Goal: Task Accomplishment & Management: Manage account settings

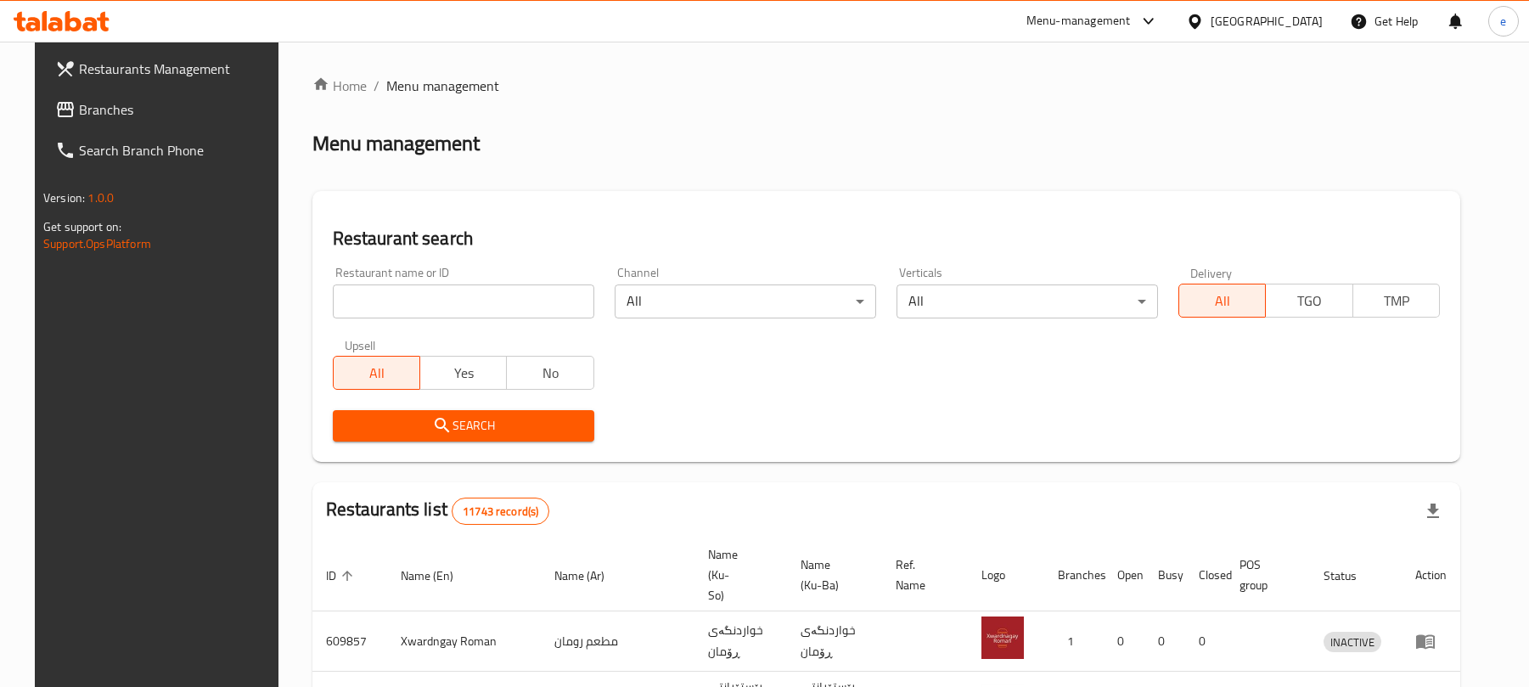
scroll to position [191, 0]
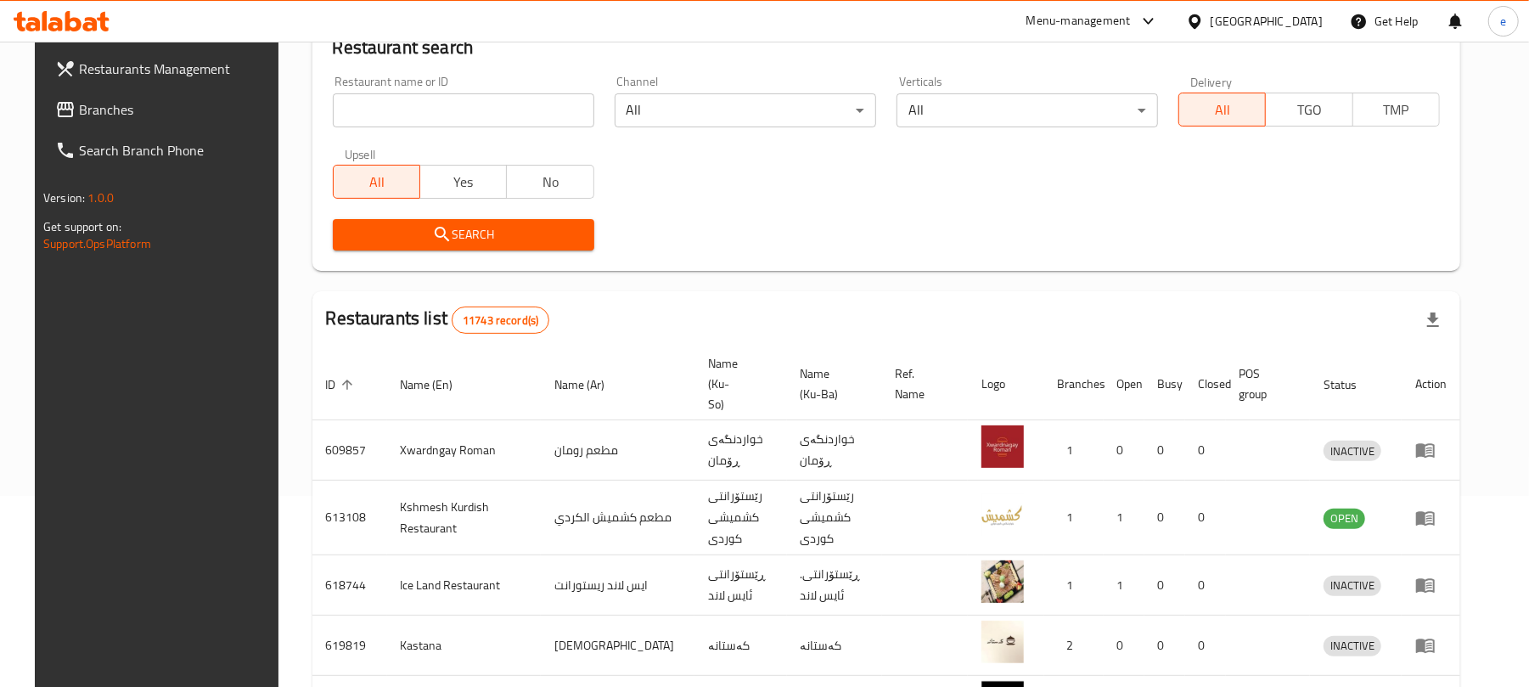
click at [129, 106] on span "Branches" at bounding box center [178, 109] width 198 height 20
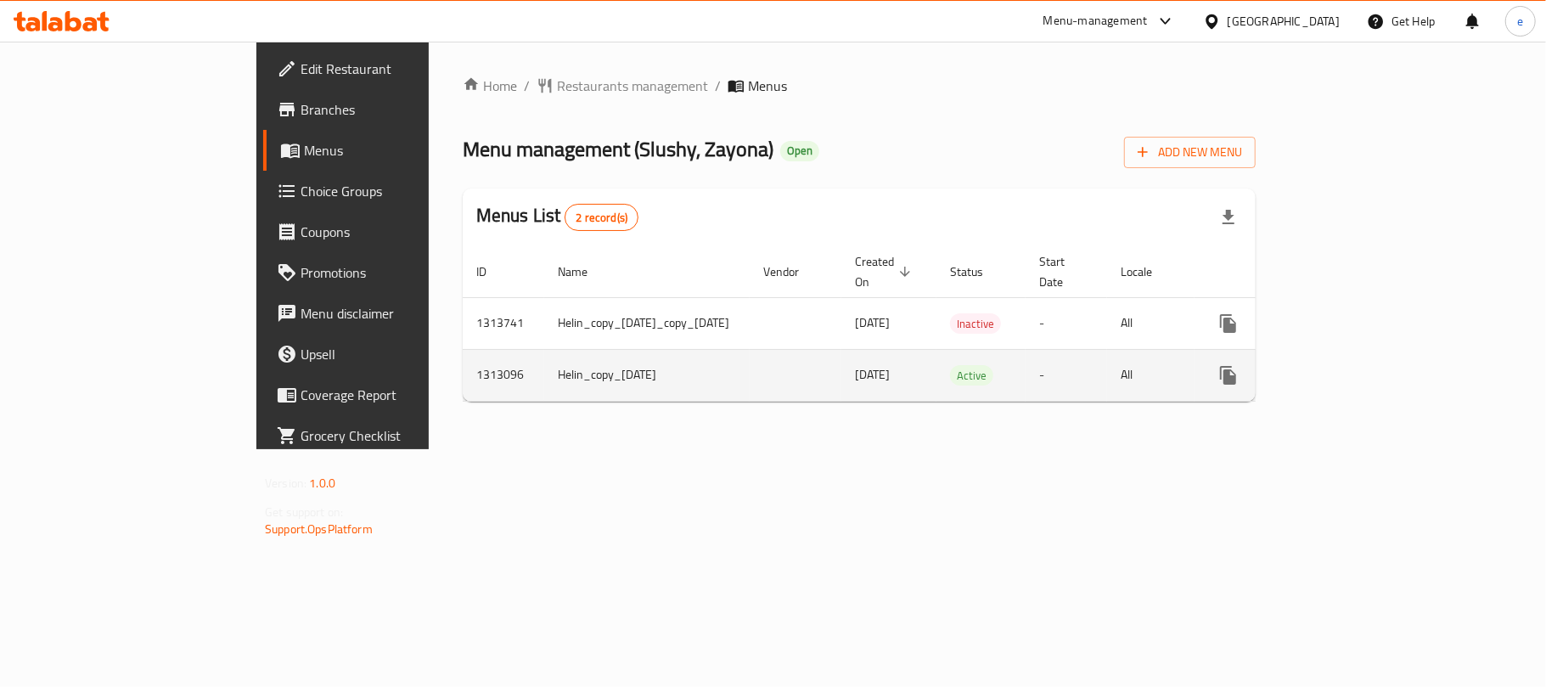
click at [1371, 360] on link "enhanced table" at bounding box center [1351, 375] width 41 height 41
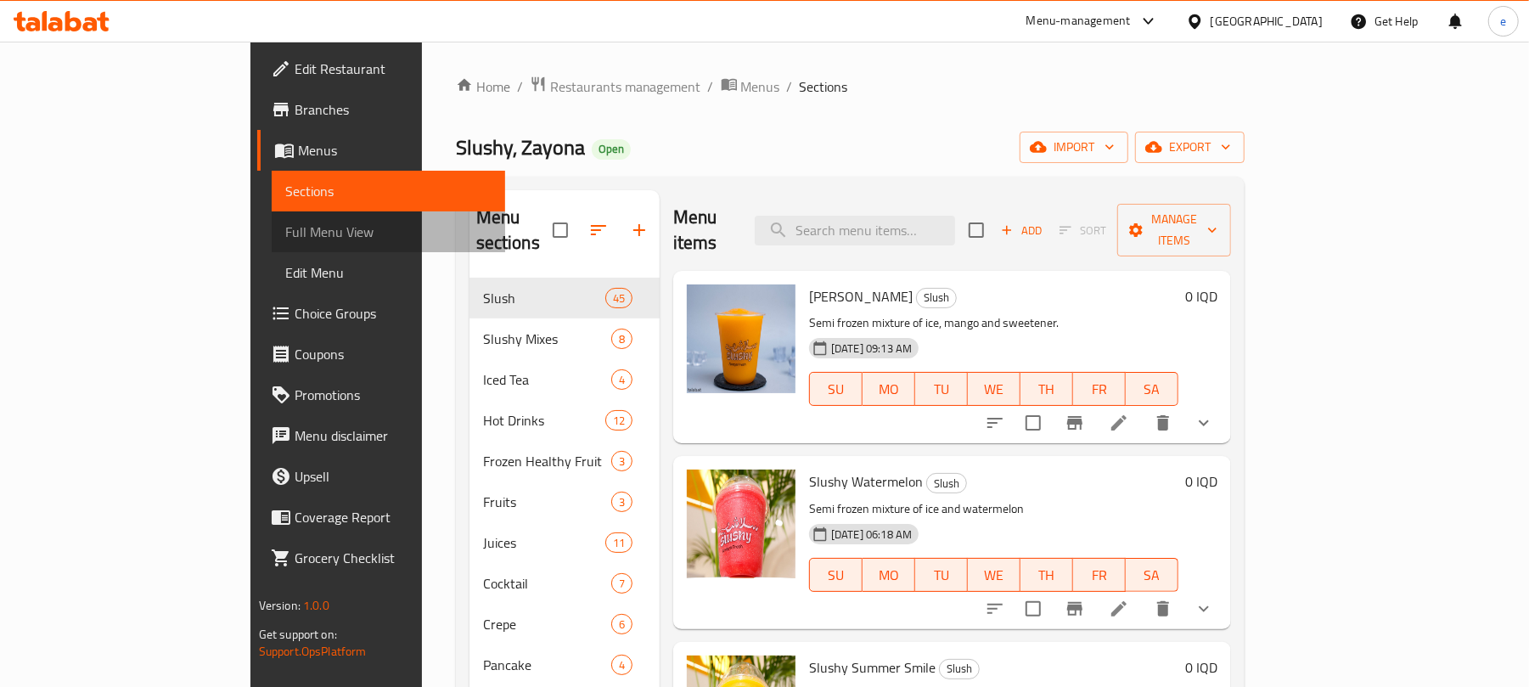
click at [285, 239] on span "Full Menu View" at bounding box center [388, 232] width 207 height 20
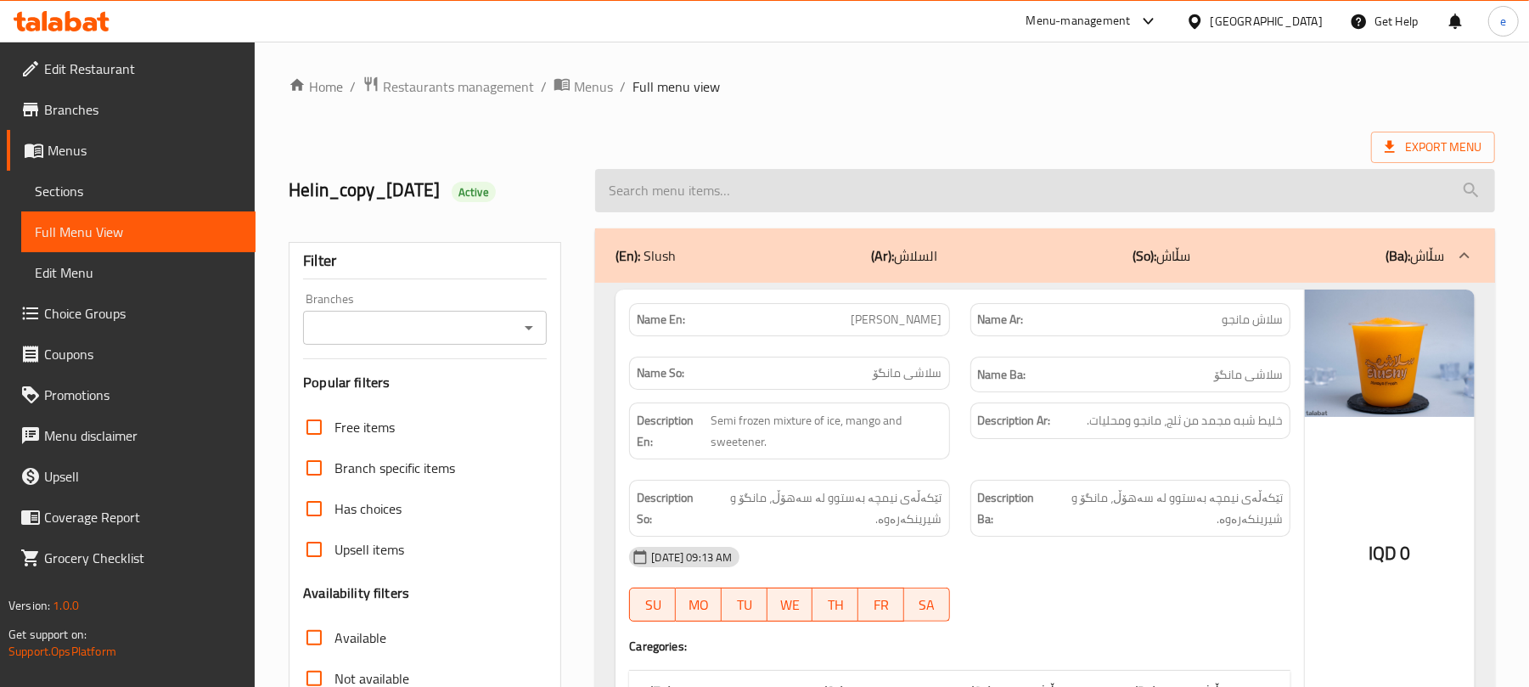
click at [735, 202] on input "search" at bounding box center [1045, 190] width 900 height 43
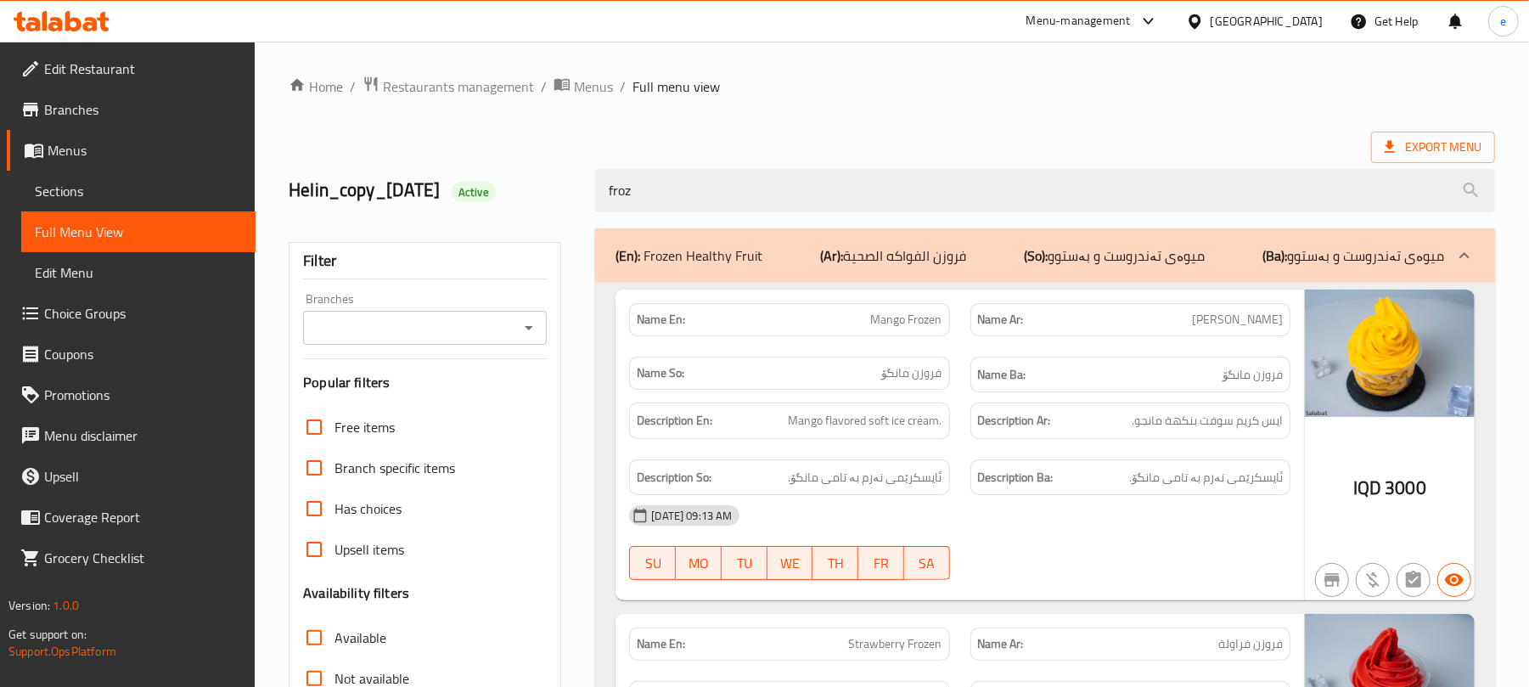
click at [914, 311] on span "Mango Frozen" at bounding box center [906, 320] width 71 height 18
copy span "Mango Frozen"
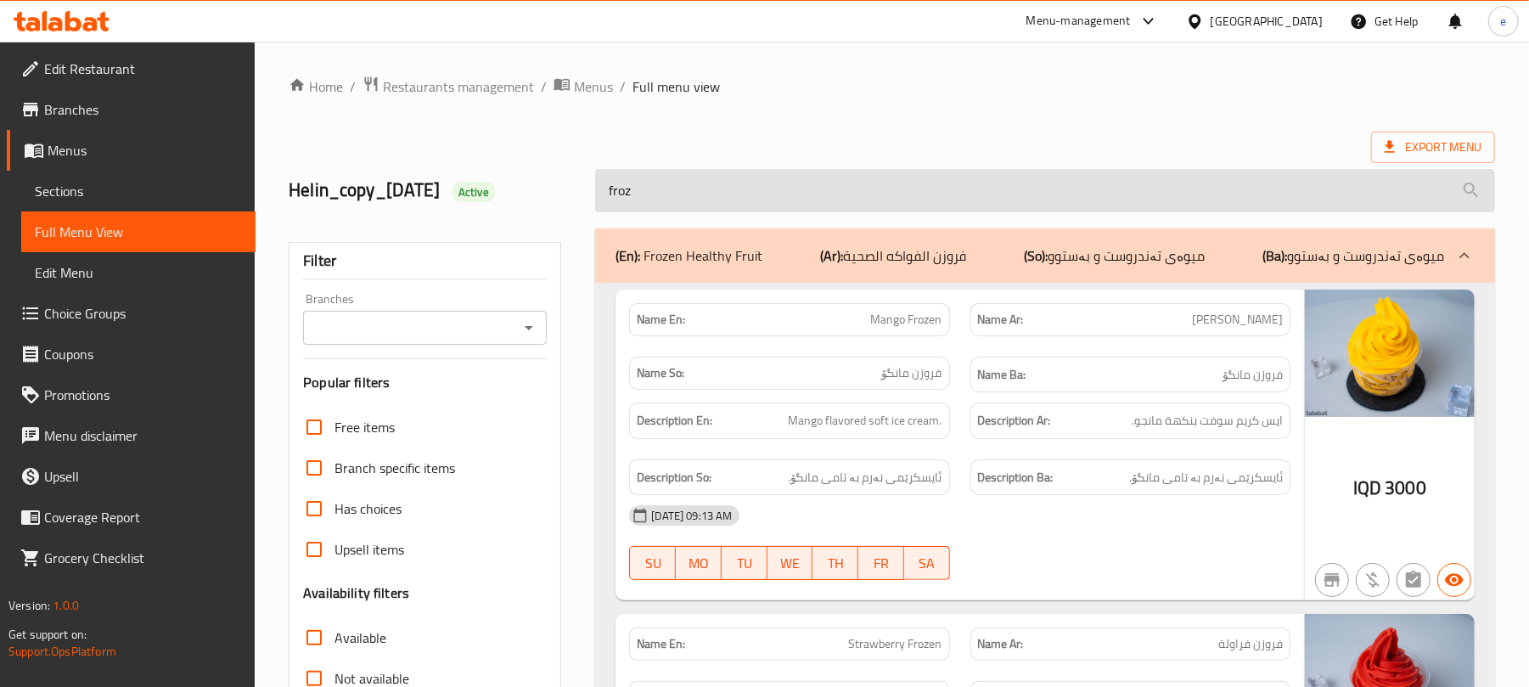
click at [691, 202] on input "froz" at bounding box center [1045, 190] width 900 height 43
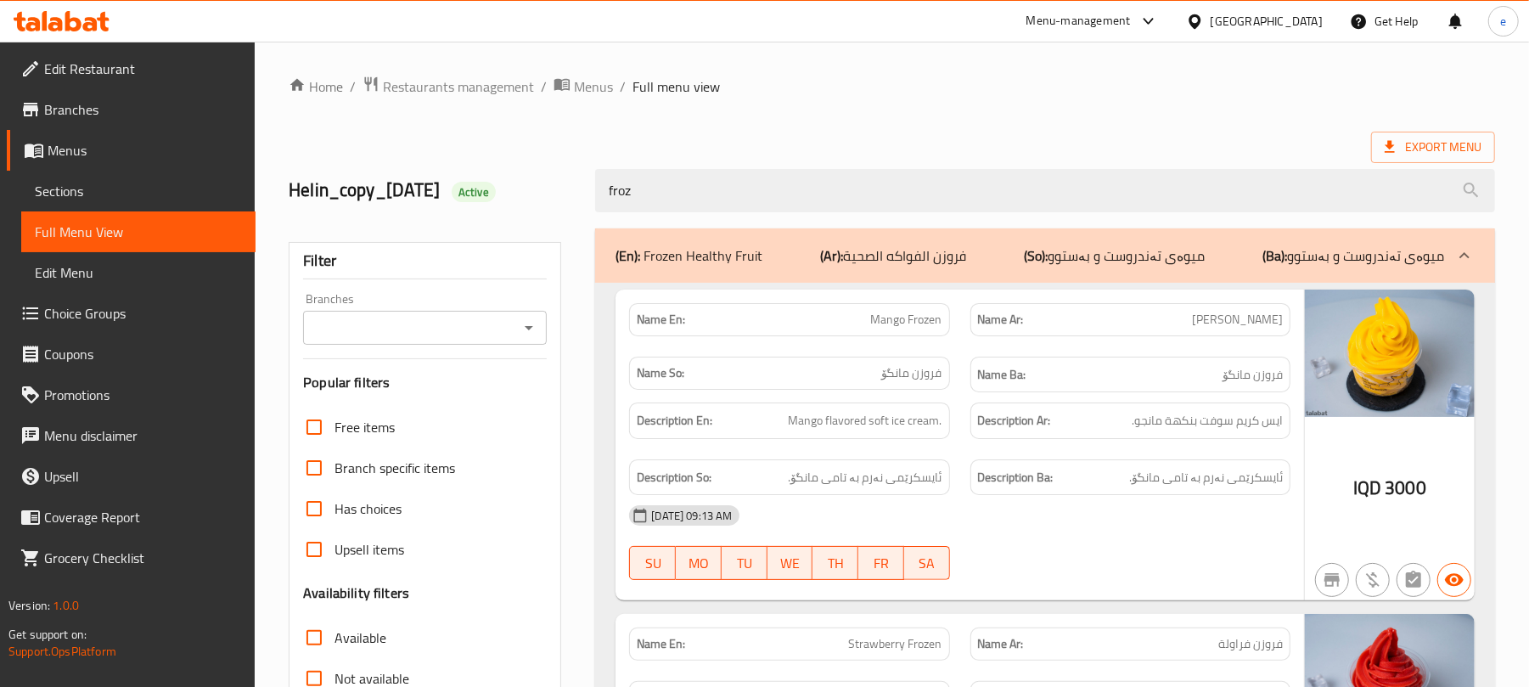
paste input "Mango Frozen"
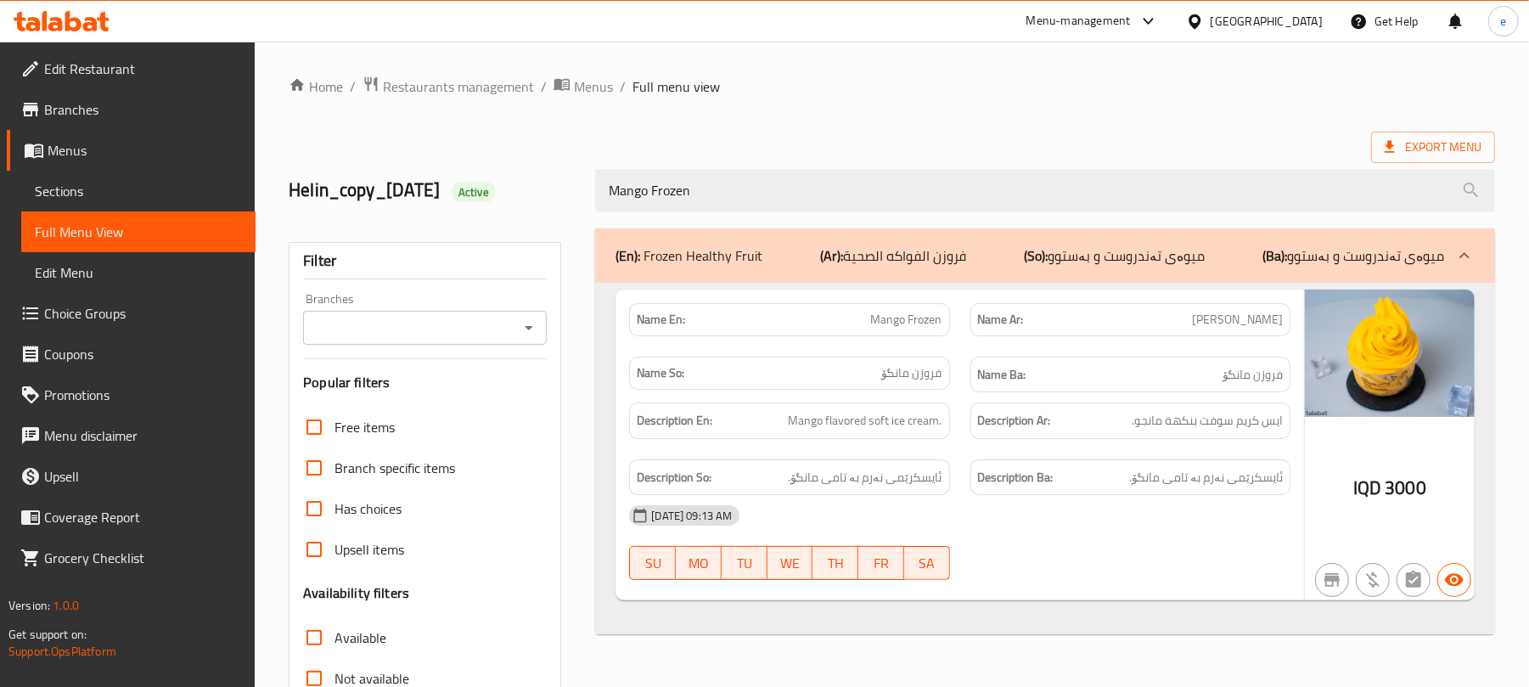
click at [533, 330] on icon "Open" at bounding box center [529, 328] width 20 height 20
type input "Mango Frozen"
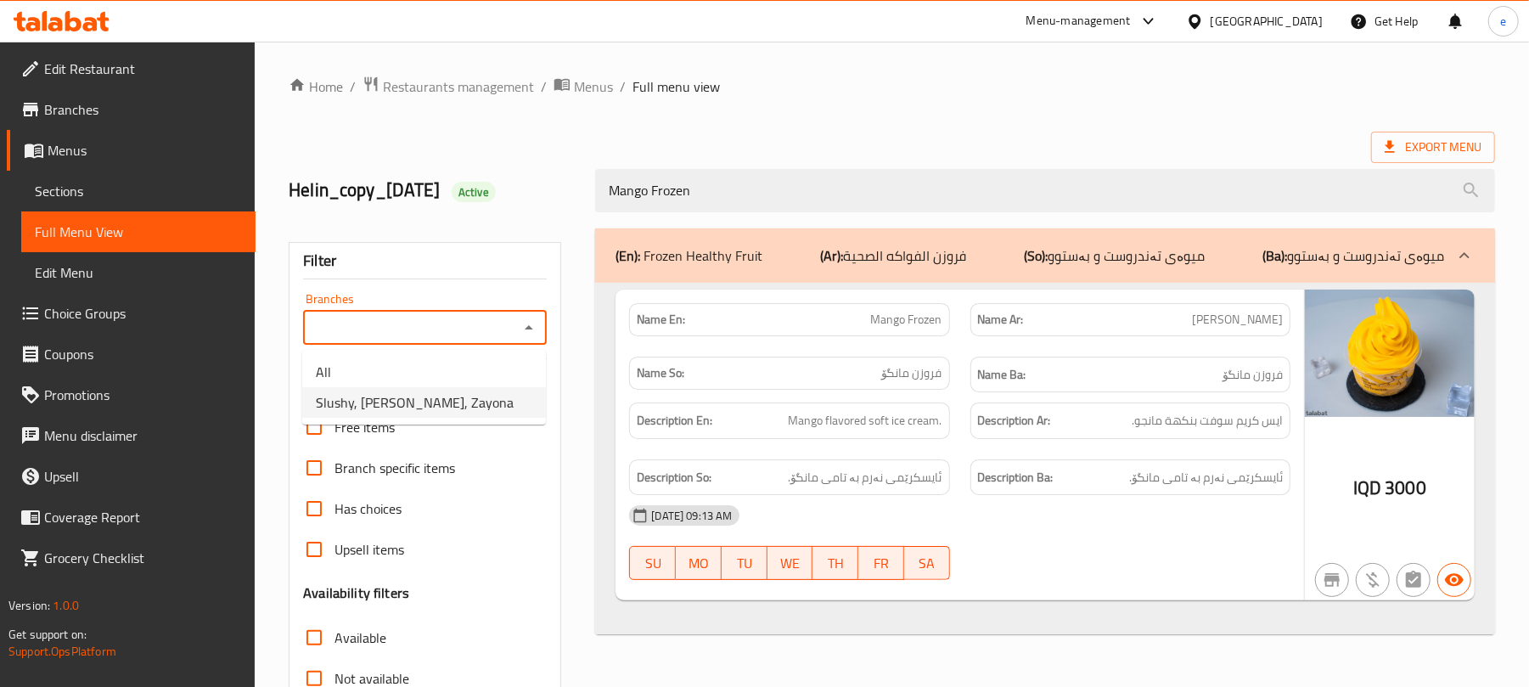
click at [445, 395] on span "Slushy, [PERSON_NAME], Zayona" at bounding box center [415, 402] width 198 height 20
type input "Slushy, [PERSON_NAME], Zayona"
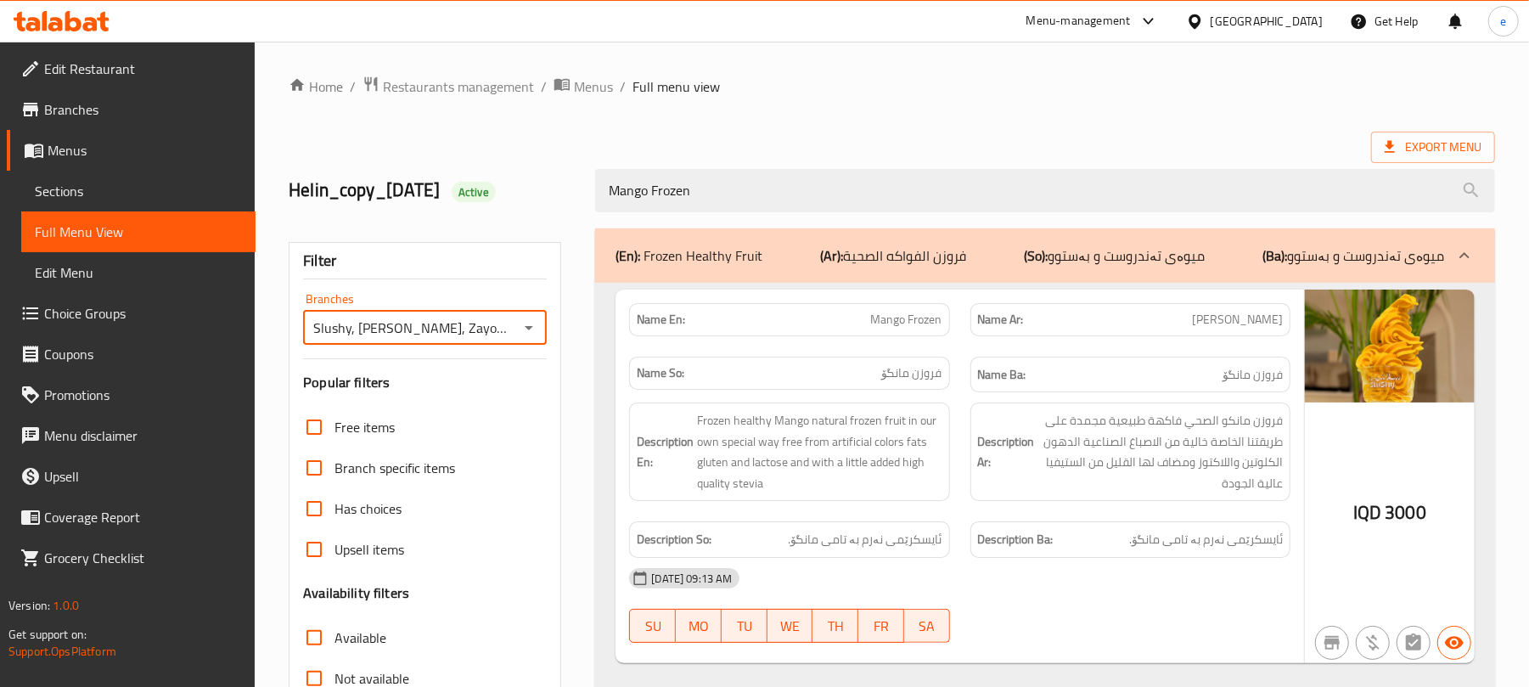
click at [59, 27] on icon at bounding box center [55, 24] width 14 height 14
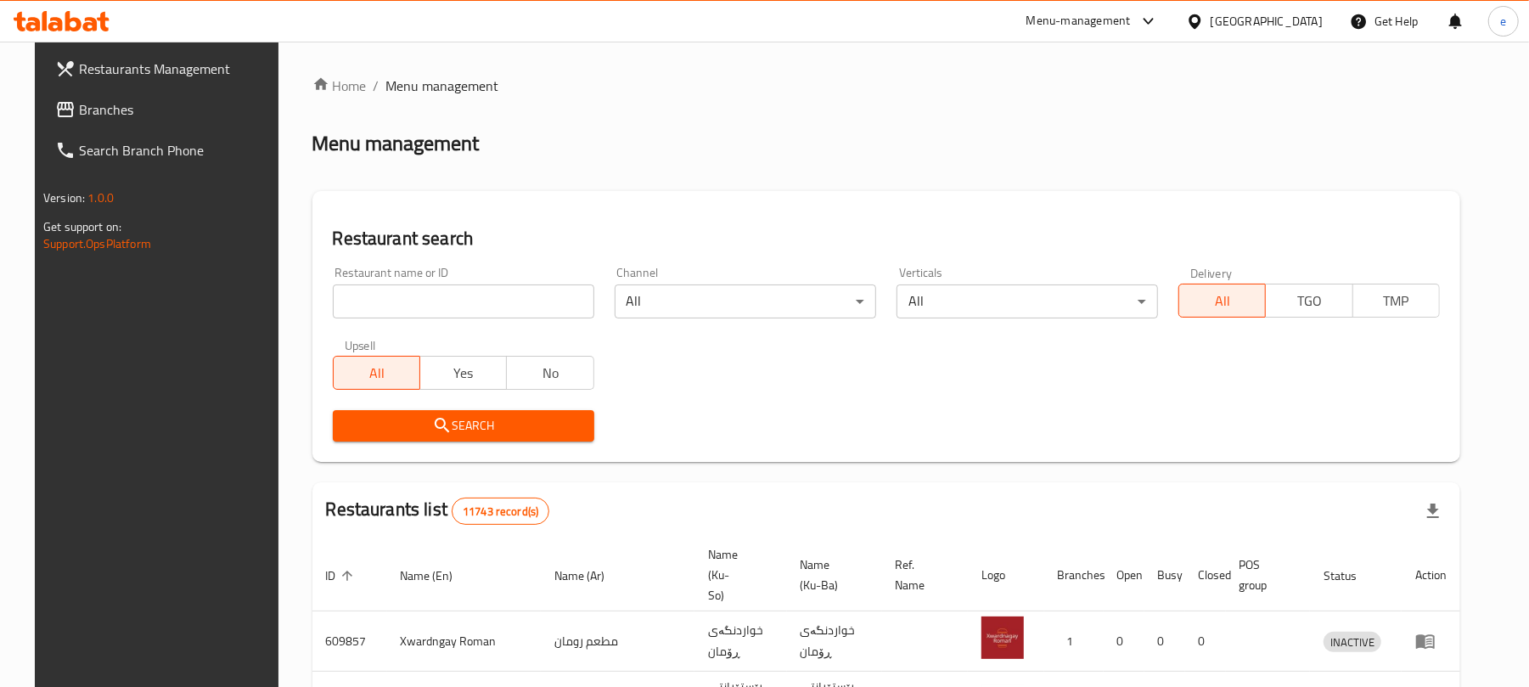
click at [68, 127] on link "Branches" at bounding box center [166, 109] width 249 height 41
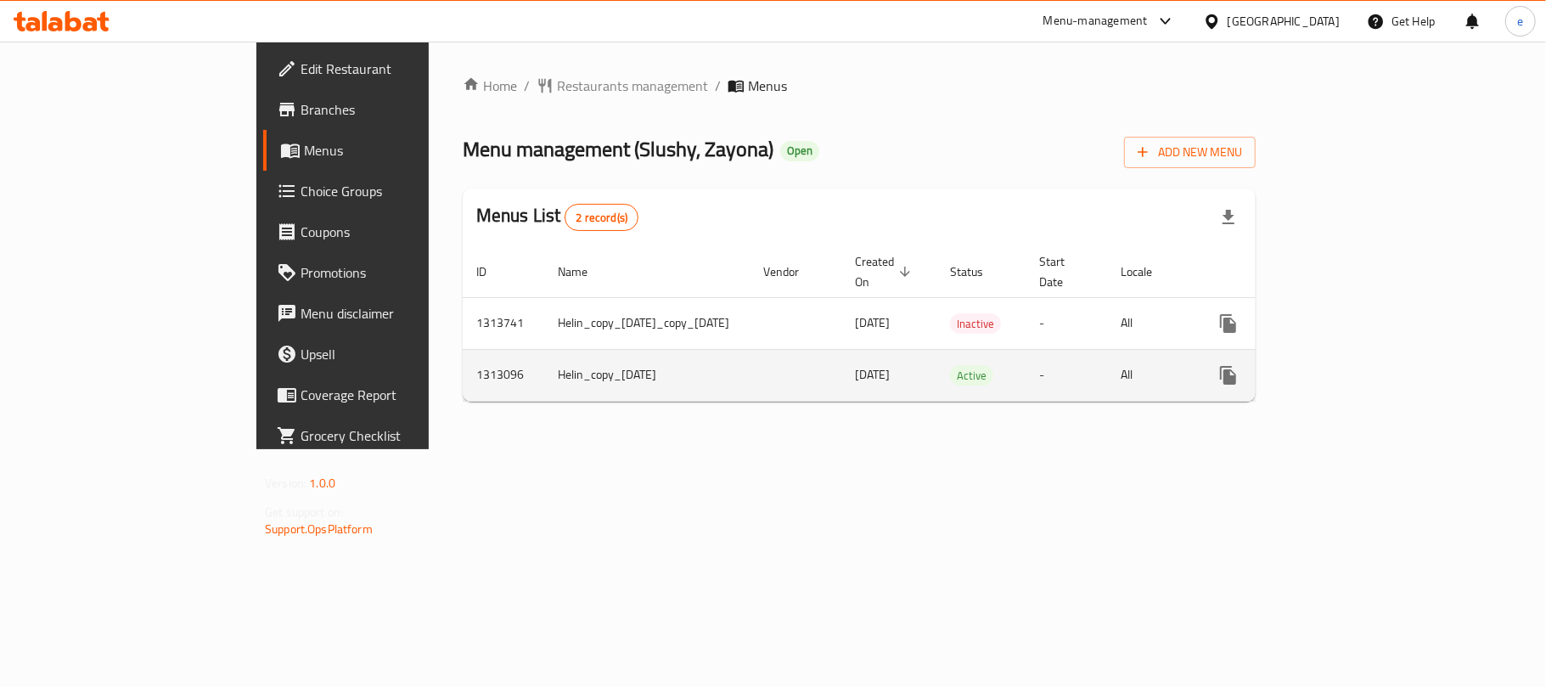
click at [1359, 368] on icon "enhanced table" at bounding box center [1350, 375] width 15 height 15
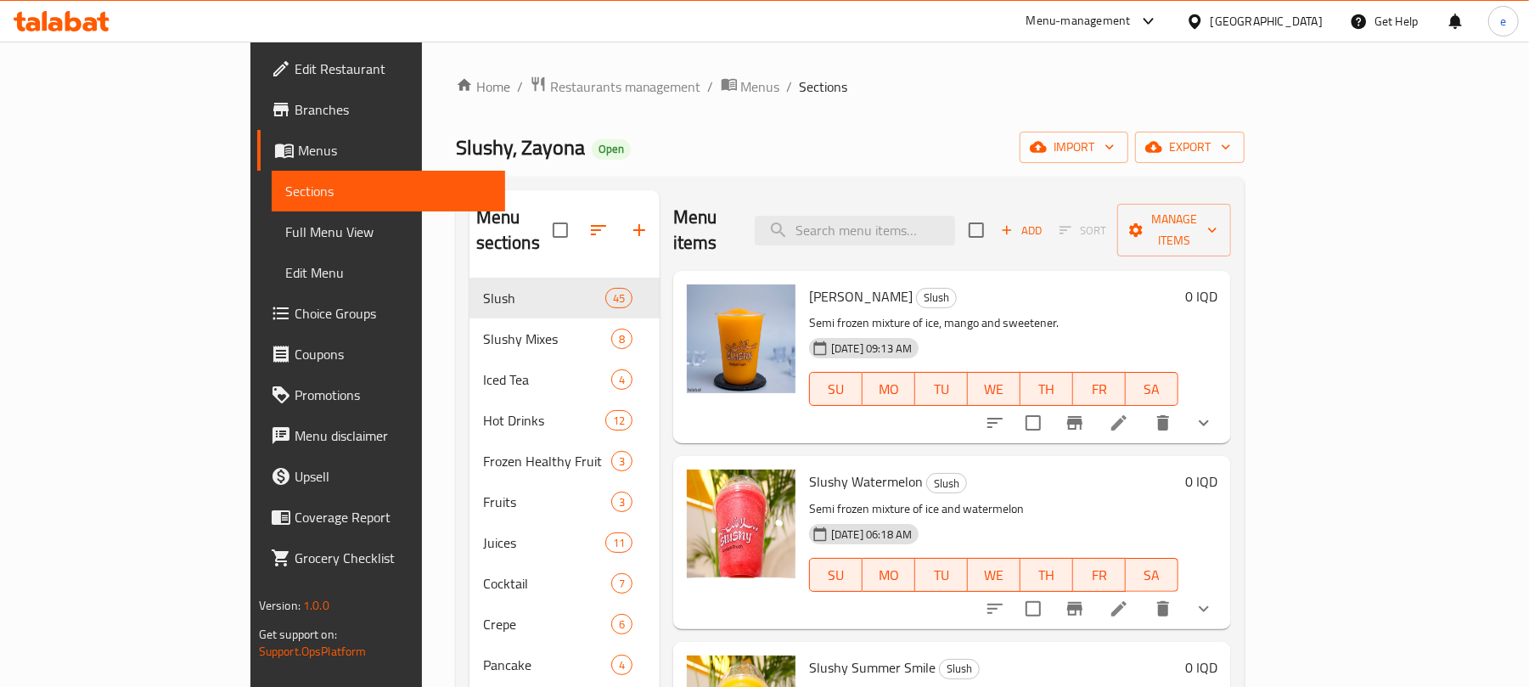
click at [285, 239] on span "Full Menu View" at bounding box center [388, 232] width 207 height 20
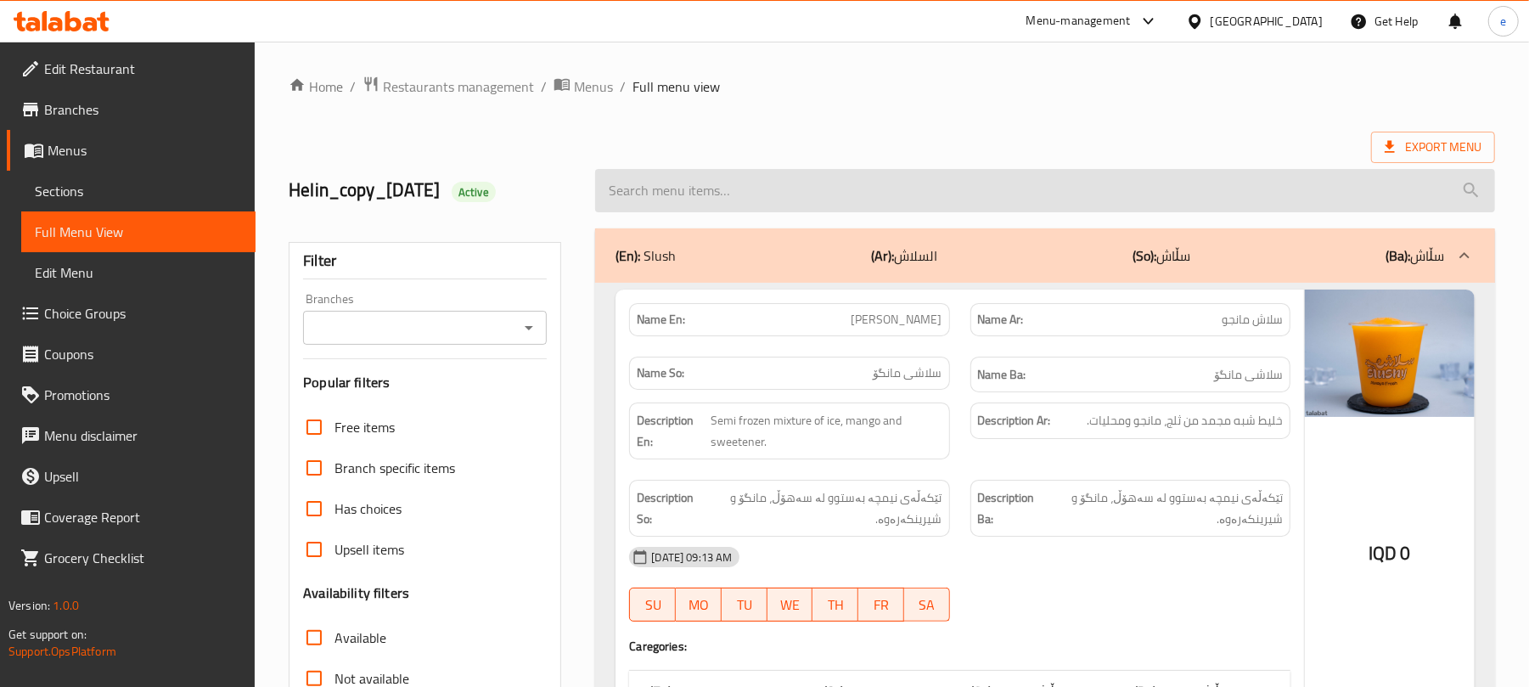
click at [646, 190] on input "search" at bounding box center [1045, 190] width 900 height 43
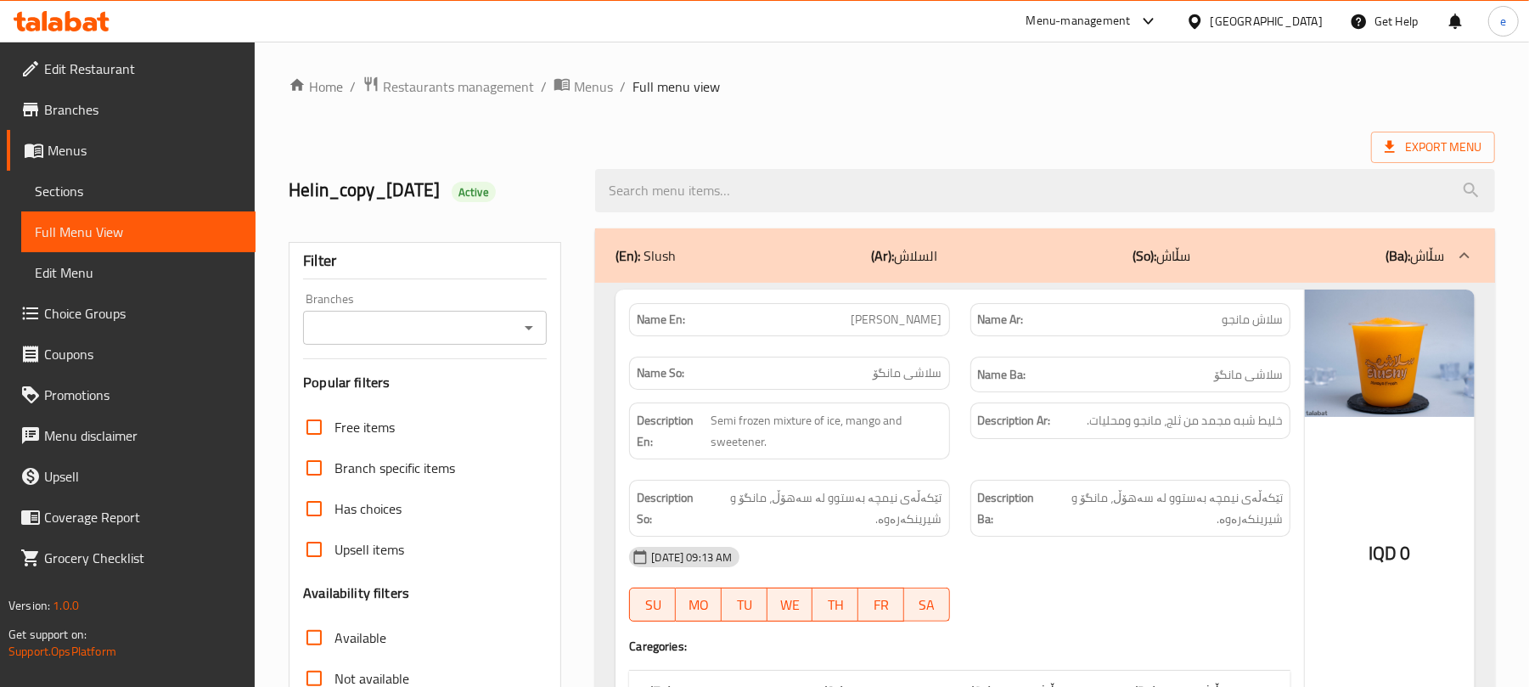
paste input "Mango Frozen"
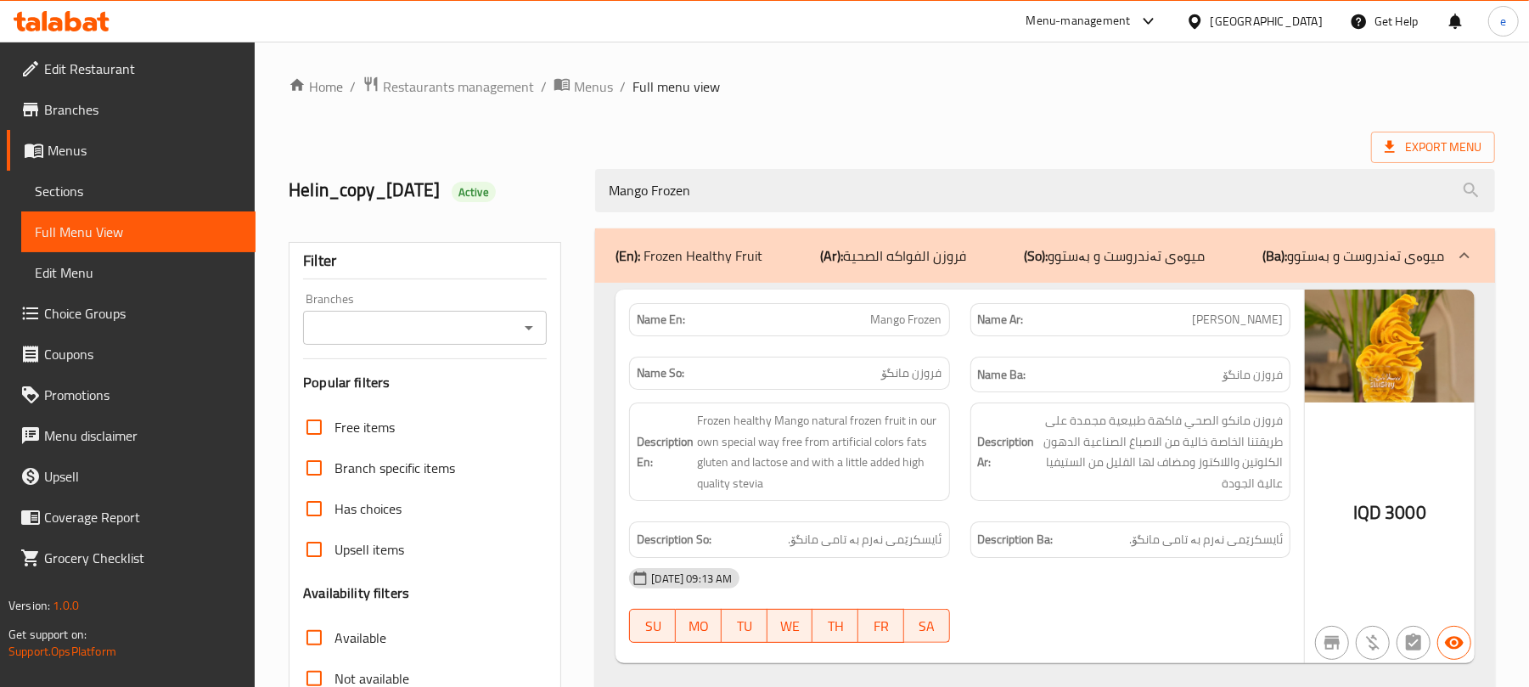
type input "Mango Frozen"
click at [888, 317] on span "Mango Frozen" at bounding box center [906, 320] width 71 height 18
copy span "Mango Frozen"
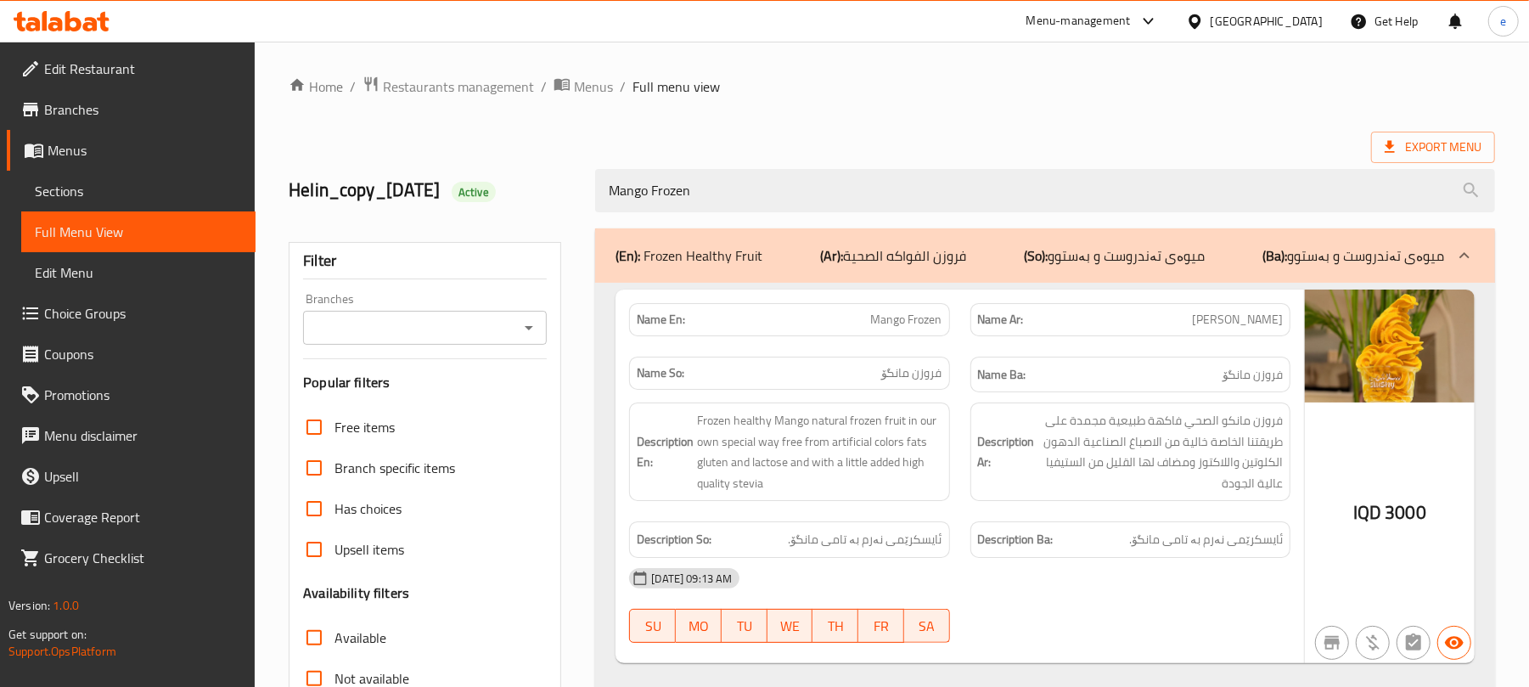
click at [527, 347] on div "Filter Branches Branches Popular filters Free items Branch specific items Has c…" at bounding box center [425, 556] width 273 height 628
click at [544, 329] on div "Branches" at bounding box center [425, 328] width 244 height 34
click at [532, 338] on icon "Open" at bounding box center [529, 328] width 20 height 20
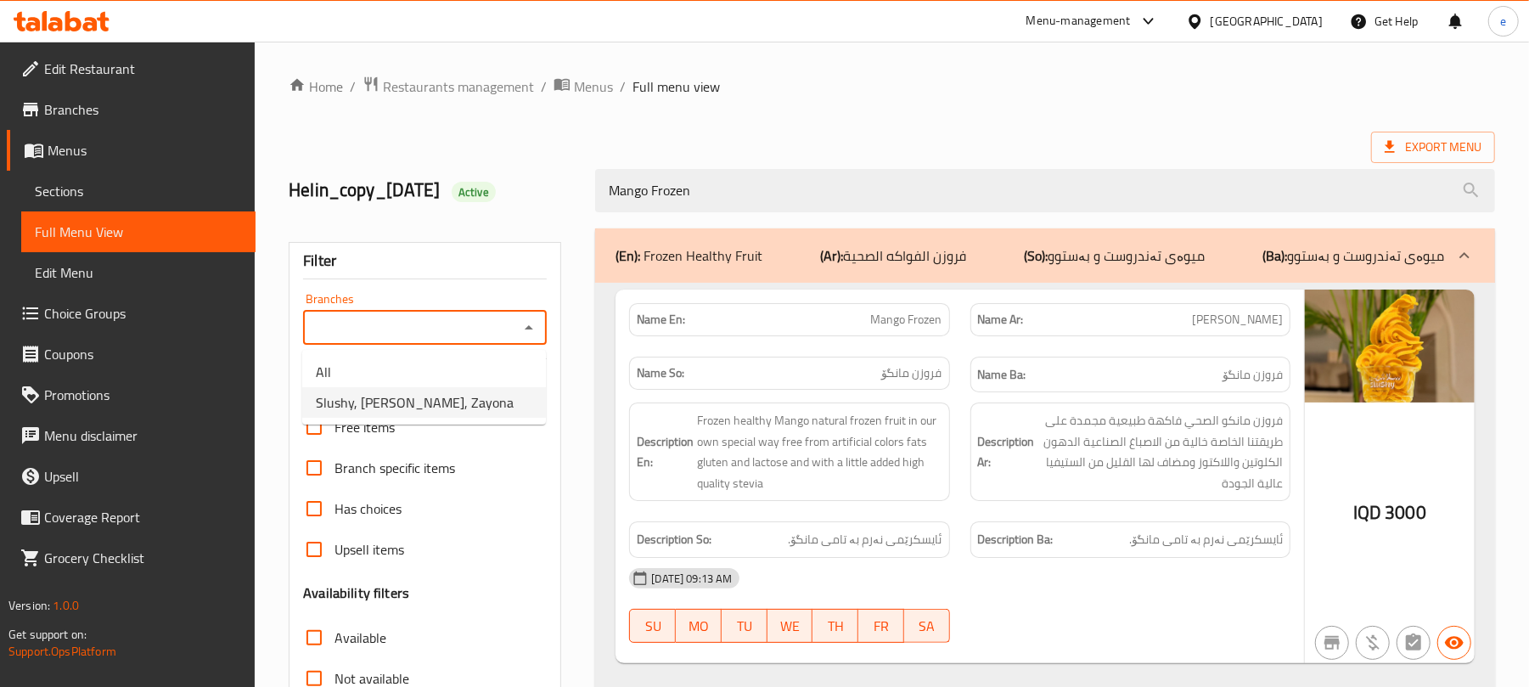
click at [467, 419] on ul "All Slushy, Zayona, Zayona" at bounding box center [424, 387] width 244 height 75
click at [467, 409] on li "Slushy, Zayona, Zayona" at bounding box center [424, 402] width 244 height 31
type input "Slushy, Zayona, Zayona"
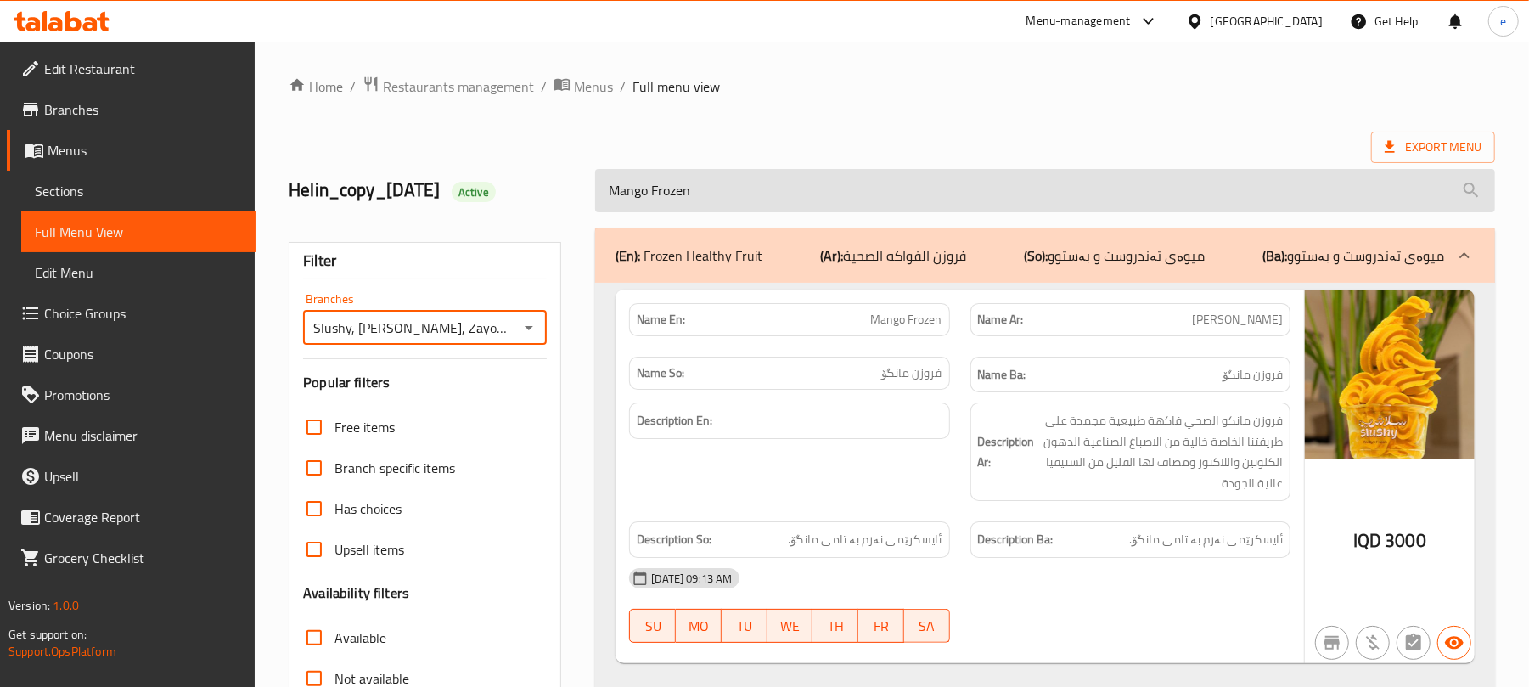
click at [756, 192] on input "Mango Frozen" at bounding box center [1045, 190] width 900 height 43
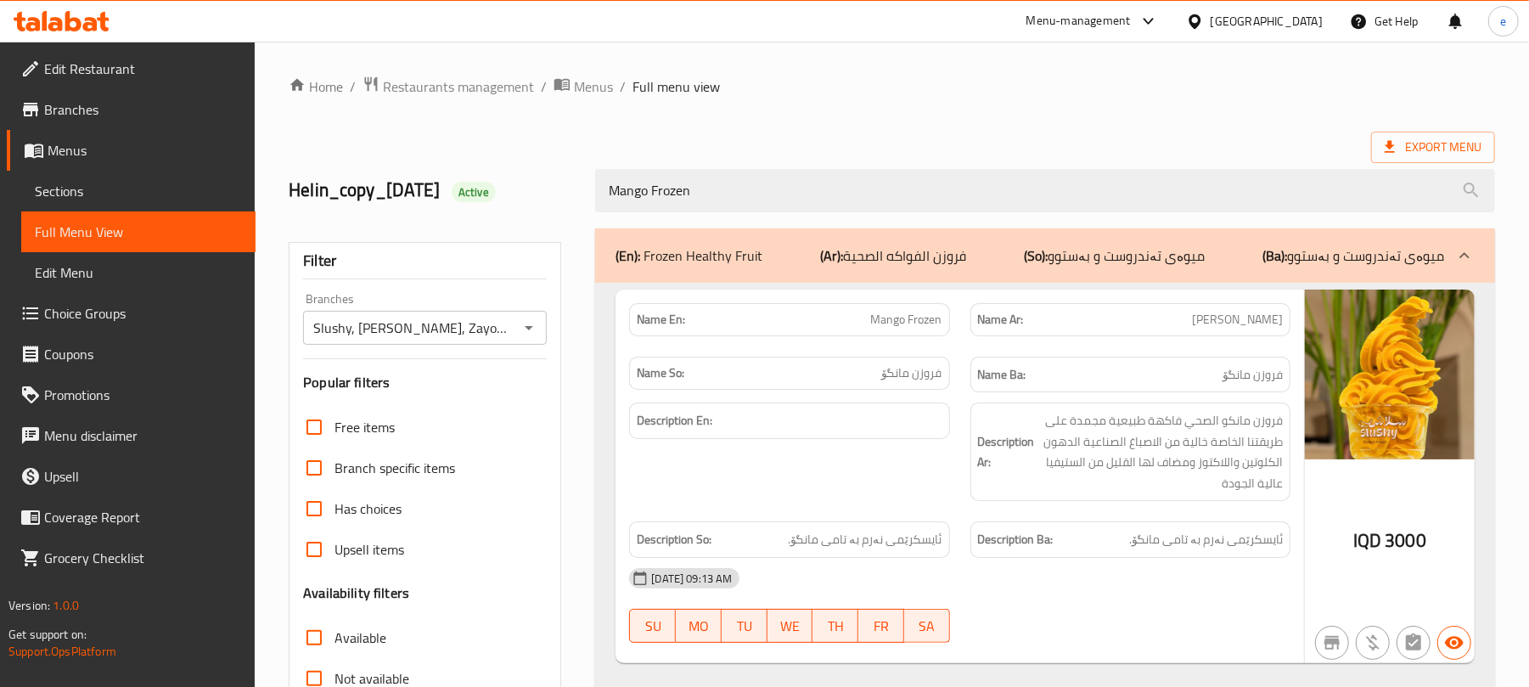
paste input "Kiwi"
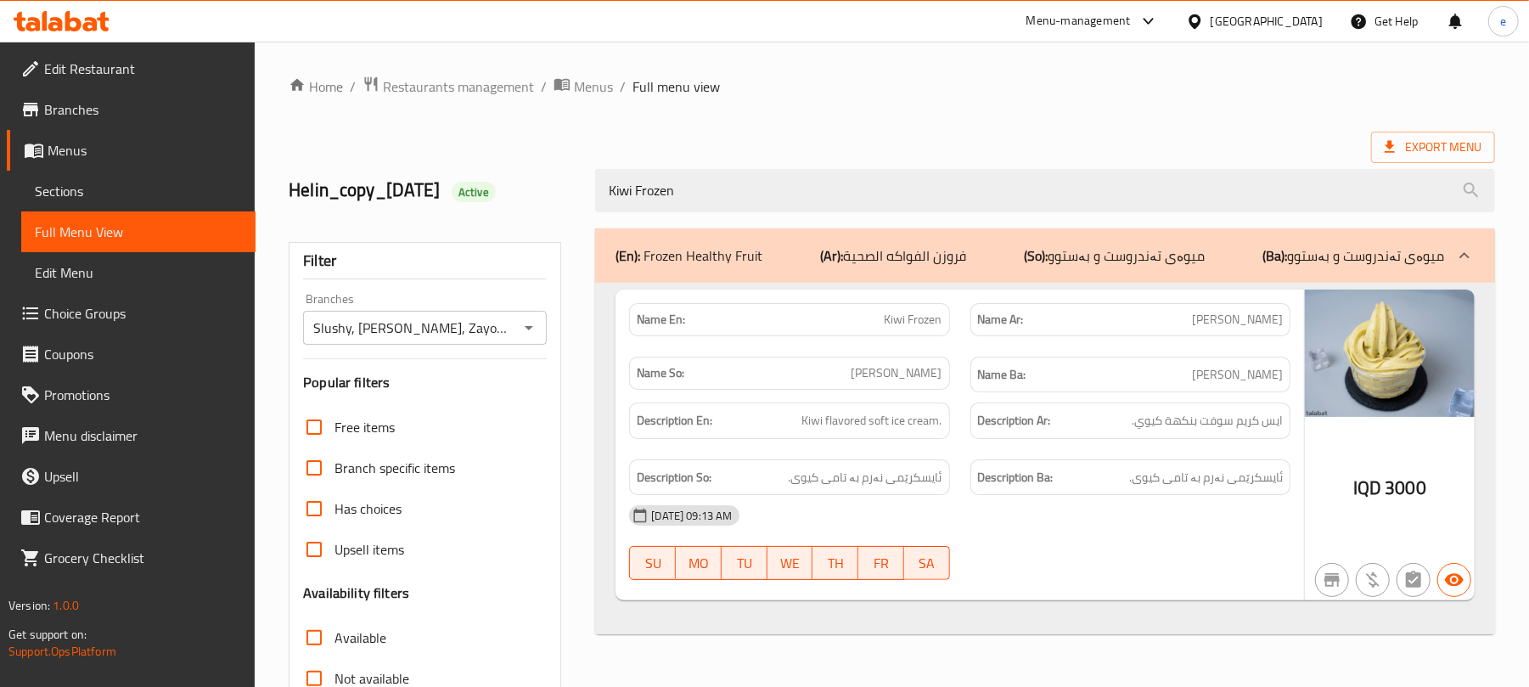
type input "Kiwi Frozen"
click at [537, 328] on icon "Open" at bounding box center [529, 328] width 20 height 20
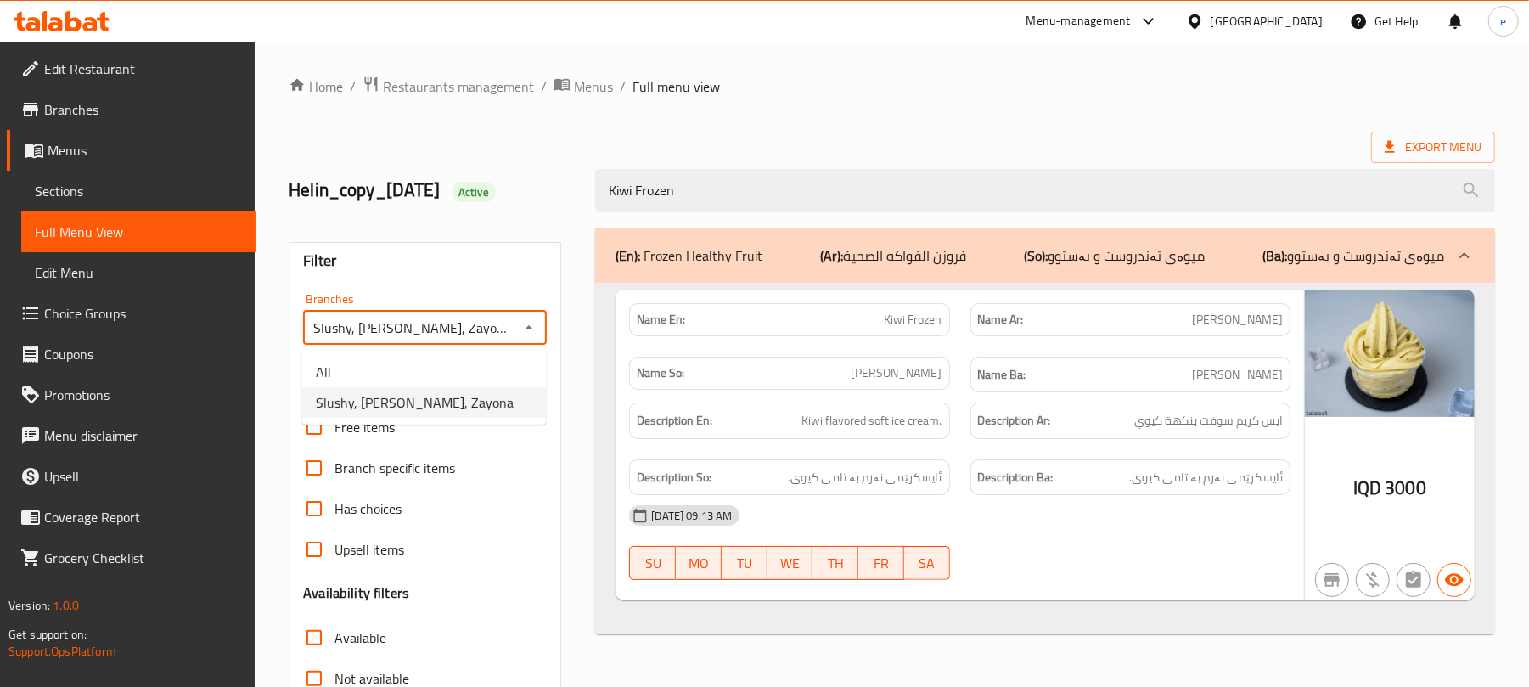
click at [440, 361] on li "All" at bounding box center [424, 372] width 244 height 31
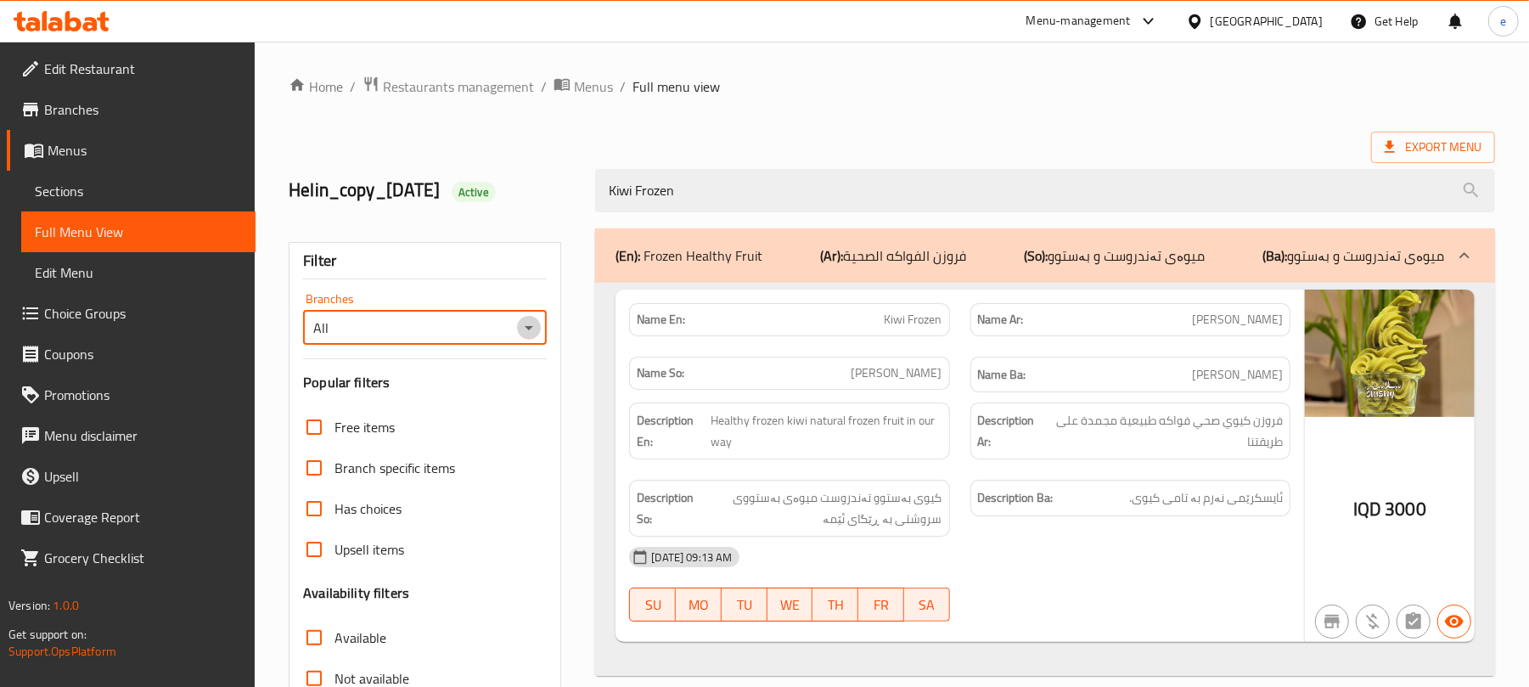
click at [533, 327] on icon "Open" at bounding box center [529, 328] width 20 height 20
click at [433, 387] on li "Slushy, Zayona, Zayona" at bounding box center [424, 402] width 244 height 31
click at [921, 318] on span "Kiwi Frozen" at bounding box center [914, 320] width 58 height 18
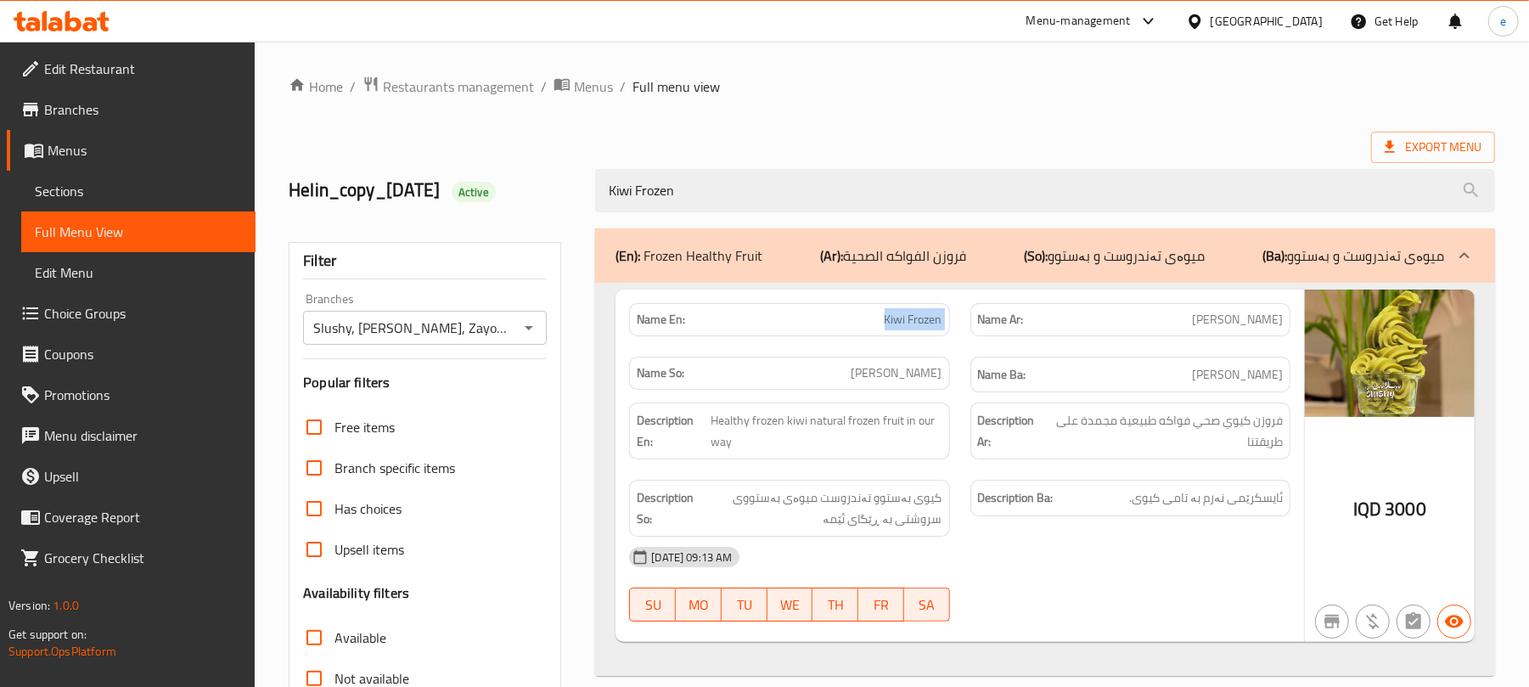
copy span "Kiwi Frozen"
click at [537, 330] on icon "Open" at bounding box center [529, 328] width 20 height 20
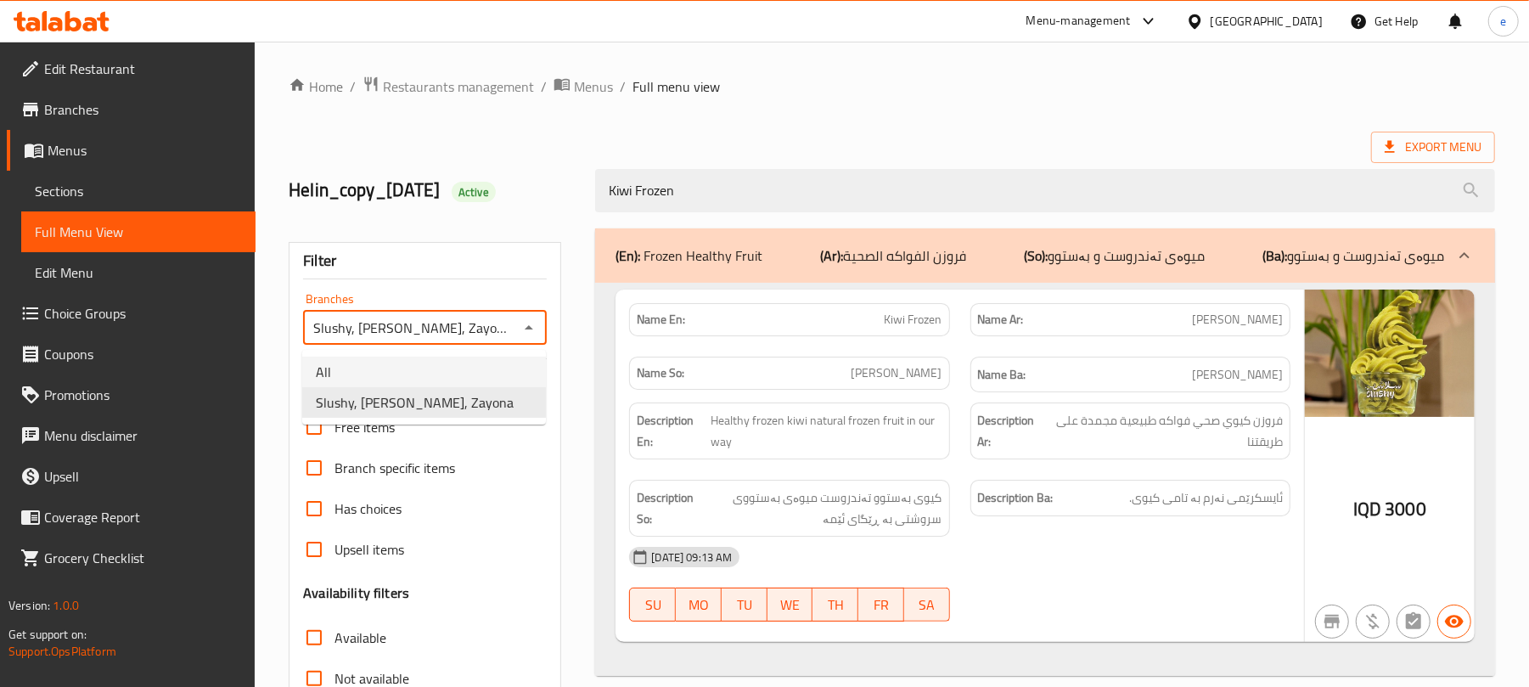
click at [420, 375] on li "All" at bounding box center [424, 372] width 244 height 31
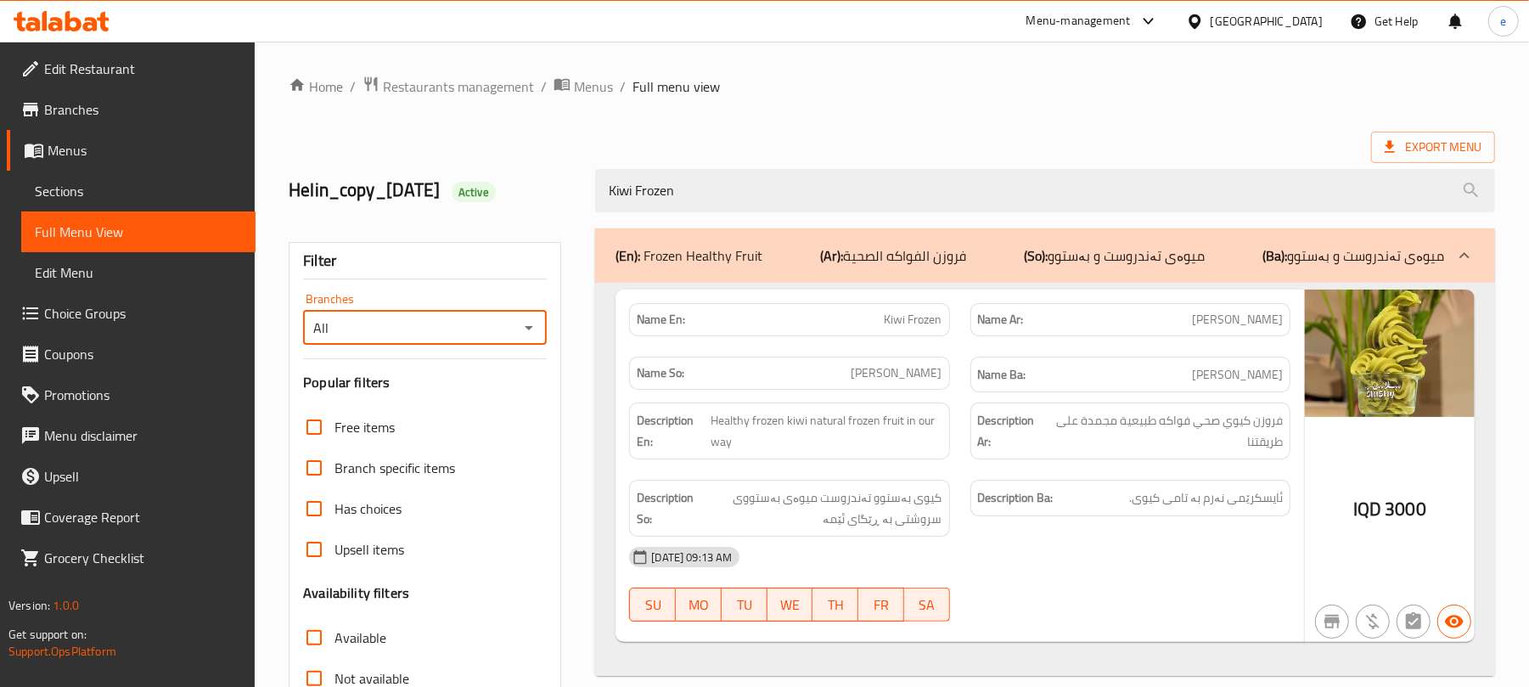
click at [538, 321] on icon "Open" at bounding box center [529, 328] width 20 height 20
click at [538, 323] on icon "Close" at bounding box center [529, 328] width 20 height 20
click at [530, 324] on icon "Open" at bounding box center [529, 328] width 20 height 20
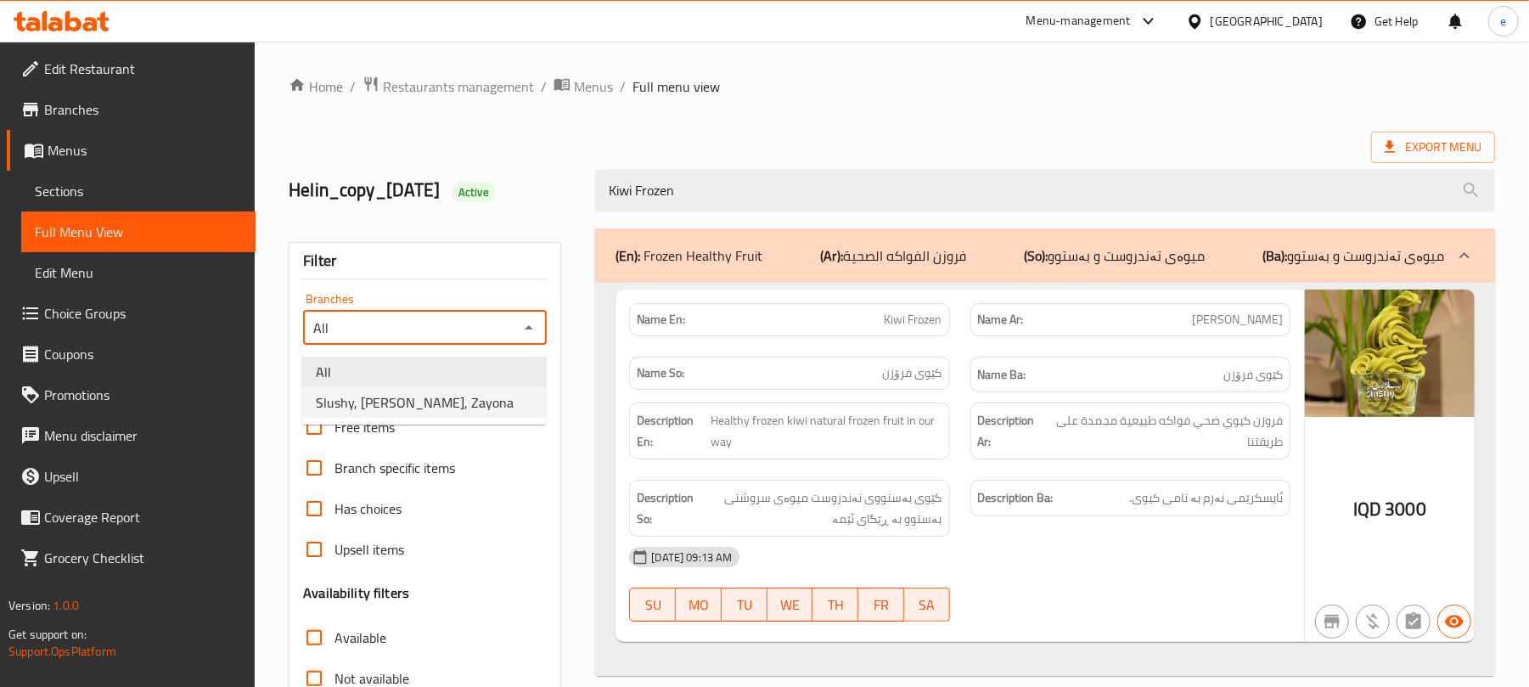
click at [469, 419] on ul "All Slushy, Zayona, Zayona" at bounding box center [424, 387] width 244 height 75
click at [470, 408] on li "Slushy, Zayona, Zayona" at bounding box center [424, 402] width 244 height 31
type input "Slushy, Zayona, Zayona"
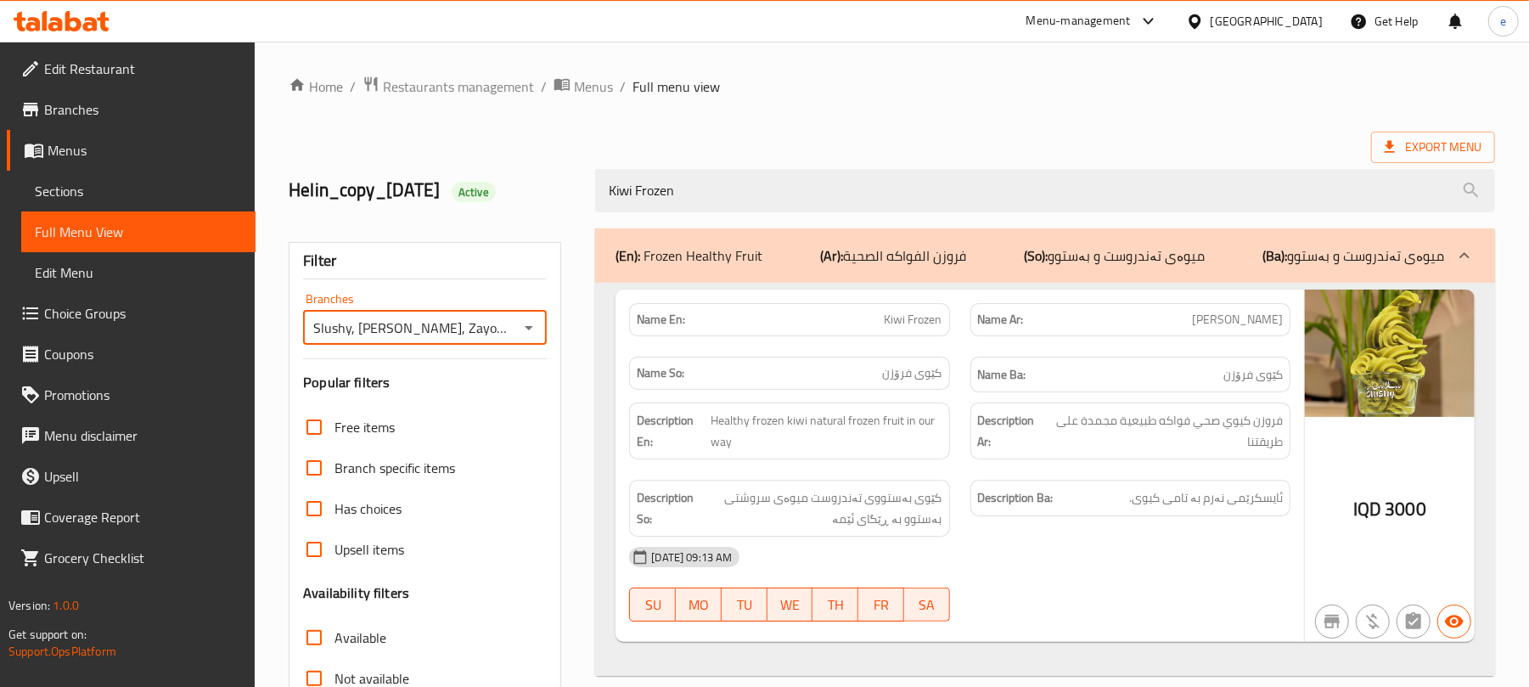
click at [87, 18] on icon at bounding box center [90, 24] width 14 height 14
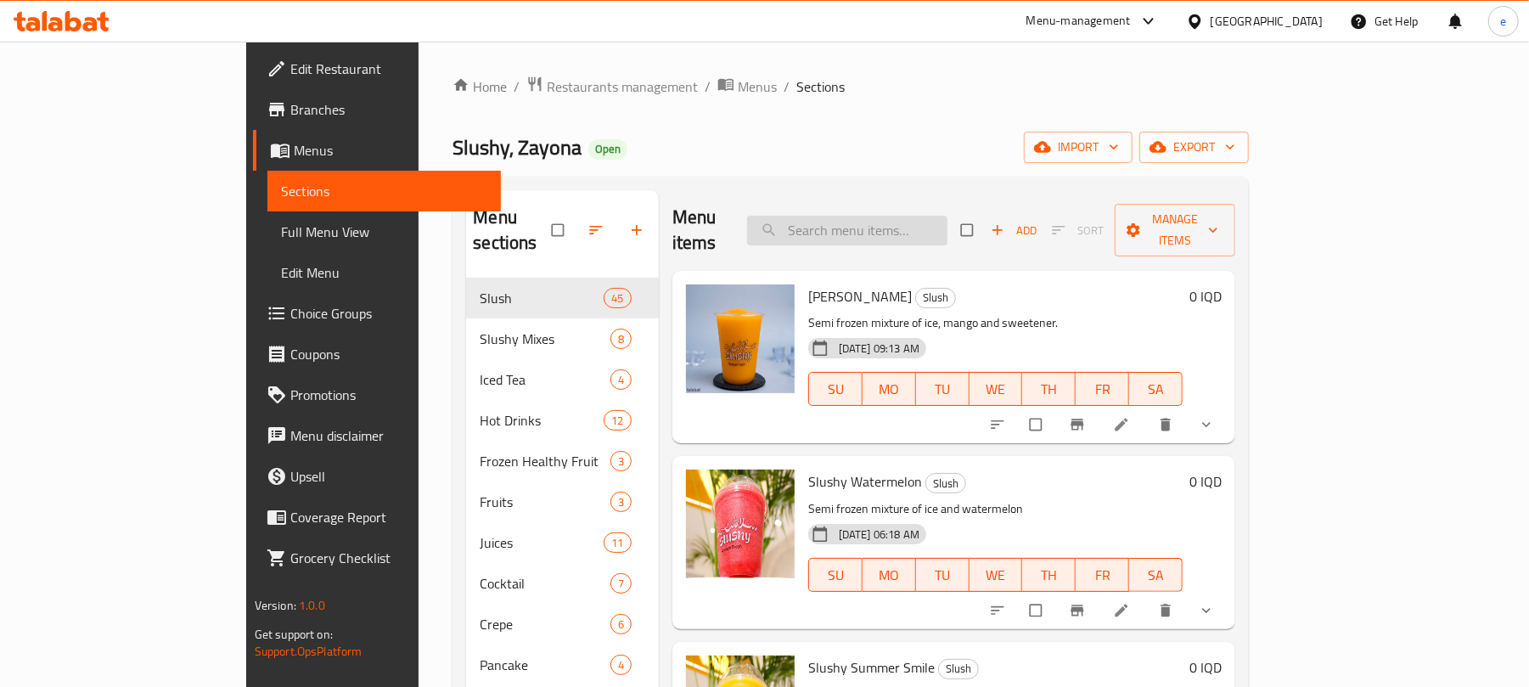
click at [874, 217] on input "search" at bounding box center [847, 231] width 200 height 30
paste input "Mango Frozen"
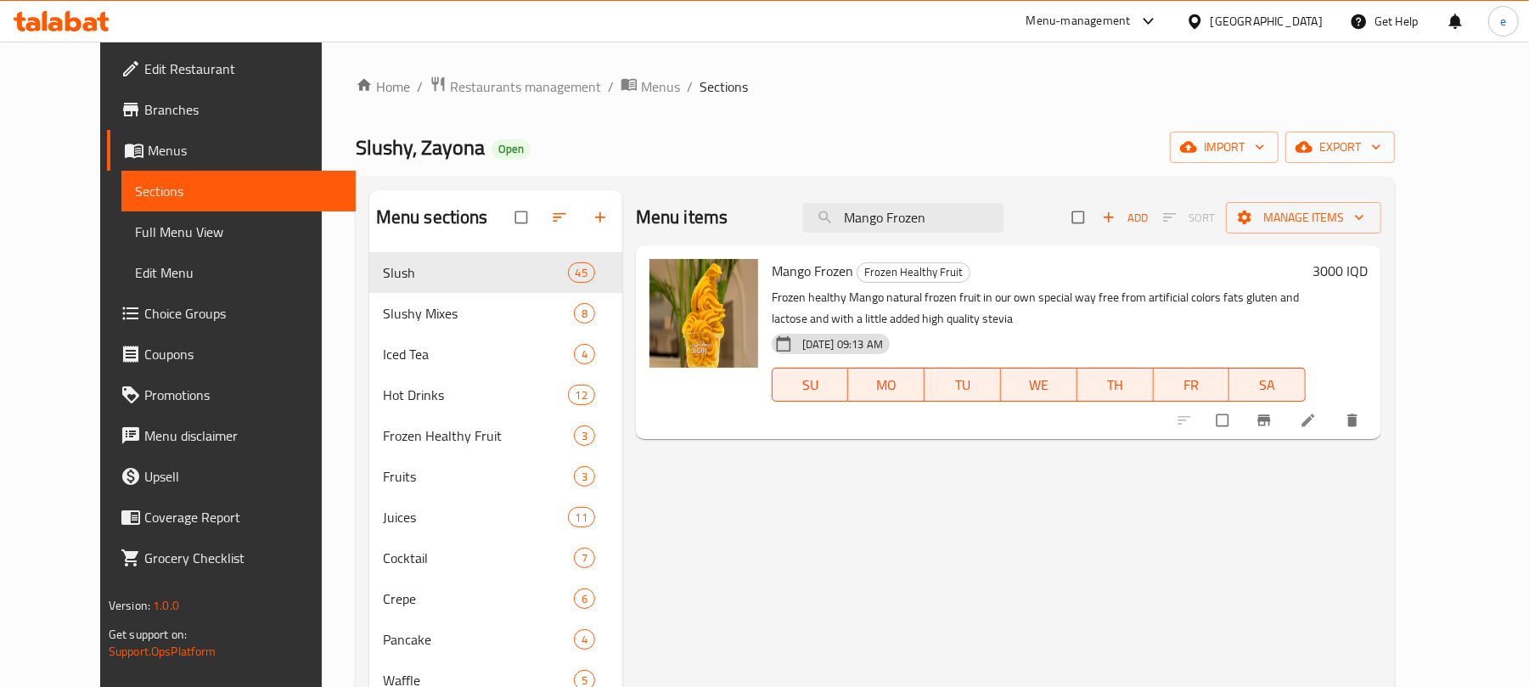
type input "Mango Frozen"
click at [1317, 423] on icon at bounding box center [1308, 420] width 17 height 17
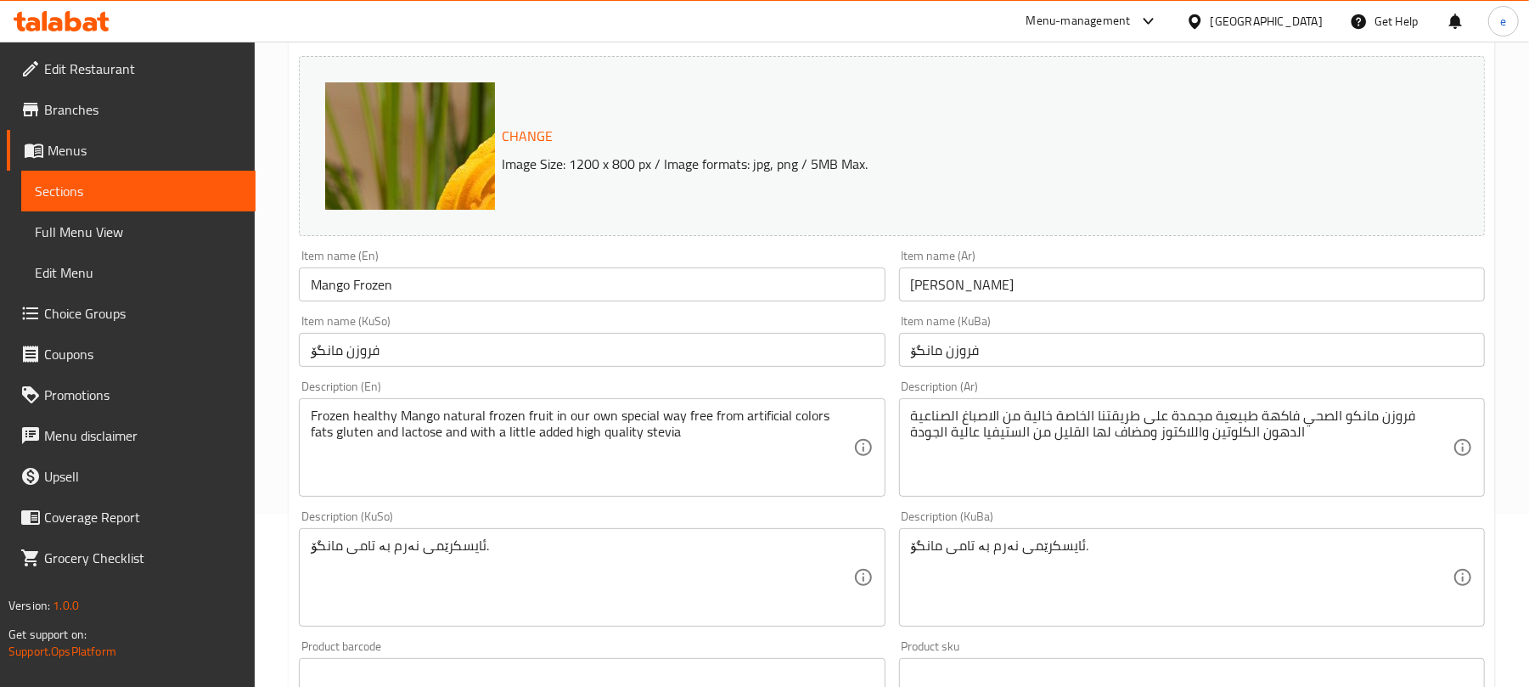
scroll to position [226, 0]
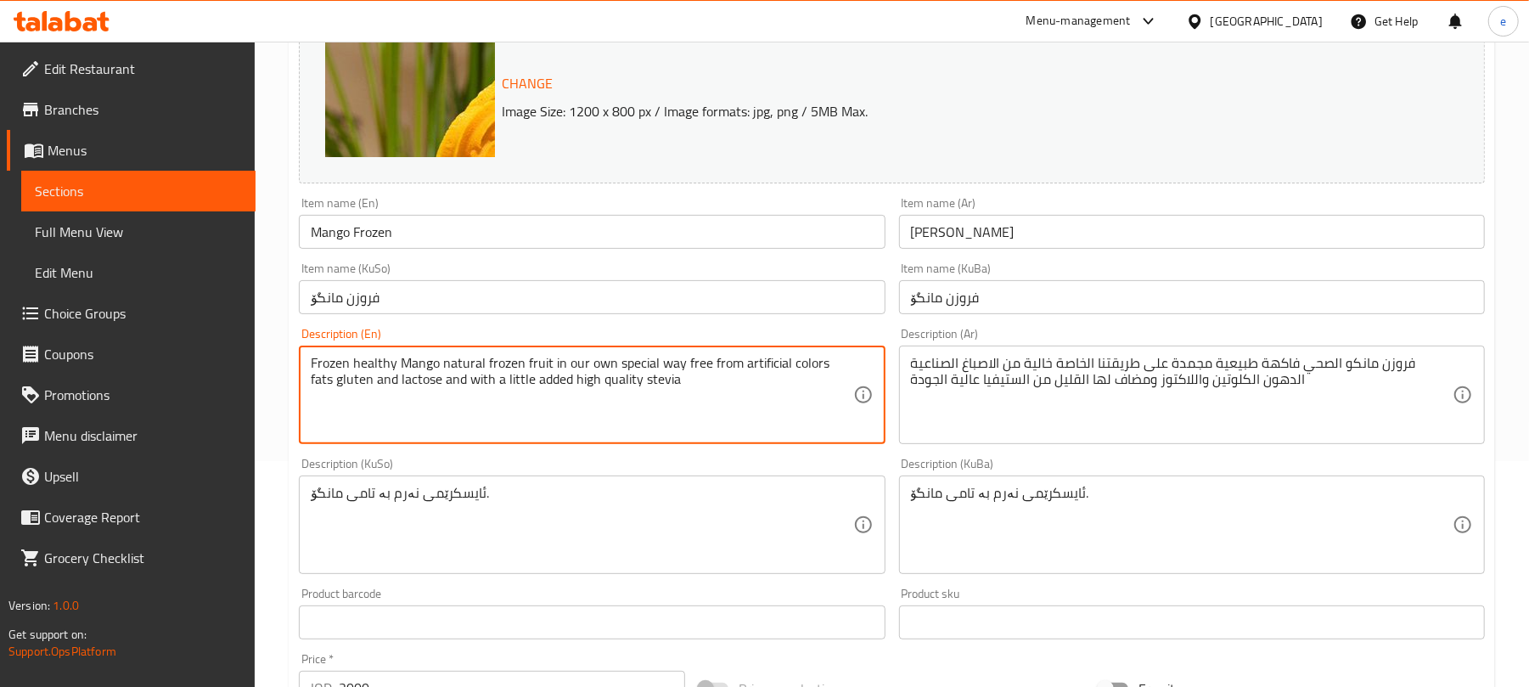
click at [610, 392] on textarea "Frozen healthy Mango natural frozen fruit in our own special way free from arti…" at bounding box center [582, 395] width 542 height 81
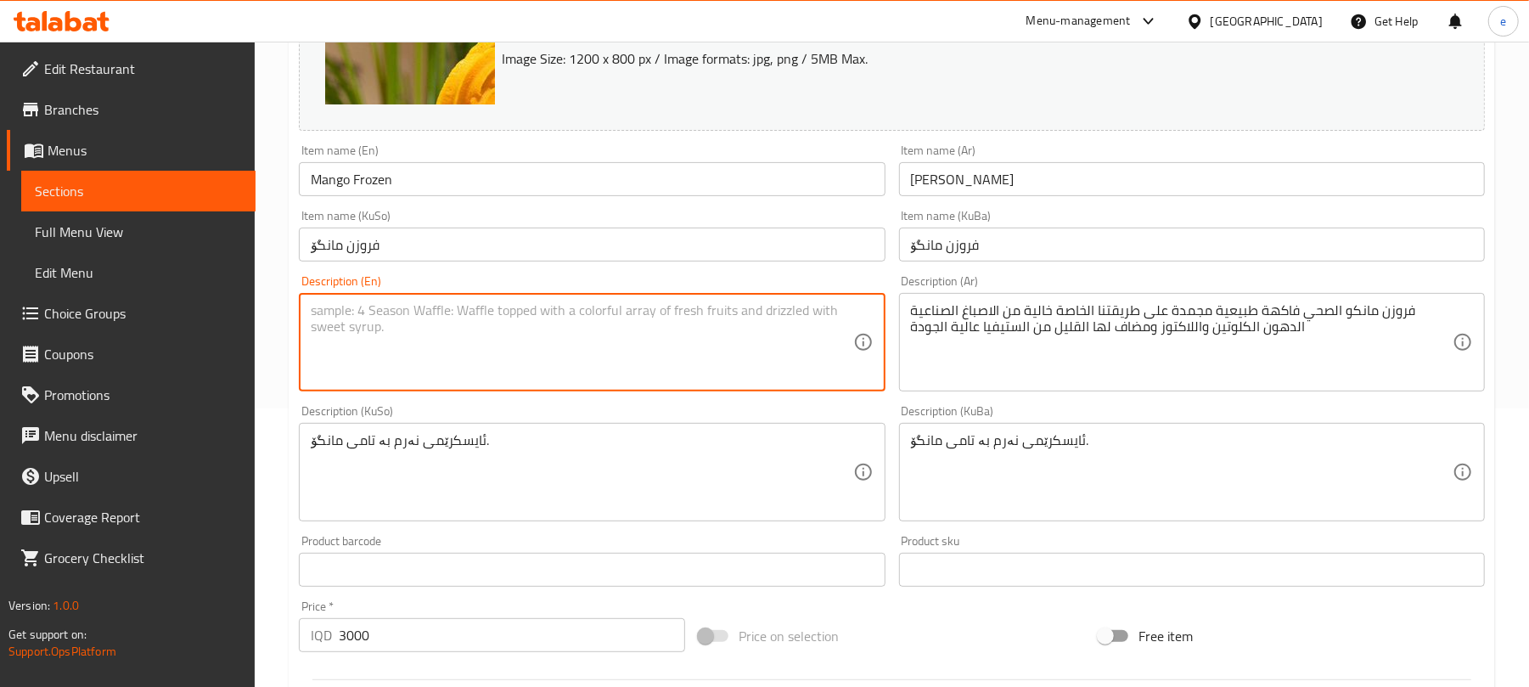
scroll to position [731, 0]
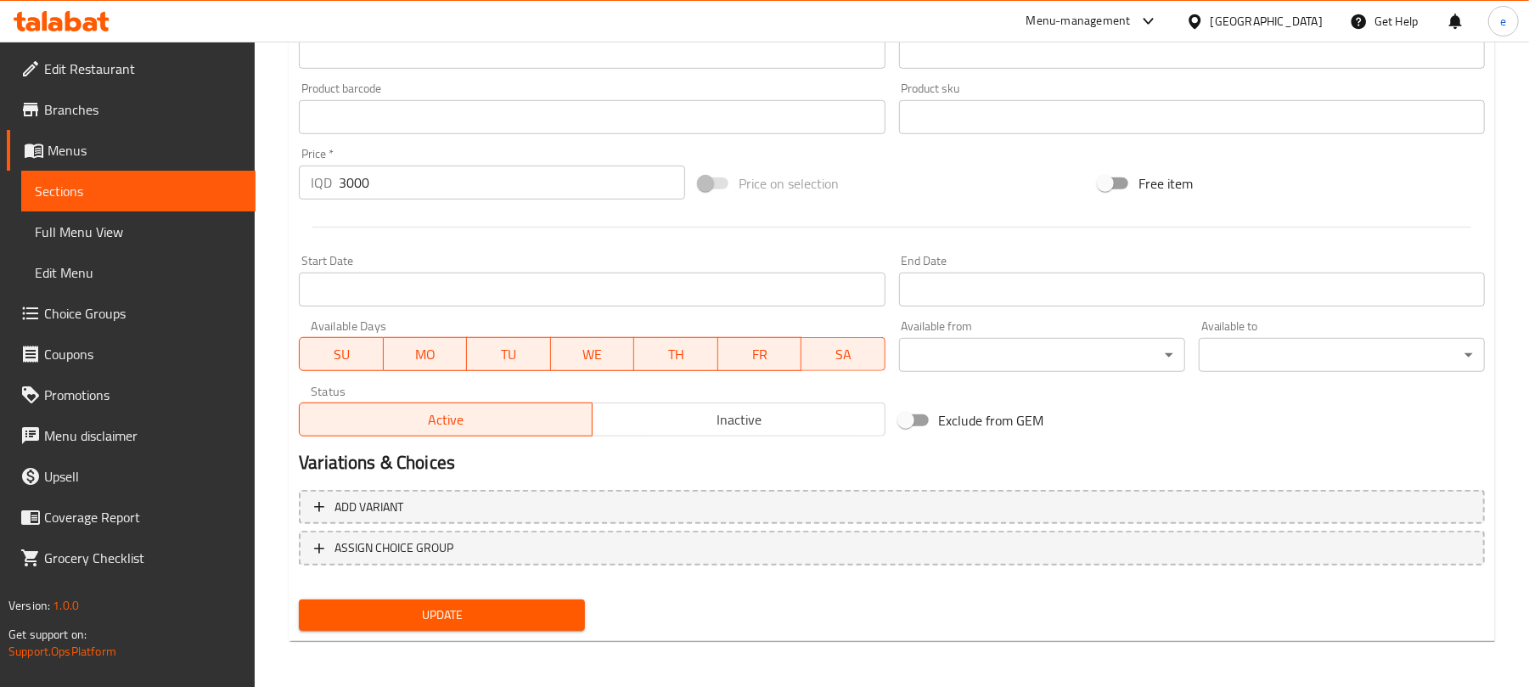
click at [477, 605] on span "Update" at bounding box center [442, 615] width 259 height 21
click at [177, 190] on span "Sections" at bounding box center [138, 191] width 207 height 20
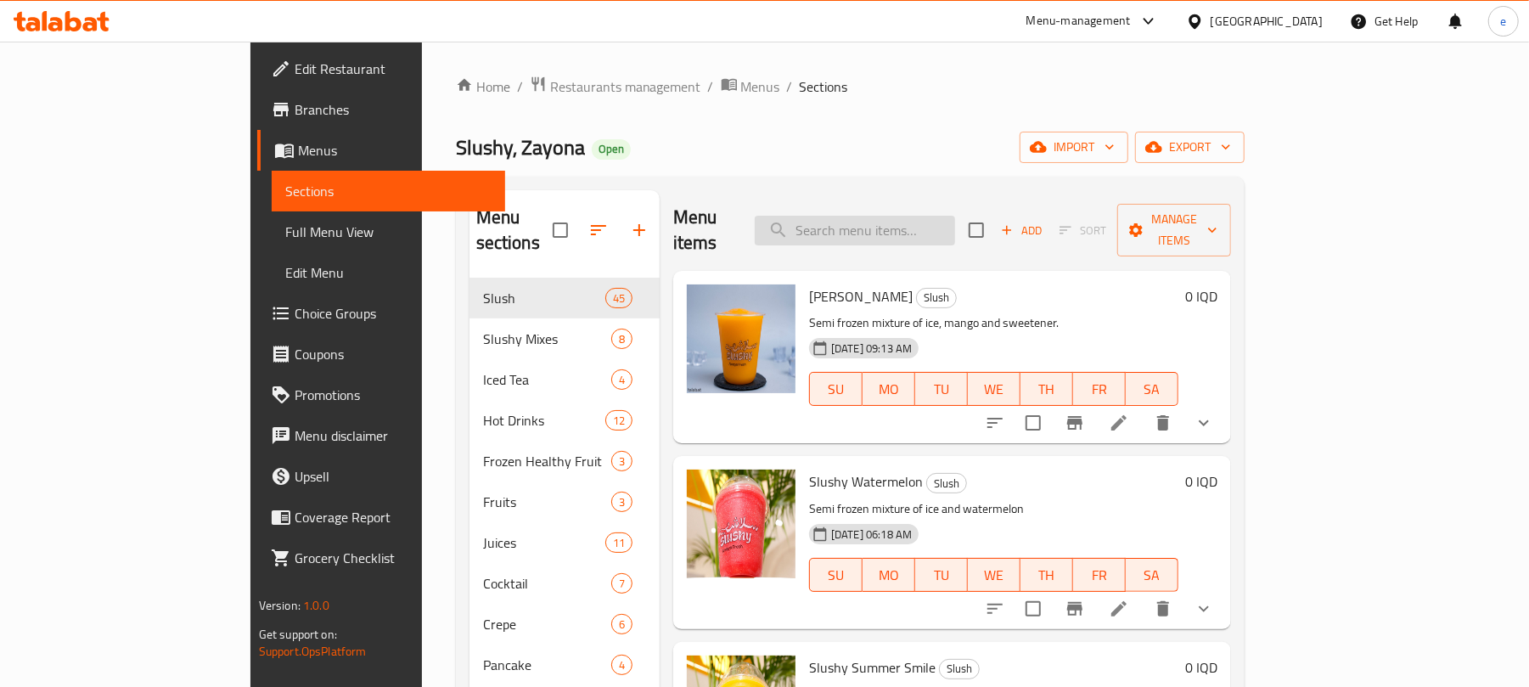
click at [955, 216] on input "search" at bounding box center [855, 231] width 200 height 30
paste input "Kiwi Frozen"
type input "Kiwi Frozen"
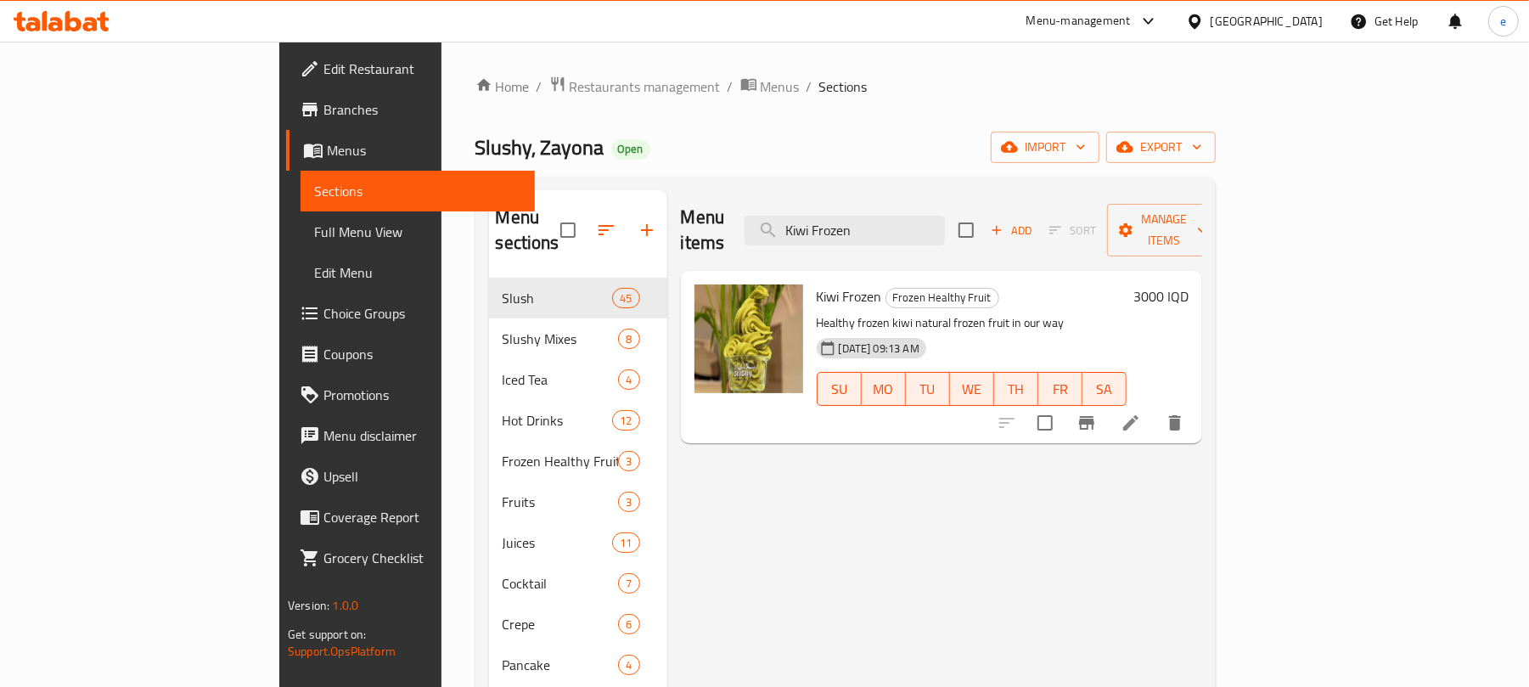
click at [1139, 415] on icon at bounding box center [1130, 422] width 15 height 15
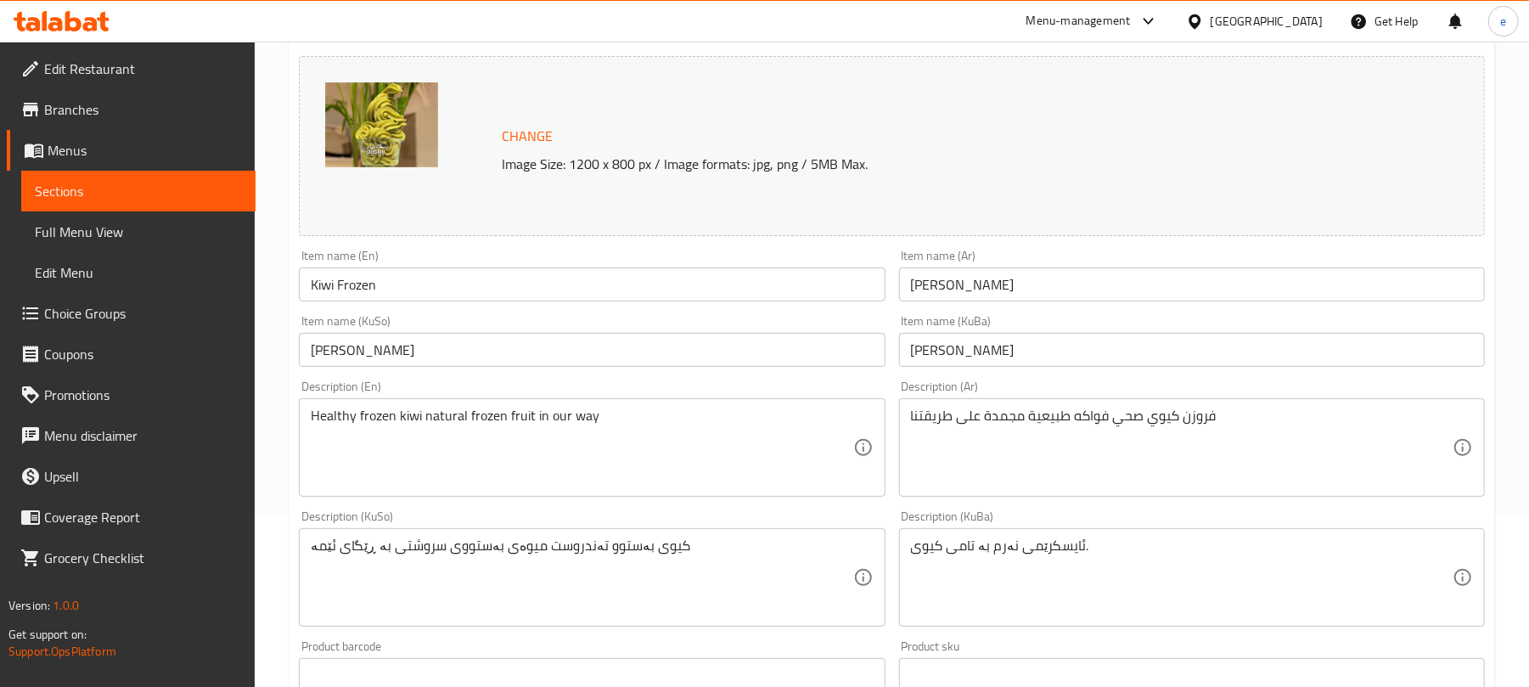
scroll to position [226, 0]
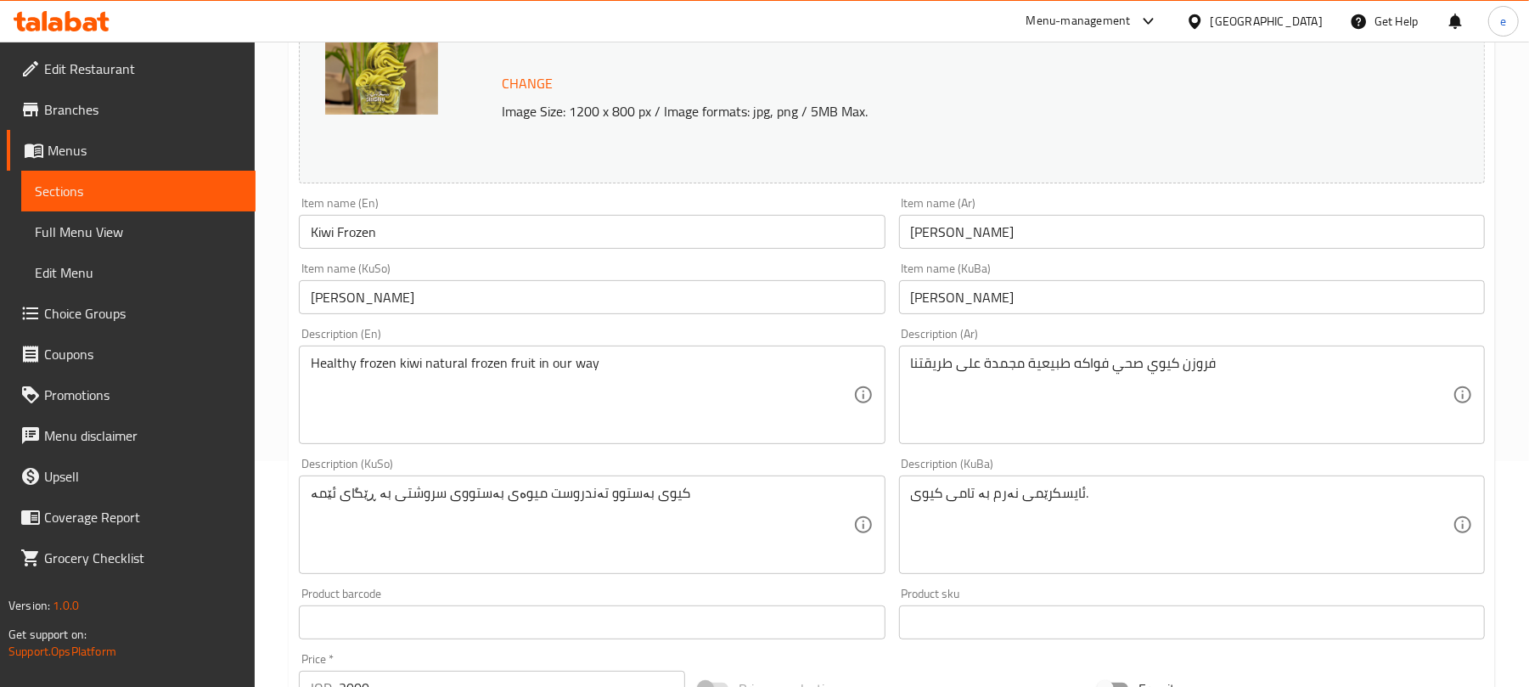
click at [361, 301] on input "کیوی فروزن" at bounding box center [592, 297] width 586 height 34
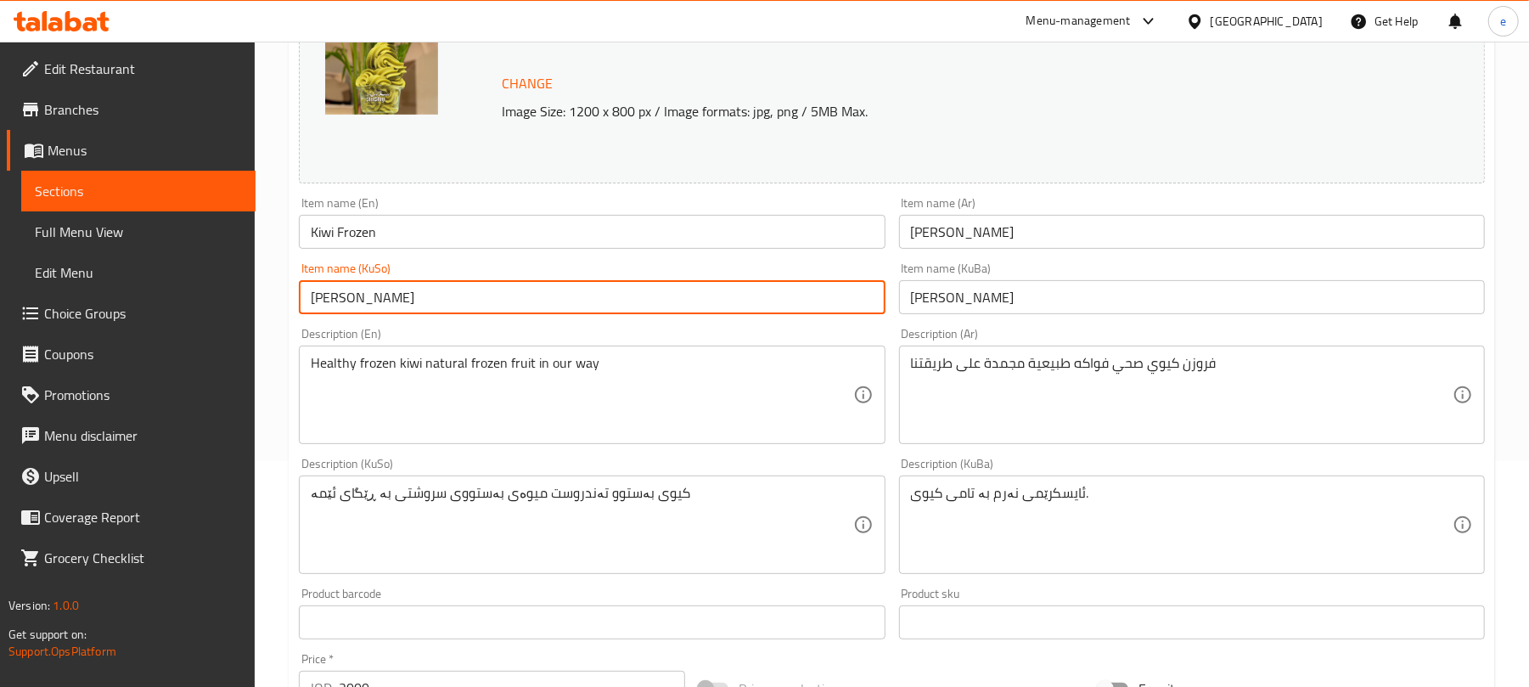
click at [361, 301] on input "کیوی فروزن" at bounding box center [592, 297] width 586 height 34
paste input "text"
click at [850, 304] on input "کێوی فروزن" at bounding box center [592, 297] width 586 height 34
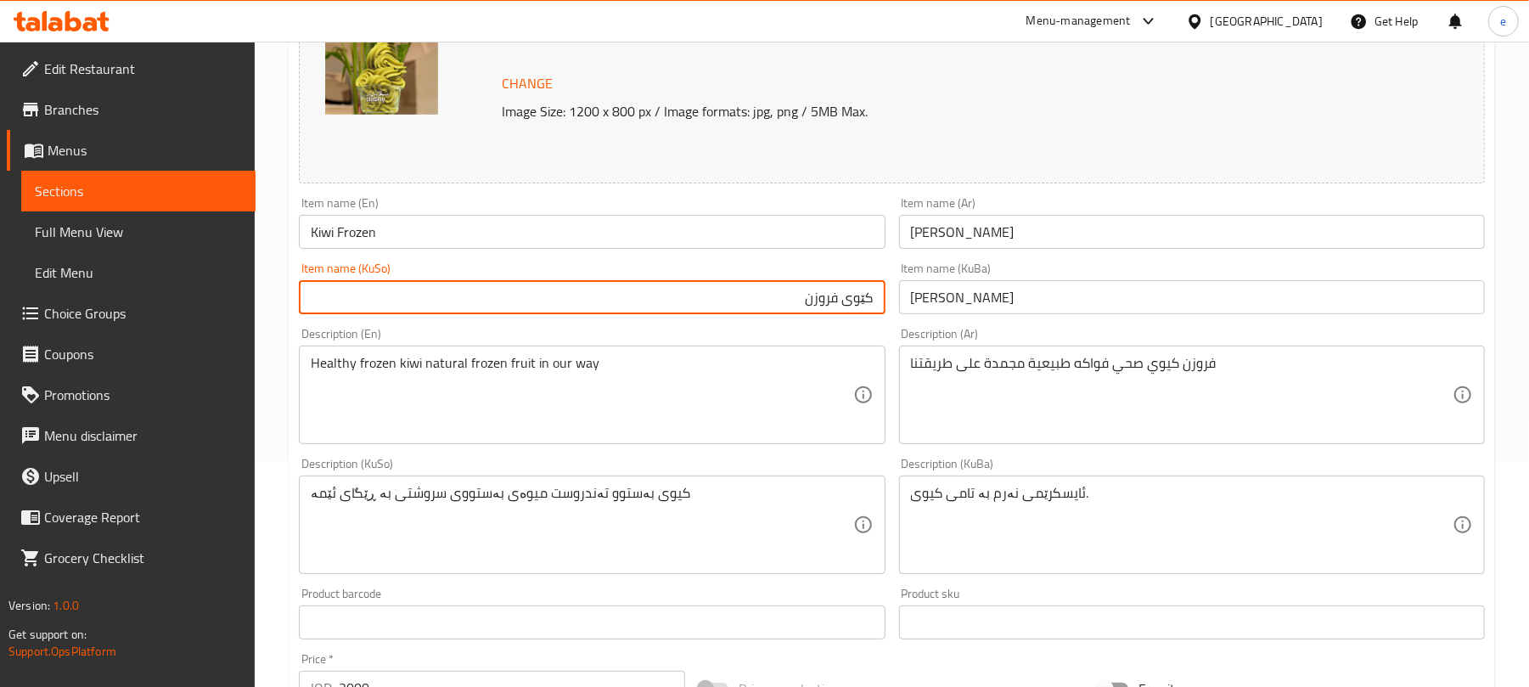
click at [819, 302] on input "کێوی فروزن" at bounding box center [592, 297] width 586 height 34
click at [857, 296] on input "کێوی فرۆزن" at bounding box center [592, 297] width 586 height 34
drag, startPoint x: 857, startPoint y: 296, endPoint x: 847, endPoint y: 290, distance: 11.1
click at [847, 290] on input "کێوی فرۆزن" at bounding box center [592, 297] width 586 height 34
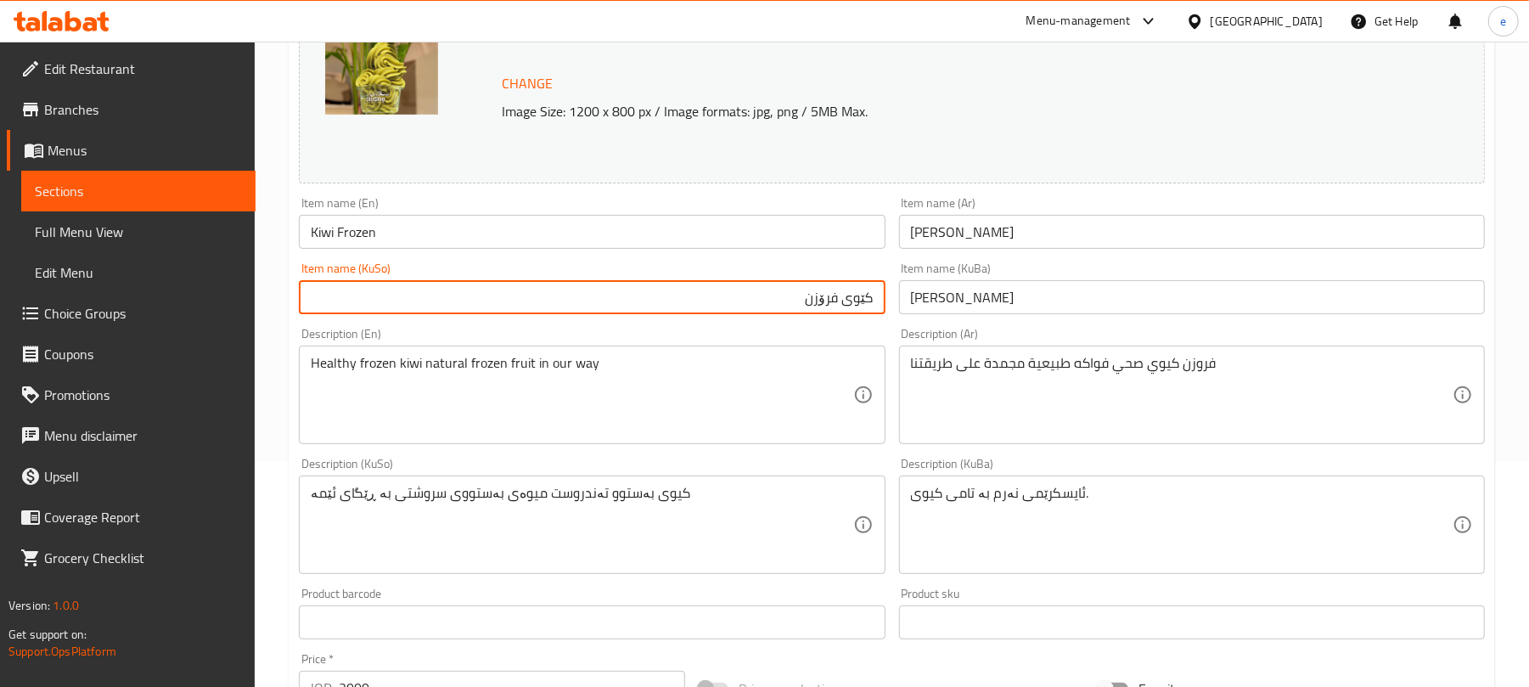
click at [847, 290] on input "کێوی فرۆزن" at bounding box center [592, 297] width 586 height 34
type input "کێوی فرۆزن"
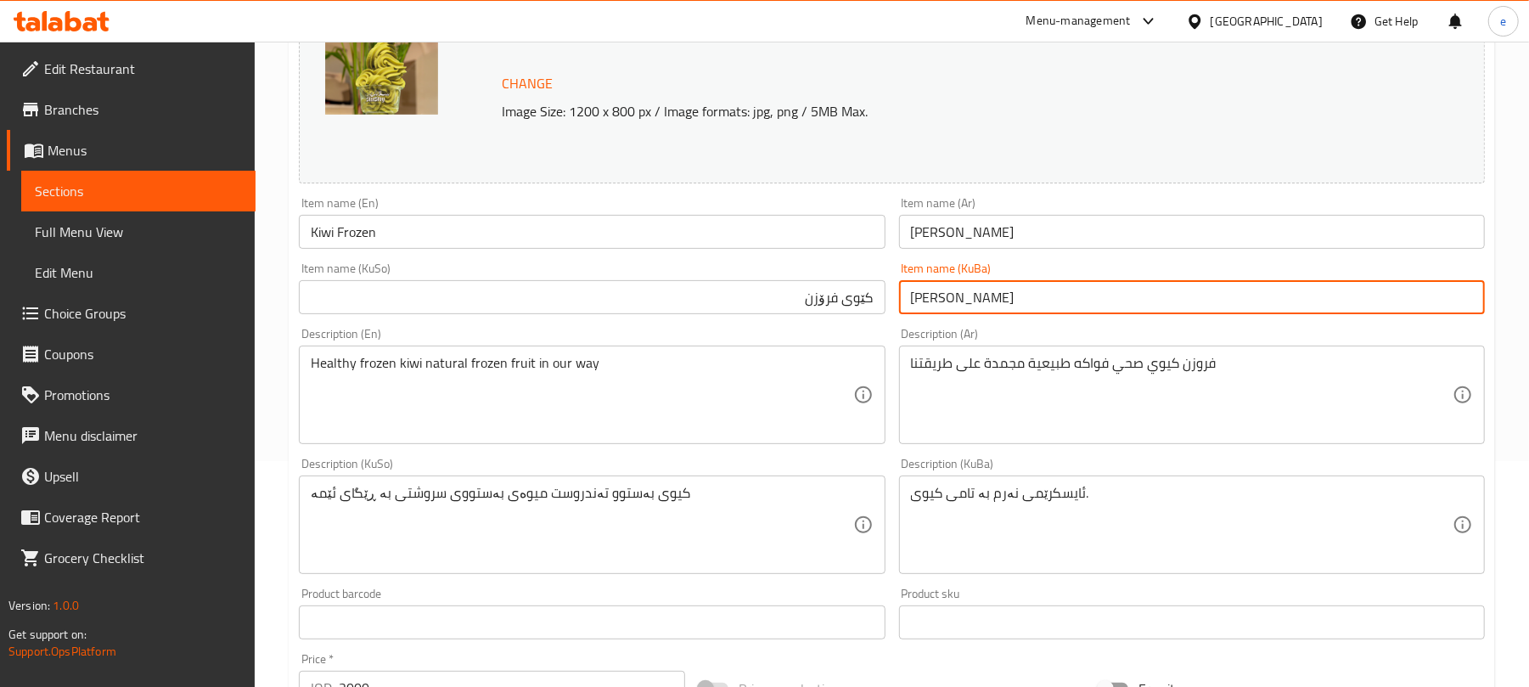
click at [968, 296] on input "فروزن کیوی" at bounding box center [1192, 297] width 586 height 34
paste input "کێوی فرۆزن"
type input "کێوی فرۆزن"
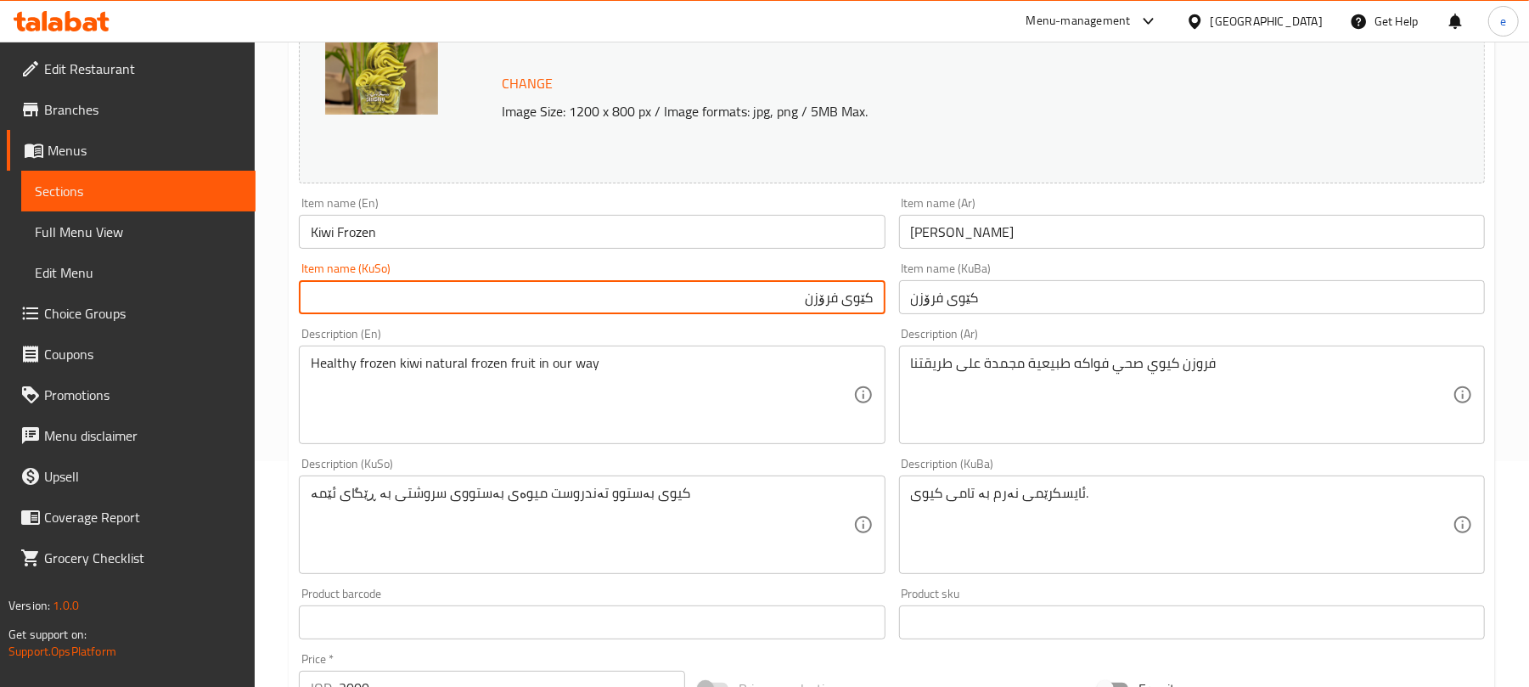
click at [792, 307] on input "کێوی فرۆزن" at bounding box center [592, 297] width 586 height 34
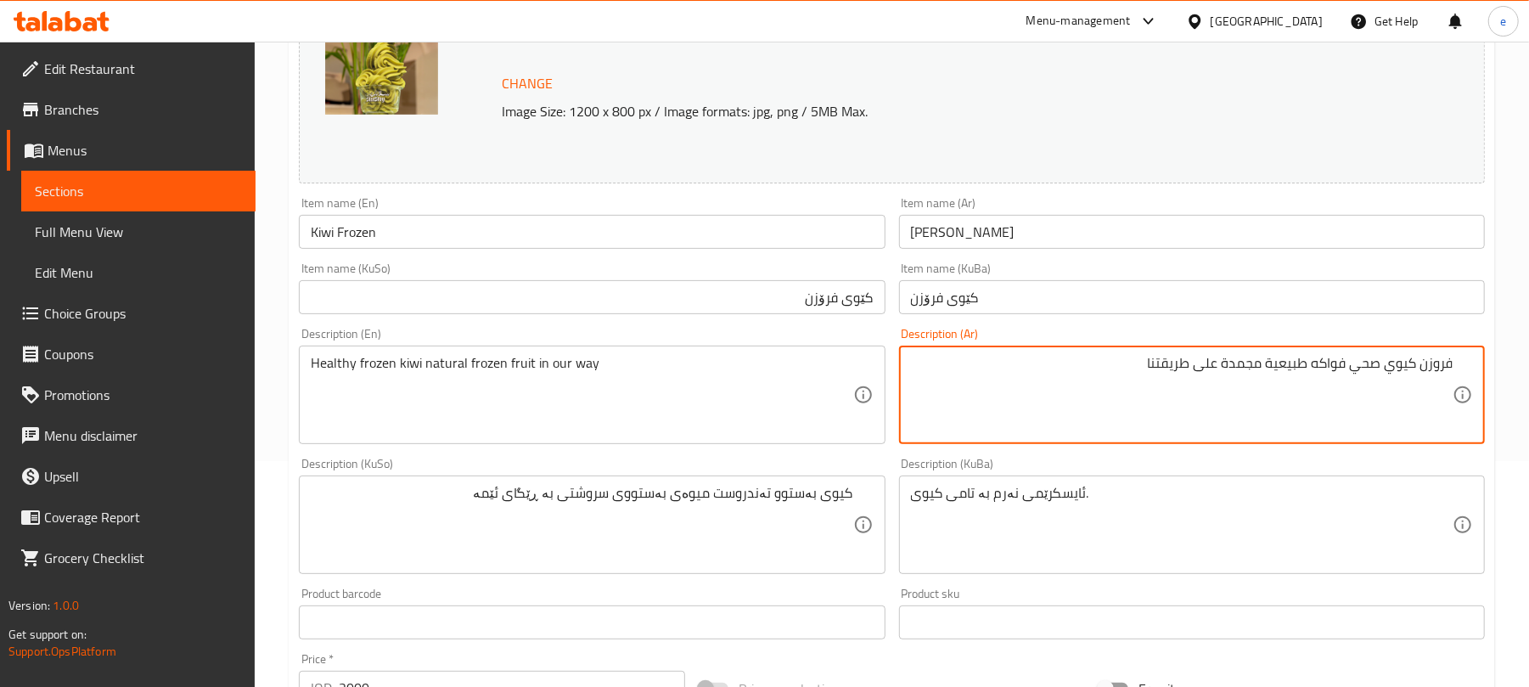
click at [857, 307] on input "کێوی فرۆزن" at bounding box center [592, 297] width 586 height 34
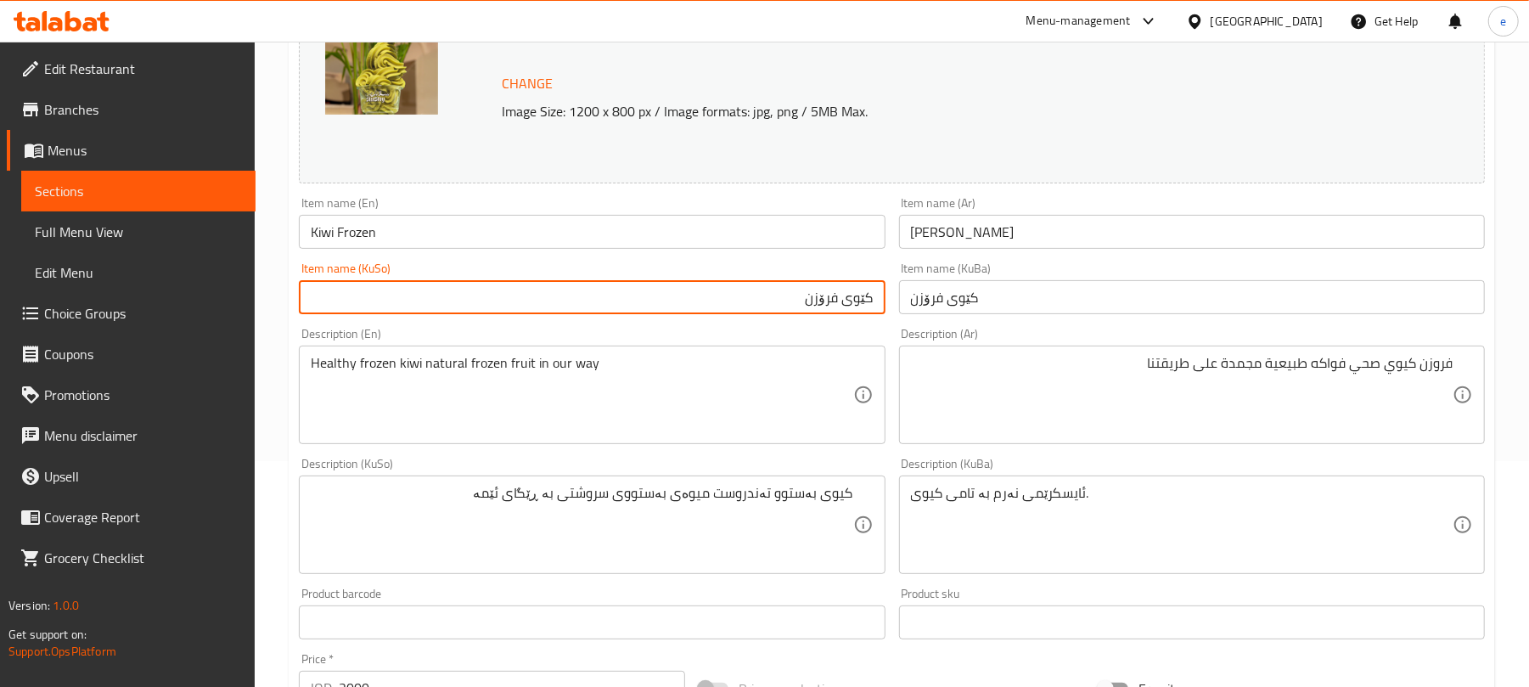
click at [857, 307] on input "کێوی فرۆزن" at bounding box center [592, 297] width 586 height 34
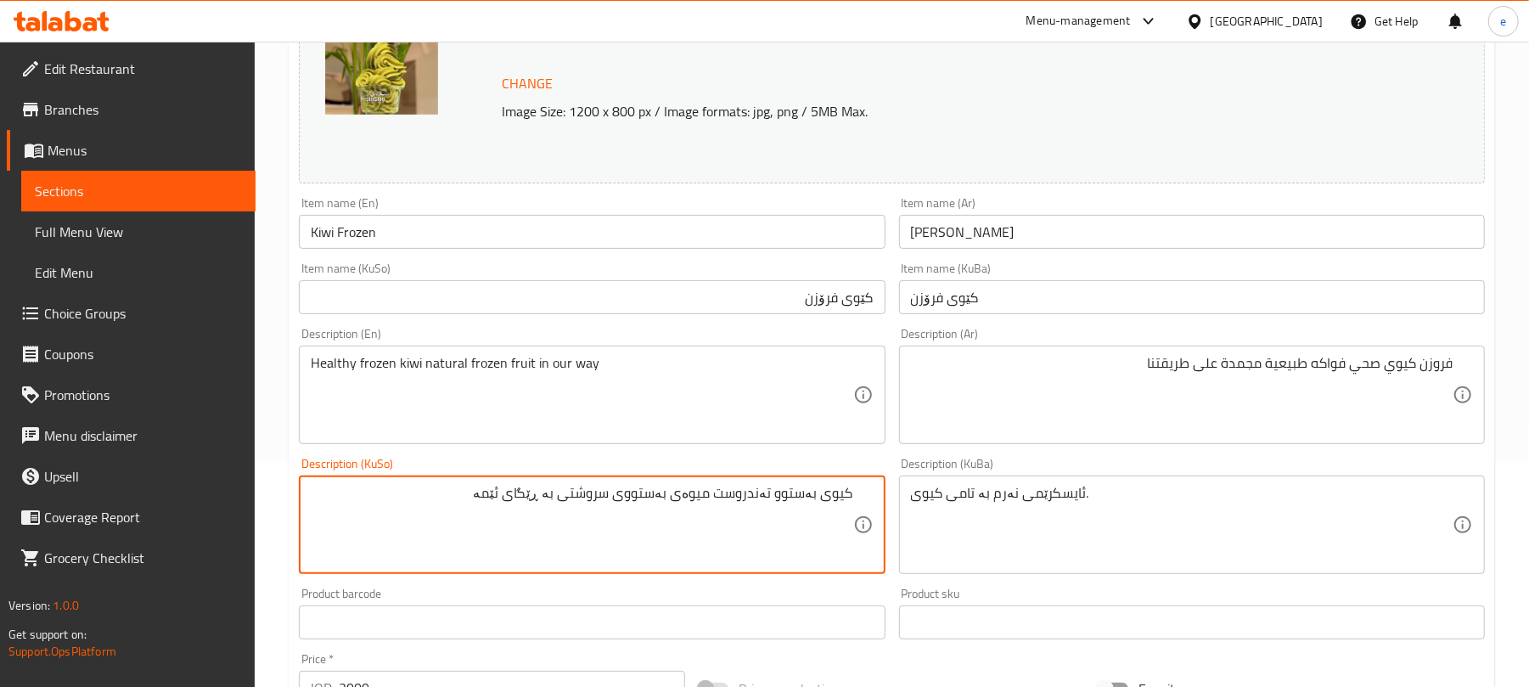
click at [839, 496] on textarea "کیوی بەستوو تەندروست میوەی بەستووی سروشتی بە ڕێگای ئێمە" at bounding box center [582, 525] width 542 height 81
paste textarea
click at [783, 498] on textarea "کێوی بەستوو تەندروست میوەی بەستووی سروشتی بە ڕێگای ئێمە" at bounding box center [582, 525] width 542 height 81
click at [588, 490] on textarea "کێوی بەستووی تەندروست میوەی بەستووی سروشتی بە ڕێگای ئێمە" at bounding box center [582, 525] width 542 height 81
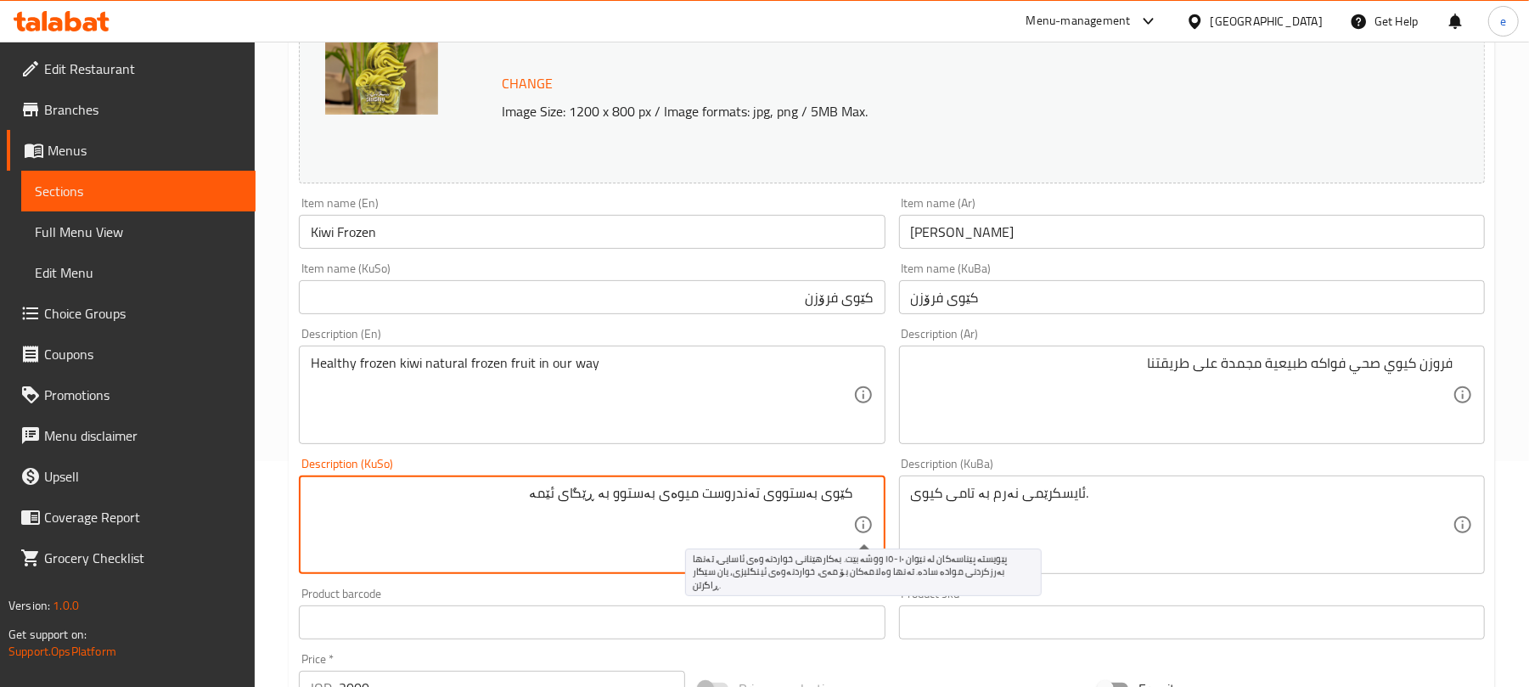
paste textarea "روشتی"
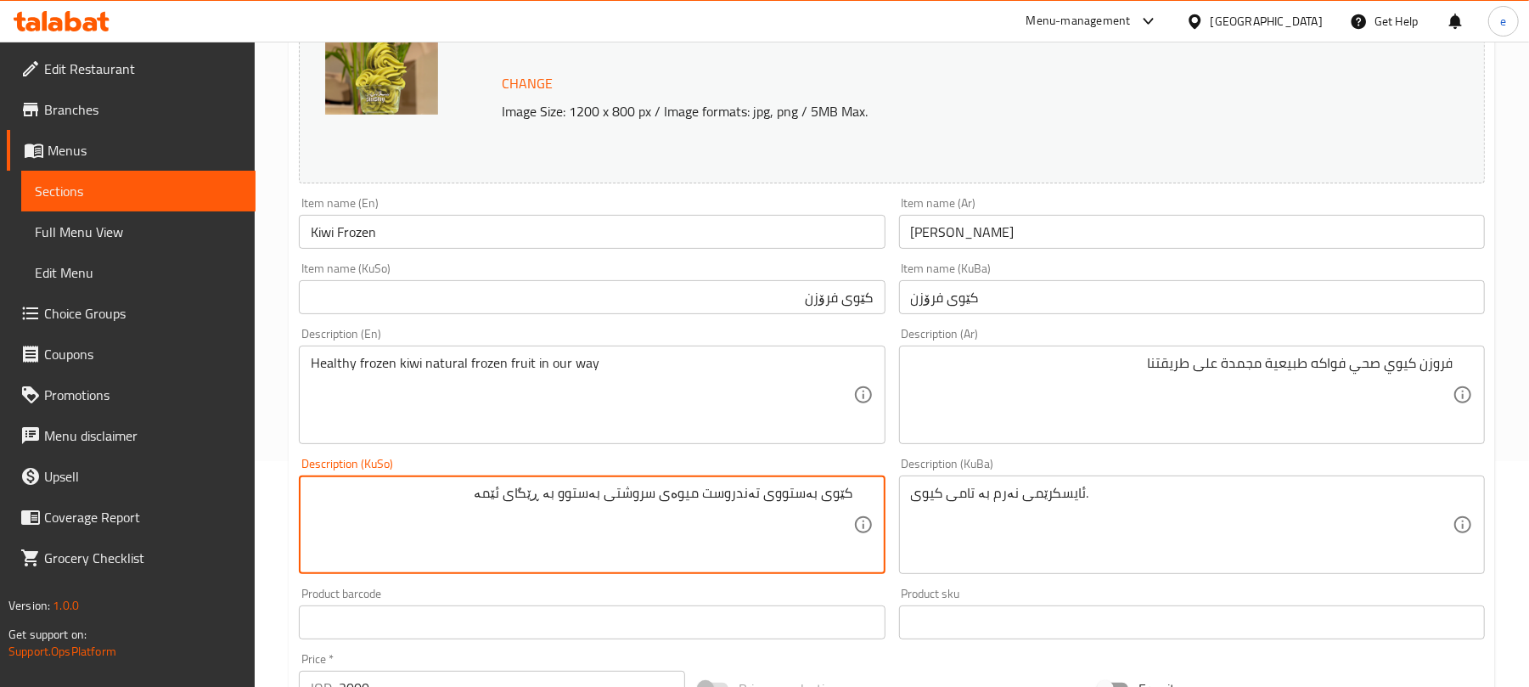
click at [448, 525] on textarea "کێوی بەستووی تەندروست میوەی سروشتی بەستوو بە ڕێگای ئێمە" at bounding box center [582, 525] width 542 height 81
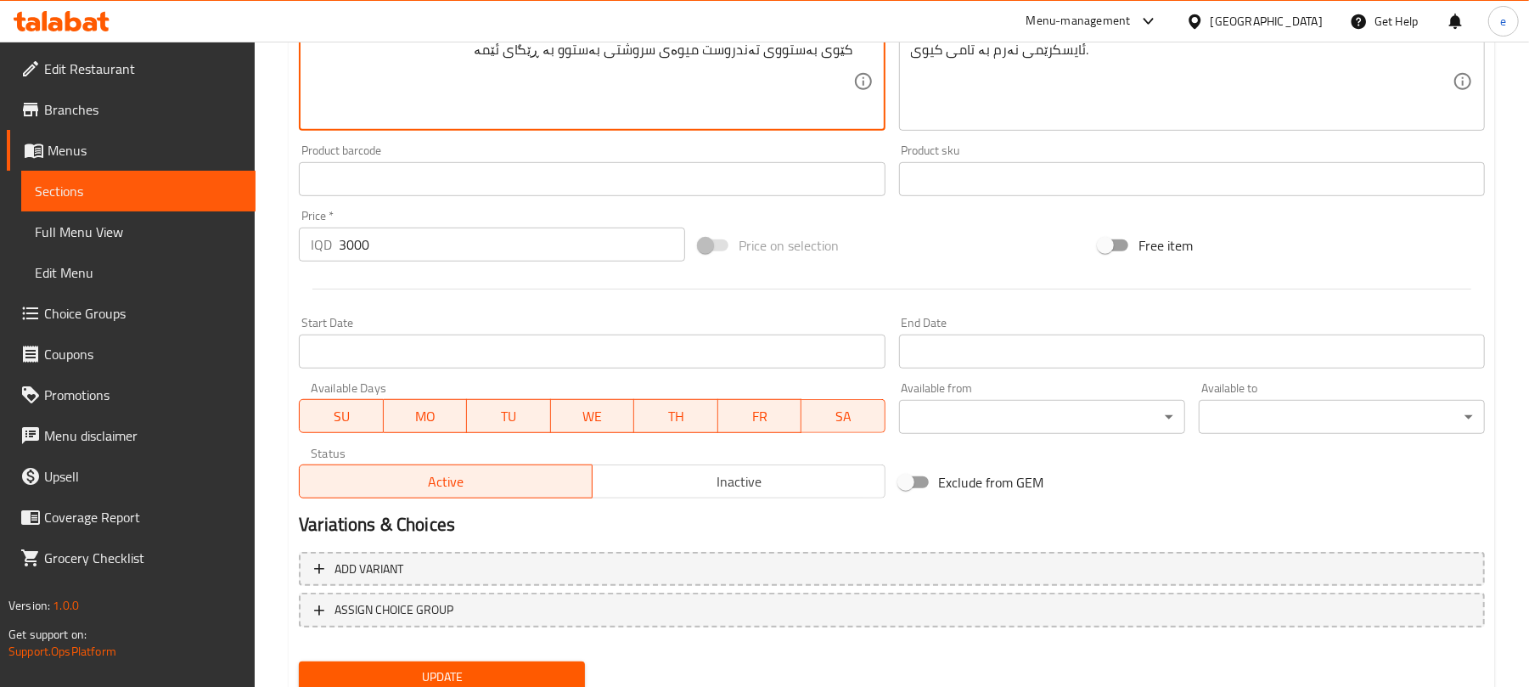
scroll to position [731, 0]
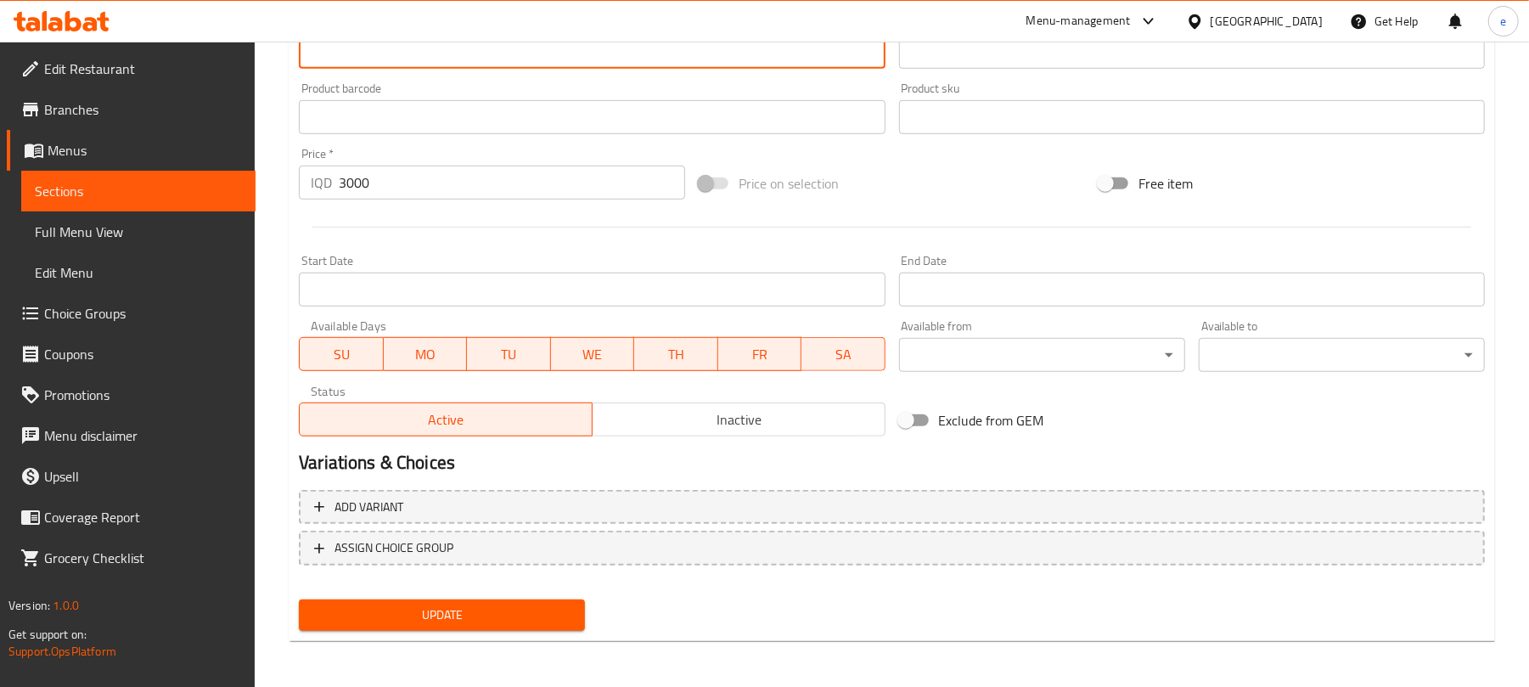
type textarea "کێوی بەستووی تەندروست میوەی سروشتی بەستوو بە ڕێگای ئێمە"
click at [520, 615] on span "Update" at bounding box center [442, 615] width 259 height 21
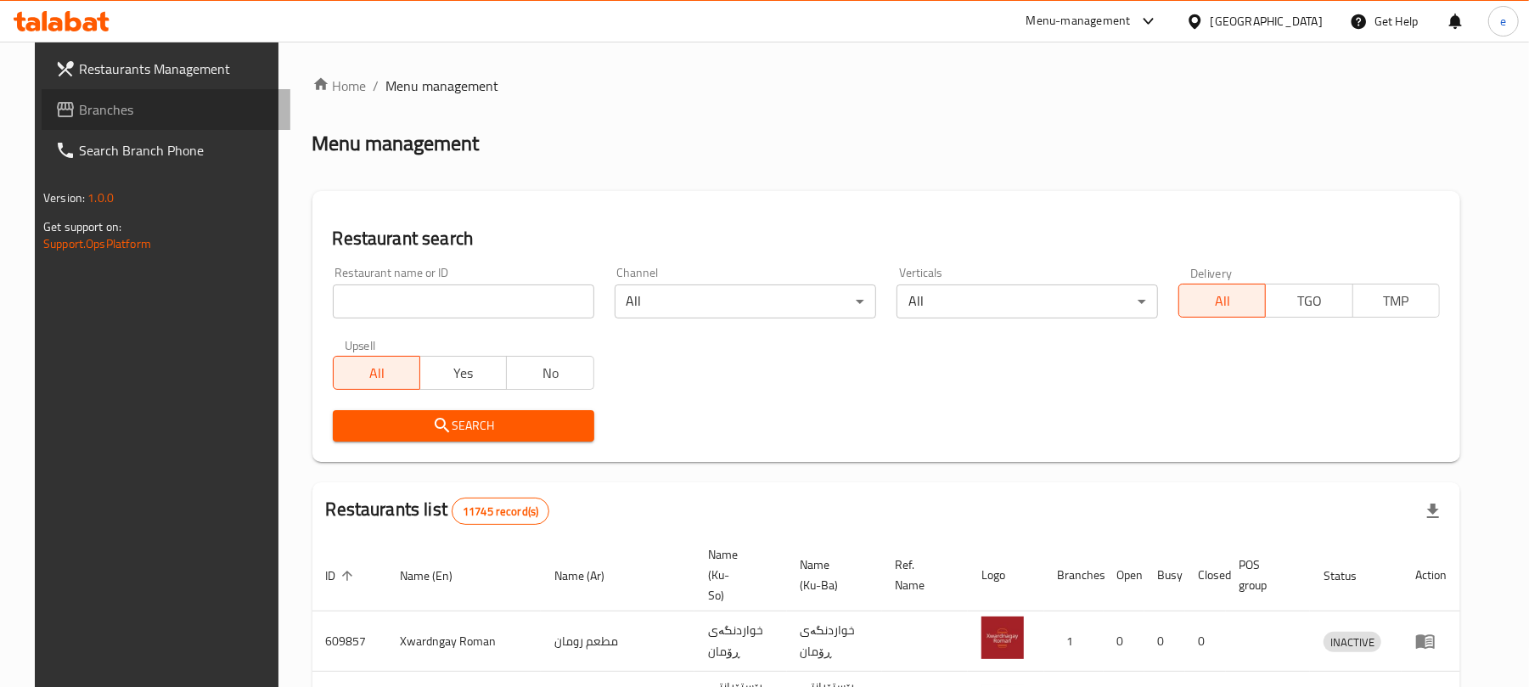
click at [103, 122] on link "Branches" at bounding box center [166, 109] width 249 height 41
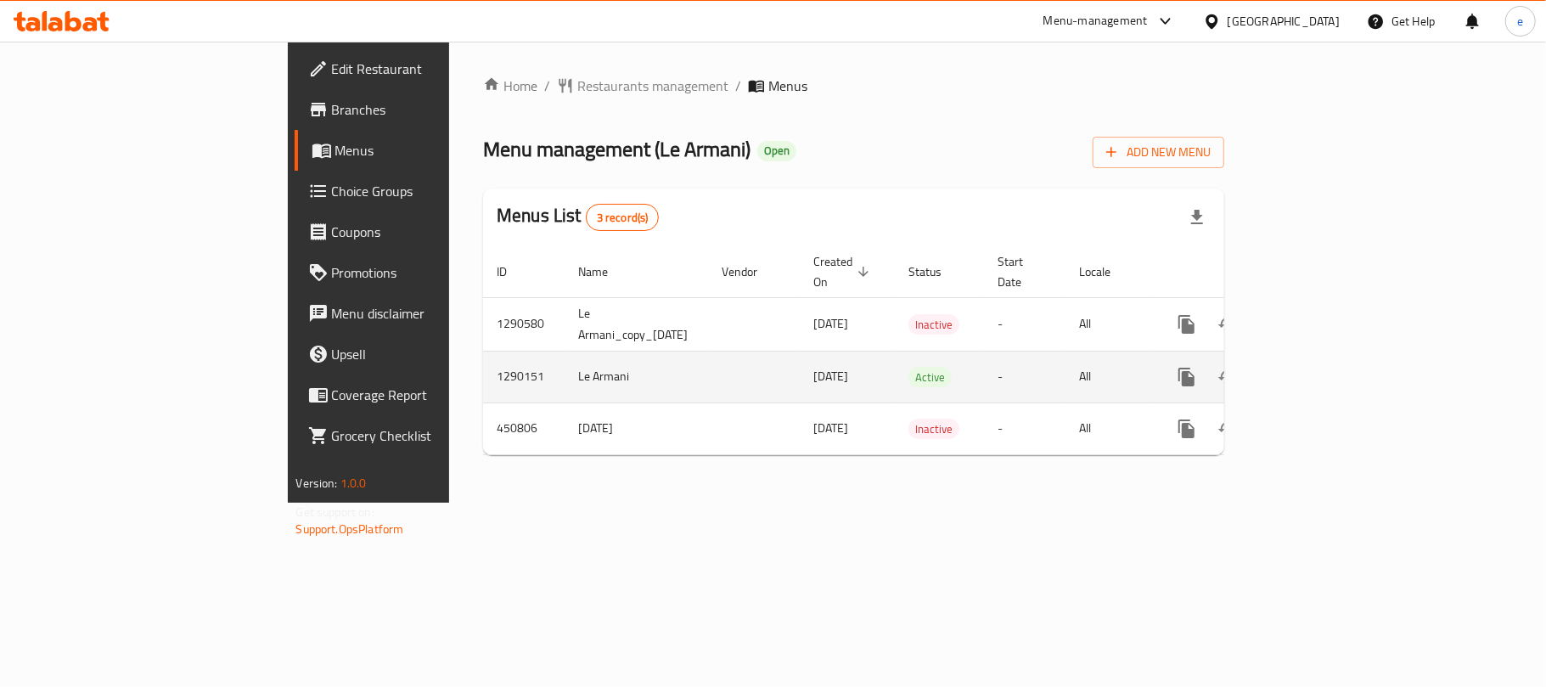
click at [1330, 371] on div "enhanced table" at bounding box center [1248, 377] width 163 height 41
click at [1317, 369] on icon "enhanced table" at bounding box center [1309, 376] width 15 height 15
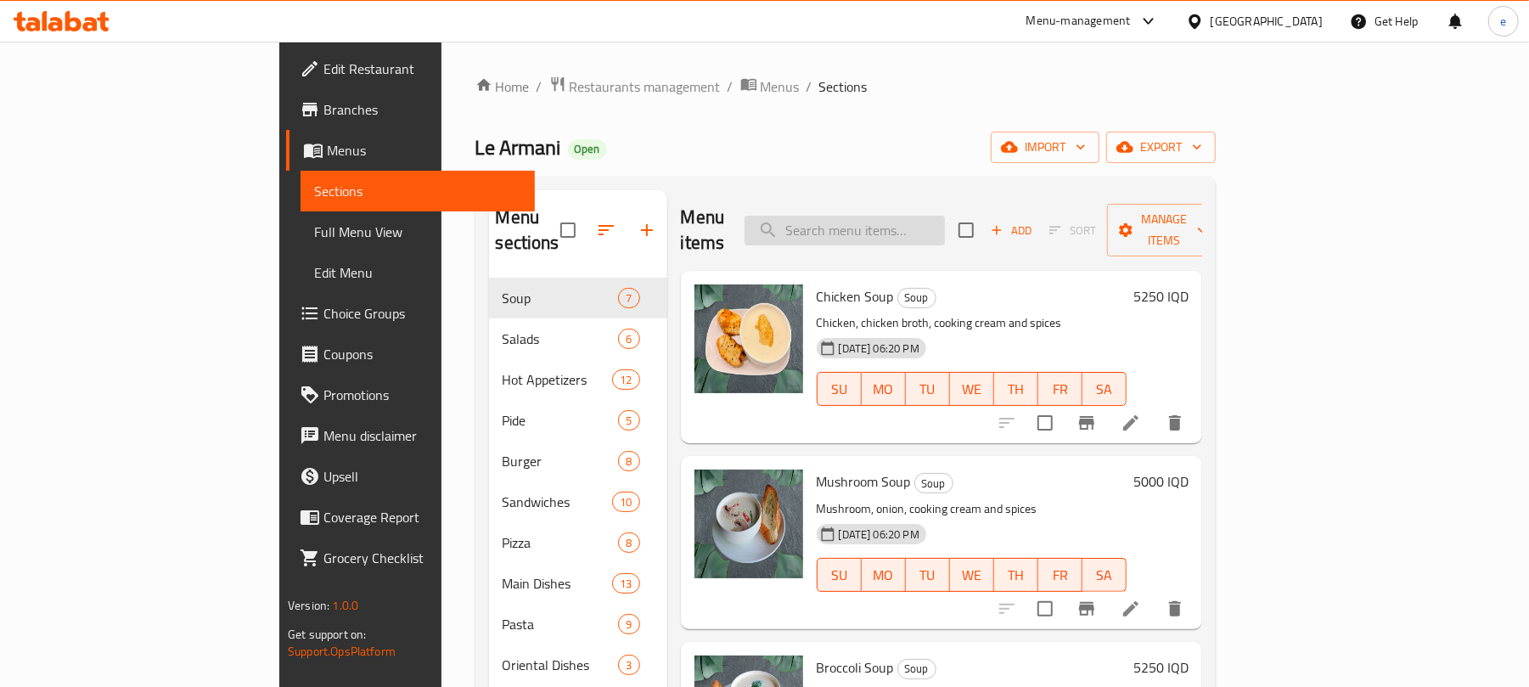
click at [945, 218] on input "search" at bounding box center [845, 231] width 200 height 30
paste input "Chicken Soup"
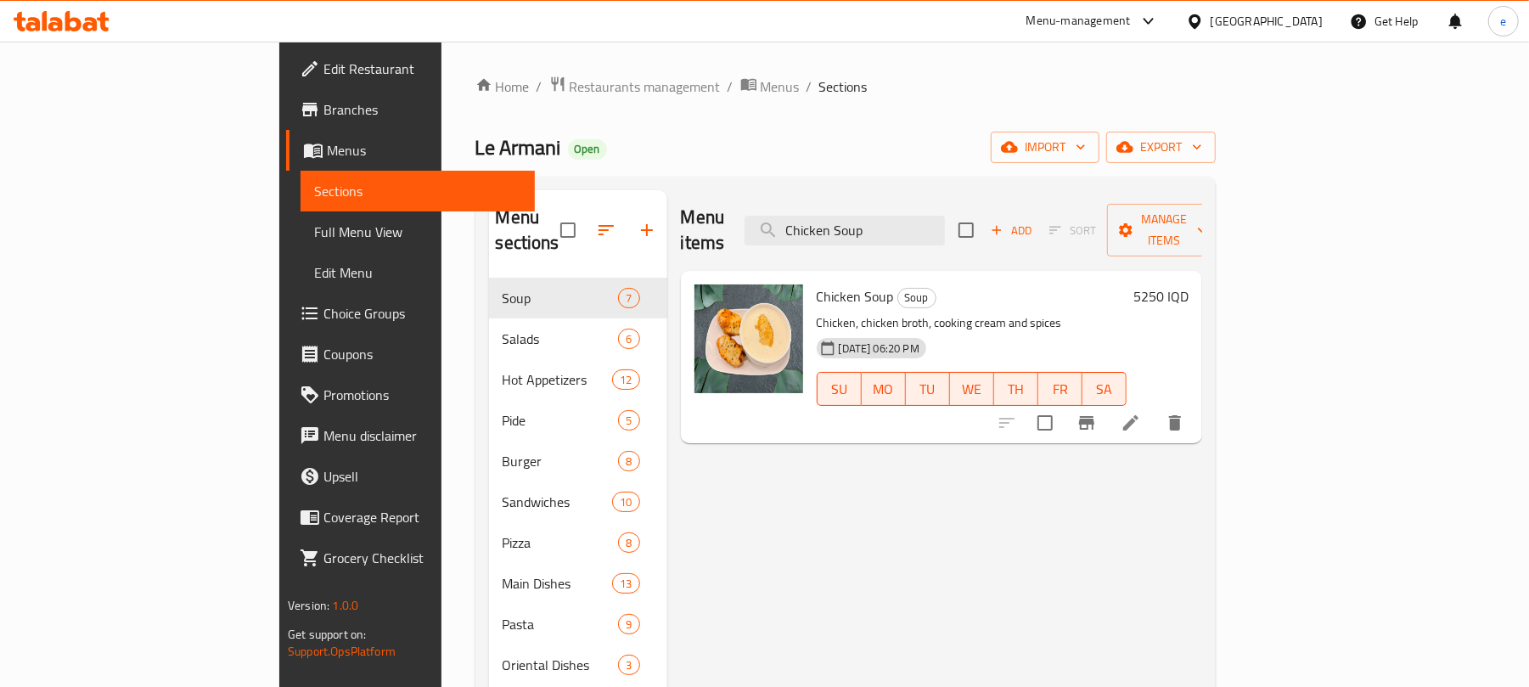
type input "Chicken Soup"
click at [1141, 413] on icon at bounding box center [1131, 423] width 20 height 20
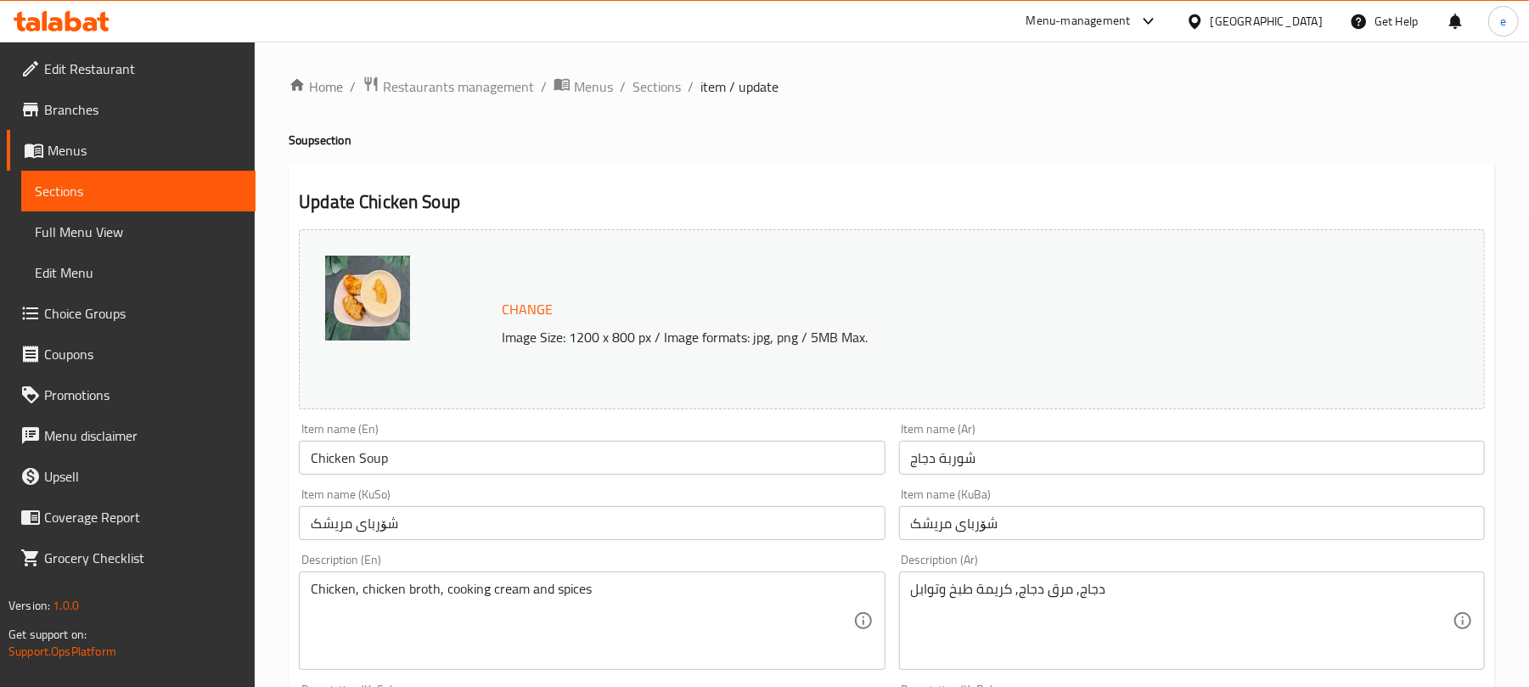
click at [104, 222] on span "Full Menu View" at bounding box center [138, 232] width 207 height 20
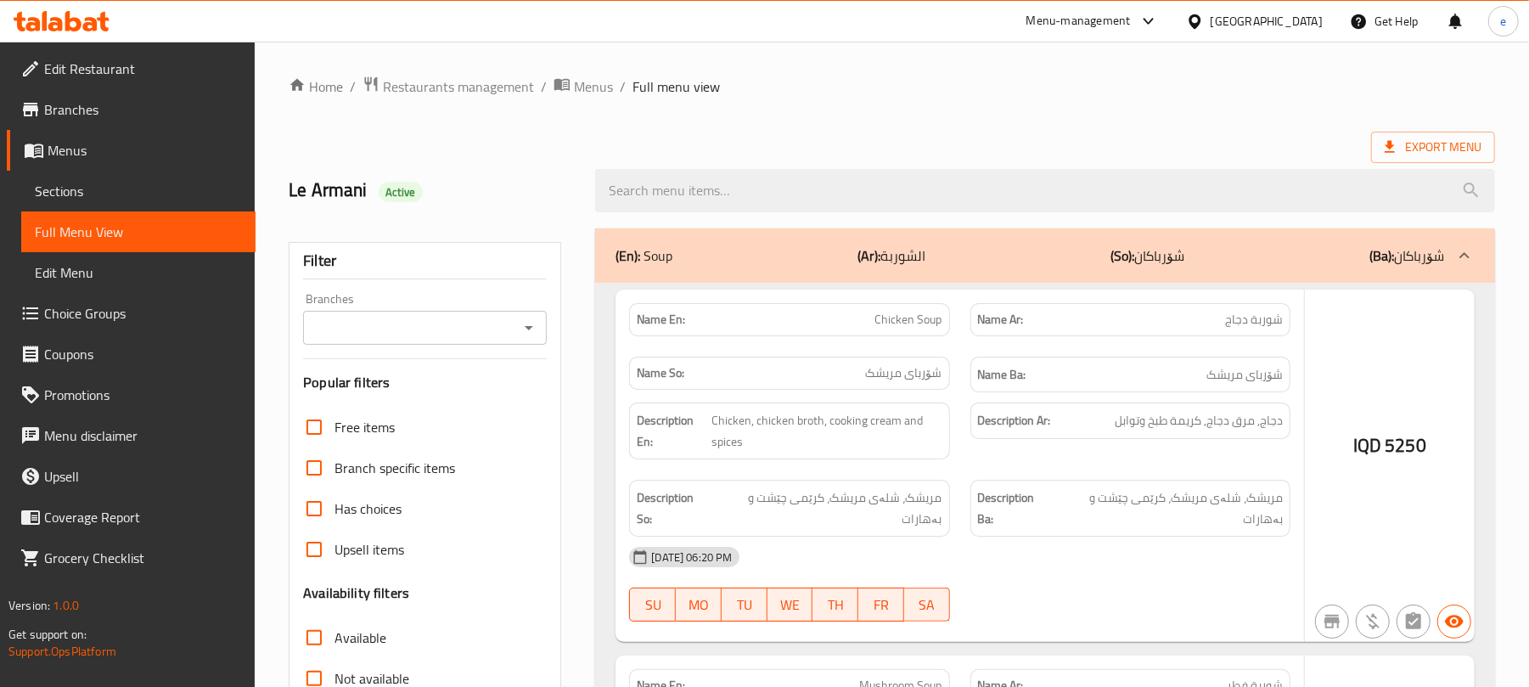
click at [775, 191] on div at bounding box center [764, 343] width 1529 height 687
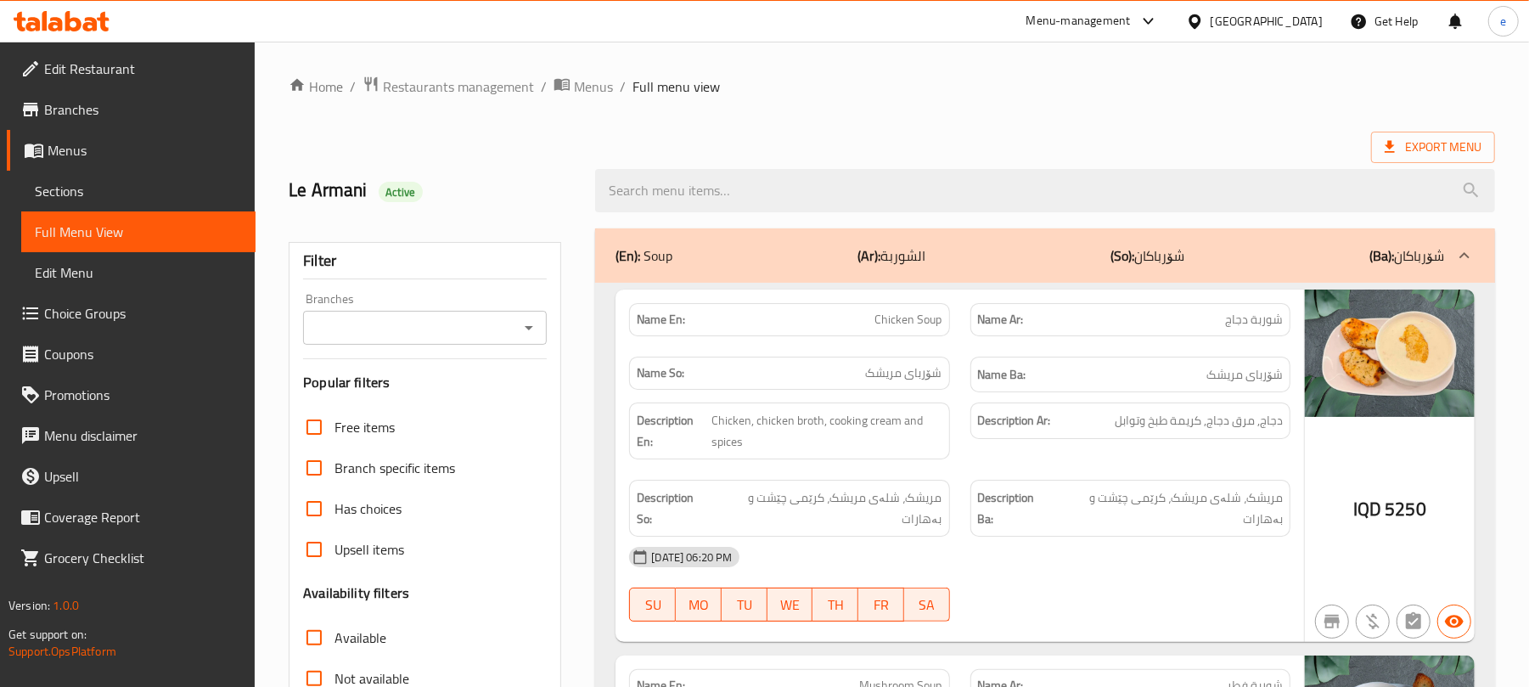
click at [746, 187] on input "search" at bounding box center [1045, 190] width 900 height 43
paste input "Chicken Soup"
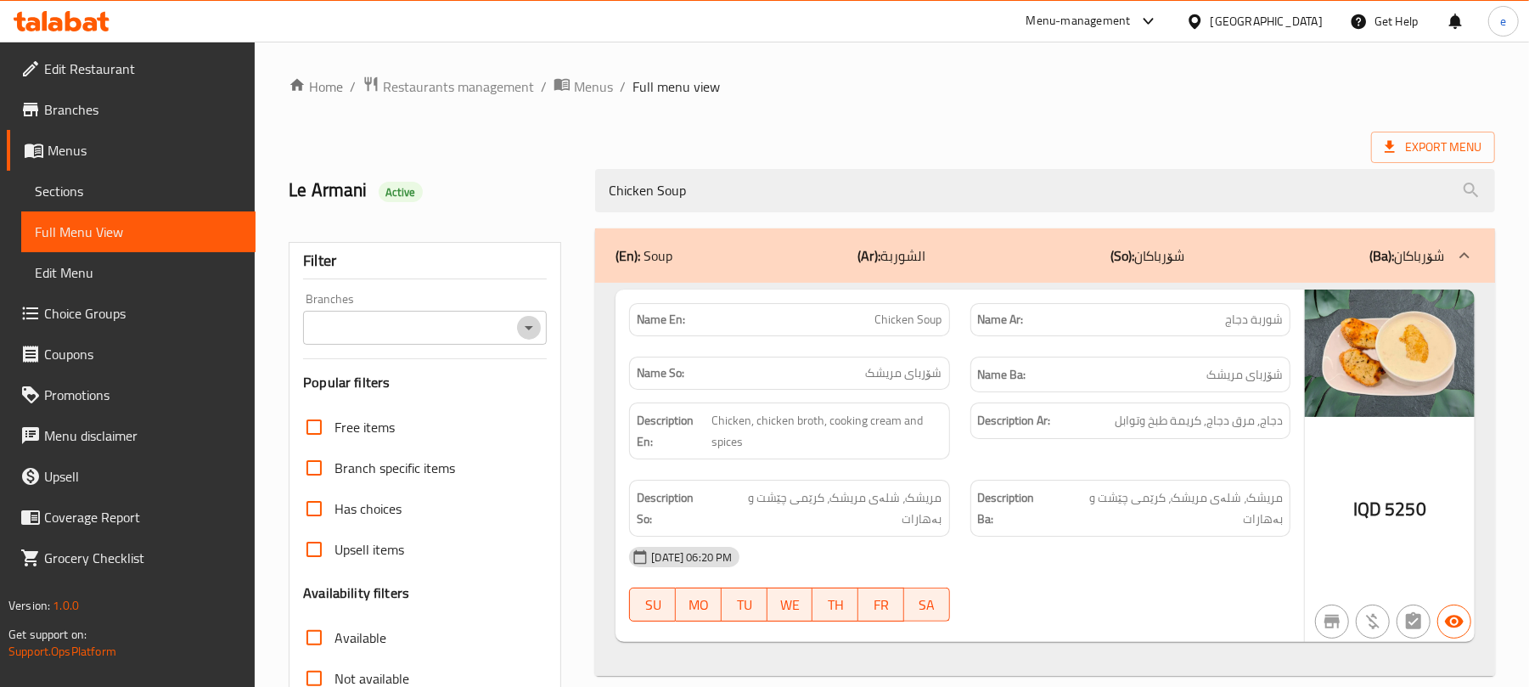
click at [533, 334] on icon "Open" at bounding box center [529, 328] width 20 height 20
type input "Chicken Soup"
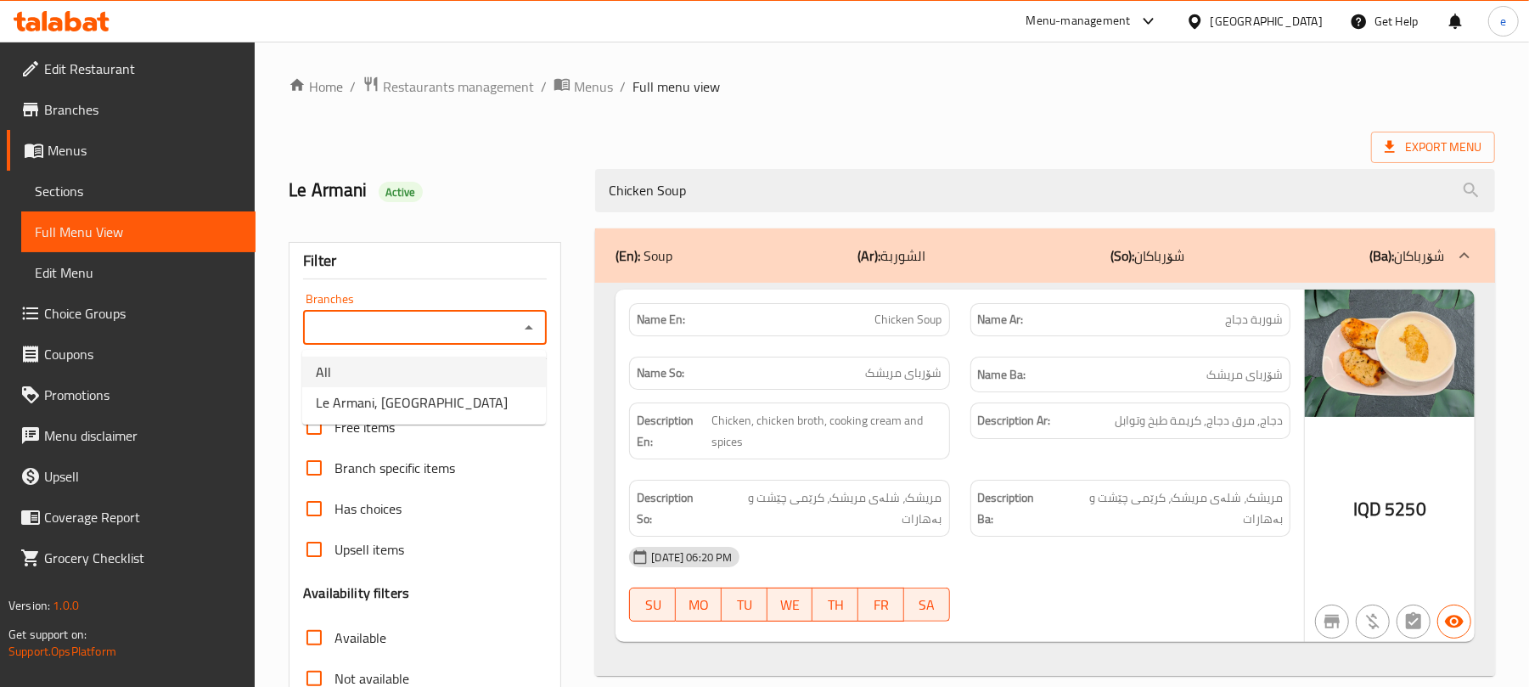
click at [450, 405] on span "Le Armani, English Village" at bounding box center [412, 402] width 192 height 20
click at [525, 340] on div at bounding box center [528, 328] width 22 height 24
click at [525, 337] on icon "Open" at bounding box center [529, 328] width 20 height 20
click at [423, 374] on li "All" at bounding box center [424, 372] width 244 height 31
click at [531, 334] on icon "Open" at bounding box center [529, 328] width 20 height 20
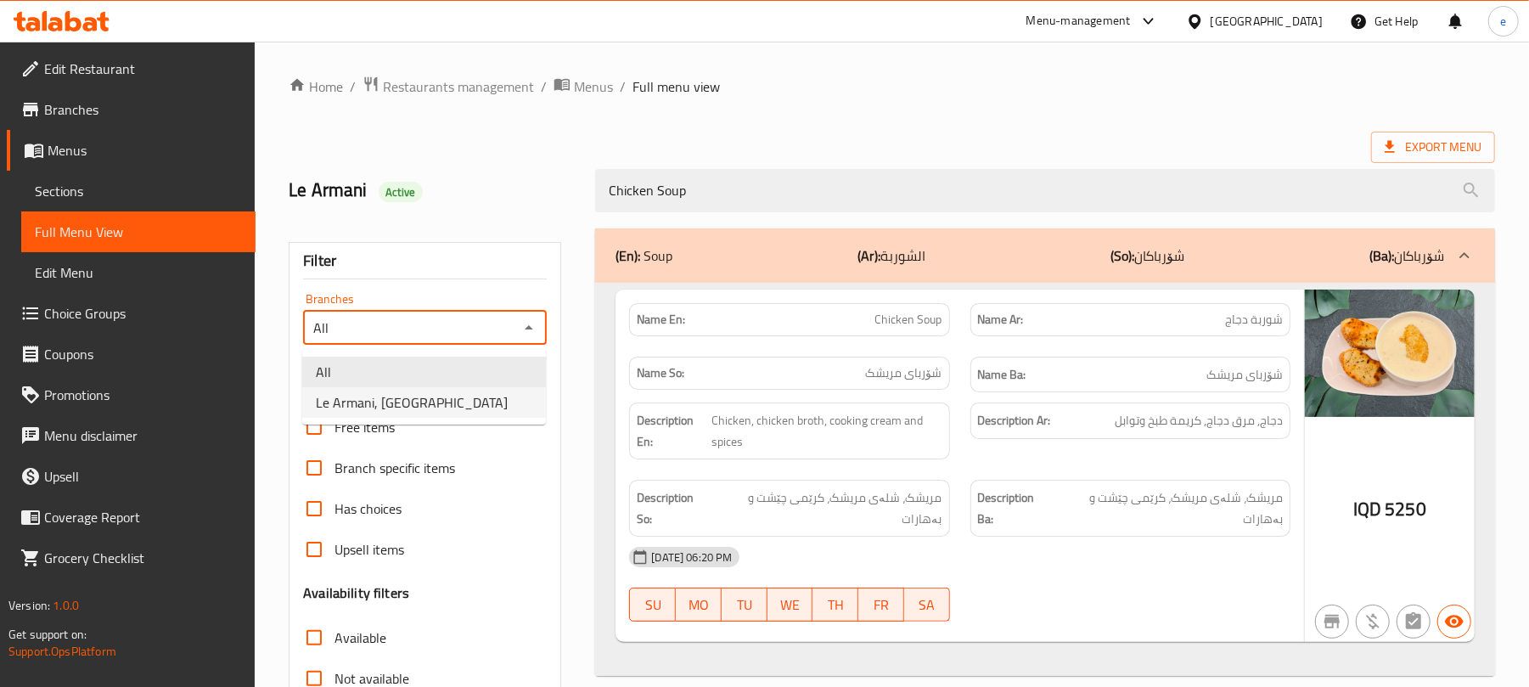
click at [496, 399] on li "Le Armani, English Village" at bounding box center [424, 402] width 244 height 31
type input "Le Armani, English Village"
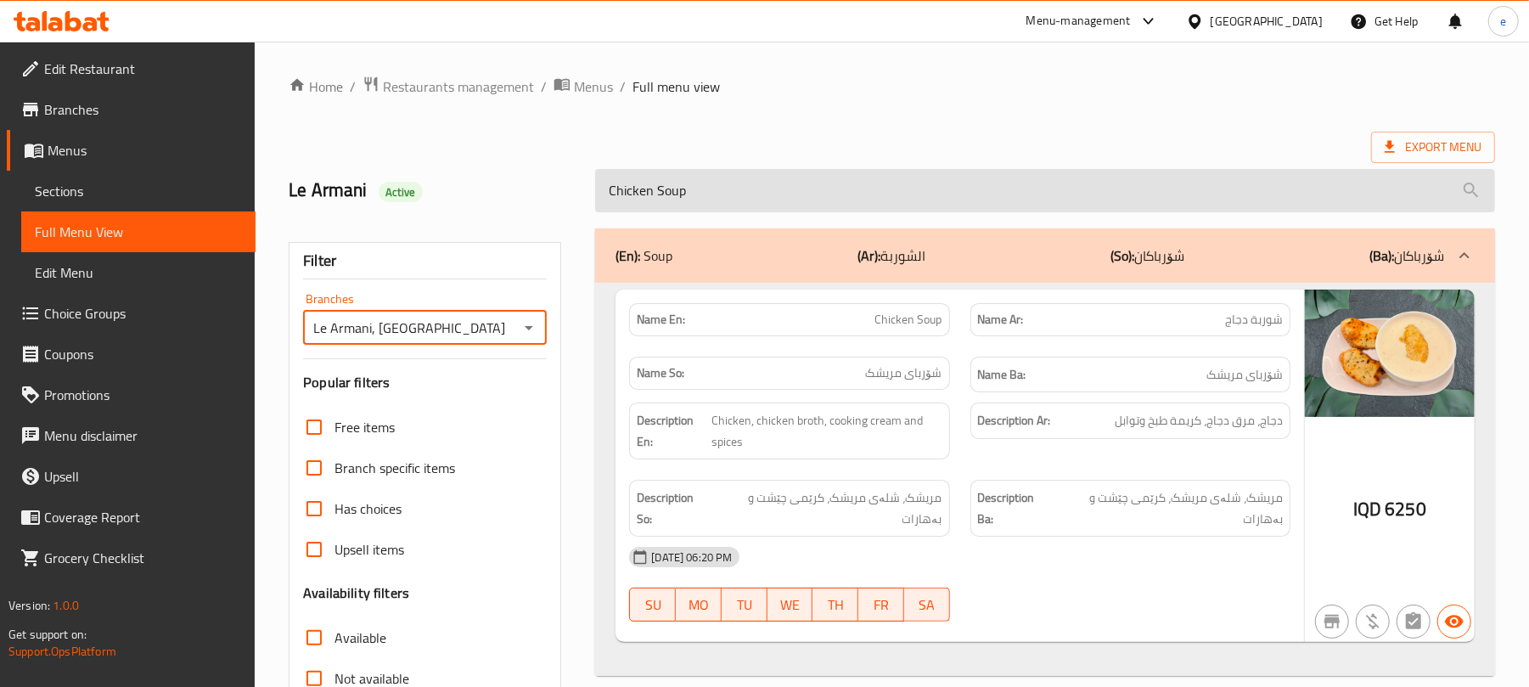
drag, startPoint x: 660, startPoint y: 216, endPoint x: 662, endPoint y: 206, distance: 10.5
click at [660, 215] on div "Chicken Soup" at bounding box center [1045, 191] width 921 height 64
click at [662, 206] on input "Chicken Soup" at bounding box center [1045, 190] width 900 height 43
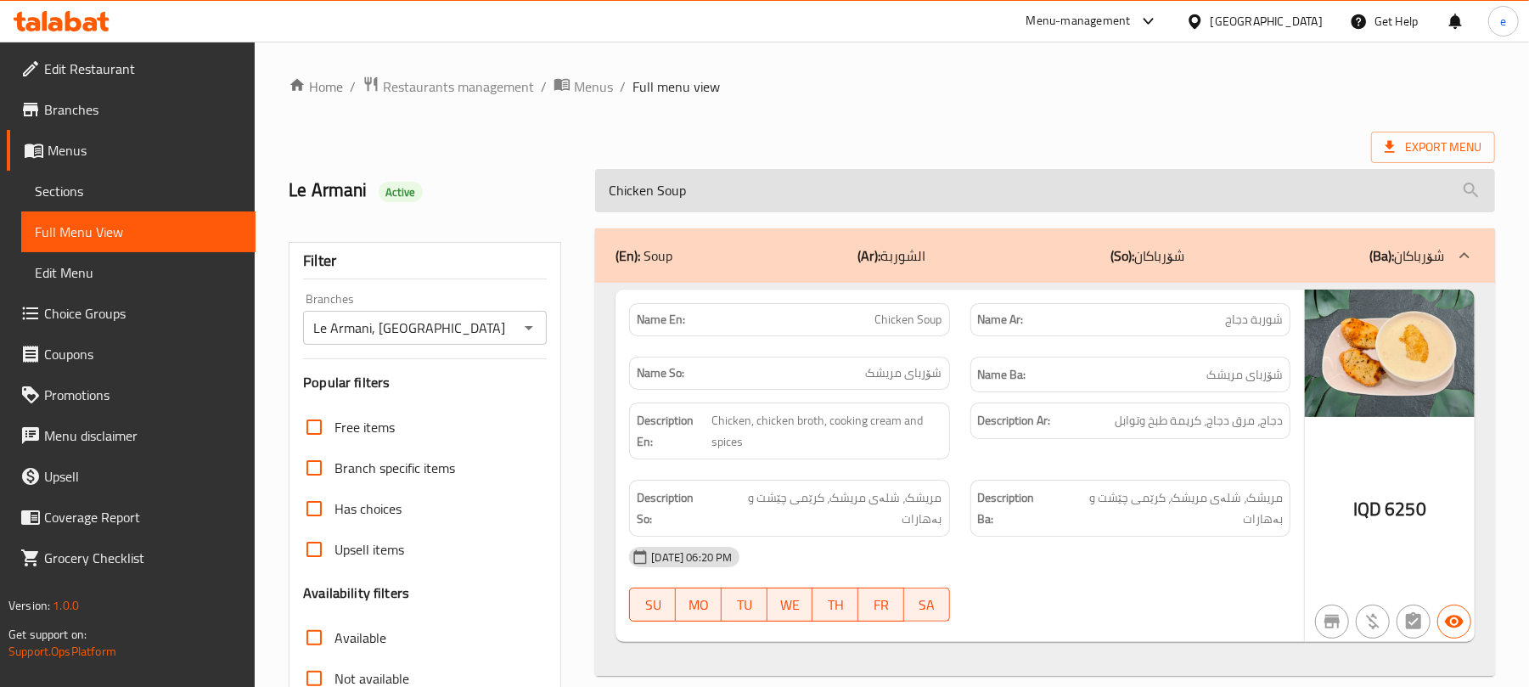
paste input "Mushroom"
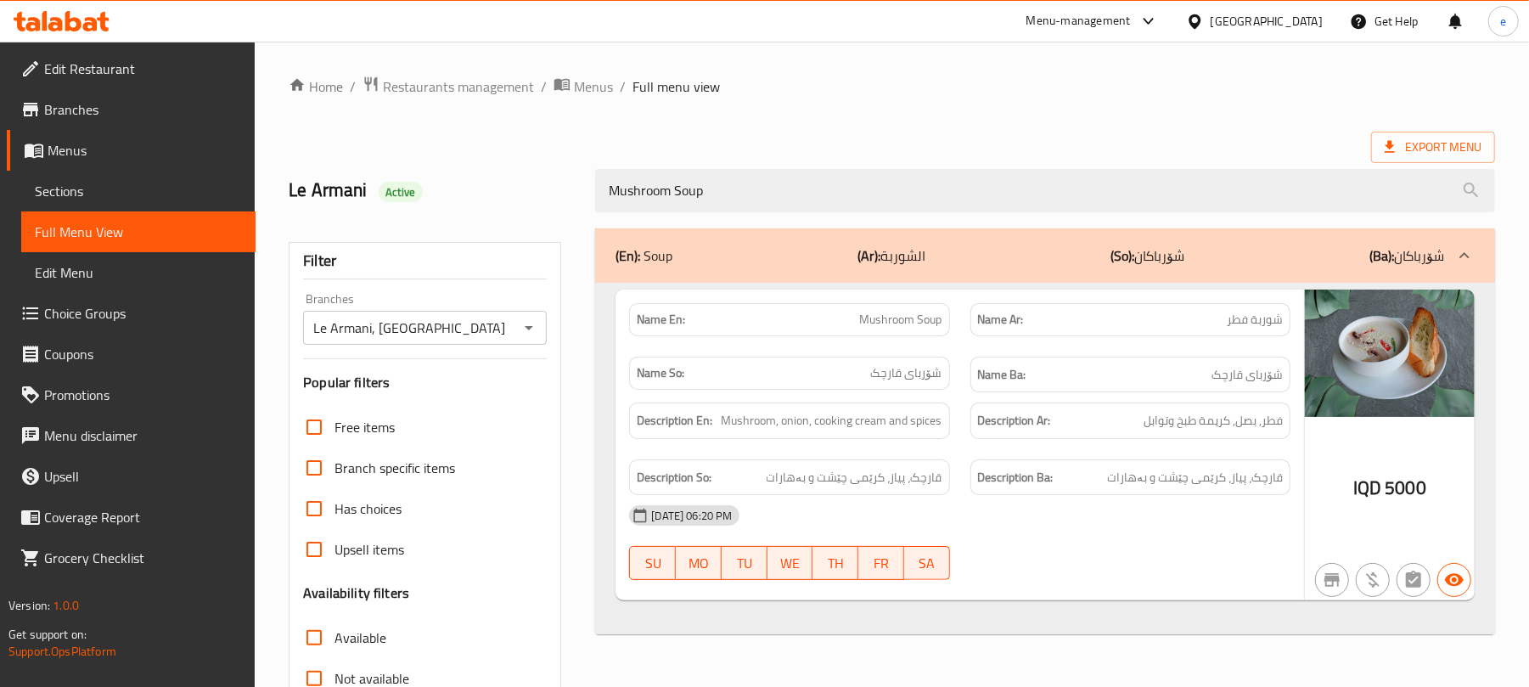
type input "Mushroom Soup"
click at [531, 319] on icon "Open" at bounding box center [529, 328] width 20 height 20
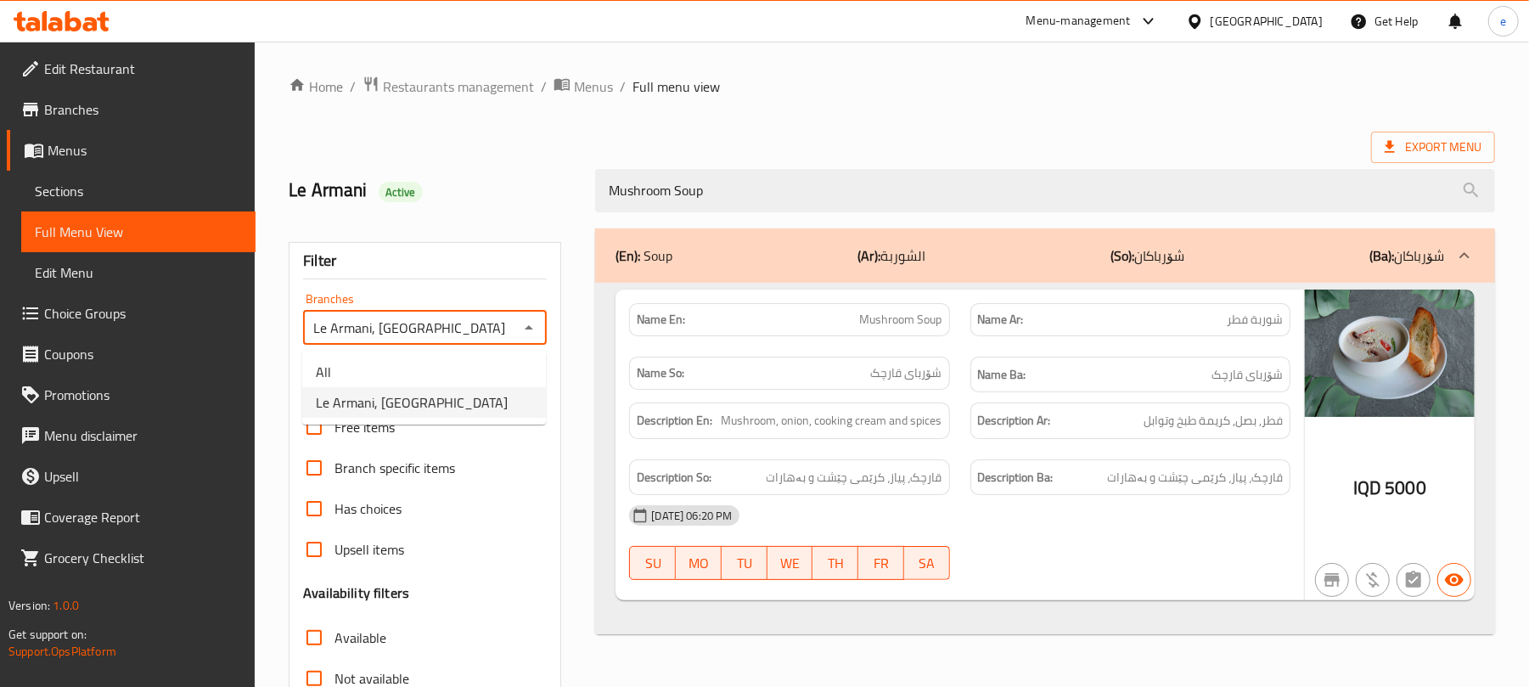
click at [439, 355] on ul "All Le Armani, English Village" at bounding box center [424, 387] width 244 height 75
click at [467, 369] on li "All" at bounding box center [424, 372] width 244 height 31
click at [533, 333] on icon "Open" at bounding box center [529, 328] width 20 height 20
click at [431, 396] on span "Le Armani, English Village" at bounding box center [412, 402] width 192 height 20
click at [527, 331] on icon "Open" at bounding box center [529, 328] width 20 height 20
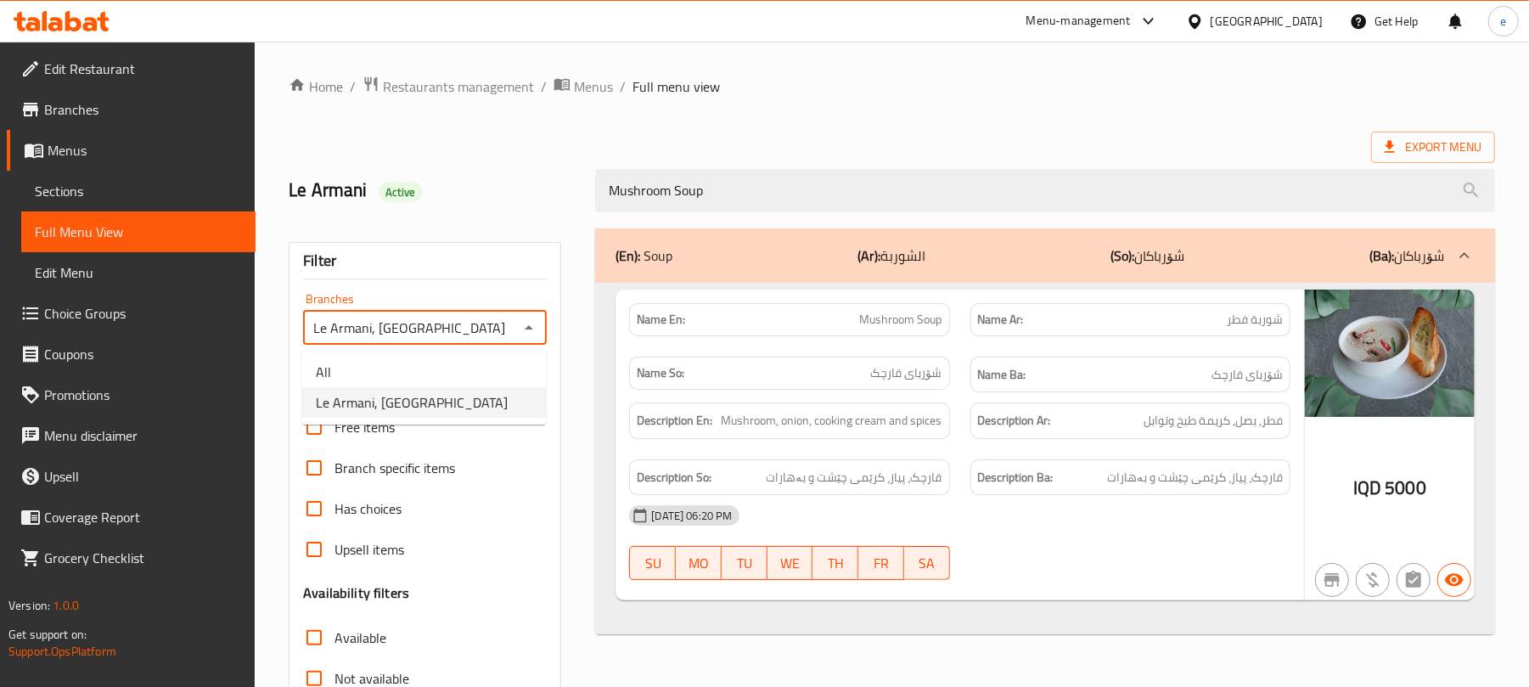
click at [414, 374] on li "All" at bounding box center [424, 372] width 244 height 31
click at [519, 326] on icon "Open" at bounding box center [529, 328] width 20 height 20
click at [446, 385] on li "All" at bounding box center [424, 372] width 244 height 31
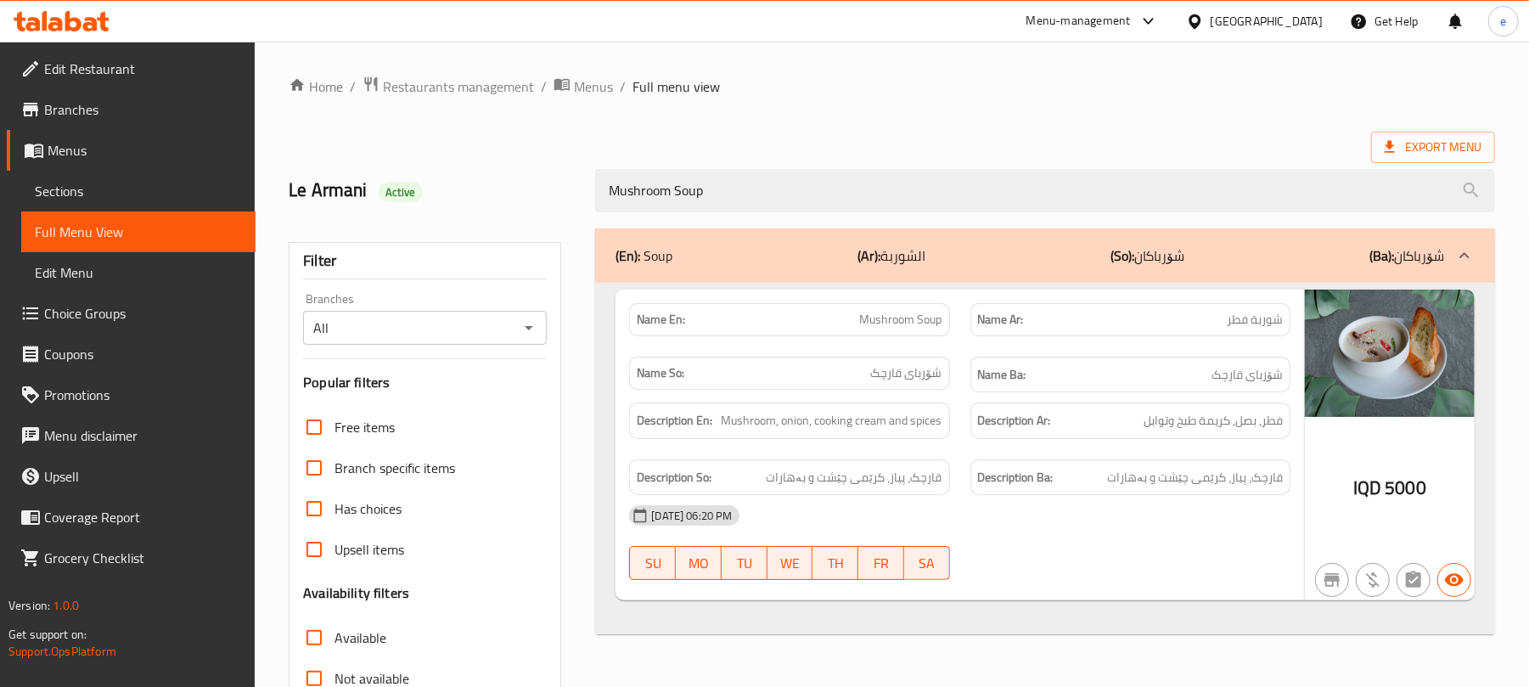
drag, startPoint x: 446, startPoint y: 389, endPoint x: 483, endPoint y: 361, distance: 46.7
click at [446, 391] on h3 "Popular filters" at bounding box center [425, 383] width 244 height 20
click at [541, 313] on div "All Branches" at bounding box center [425, 328] width 244 height 34
click at [450, 385] on h3 "Popular filters" at bounding box center [425, 383] width 244 height 20
click at [541, 324] on div "All Branches" at bounding box center [425, 328] width 244 height 34
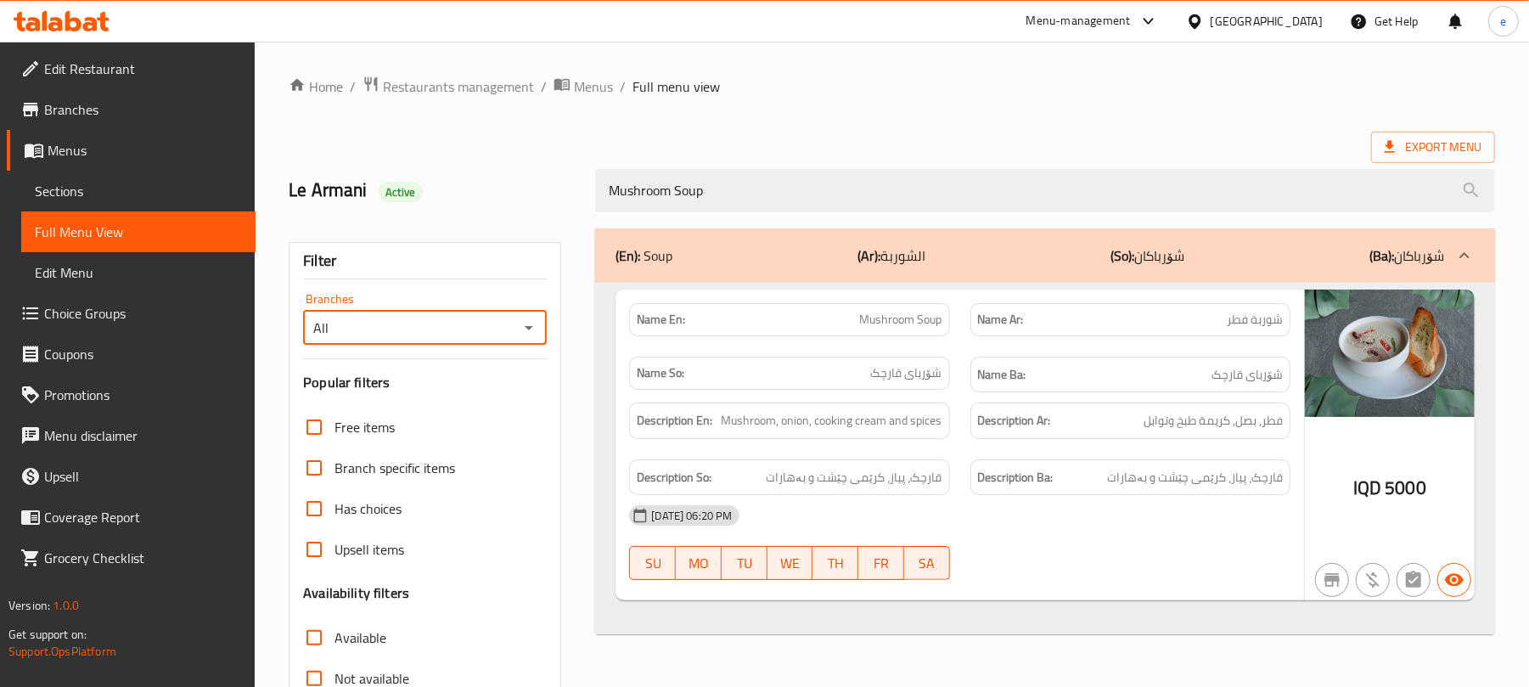
click at [527, 326] on icon "Open" at bounding box center [529, 328] width 20 height 20
click at [447, 402] on span "Le Armani, English Village" at bounding box center [412, 402] width 192 height 20
click at [535, 323] on icon "Open" at bounding box center [529, 328] width 20 height 20
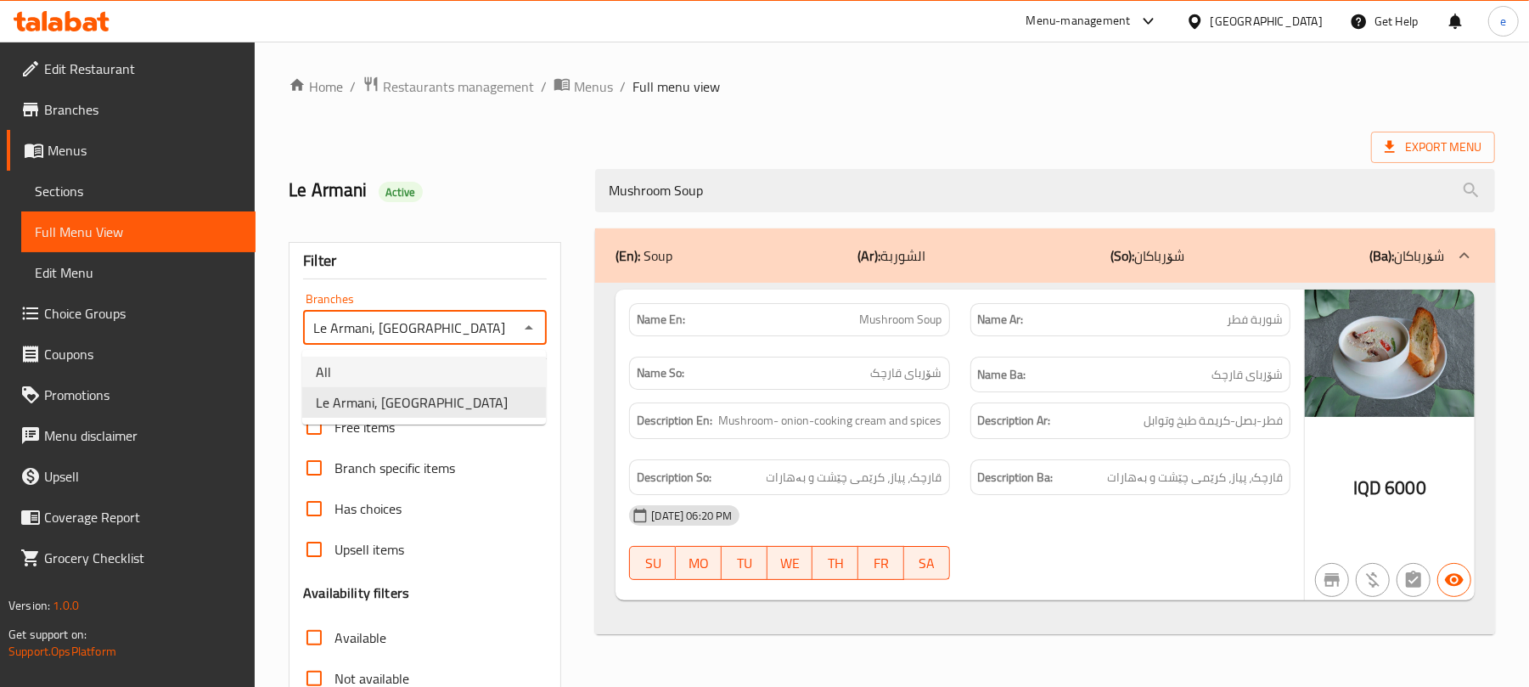
click at [428, 362] on li "All" at bounding box center [424, 372] width 244 height 31
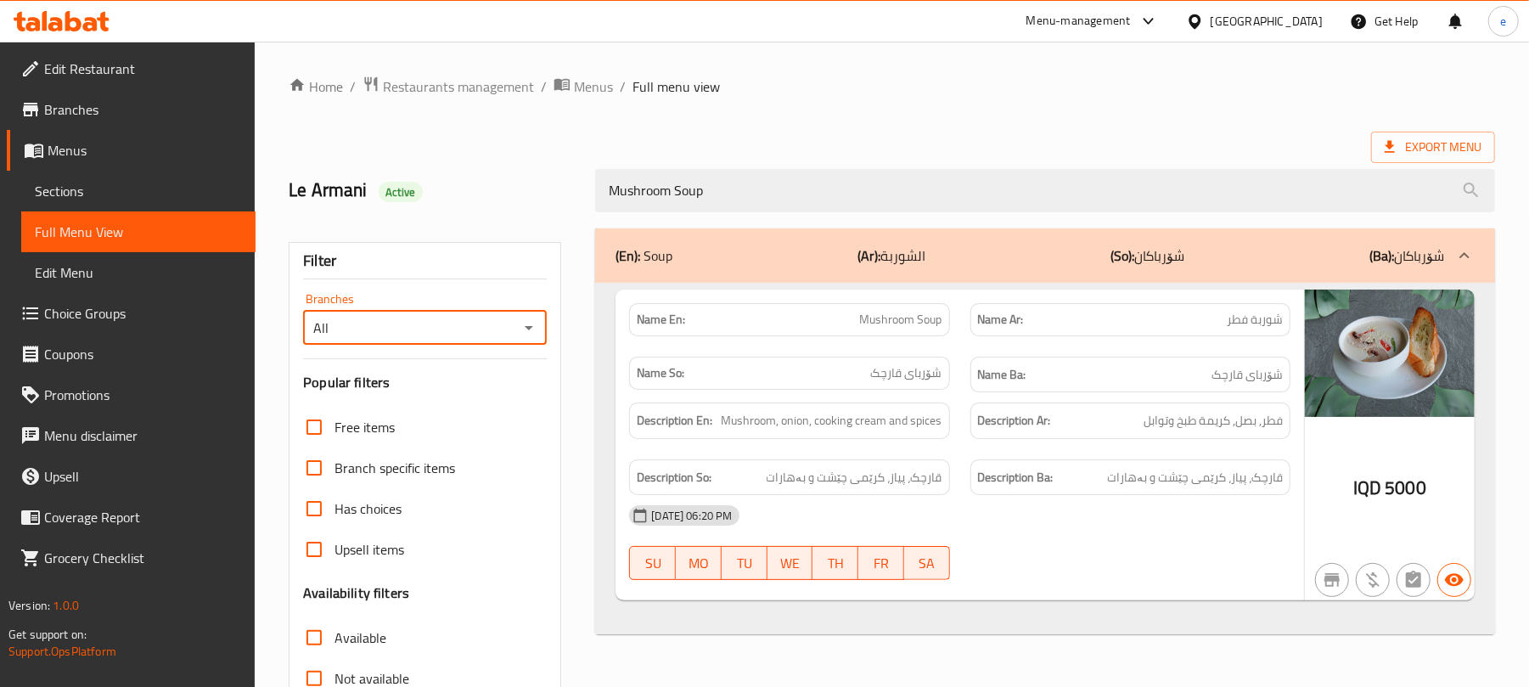
click at [534, 333] on icon "Open" at bounding box center [529, 328] width 20 height 20
click at [439, 408] on span "Le Armani, English Village" at bounding box center [412, 402] width 192 height 20
type input "Le Armani, English Village"
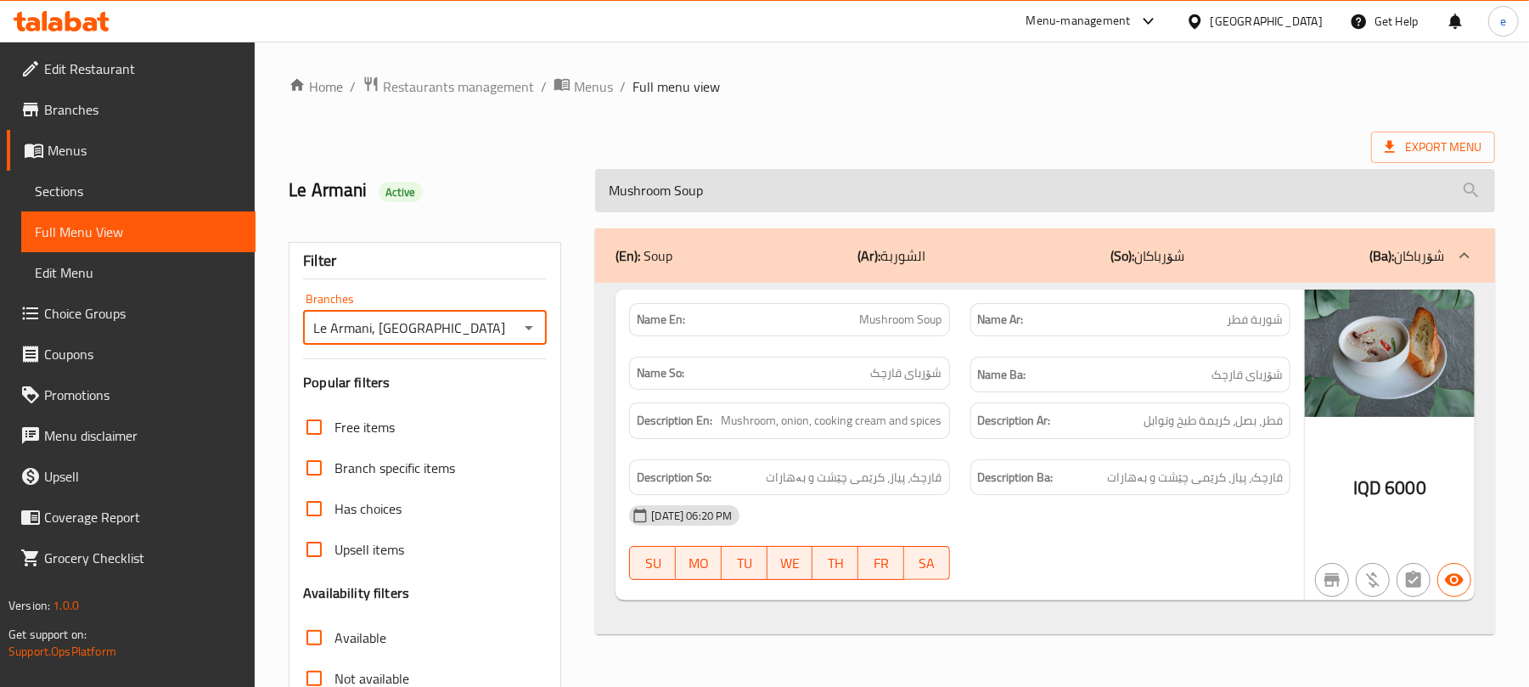
click at [738, 201] on input "Mushroom Soup" at bounding box center [1045, 190] width 900 height 43
paste input "Chicken Wings"
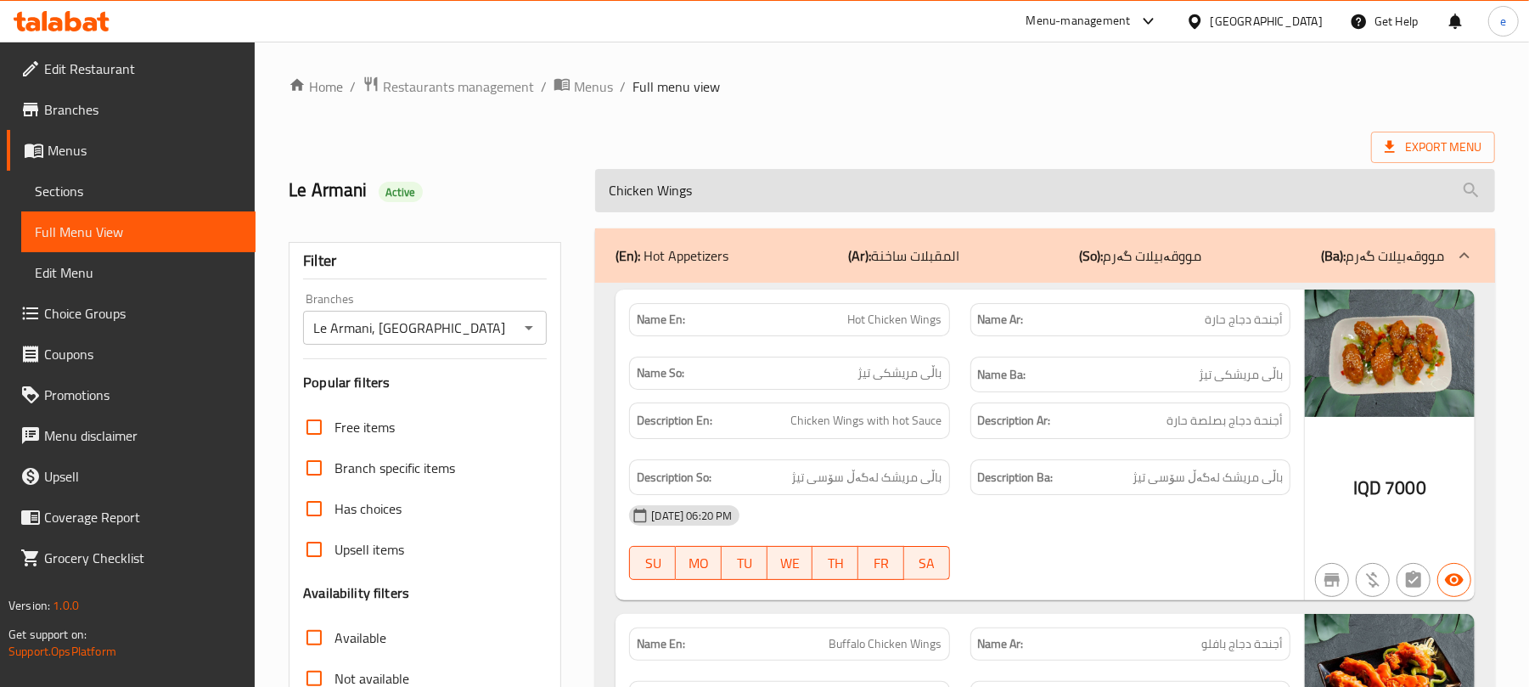
click at [674, 191] on input "Chicken Wings" at bounding box center [1045, 190] width 900 height 43
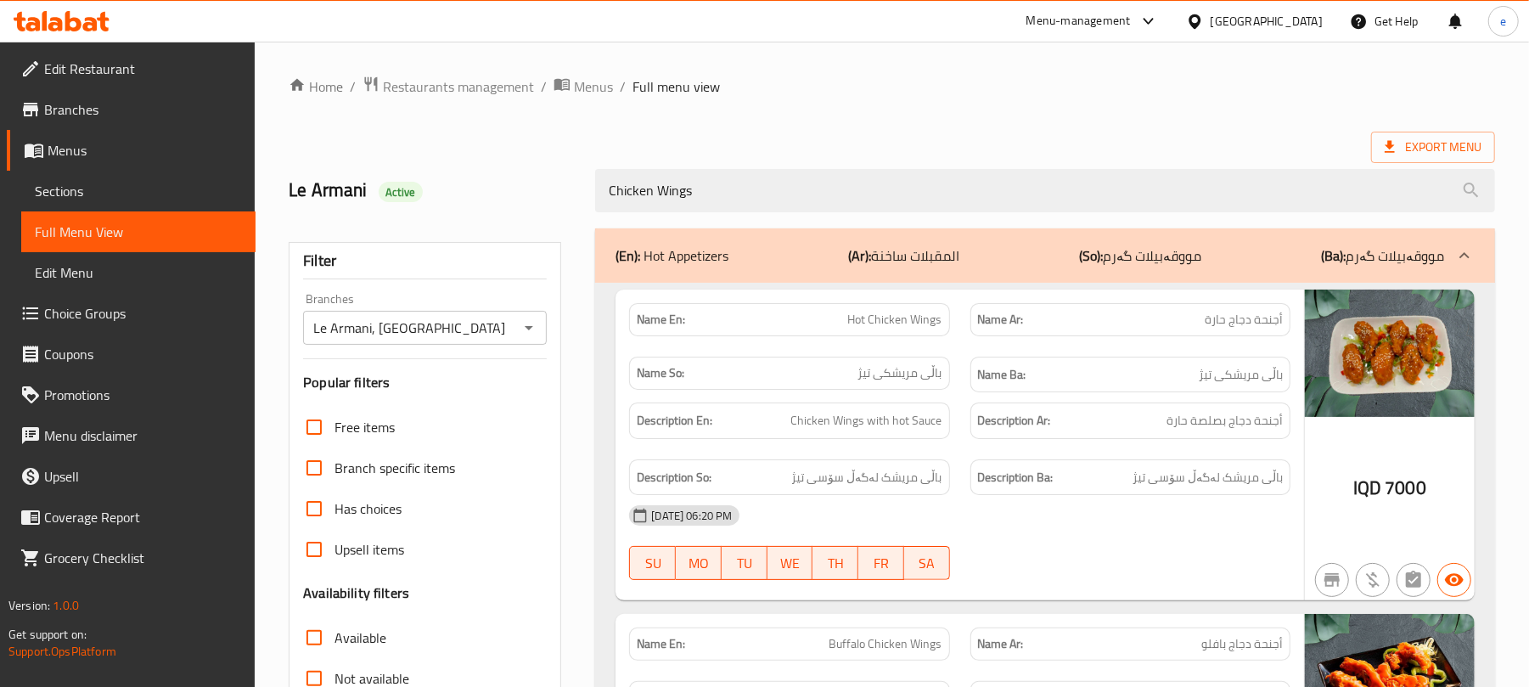
paste input "Grilled Chicken"
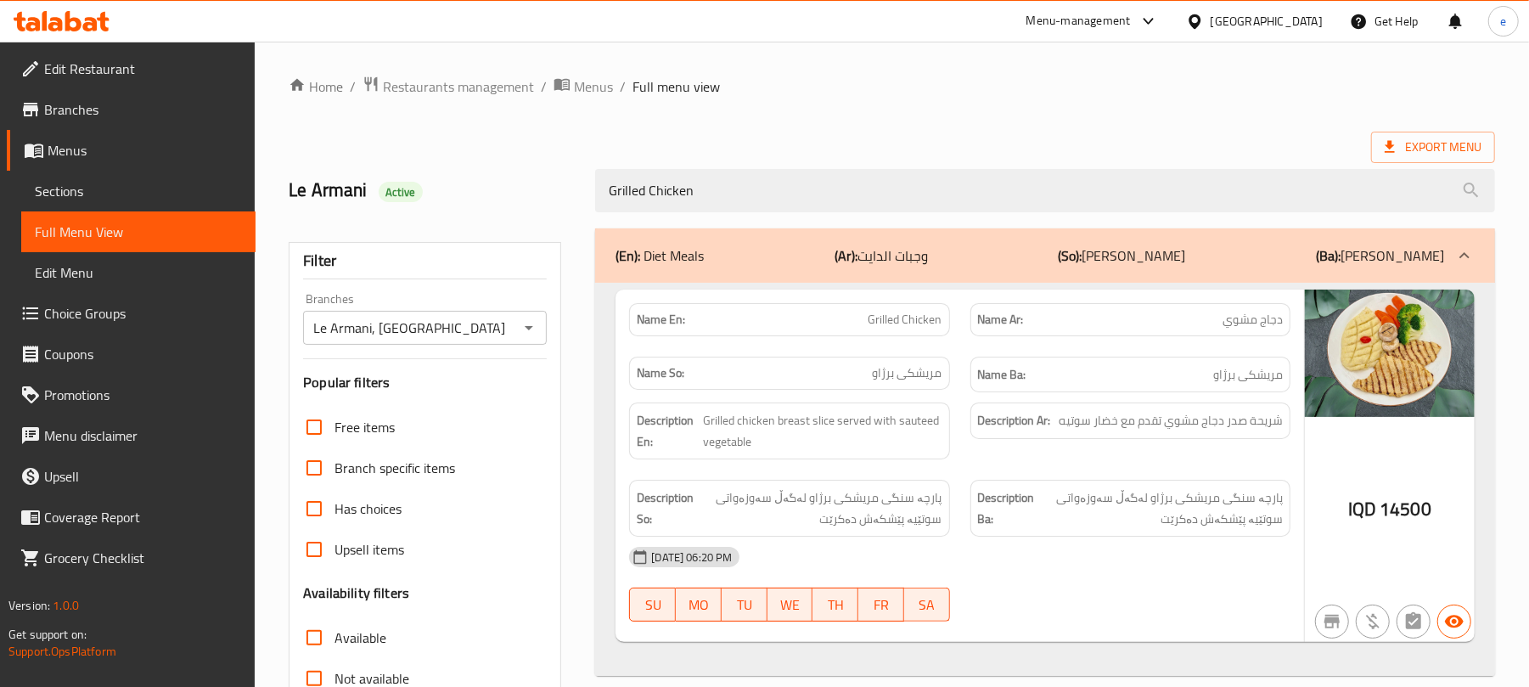
type input "Grilled Chicken"
click at [527, 337] on icon "Open" at bounding box center [529, 328] width 20 height 20
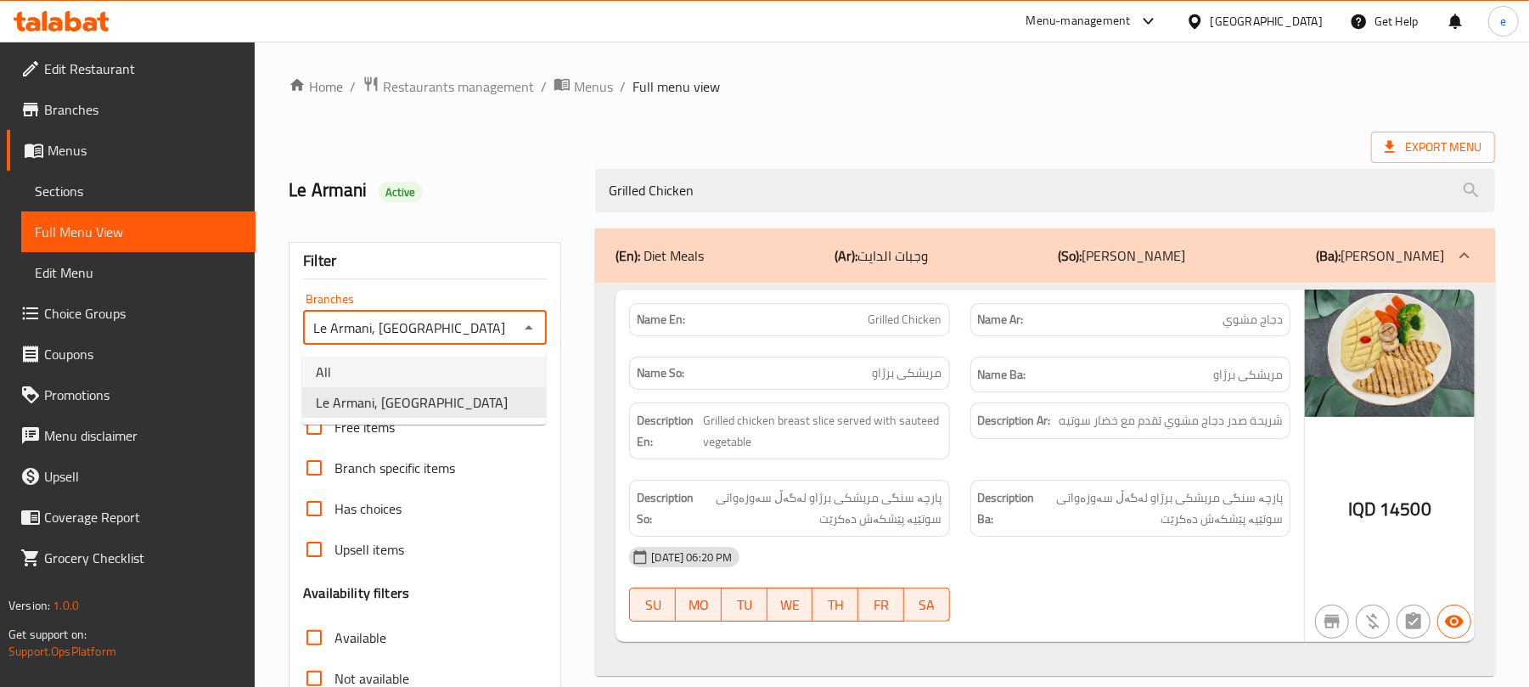
click at [426, 374] on li "All" at bounding box center [424, 372] width 244 height 31
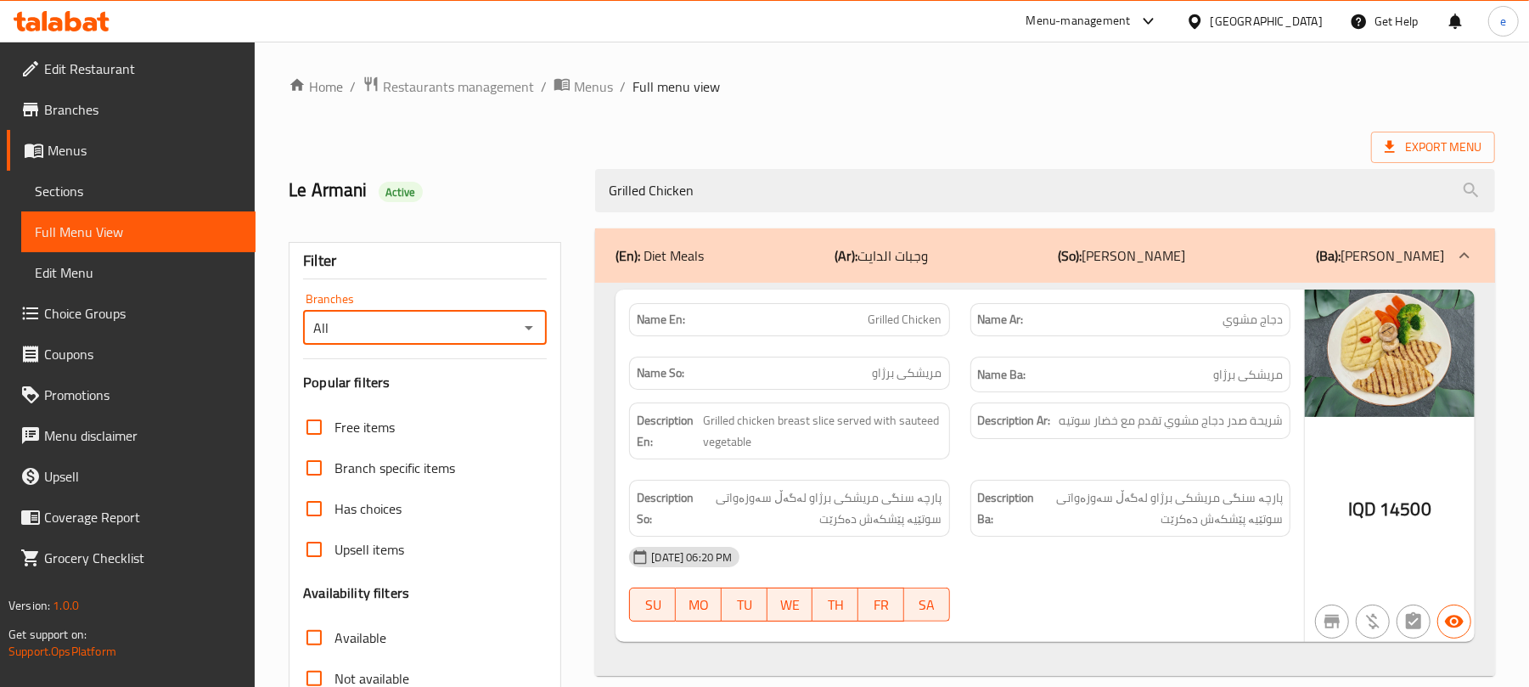
click at [530, 321] on icon "Open" at bounding box center [529, 328] width 20 height 20
click at [467, 379] on li "All" at bounding box center [424, 372] width 244 height 31
click at [527, 333] on icon "Open" at bounding box center [529, 328] width 20 height 20
click at [473, 404] on li "Le Armani, [GEOGRAPHIC_DATA]" at bounding box center [424, 402] width 244 height 31
type input "Le Armani, [GEOGRAPHIC_DATA]"
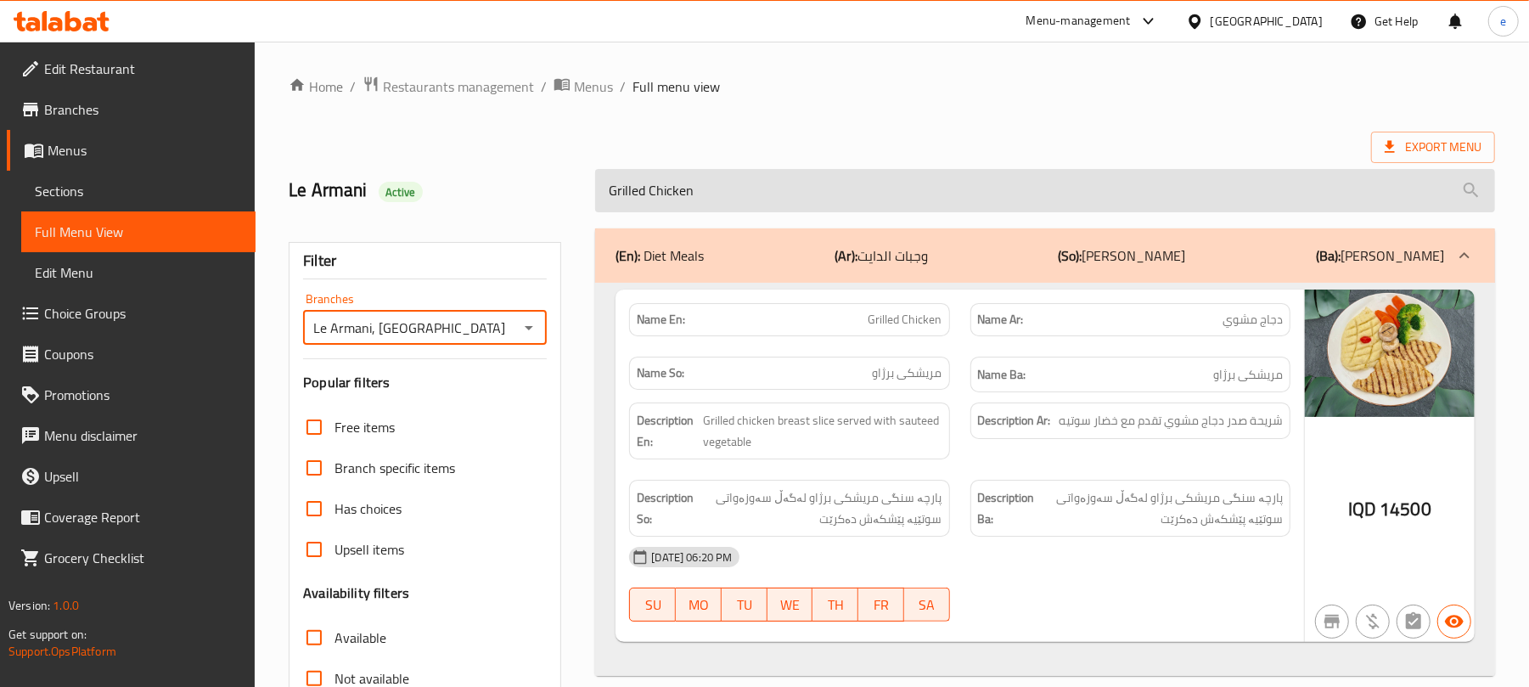
click at [772, 204] on input "Grilled Chicken" at bounding box center [1045, 190] width 900 height 43
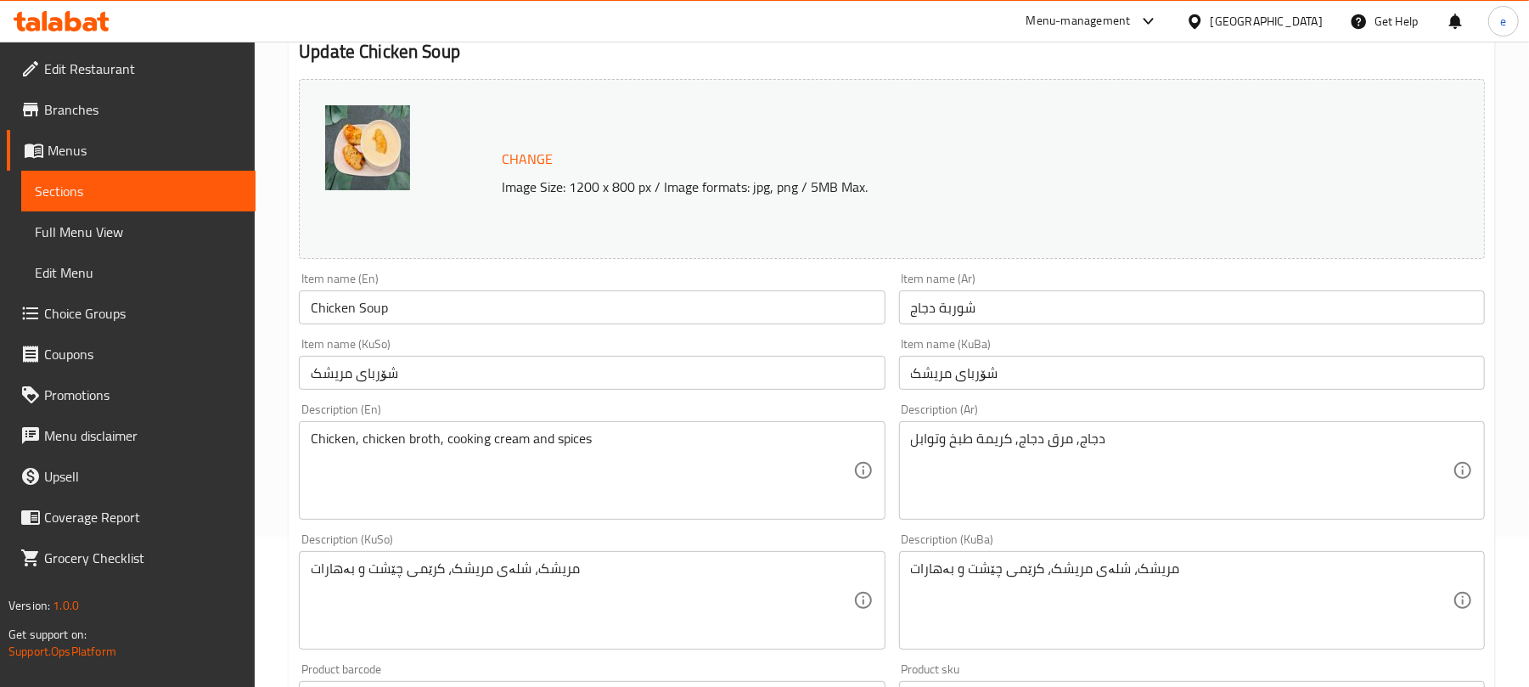
scroll to position [226, 0]
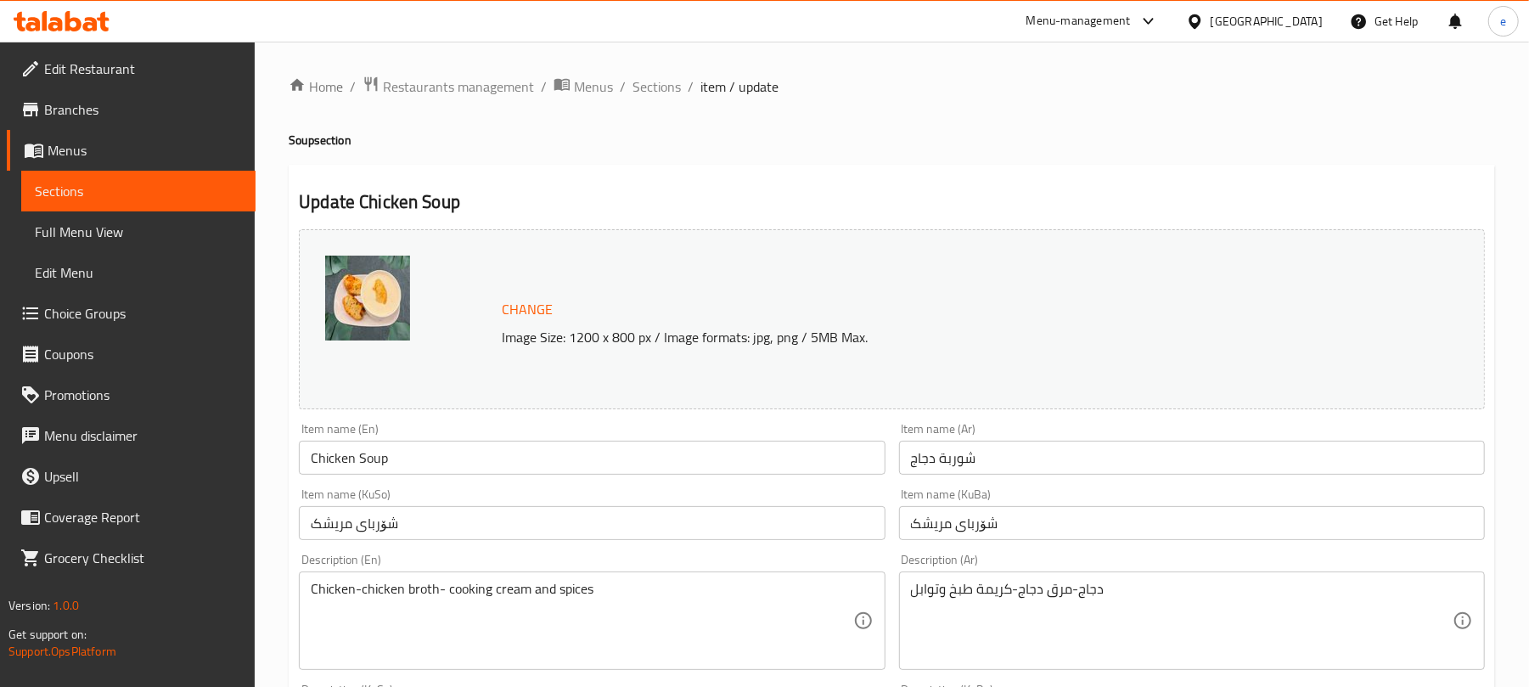
scroll to position [226, 0]
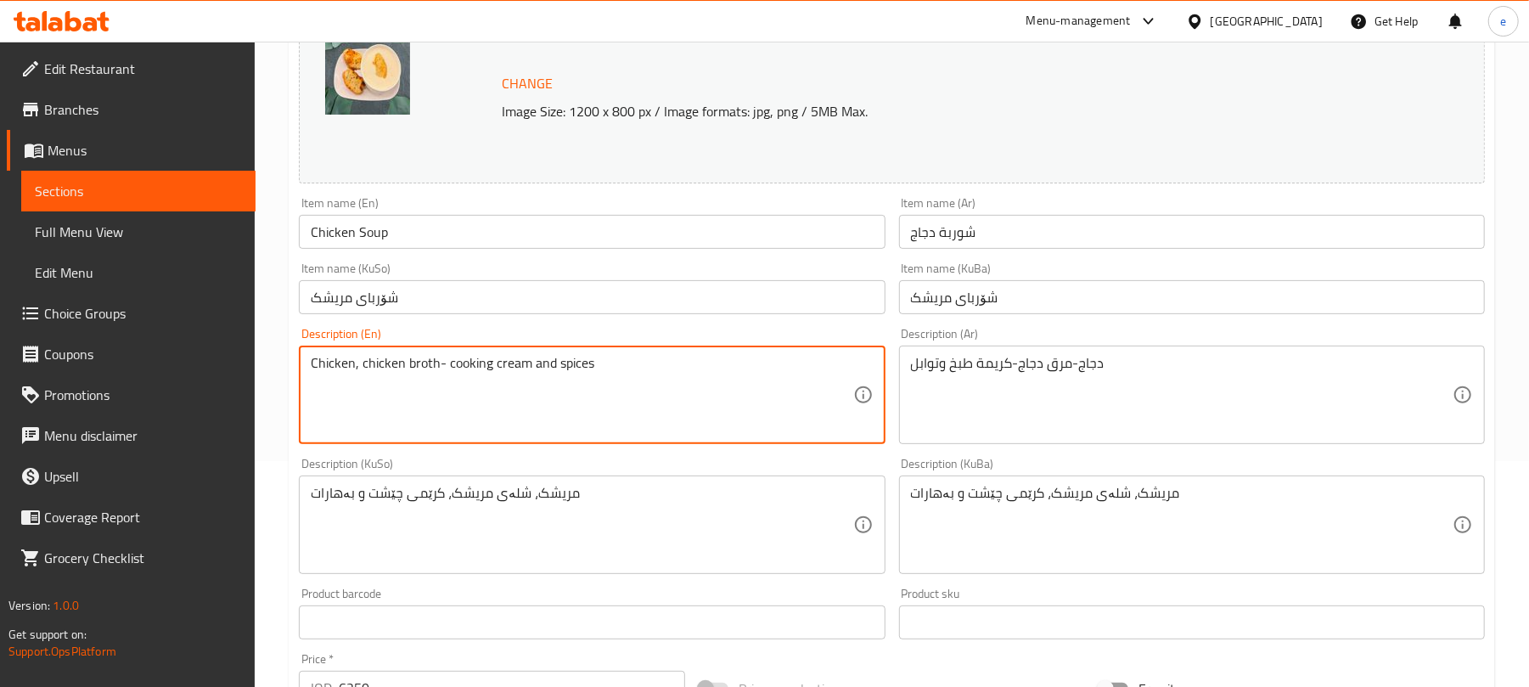
click at [446, 371] on textarea "Chicken, chicken broth- cooking cream and spices" at bounding box center [582, 395] width 542 height 81
click at [610, 361] on textarea "Chicken, chicken broth, cooking cream and spices" at bounding box center [582, 395] width 542 height 81
type textarea "Chicken, chicken broth, cooking cream and spices"
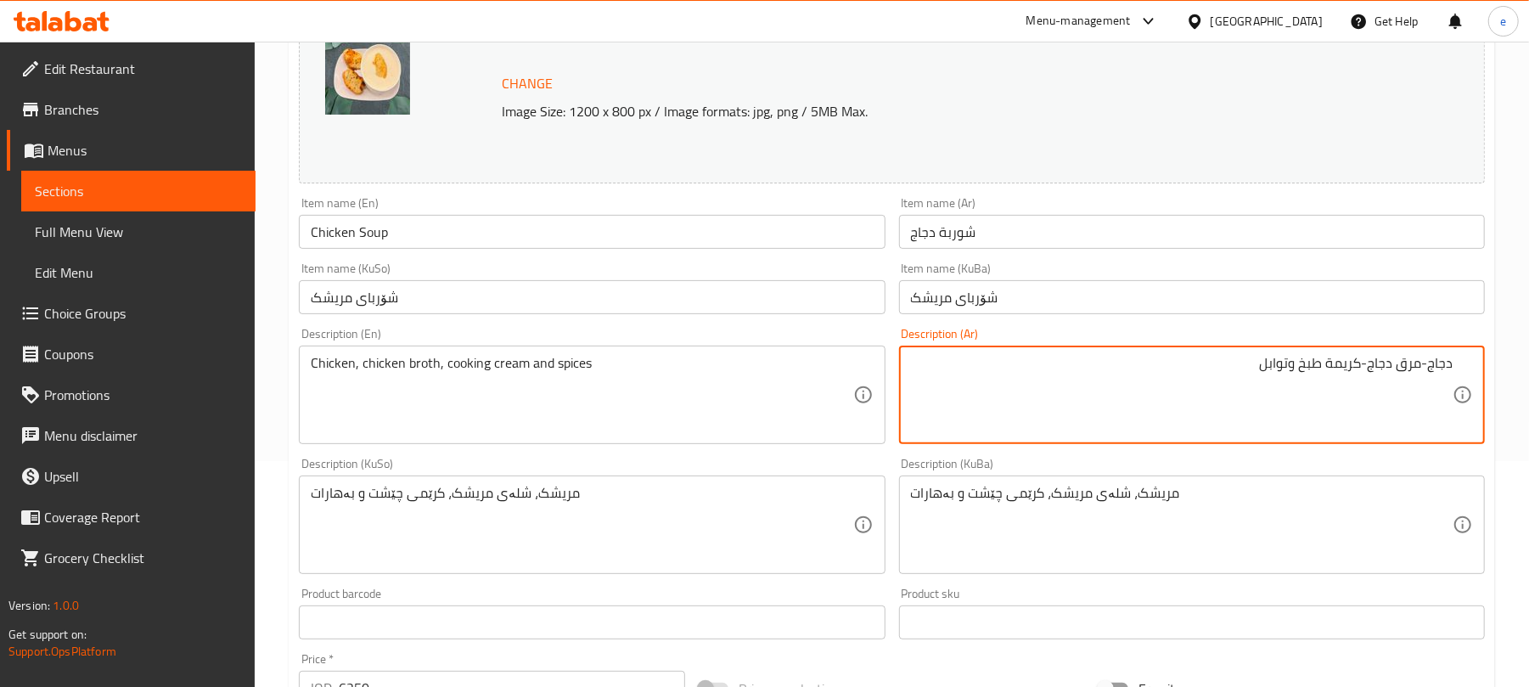
click at [1422, 360] on textarea "دجاج-مرق دجاج-كريمة طبخ وتوابل" at bounding box center [1182, 395] width 542 height 81
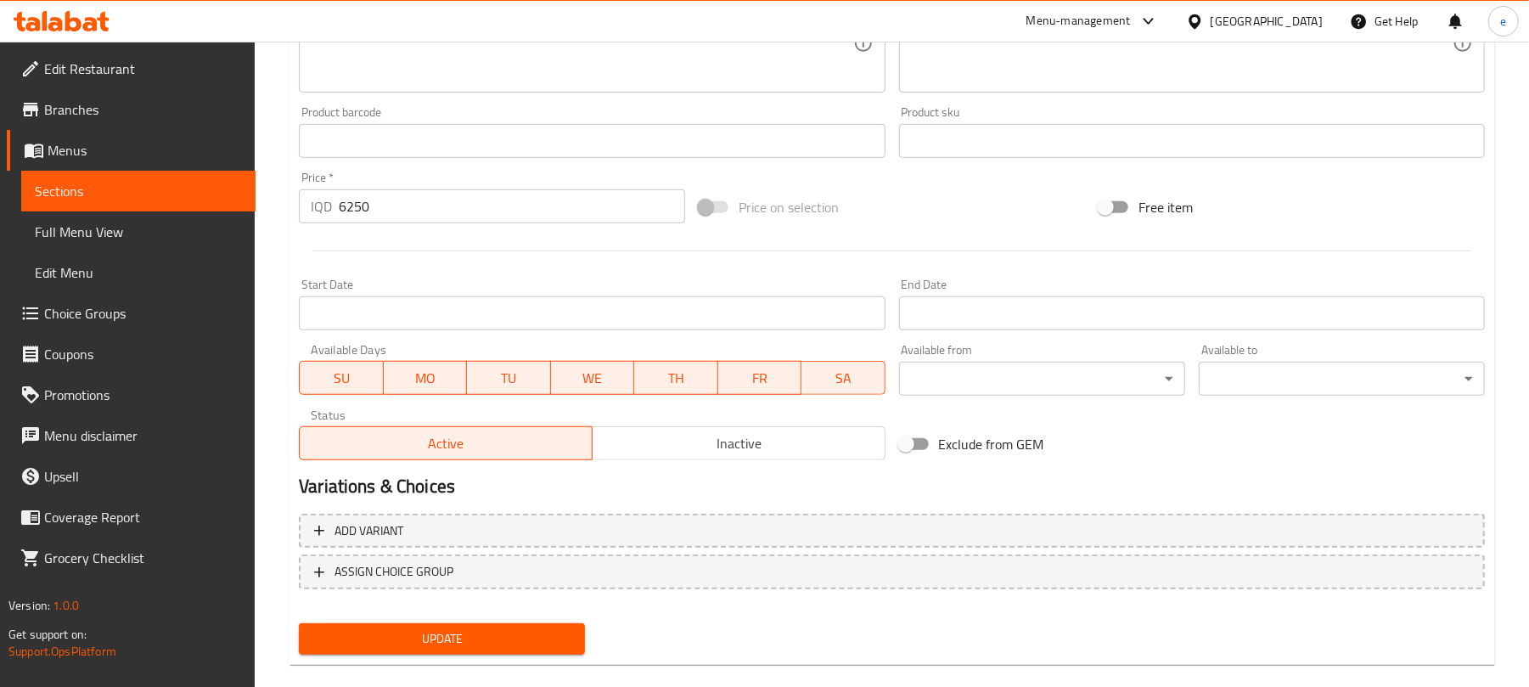
scroll to position [731, 0]
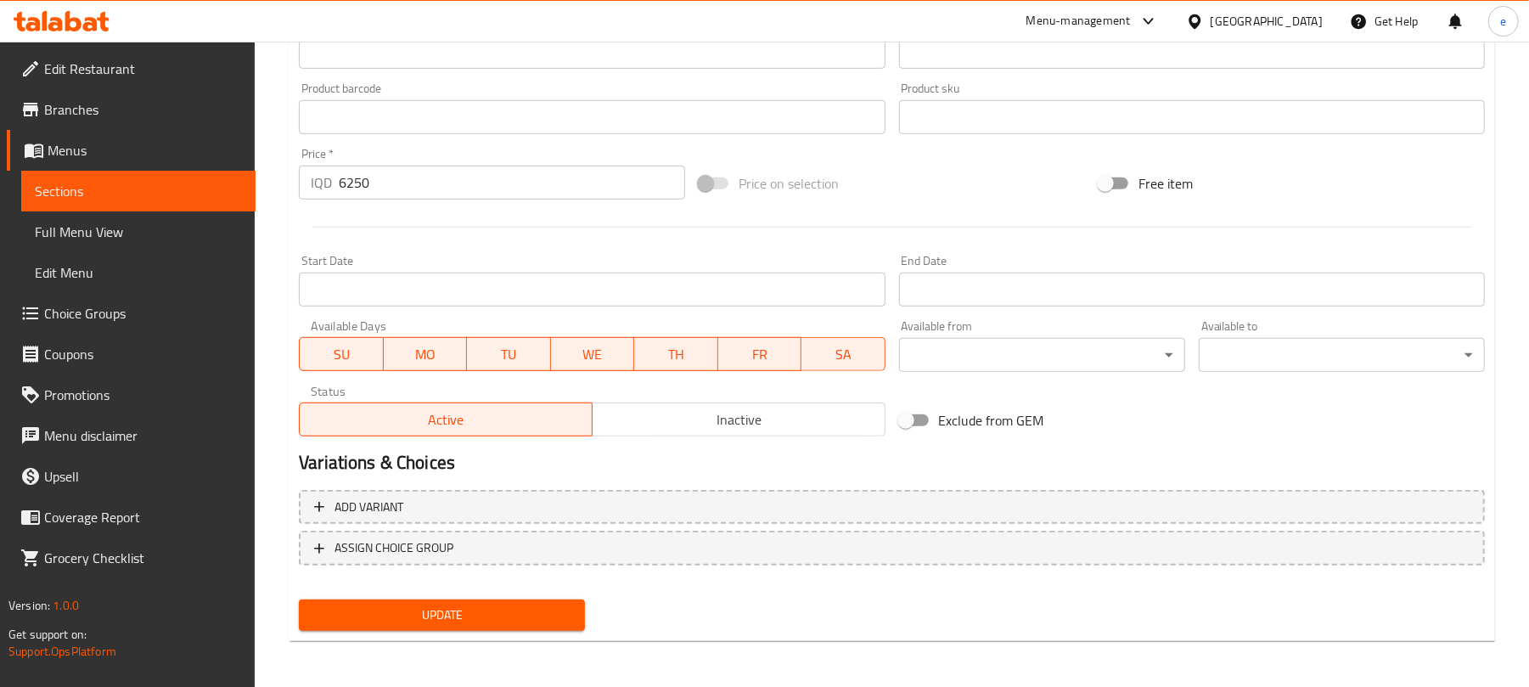
type textarea "دجاج، مرق دجاج، كريمة طبخ وتوابل"
click at [487, 595] on div "Update" at bounding box center [442, 615] width 300 height 45
click at [487, 605] on span "Update" at bounding box center [442, 615] width 259 height 21
click at [198, 189] on span "Sections" at bounding box center [138, 191] width 207 height 20
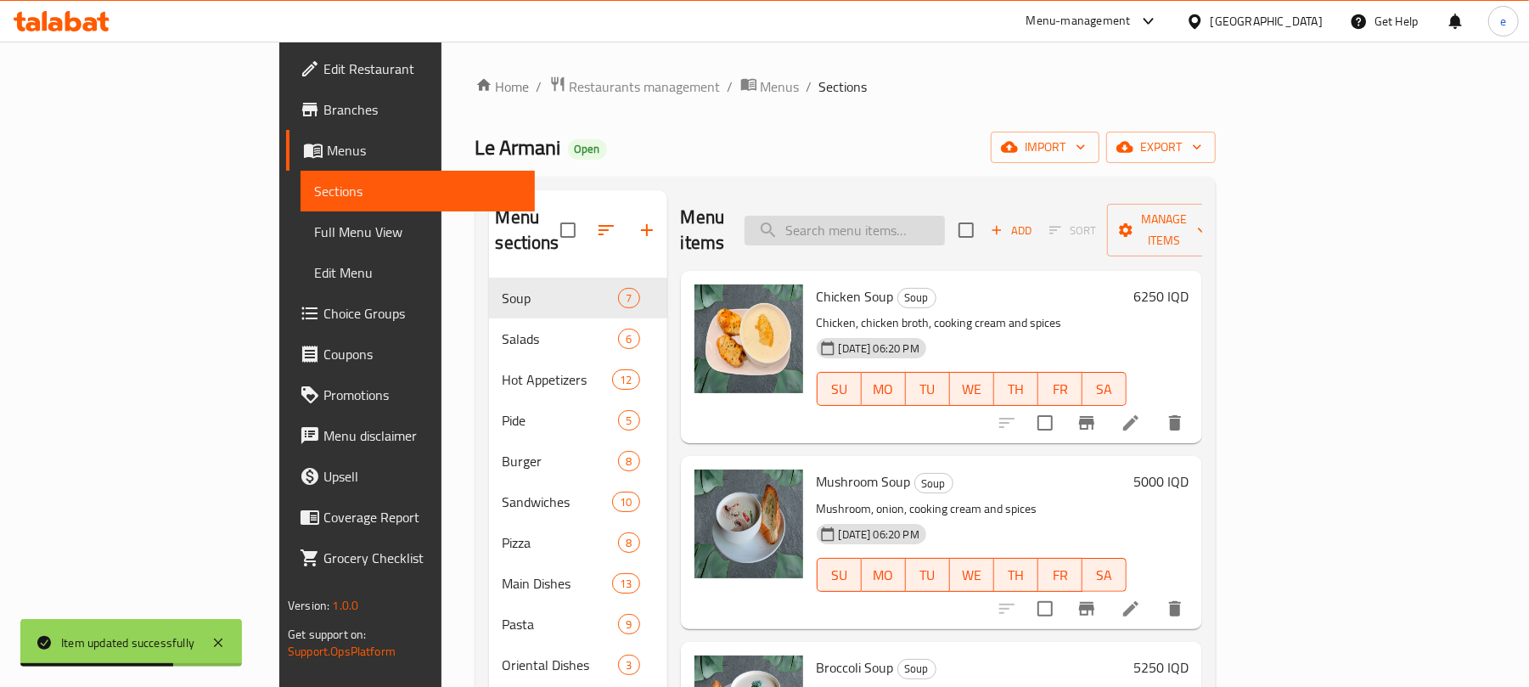
click at [921, 216] on input "search" at bounding box center [845, 231] width 200 height 30
paste input "Mushroom Soup"
type input "Mushroom Soup"
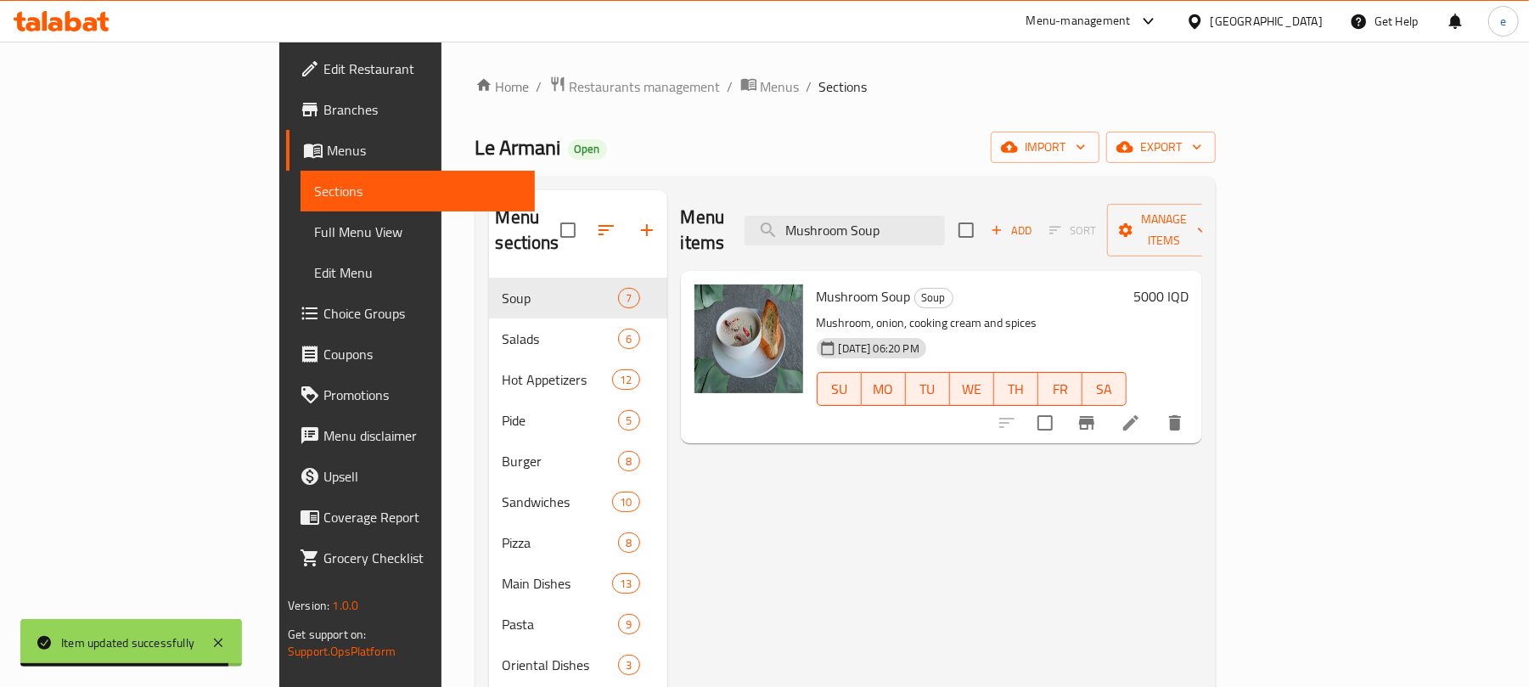
click at [1139, 415] on icon at bounding box center [1130, 422] width 15 height 15
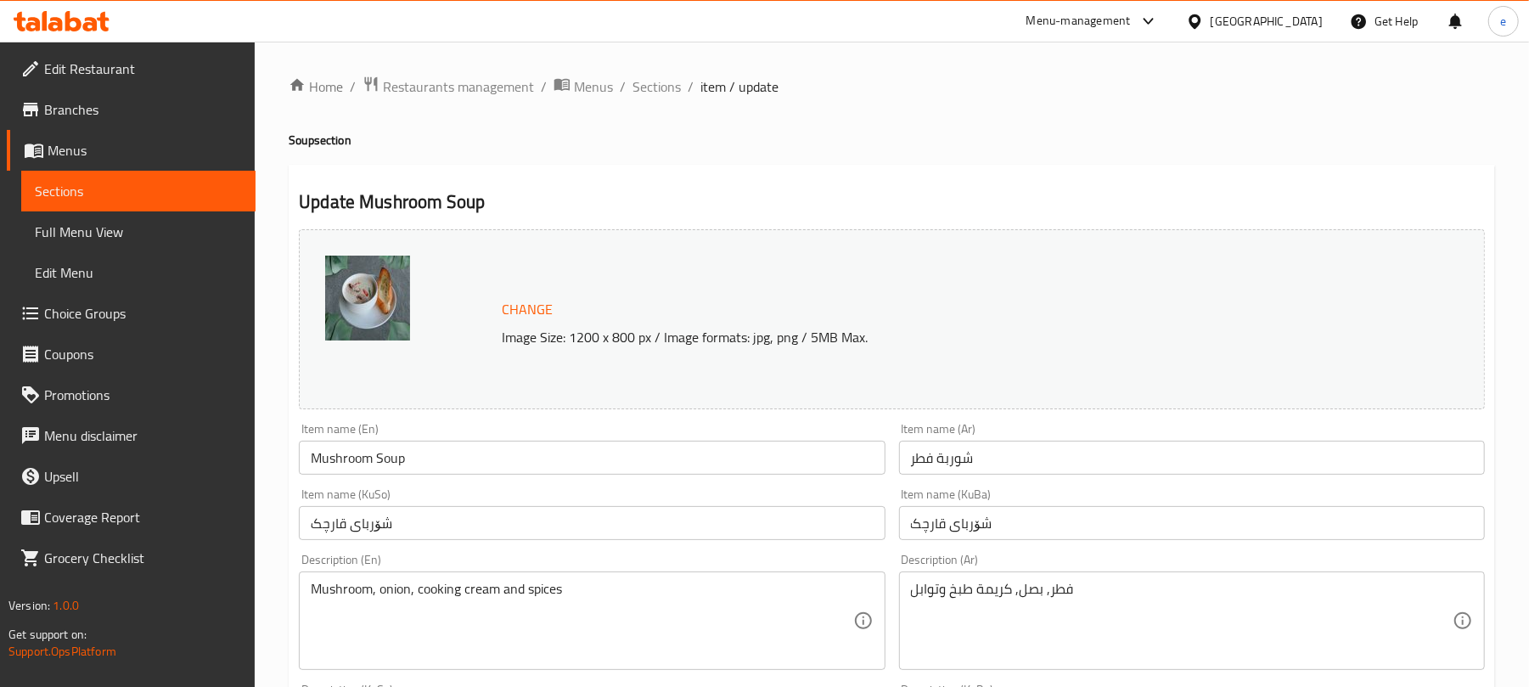
click at [181, 185] on span "Sections" at bounding box center [138, 191] width 207 height 20
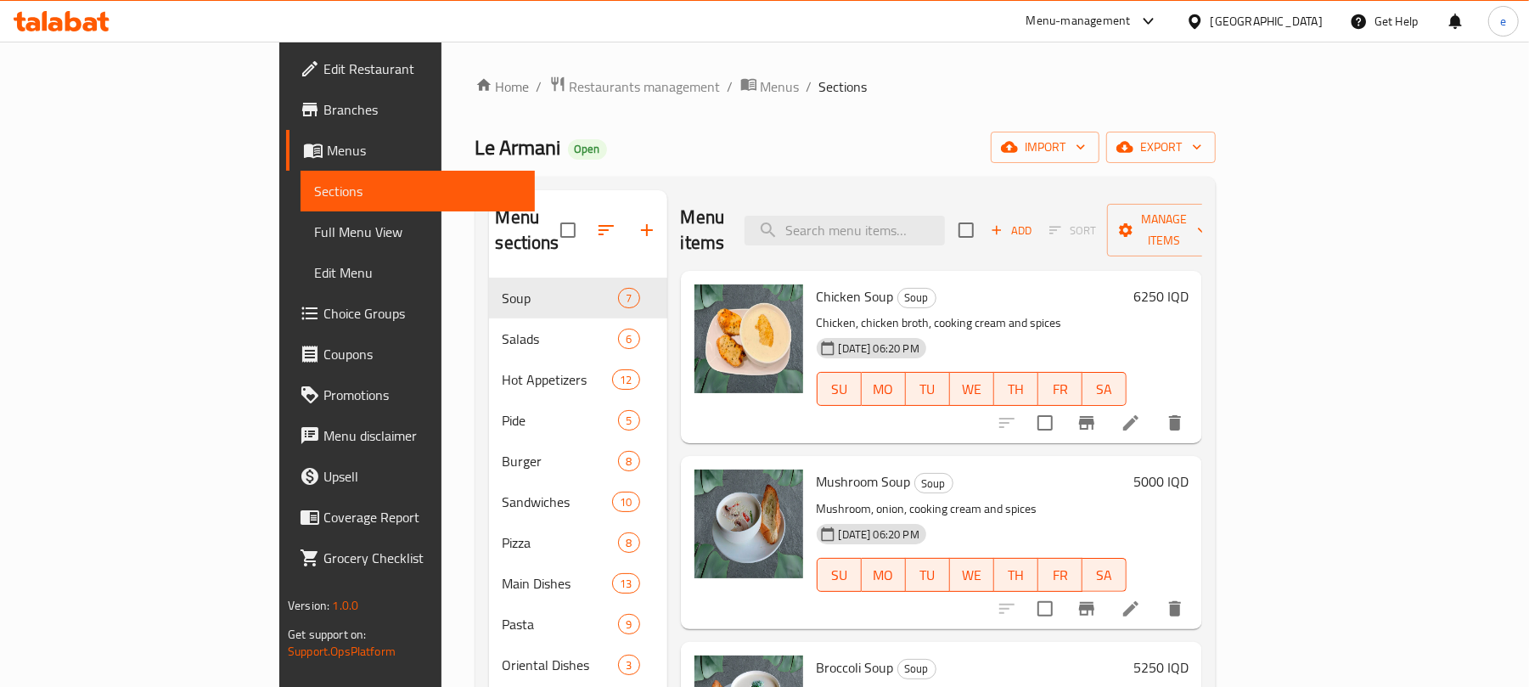
click at [927, 194] on div "Menu items Add Sort Manage items" at bounding box center [941, 230] width 521 height 81
click at [925, 216] on input "search" at bounding box center [845, 231] width 200 height 30
paste input "Mushroom Soup"
type input "Mushroom Soup"
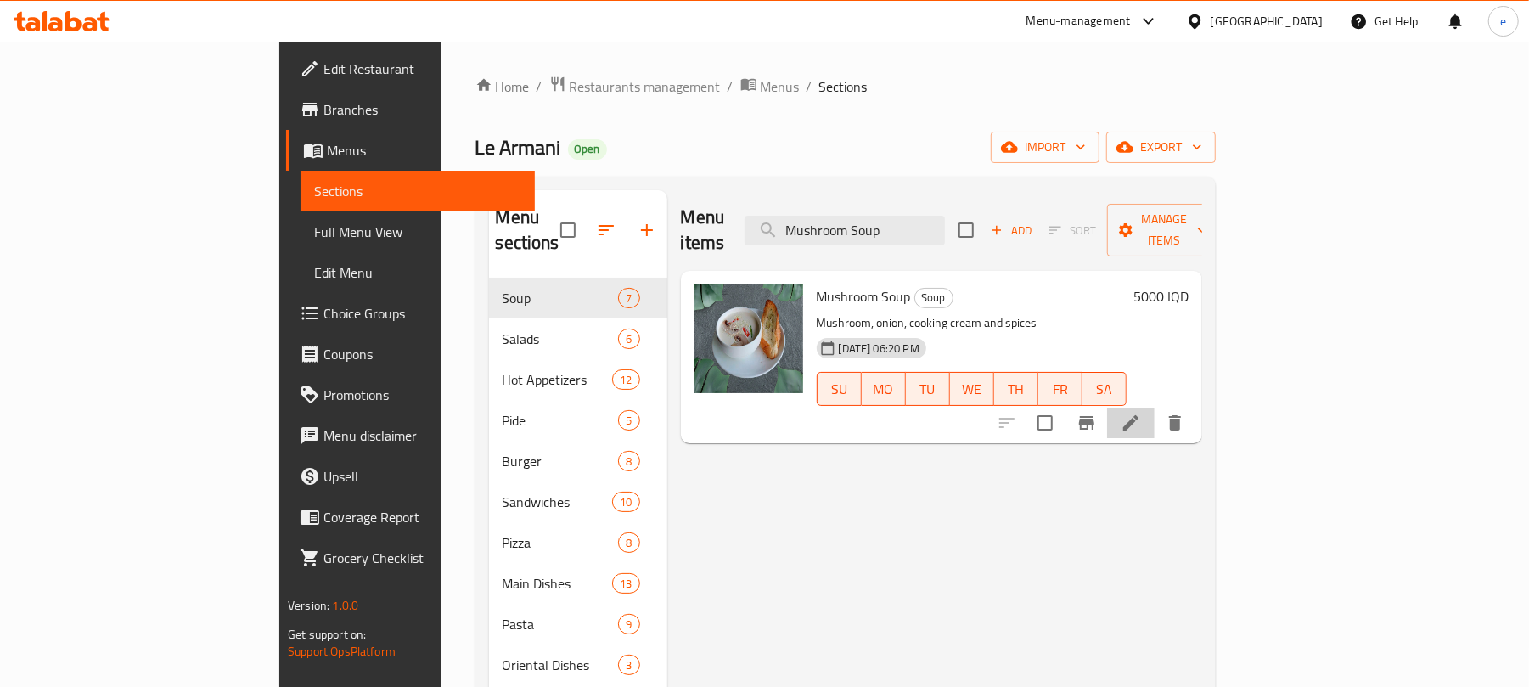
click at [1155, 408] on li at bounding box center [1131, 423] width 48 height 31
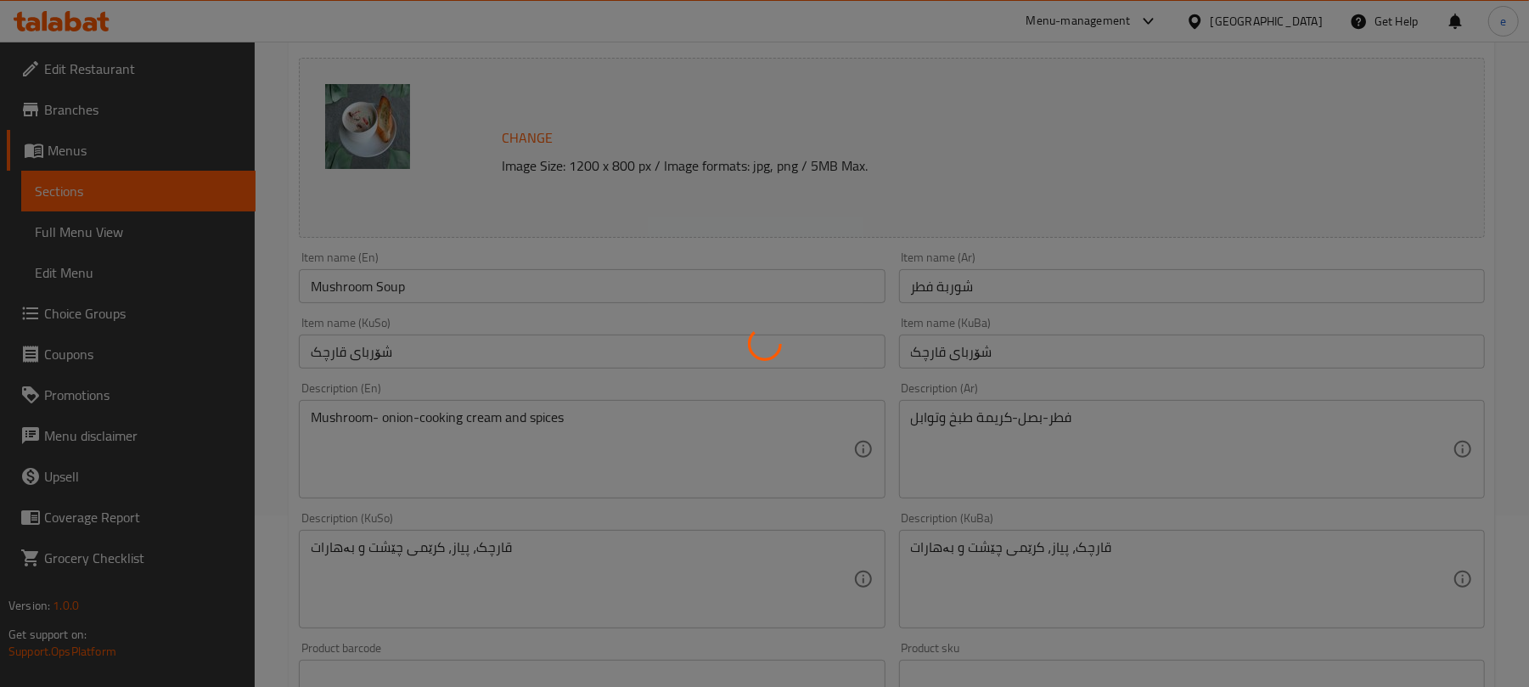
scroll to position [226, 0]
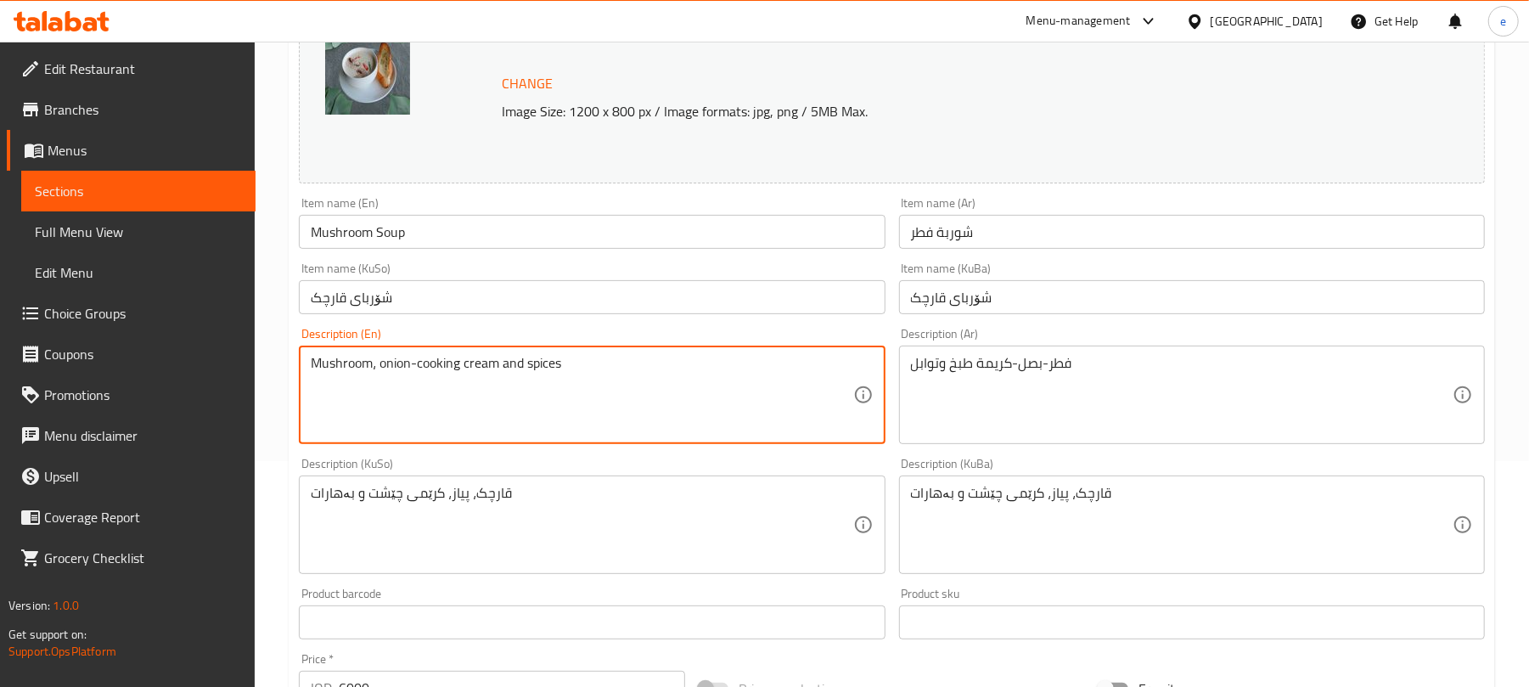
click at [413, 371] on textarea "Mushroom، onion-cooking cream and spices" at bounding box center [582, 395] width 542 height 81
type textarea "Mushroom، onion، cooking cream and spices"
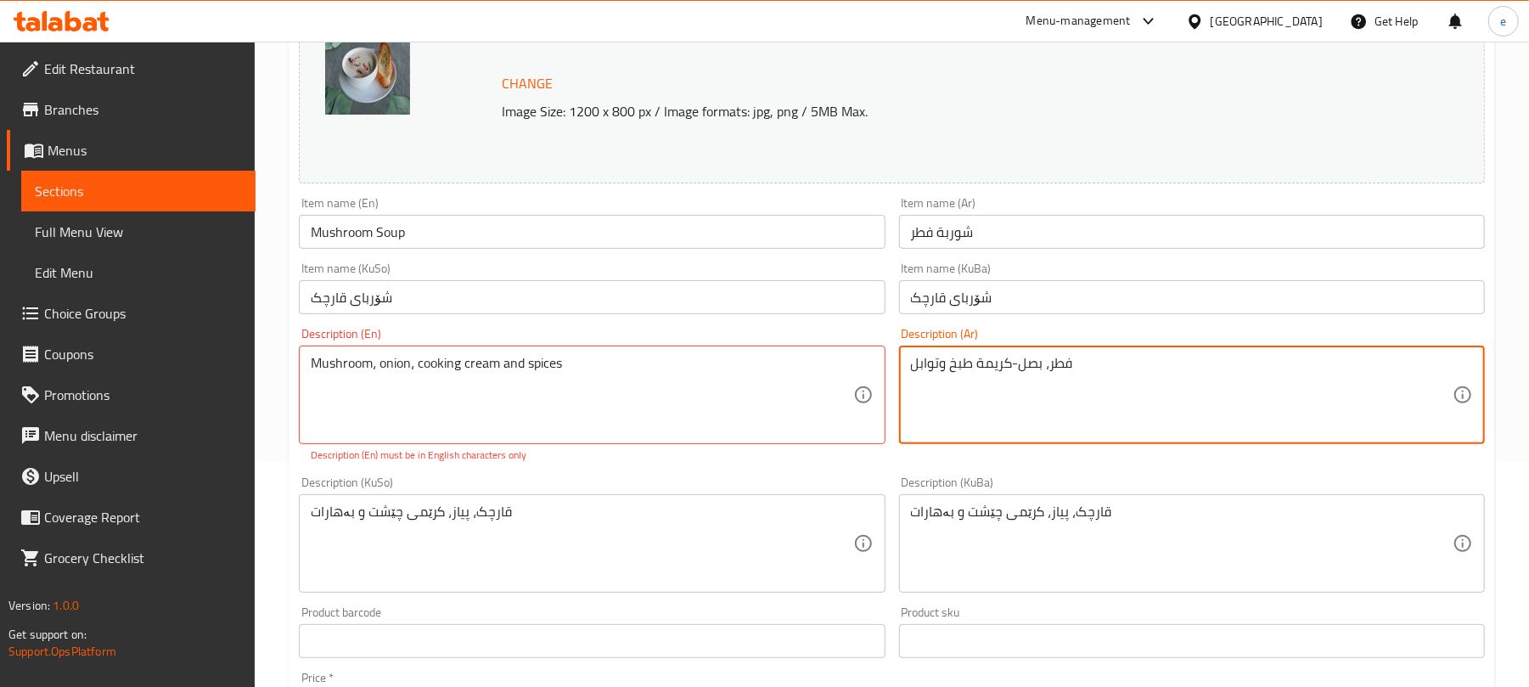
click at [1012, 370] on textarea "فطر، بصل-كريمة طبخ وتوابل" at bounding box center [1182, 395] width 542 height 81
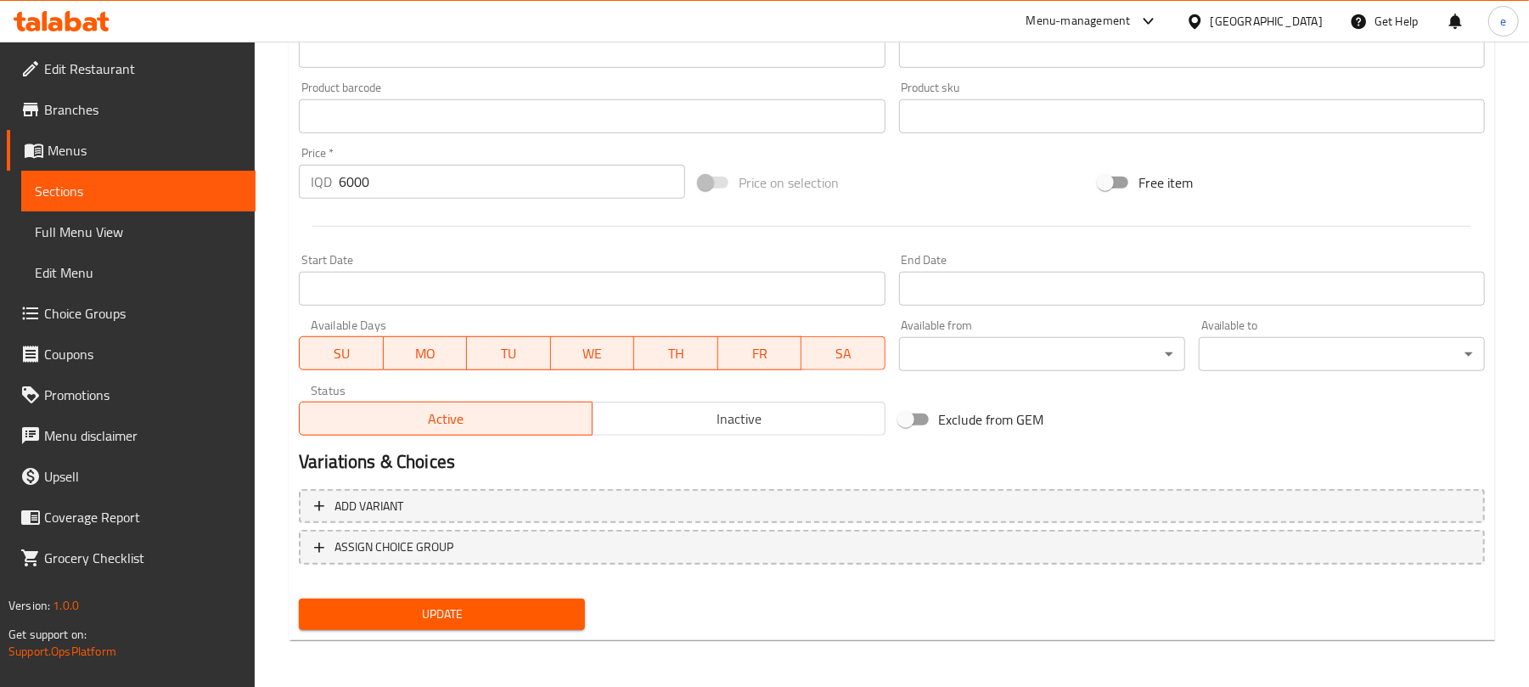
type textarea "فطر، بصل، كريمة طبخ وتوابل"
click at [489, 619] on span "Update" at bounding box center [442, 614] width 259 height 21
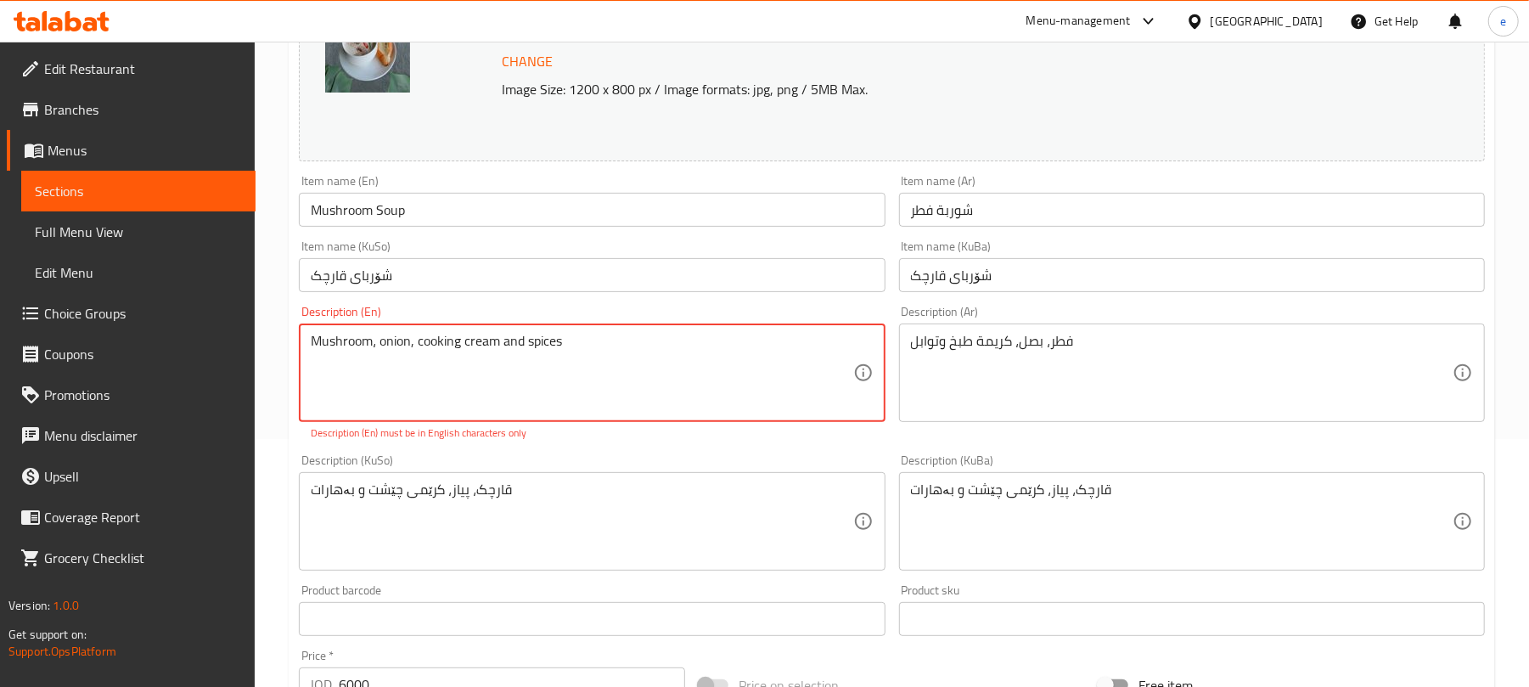
click at [379, 346] on textarea "Mushroom، onion, cooking cream and spices" at bounding box center [582, 373] width 542 height 81
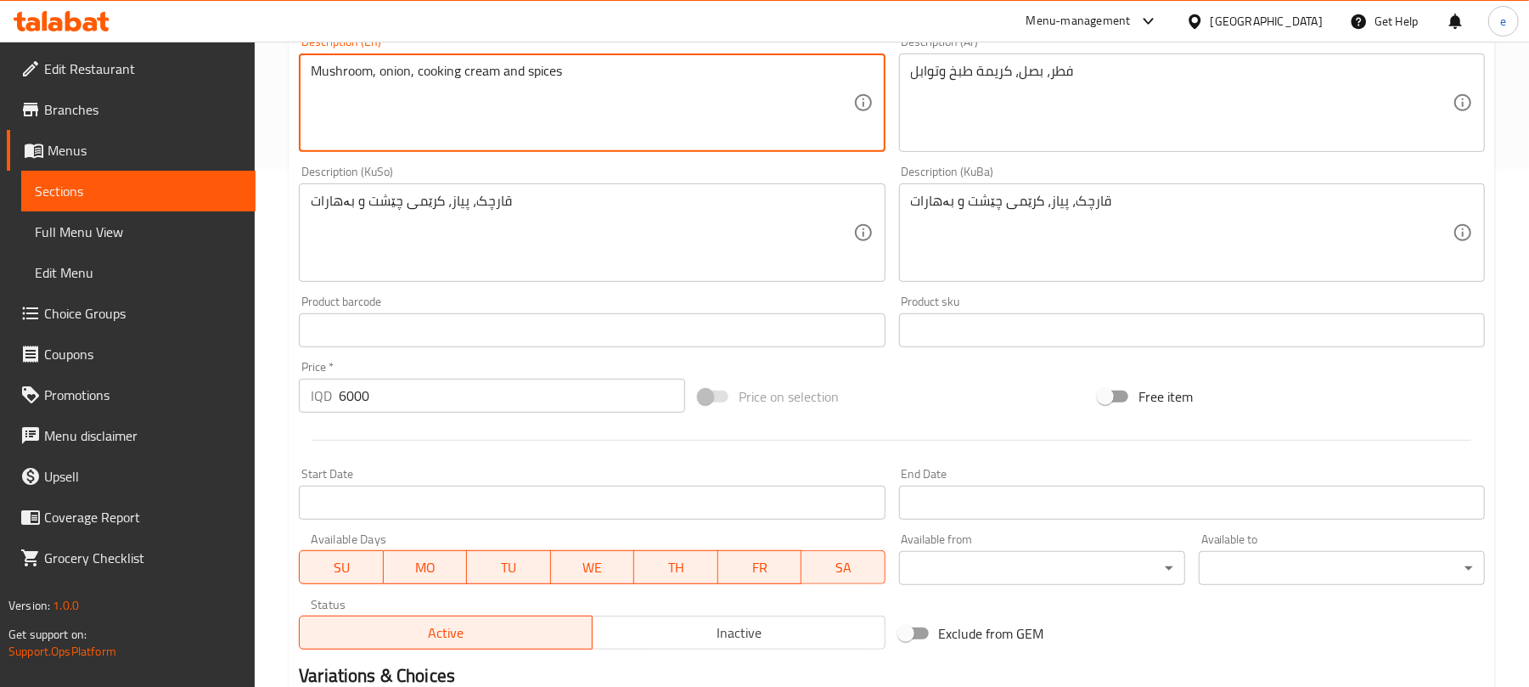
scroll to position [731, 0]
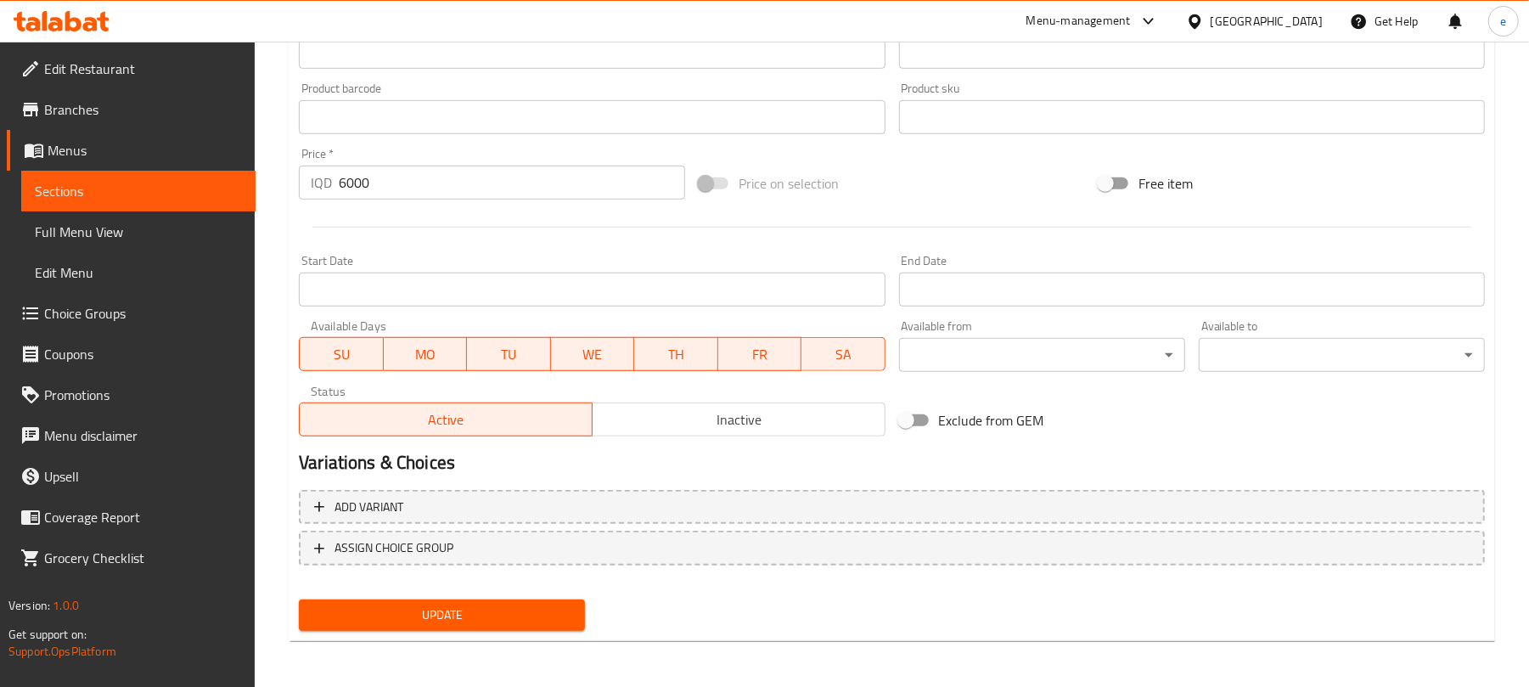
type textarea "Mushroom, onion, cooking cream and spices"
click at [535, 617] on span "Update" at bounding box center [442, 615] width 259 height 21
click at [198, 188] on span "Sections" at bounding box center [138, 191] width 207 height 20
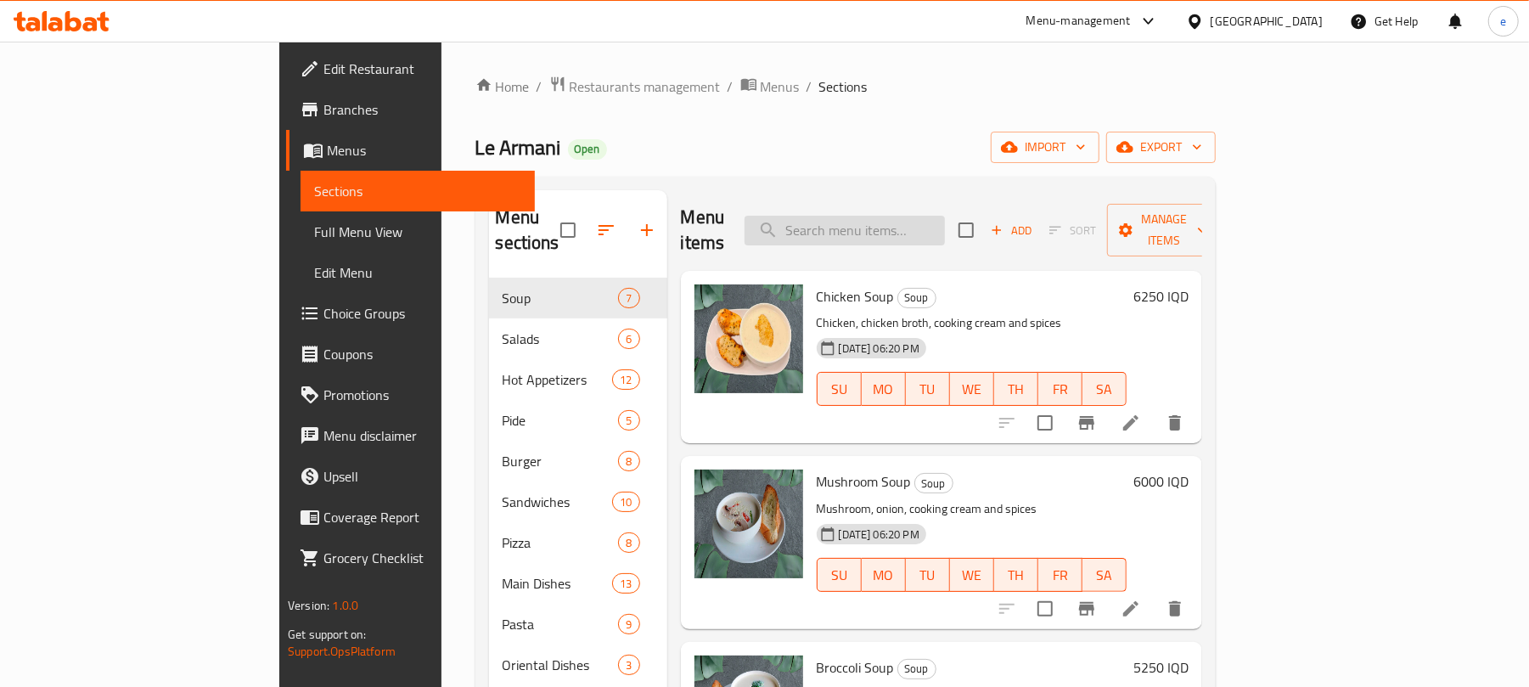
click at [939, 226] on input "search" at bounding box center [845, 231] width 200 height 30
paste input "Broccoli Soup"
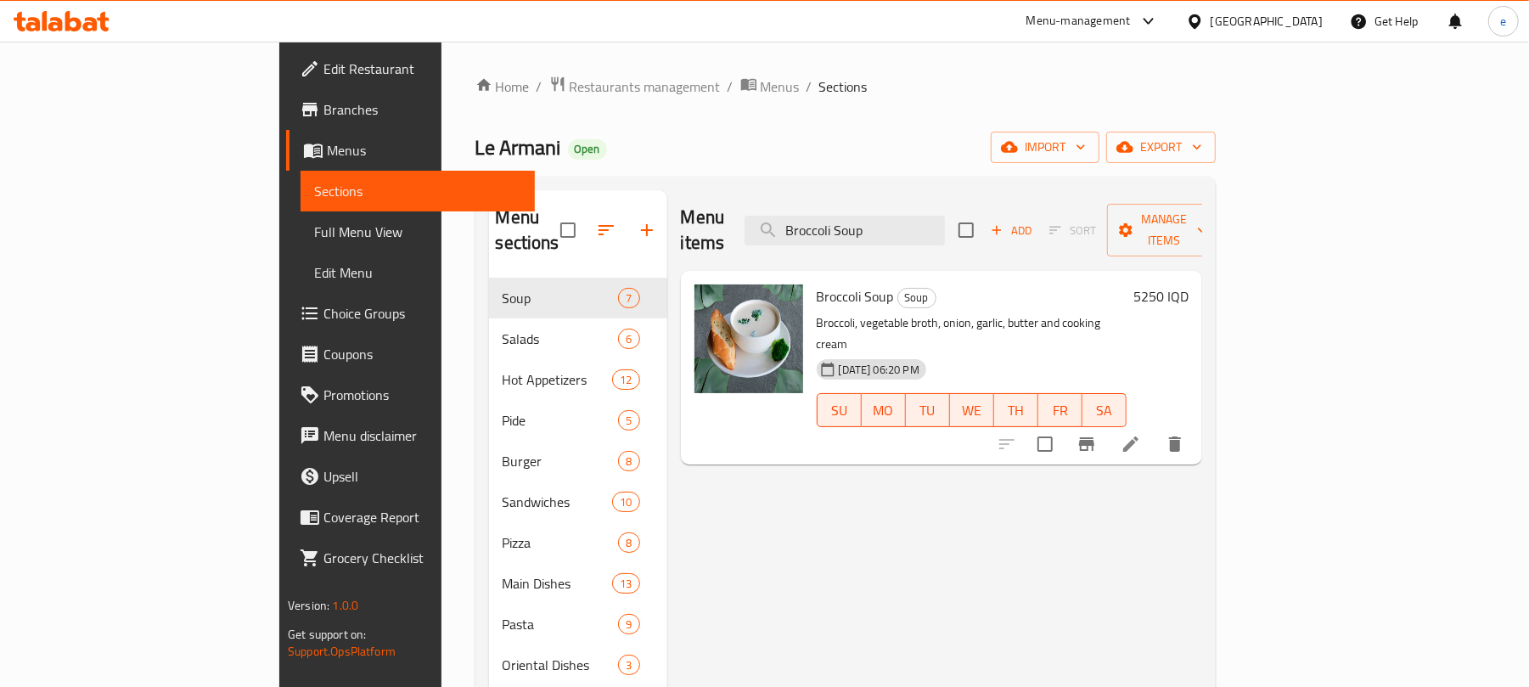
type input "Broccoli Soup"
click at [1155, 429] on li at bounding box center [1131, 444] width 48 height 31
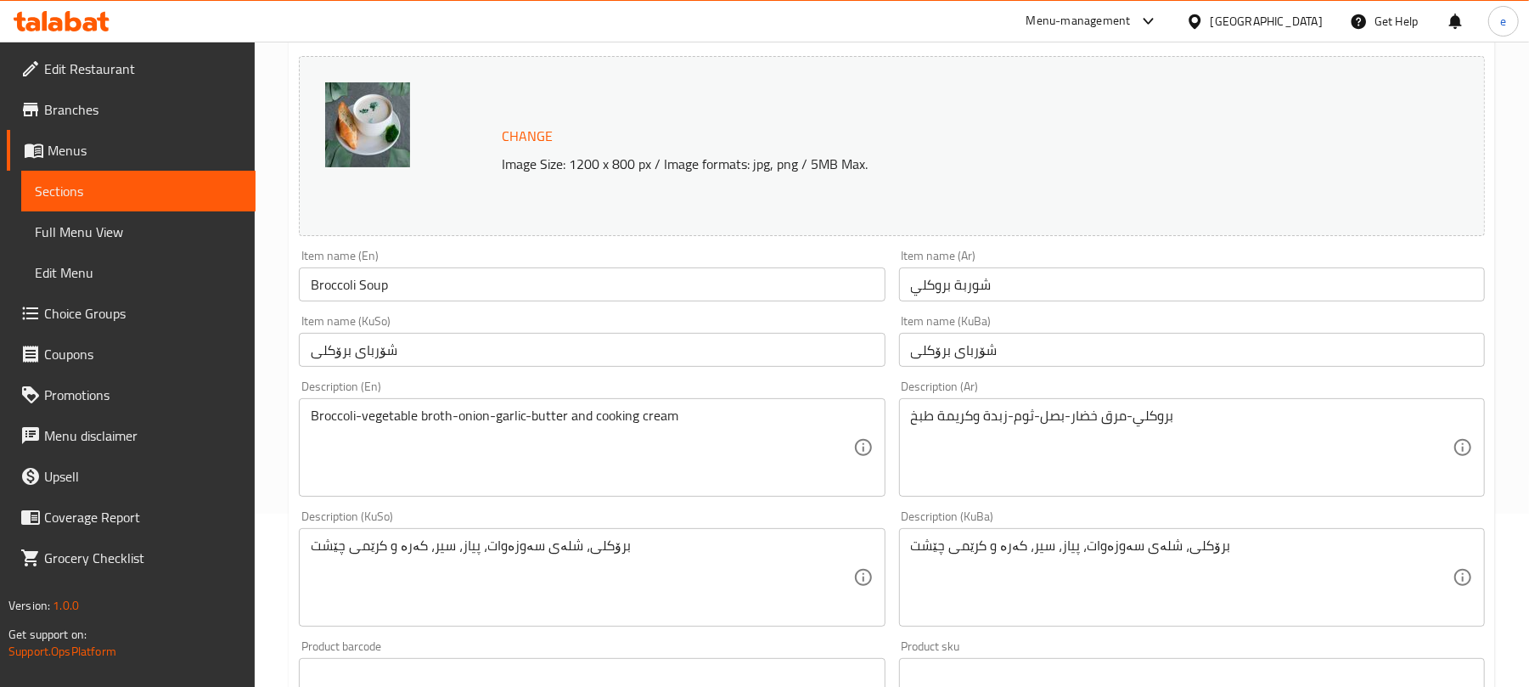
scroll to position [226, 0]
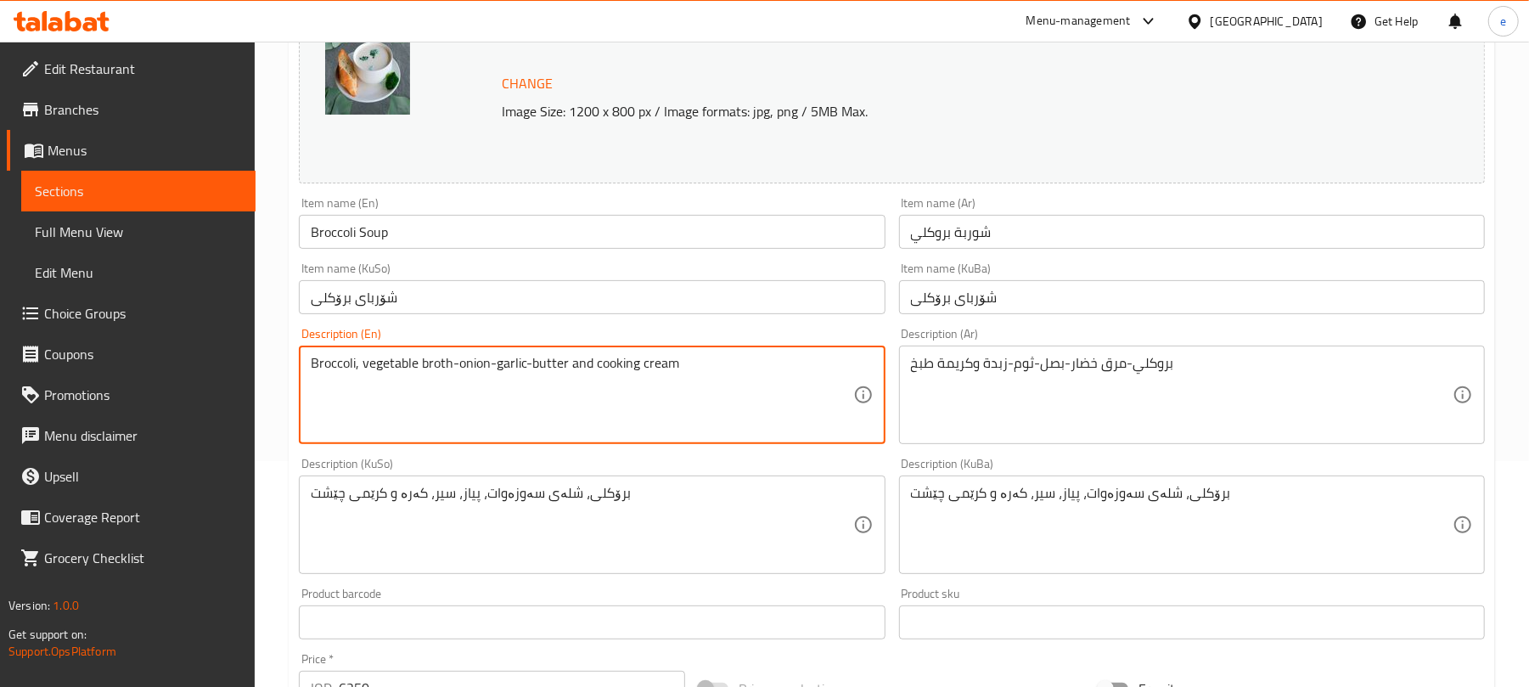
click at [459, 369] on textarea "Broccoli, vegetable broth-onion-garlic-butter and cooking cream" at bounding box center [582, 395] width 542 height 81
click at [493, 372] on textarea "Broccoli, vegetable broth, onion-garlic-butter and cooking cream" at bounding box center [582, 395] width 542 height 81
click at [533, 364] on textarea "Broccoli, vegetable broth, onion, garlic-butter and cooking cream" at bounding box center [582, 395] width 542 height 81
click at [722, 372] on textarea "Broccoli, vegetable broth, onion, garlic, butter and cooking cream" at bounding box center [582, 395] width 542 height 81
type textarea "Broccoli, vegetable broth, onion, garlic, butter and cooking cream"
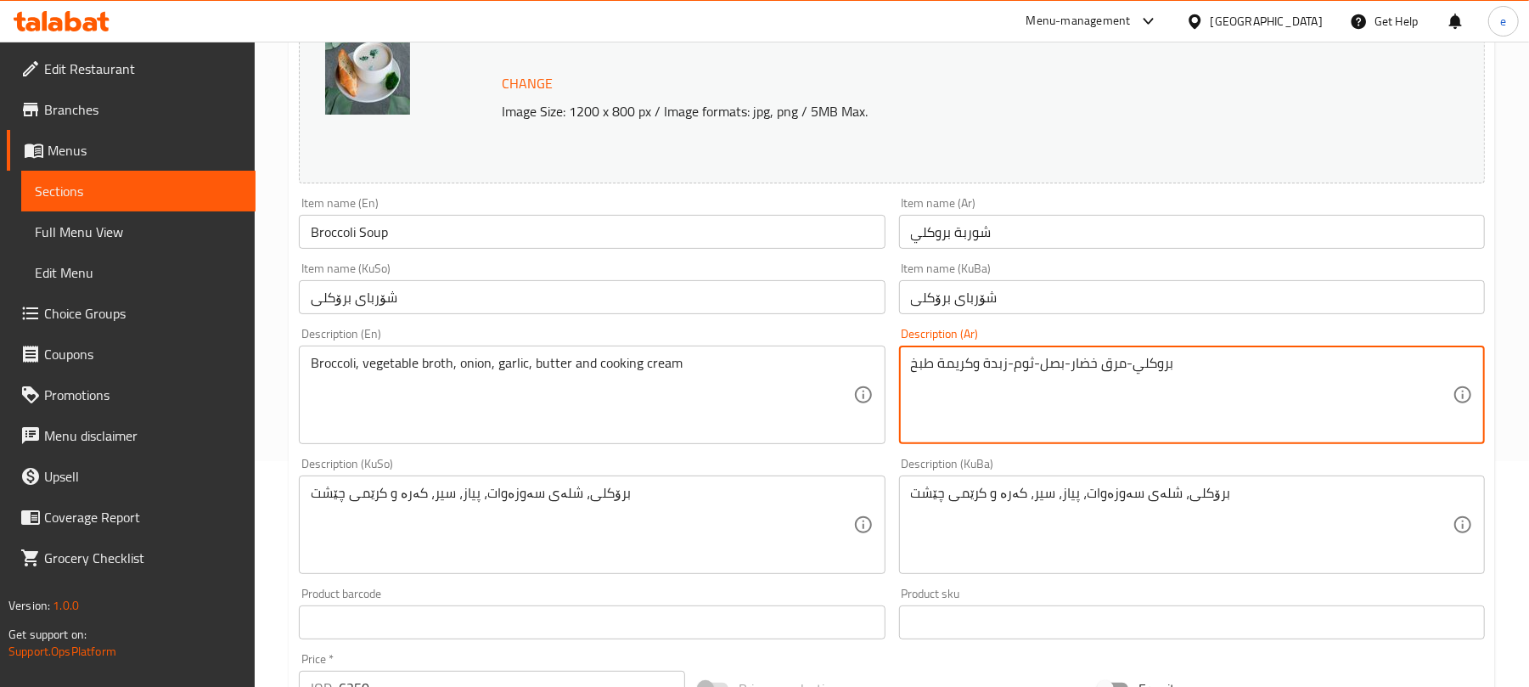
click at [1325, 385] on textarea "بروكلي-مرق خضار-بصل-ثوم-زبدة وكريمة طبخ" at bounding box center [1182, 395] width 542 height 81
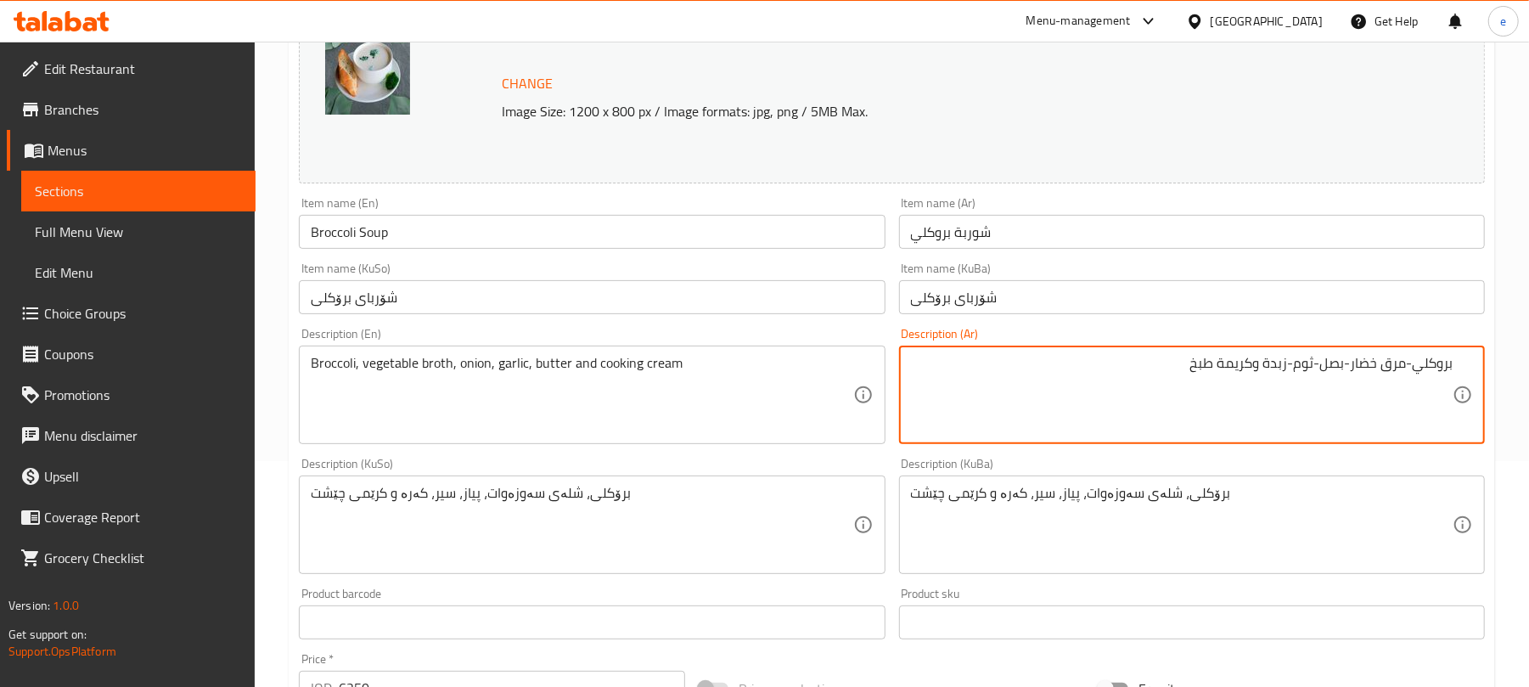
click at [1406, 367] on textarea "بروكلي-مرق خضار-بصل-ثوم-زبدة وكريمة طبخ" at bounding box center [1182, 395] width 542 height 81
click at [1347, 369] on textarea "بروكلي, مرق خضار-بصل-ثوم-زبدة وكريمة طبخ" at bounding box center [1182, 395] width 542 height 81
click at [1313, 364] on textarea "بروكلي, مرق خضار, بصل-ثوم-زبدة وكريمة طبخ" at bounding box center [1182, 395] width 542 height 81
click at [1284, 368] on textarea "بروكلي, مرق خضار, بصل, ثوم-زبدة وكريمة طبخ" at bounding box center [1182, 395] width 542 height 81
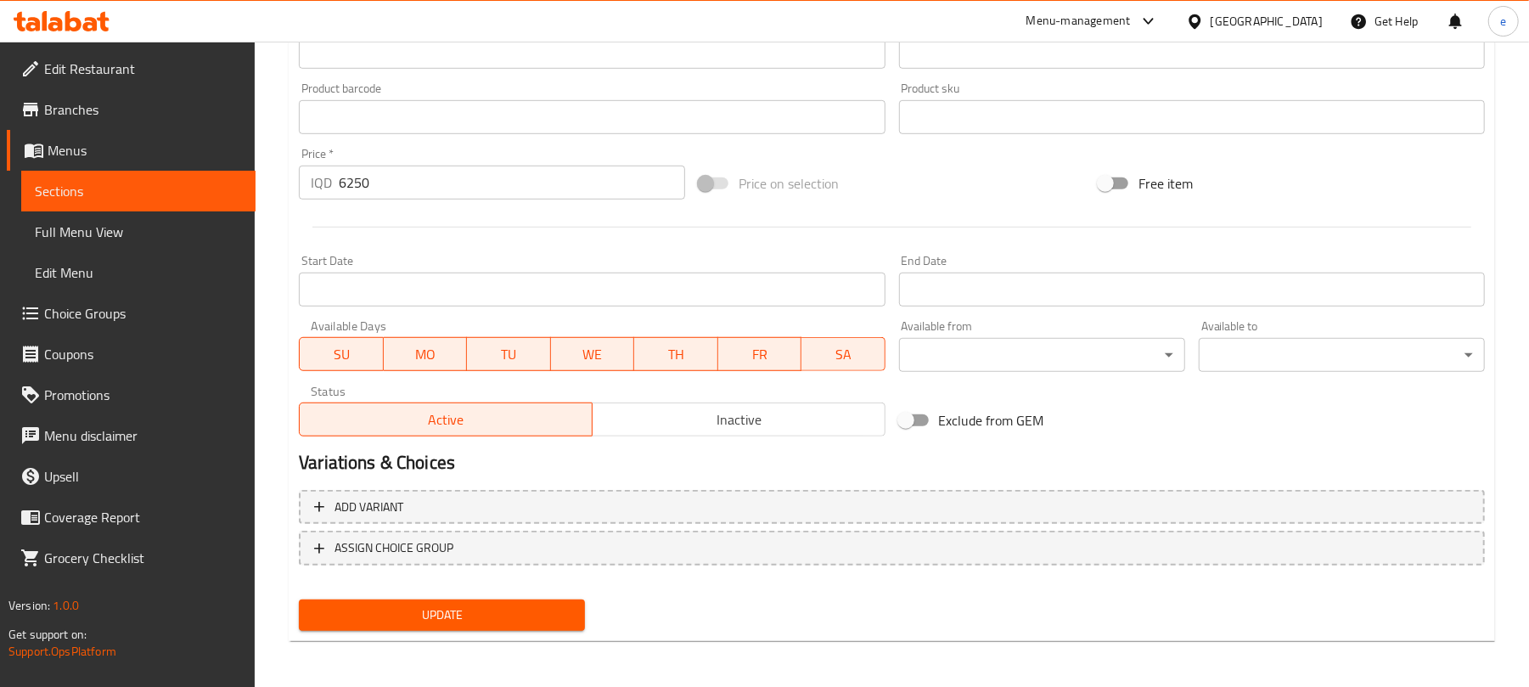
type textarea "بروكلي, مرق خضار, بصل, ثوم, زبدة وكريمة طبخ"
click at [557, 612] on span "Update" at bounding box center [442, 615] width 259 height 21
click at [147, 189] on span "Sections" at bounding box center [138, 191] width 207 height 20
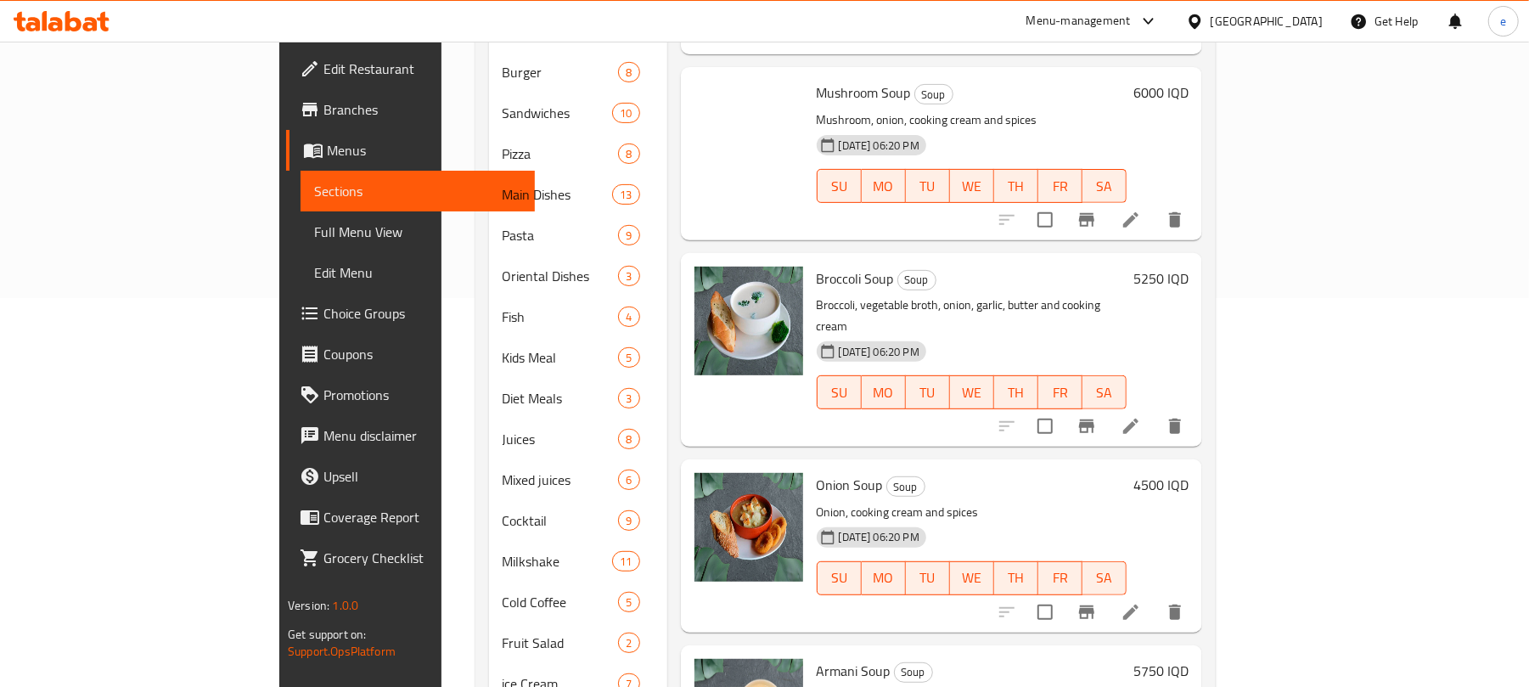
scroll to position [42, 0]
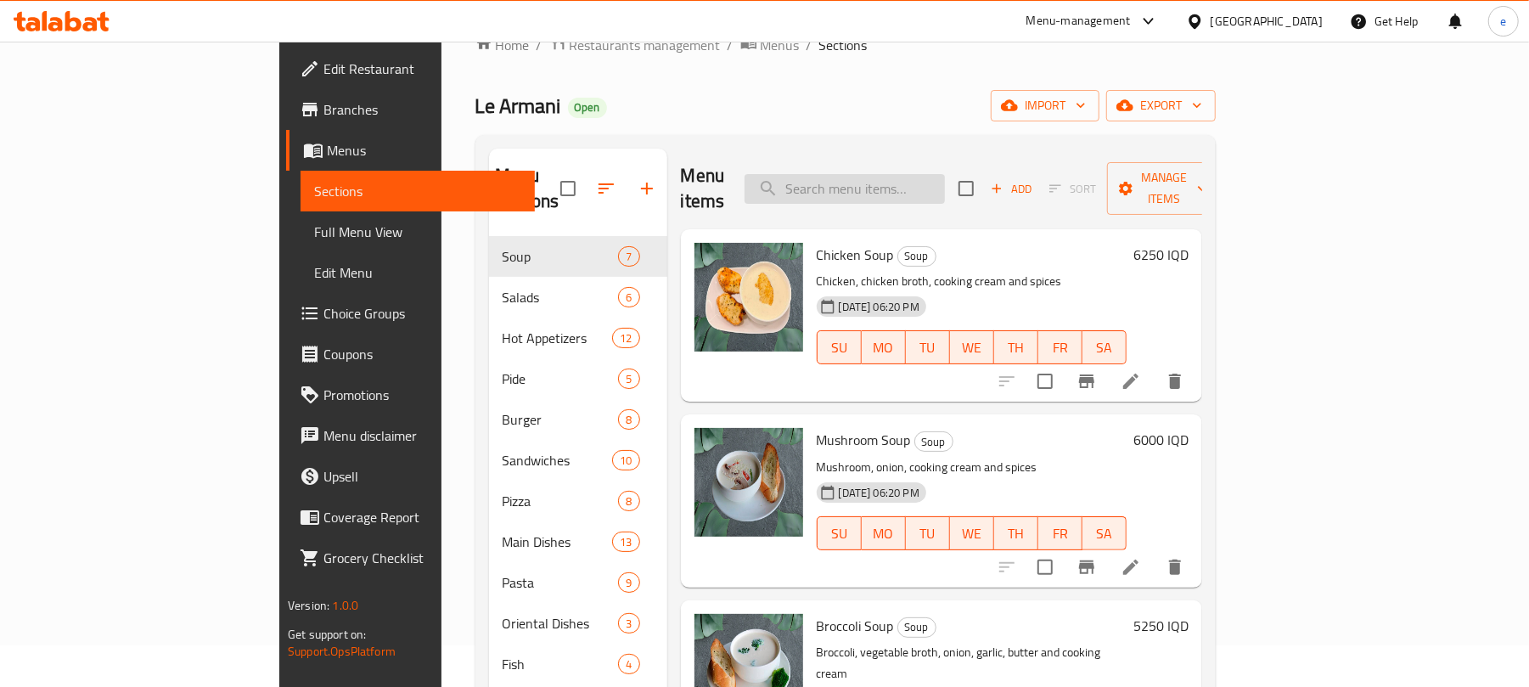
click at [927, 184] on input "search" at bounding box center [845, 189] width 200 height 30
paste input "Onion Soup"
type input "Onion Soup"
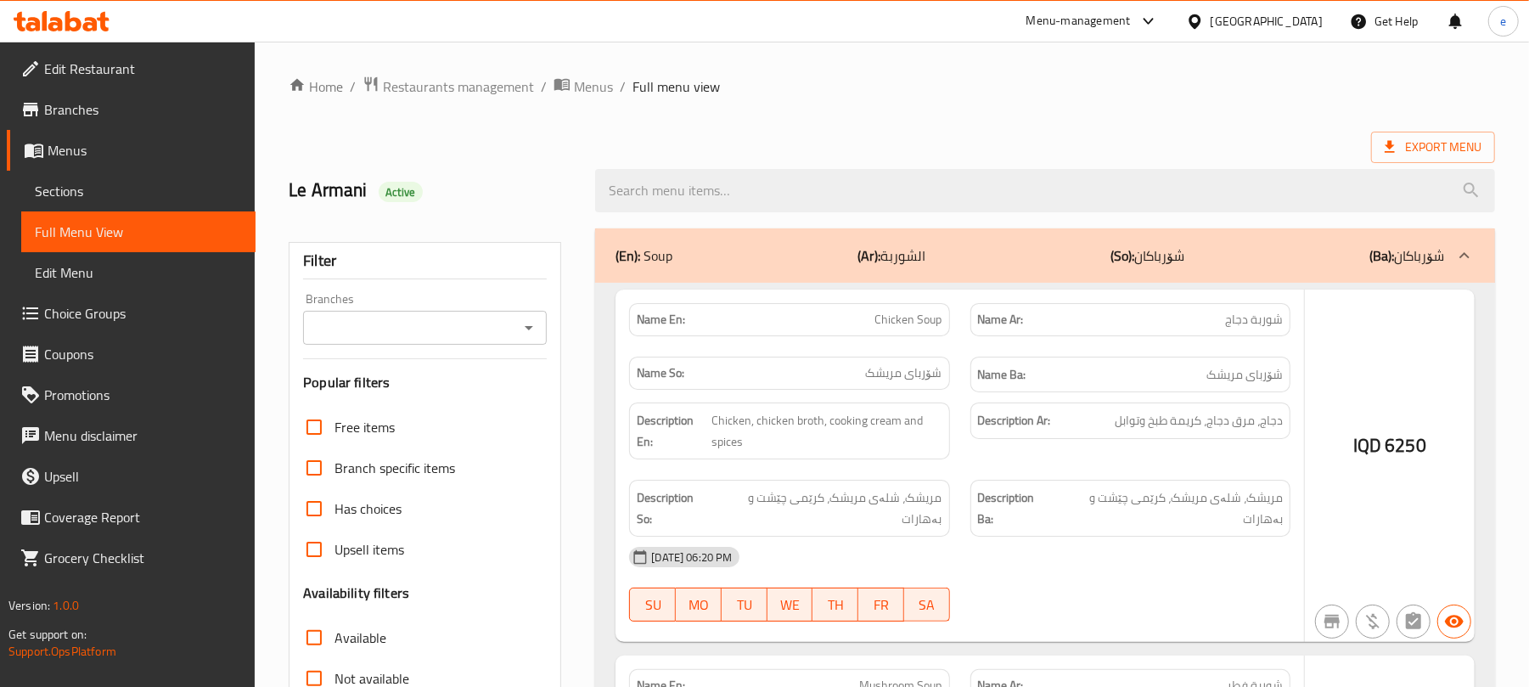
click at [698, 180] on div at bounding box center [764, 343] width 1529 height 687
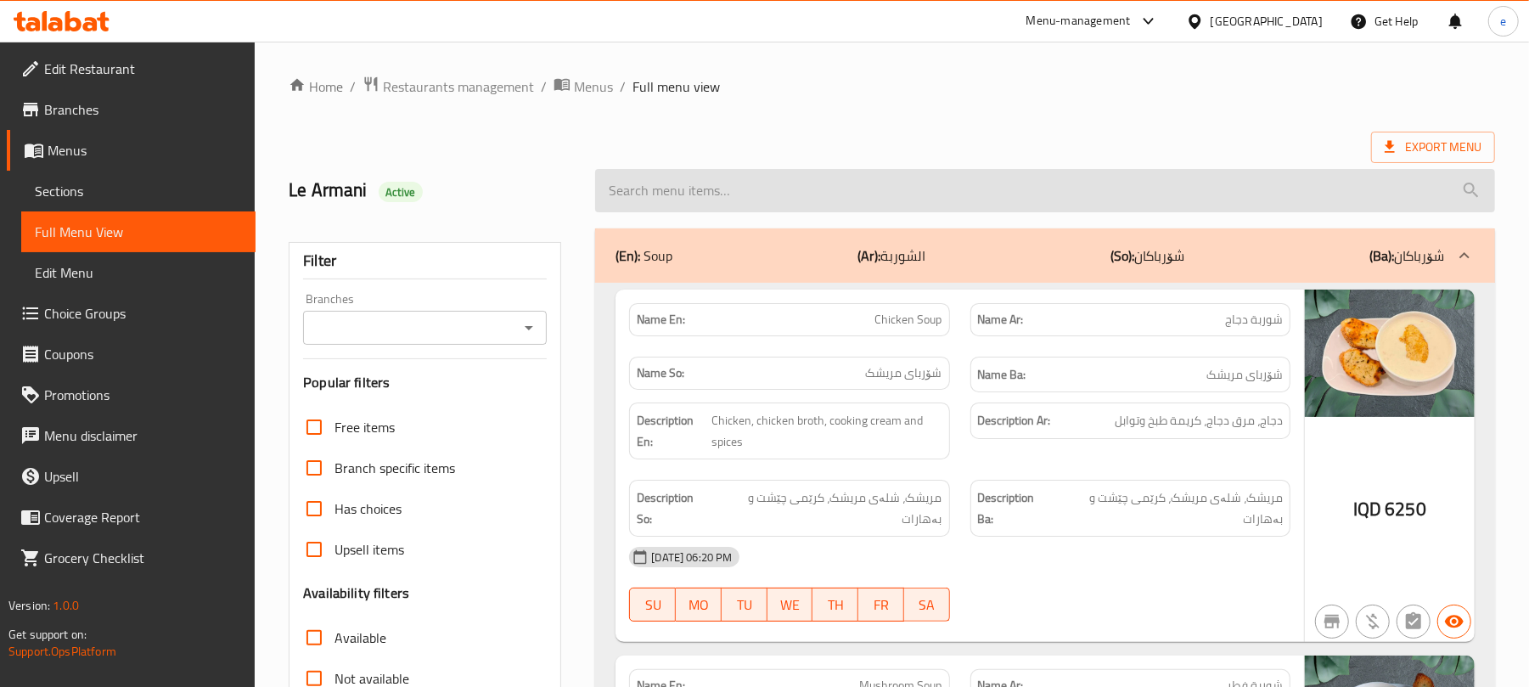
click at [639, 189] on input "search" at bounding box center [1045, 190] width 900 height 43
paste input "Grilled Chicken"
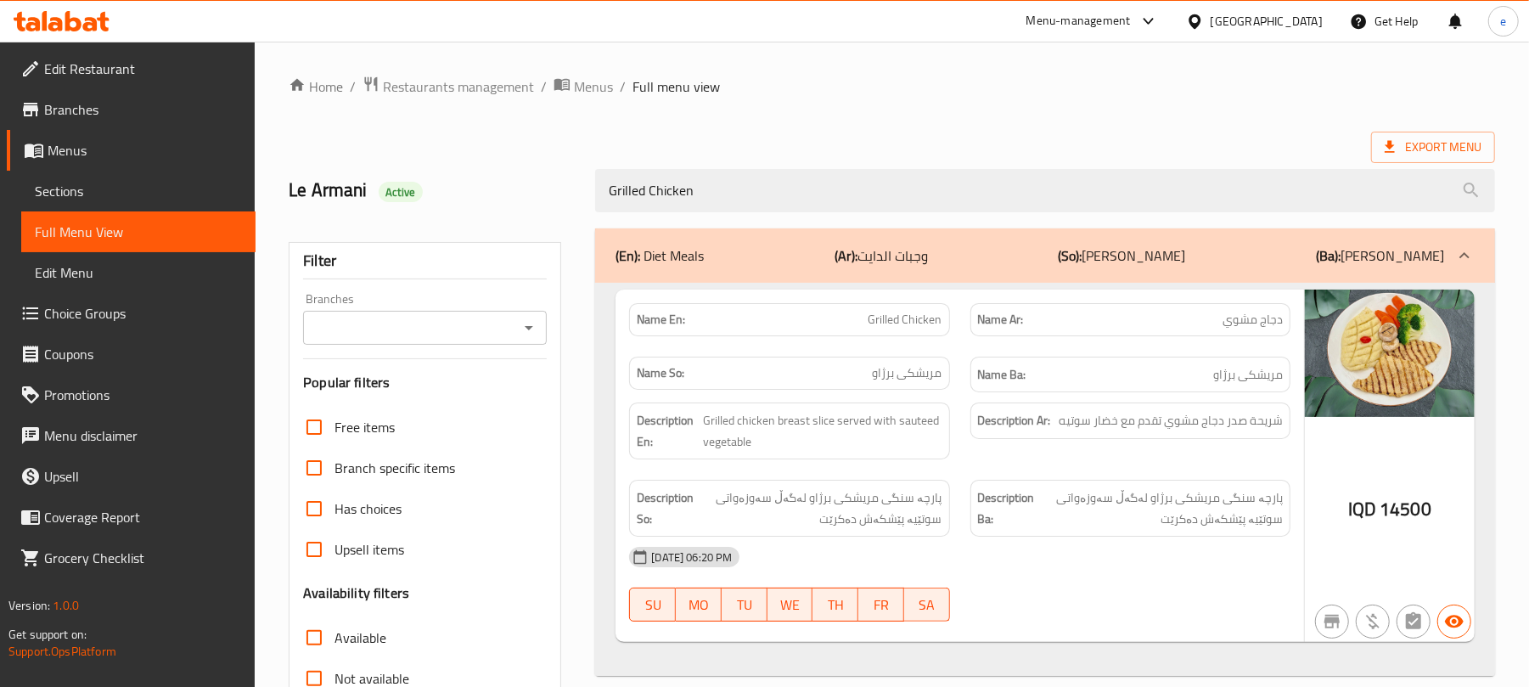
click at [527, 327] on icon "Open" at bounding box center [529, 328] width 20 height 20
type input "Grilled Chicken"
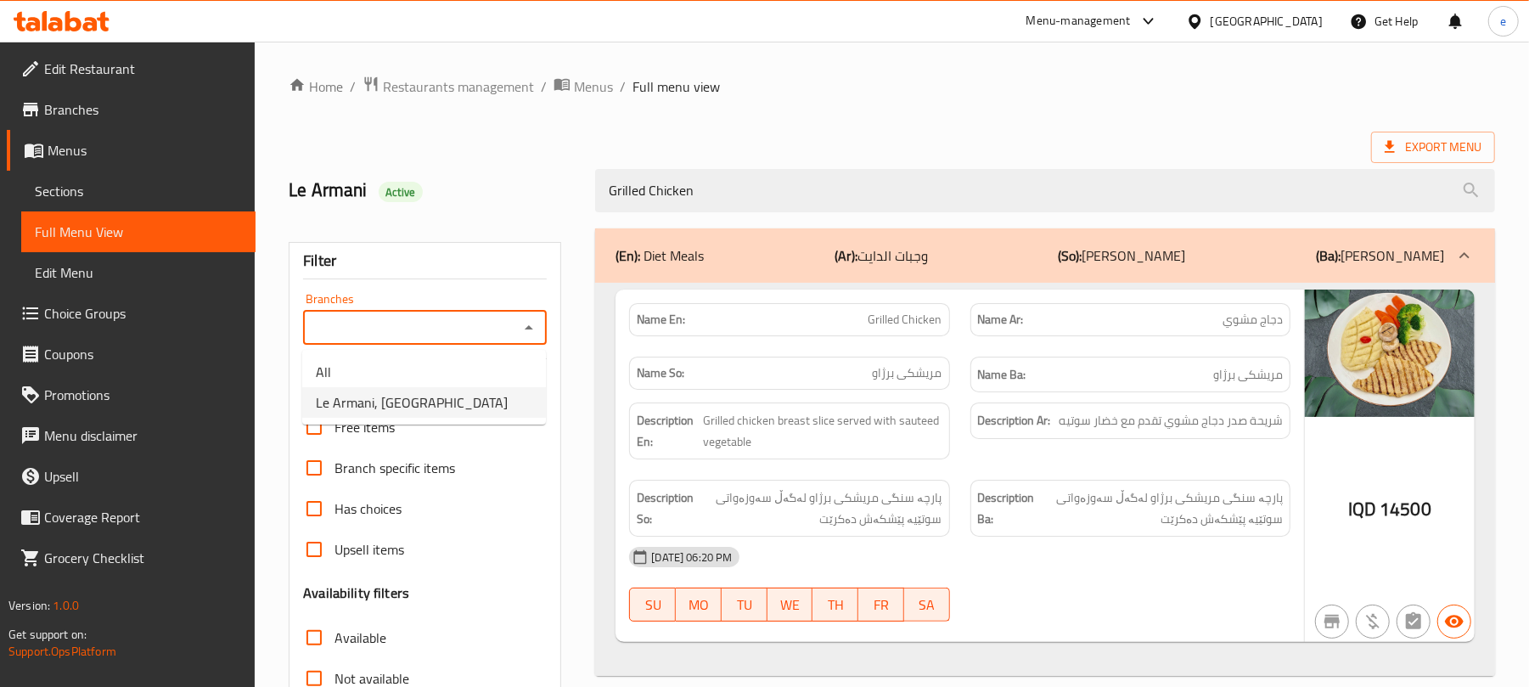
click at [453, 394] on span "Le Armani, English Village" at bounding box center [412, 402] width 192 height 20
click at [527, 327] on icon "Open" at bounding box center [529, 328] width 20 height 20
click at [425, 367] on li "All" at bounding box center [424, 372] width 244 height 31
click at [540, 328] on button "Open" at bounding box center [529, 328] width 24 height 24
click at [460, 406] on span "Le Armani, English Village" at bounding box center [412, 402] width 192 height 20
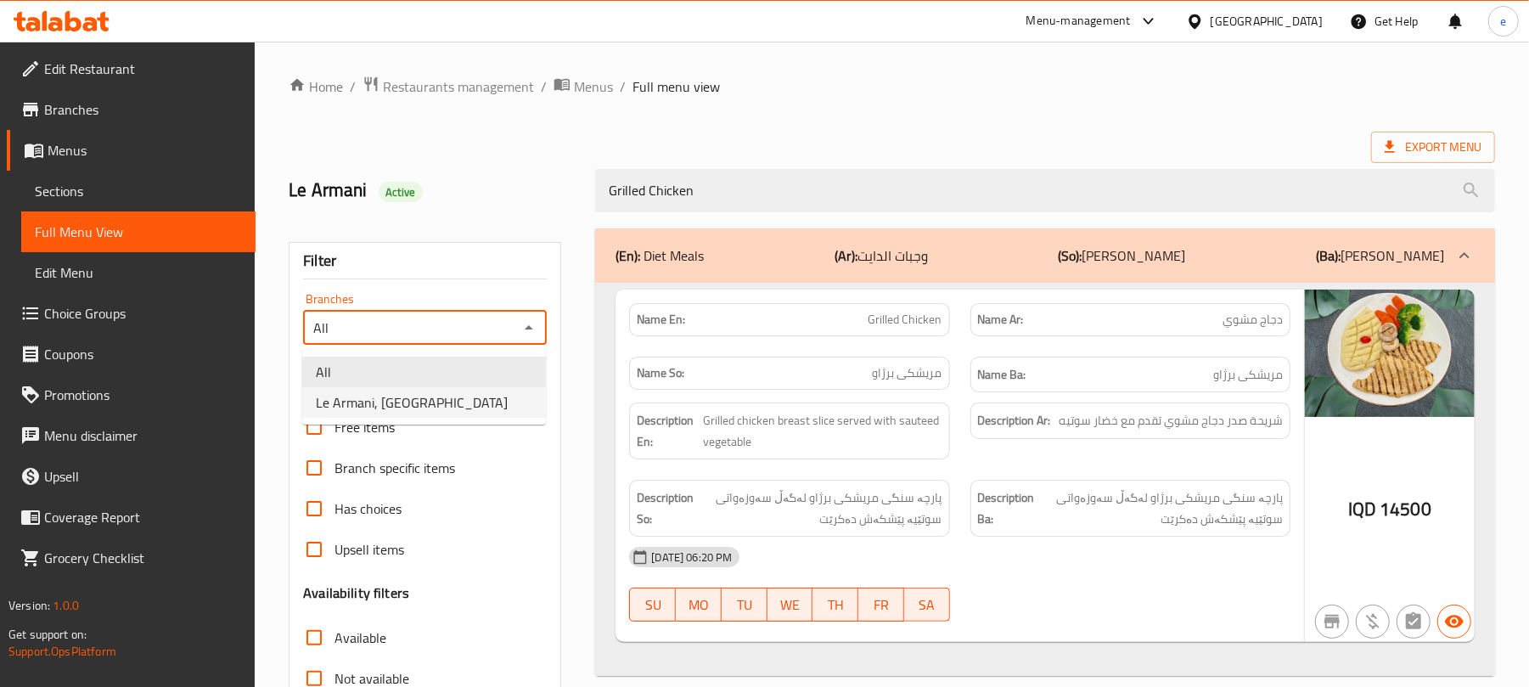
type input "Le Armani, English Village"
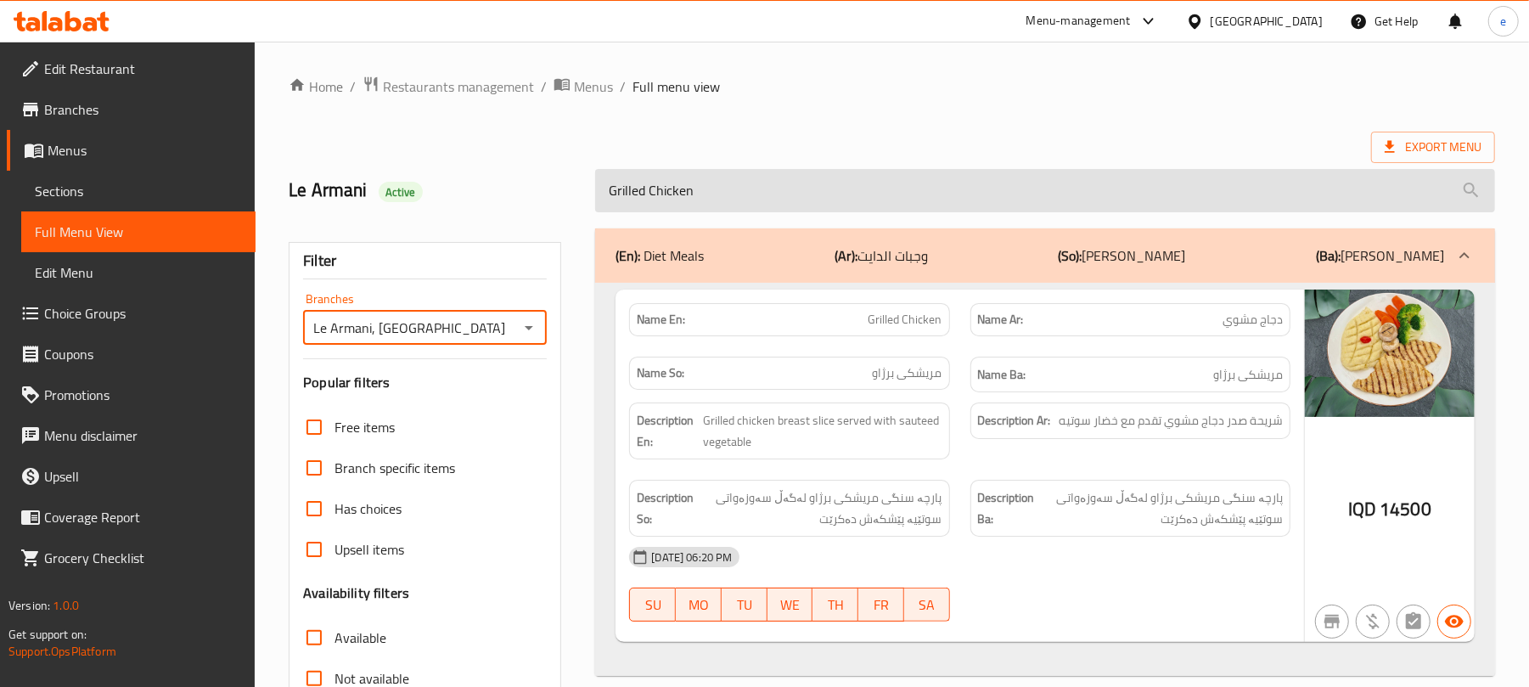
click at [788, 194] on input "Grilled Chicken" at bounding box center [1045, 190] width 900 height 43
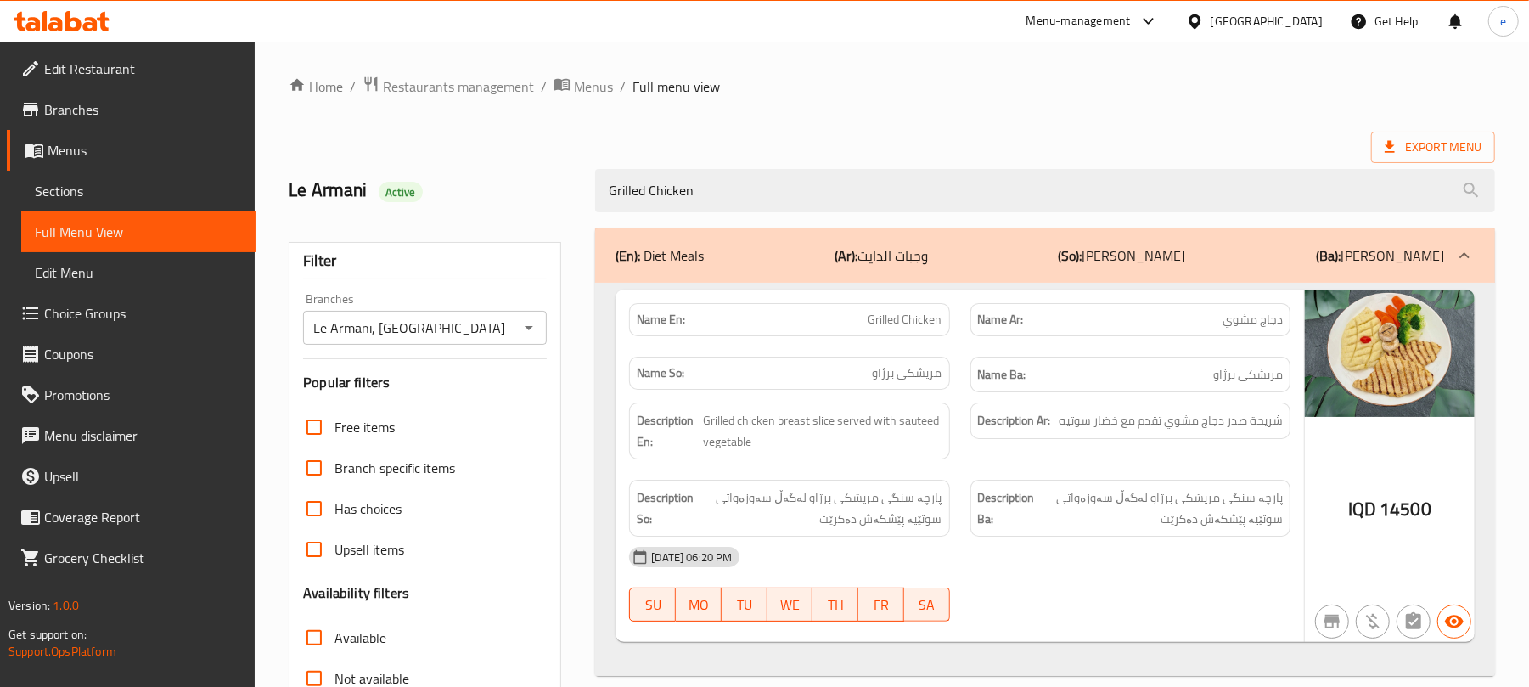
paste input "Broccoli Soup"
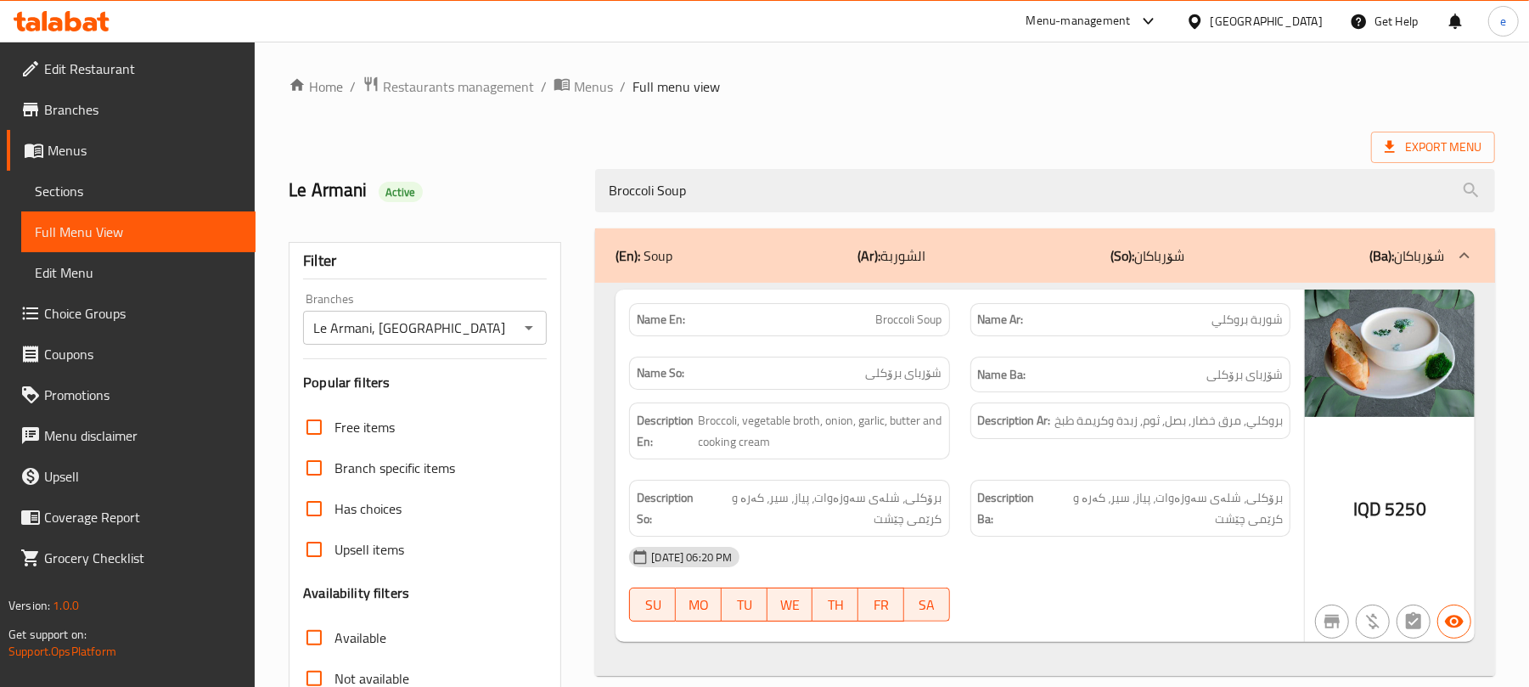
type input "Broccoli Soup"
click at [534, 321] on icon "Open" at bounding box center [529, 328] width 20 height 20
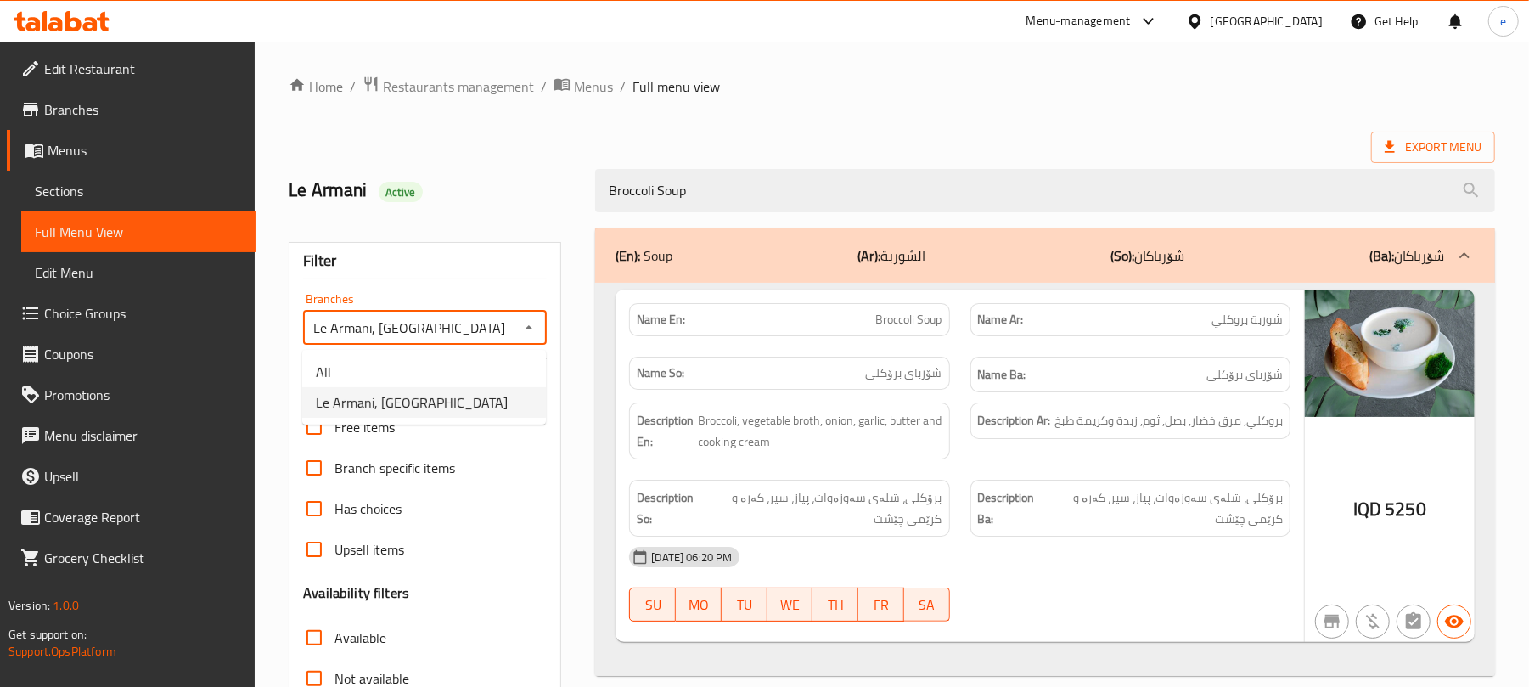
click at [460, 353] on ul "All Le Armani, English Village" at bounding box center [424, 387] width 244 height 75
click at [460, 355] on ul "All Le Armani, English Village" at bounding box center [424, 387] width 244 height 75
click at [465, 361] on li "All" at bounding box center [424, 372] width 244 height 31
click at [527, 336] on icon "Open" at bounding box center [529, 328] width 20 height 20
click at [472, 408] on li "Le Armani, English Village" at bounding box center [424, 402] width 244 height 31
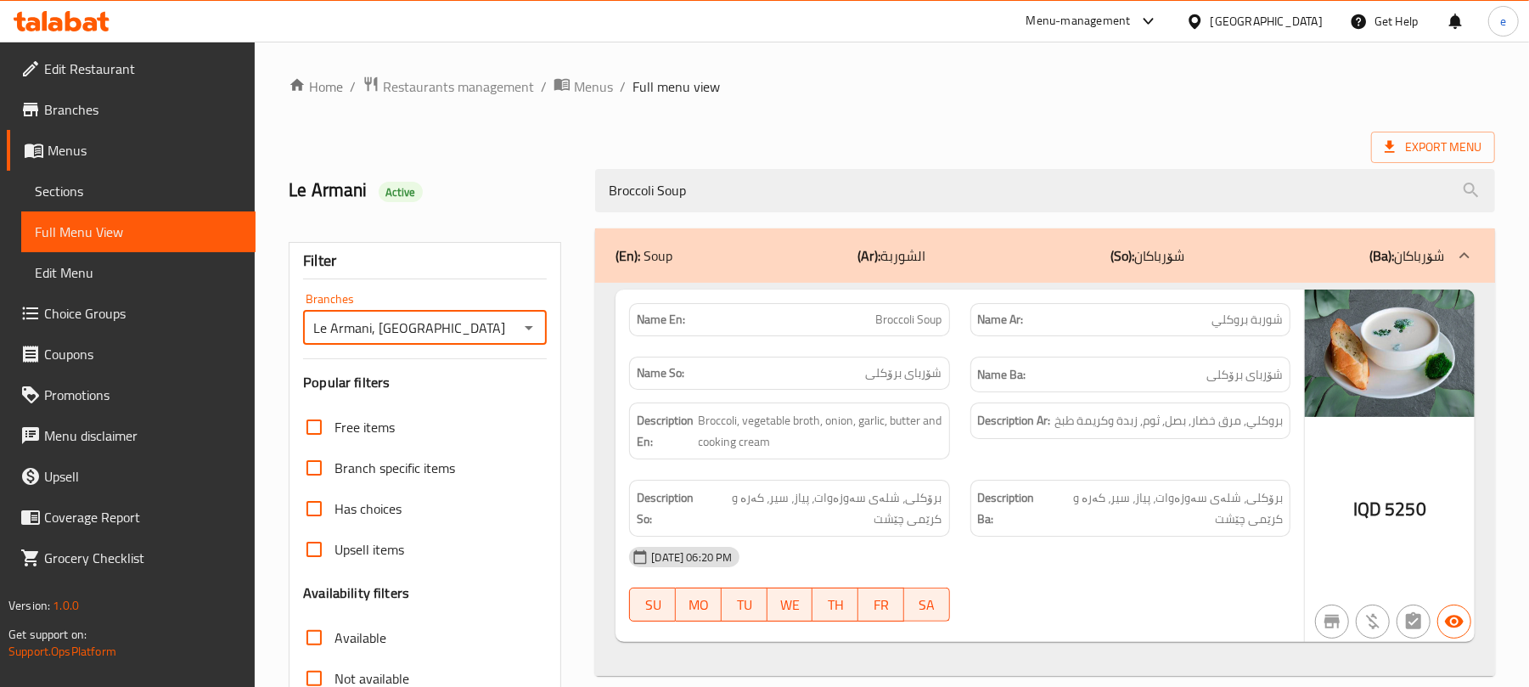
click at [537, 329] on icon "Open" at bounding box center [529, 328] width 20 height 20
click at [452, 362] on li "All" at bounding box center [424, 372] width 244 height 31
type input "All"
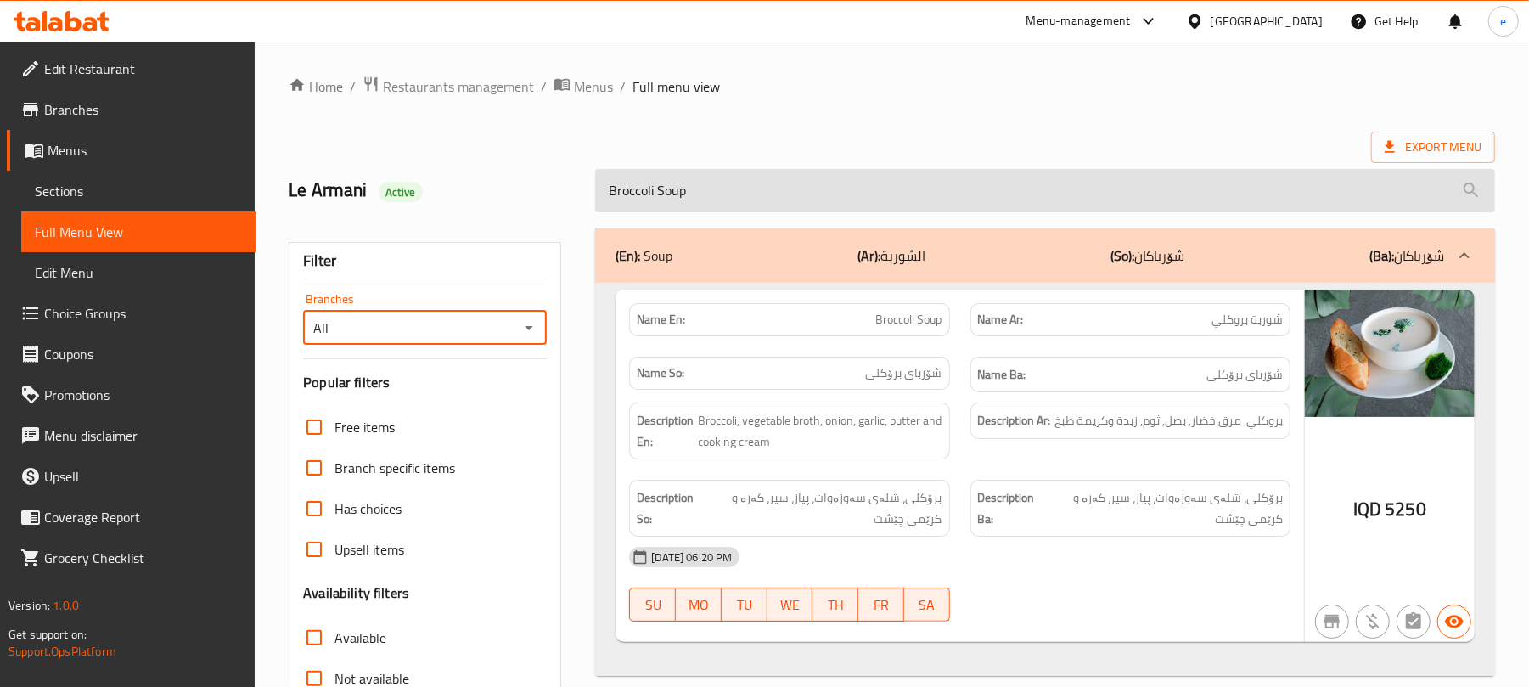
click at [717, 178] on input "Broccoli Soup" at bounding box center [1045, 190] width 900 height 43
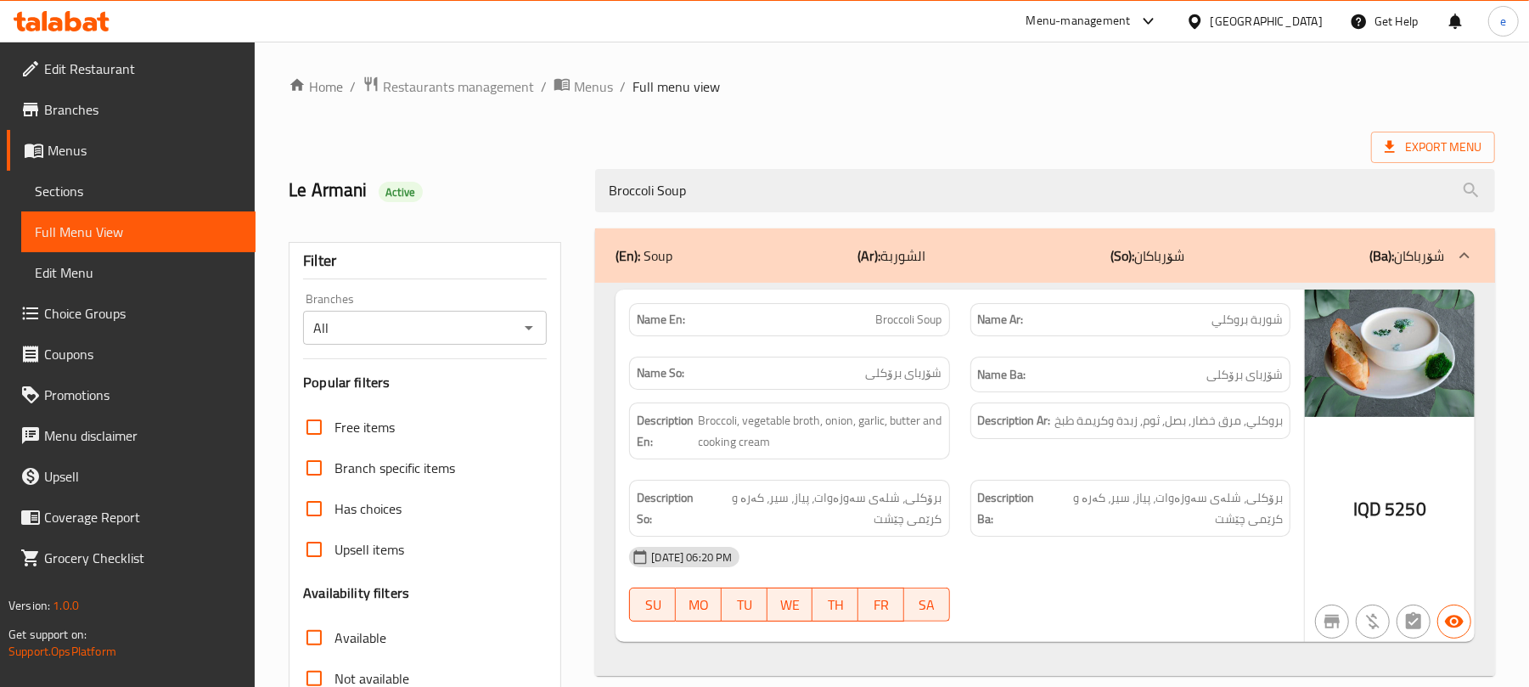
paste input "Grilled Meat Steak"
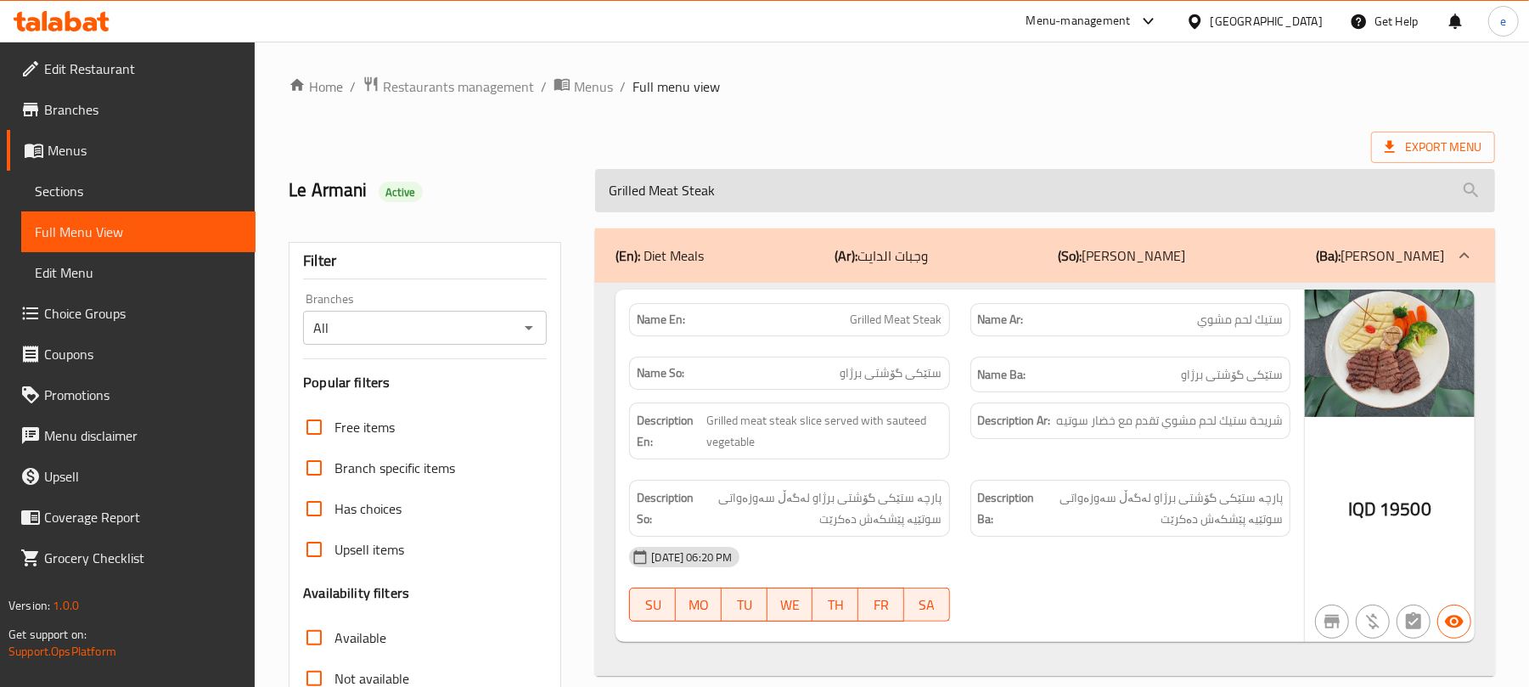
click at [704, 189] on input "Grilled Meat Steak" at bounding box center [1045, 190] width 900 height 43
paste input "Mahshi Chicken Balls"
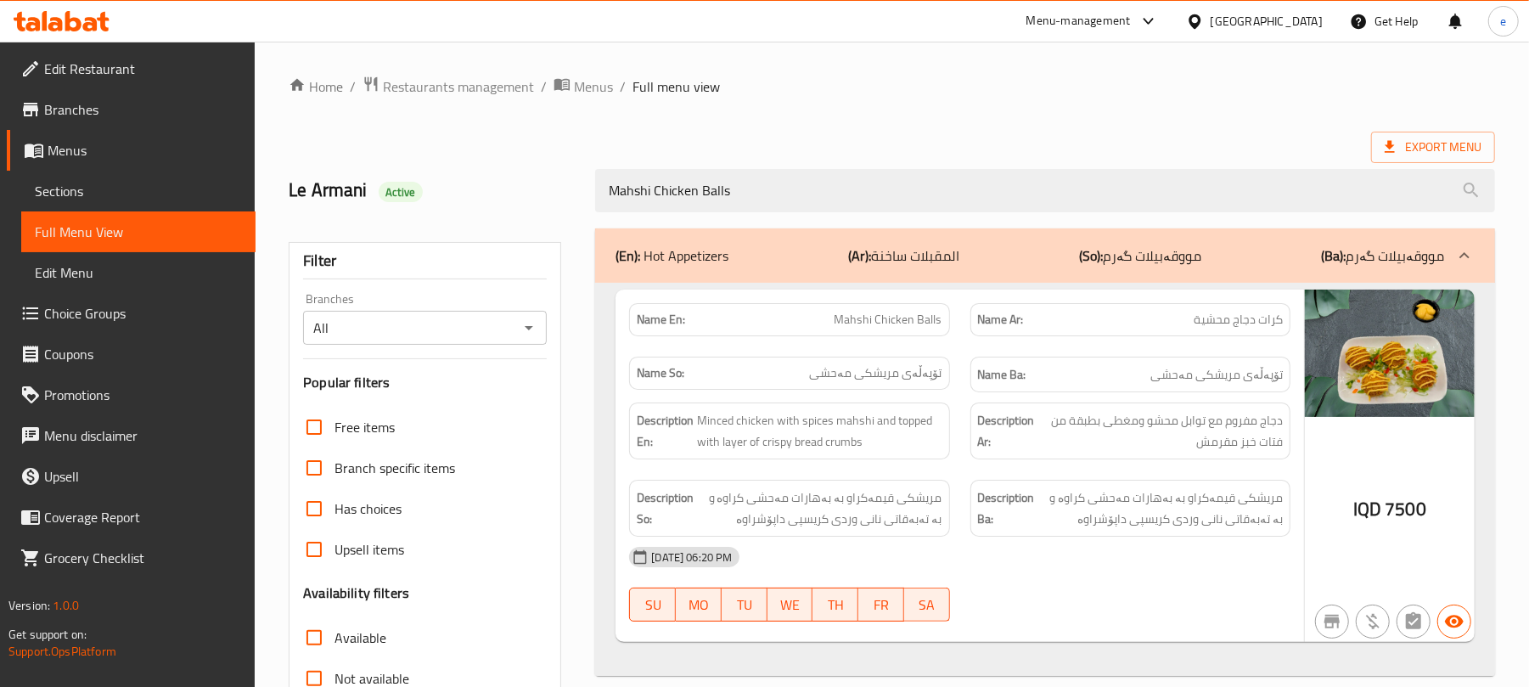
click at [520, 328] on icon "Open" at bounding box center [529, 328] width 20 height 20
type input "Mahshi Chicken Balls"
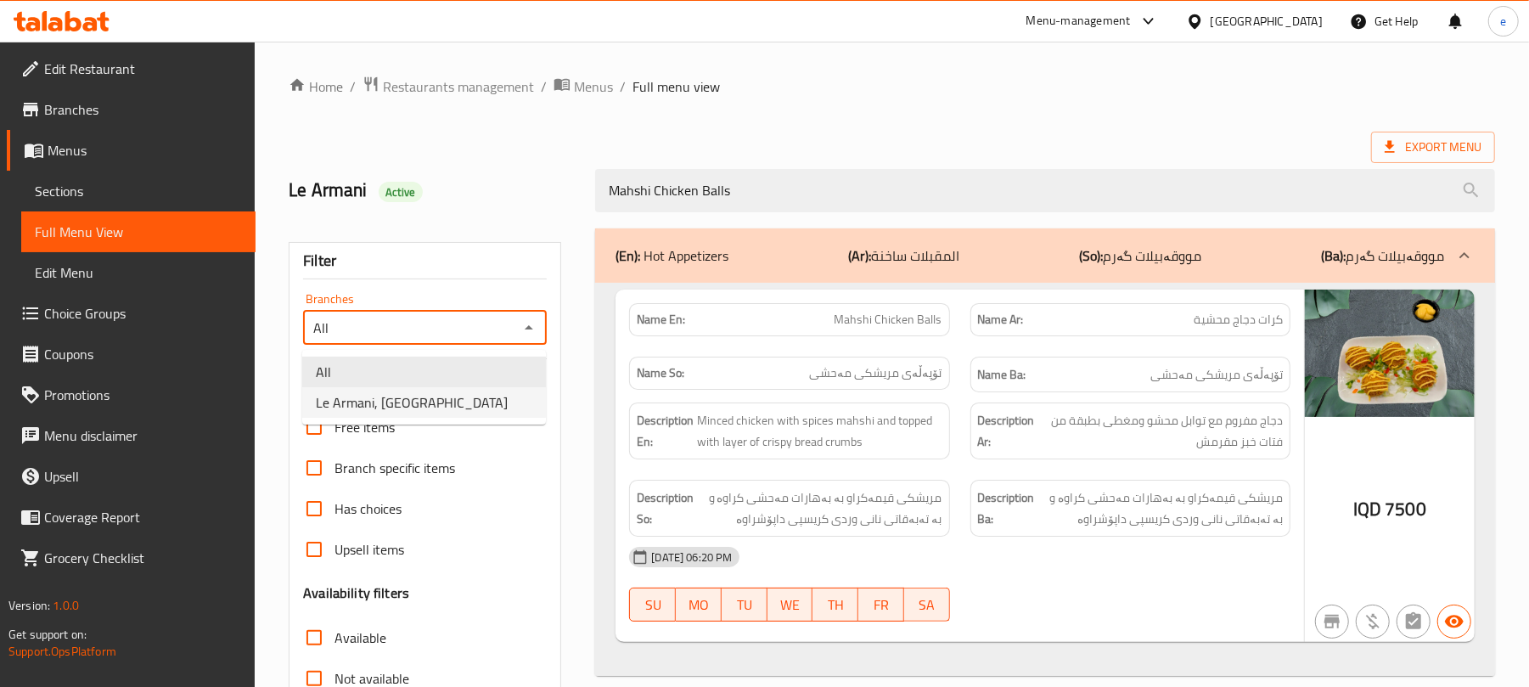
click at [453, 402] on span "Le Armani, English Village" at bounding box center [412, 402] width 192 height 20
type input "Le Armani, English Village"
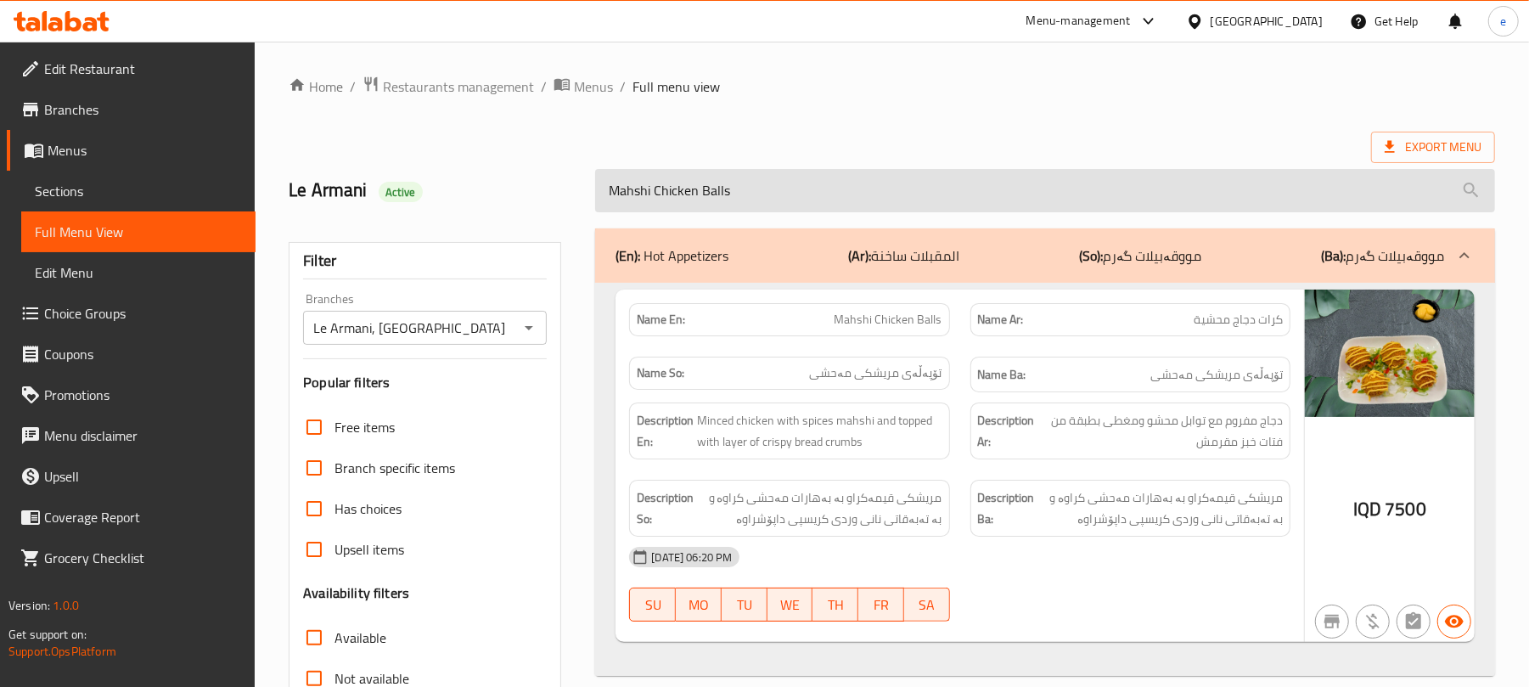
click at [687, 195] on input "Mahshi Chicken Balls" at bounding box center [1045, 190] width 900 height 43
paste input "Grilled Halloumi"
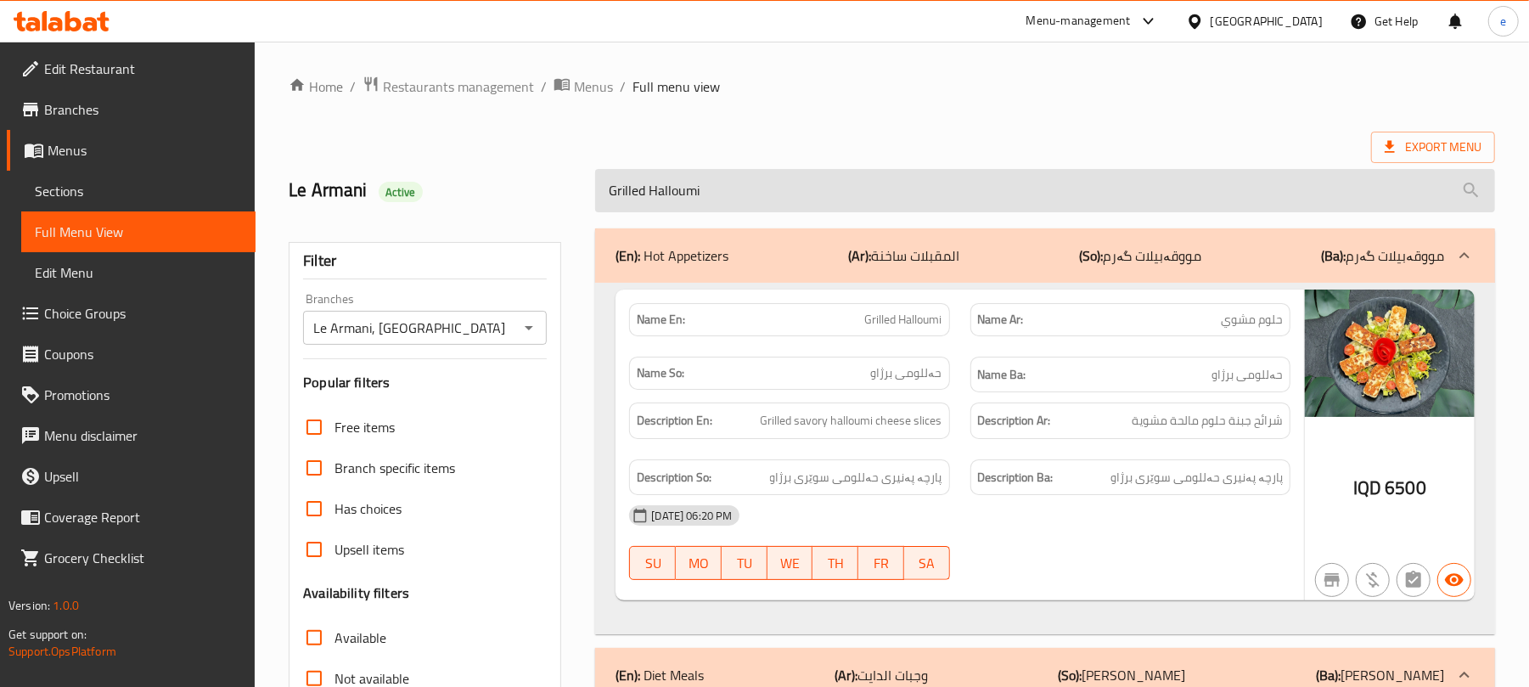
click at [745, 205] on input "Grilled Halloumi" at bounding box center [1045, 190] width 900 height 43
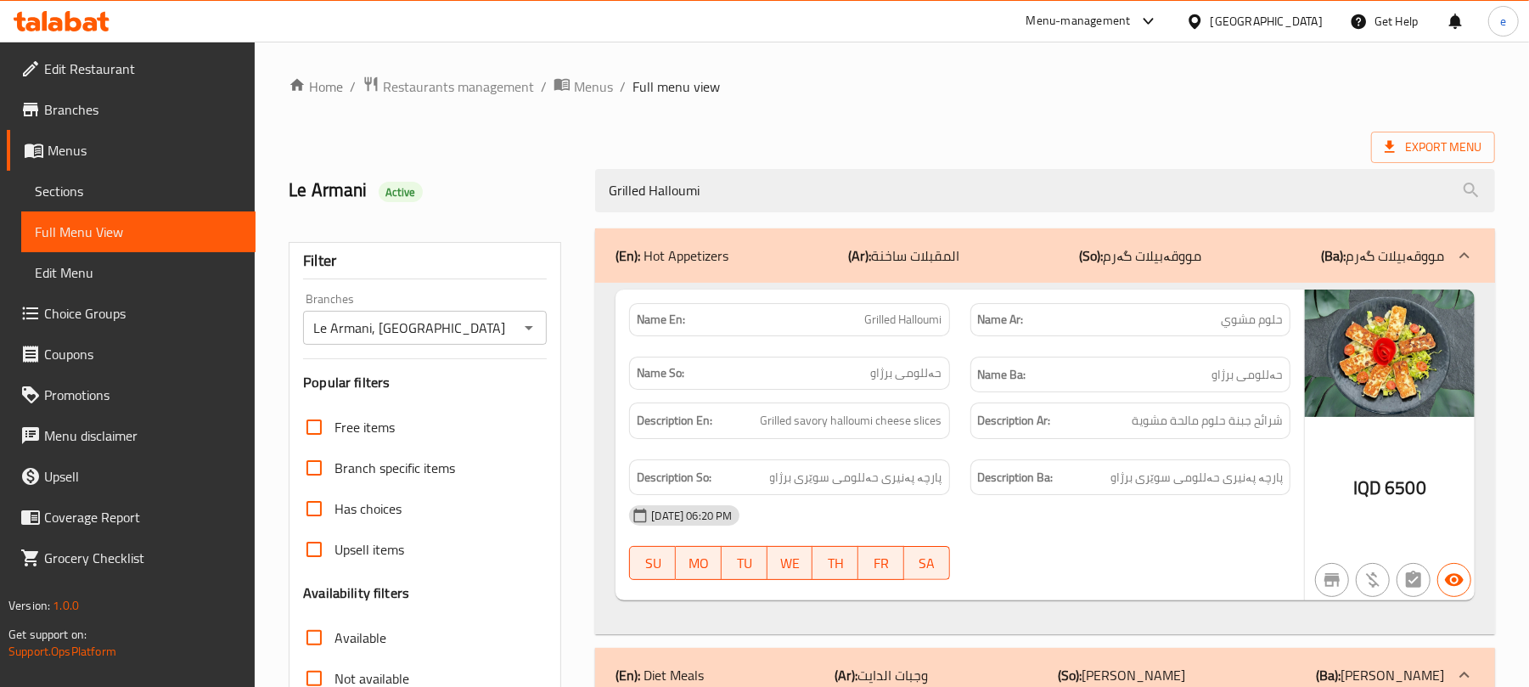
paste input "Onion Soup"
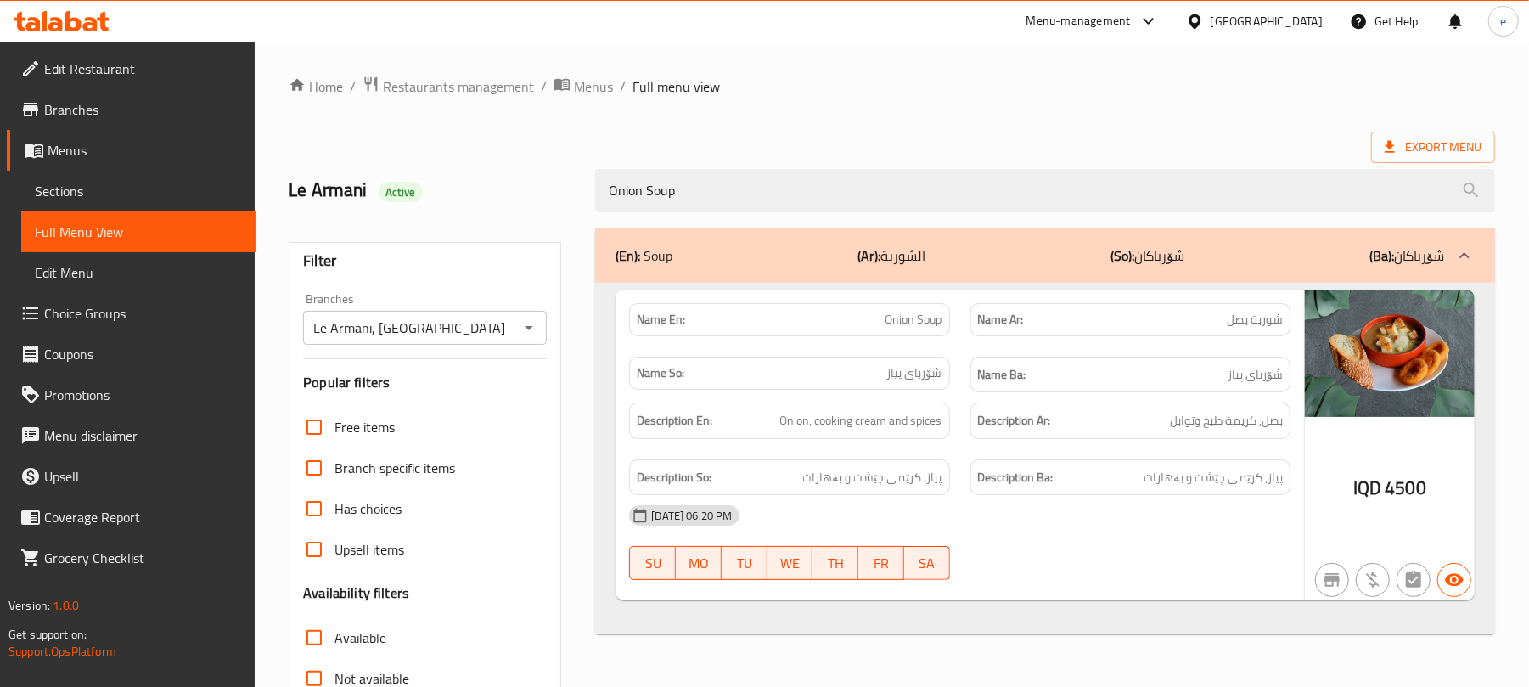
type input "Onion Soup"
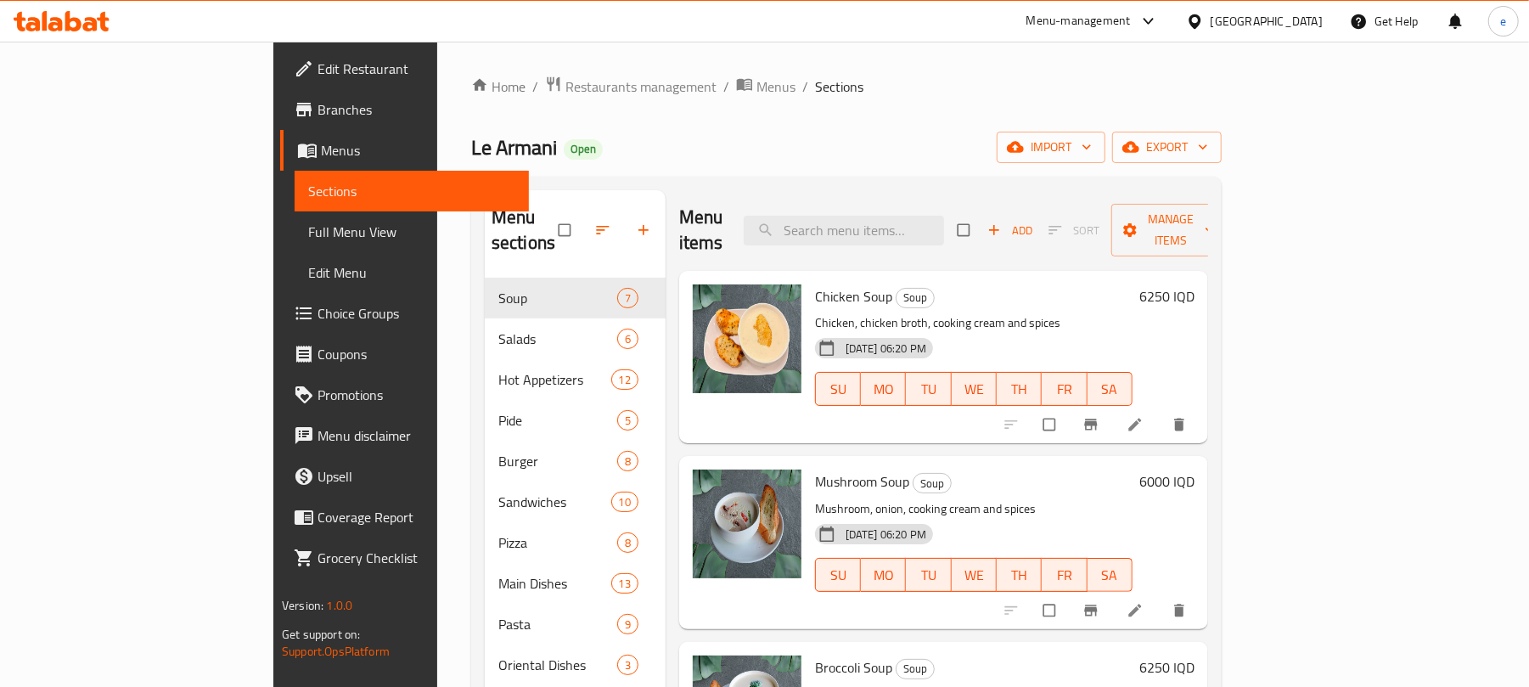
click at [897, 238] on div "Menu items Add Sort Manage items" at bounding box center [943, 230] width 529 height 81
click at [910, 222] on input "search" at bounding box center [844, 231] width 200 height 30
paste input "Onion Soup"
type input "Onion Soup"
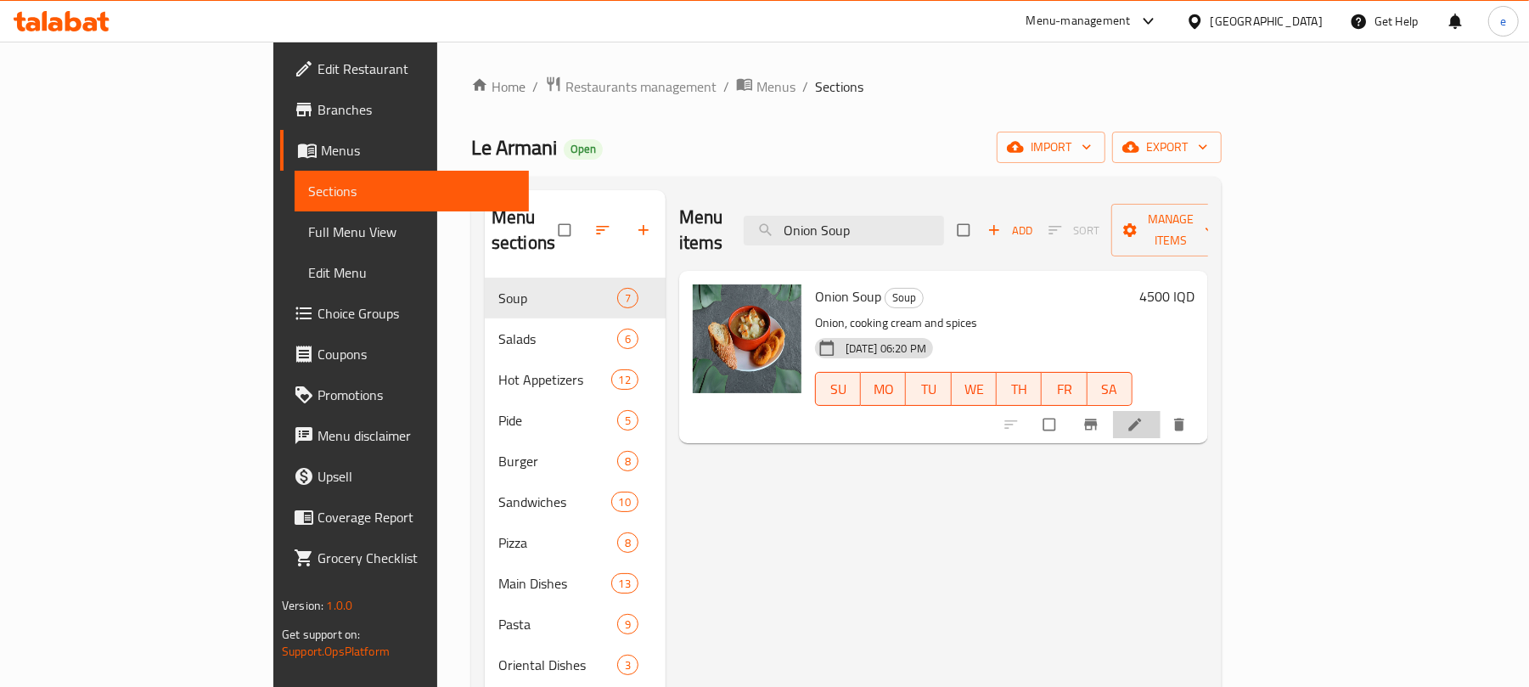
click at [1144, 416] on icon at bounding box center [1135, 424] width 17 height 17
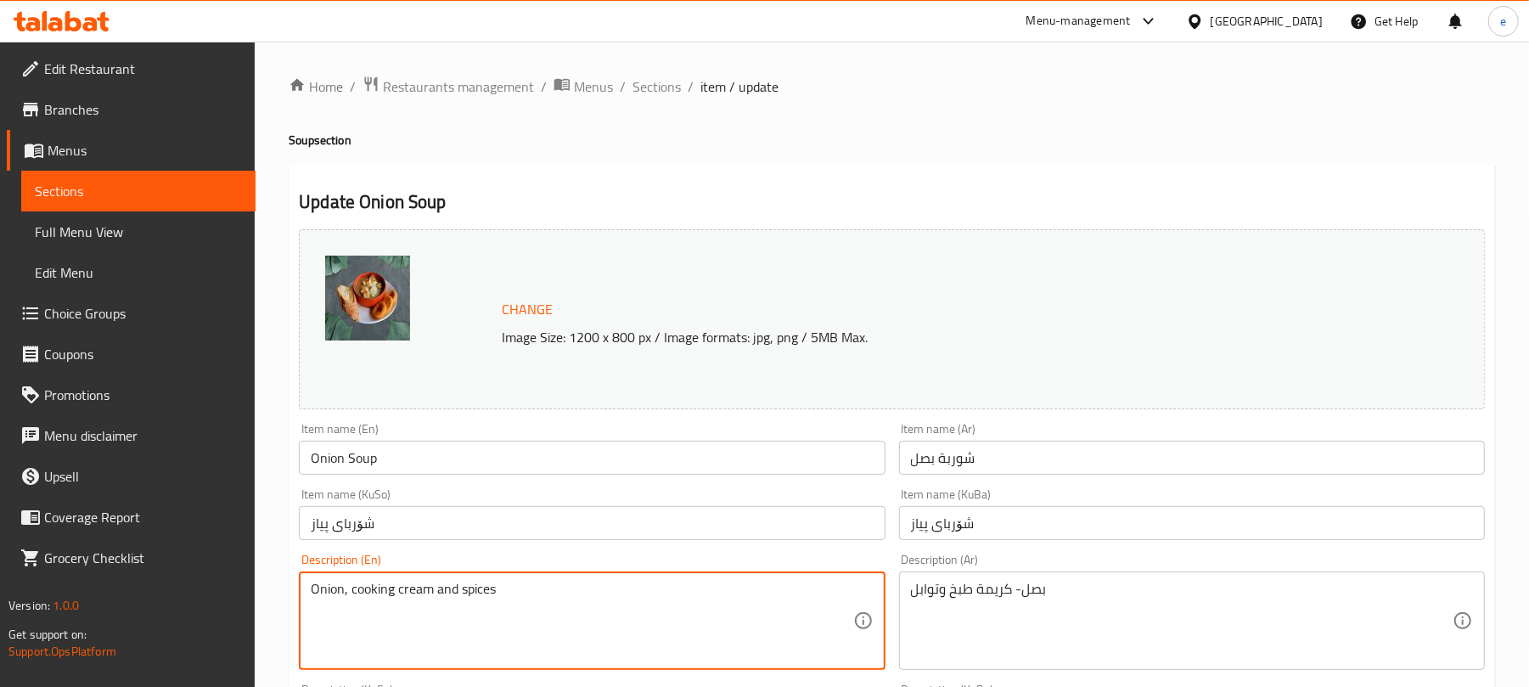
type textarea "Onion, cooking cream and spices"
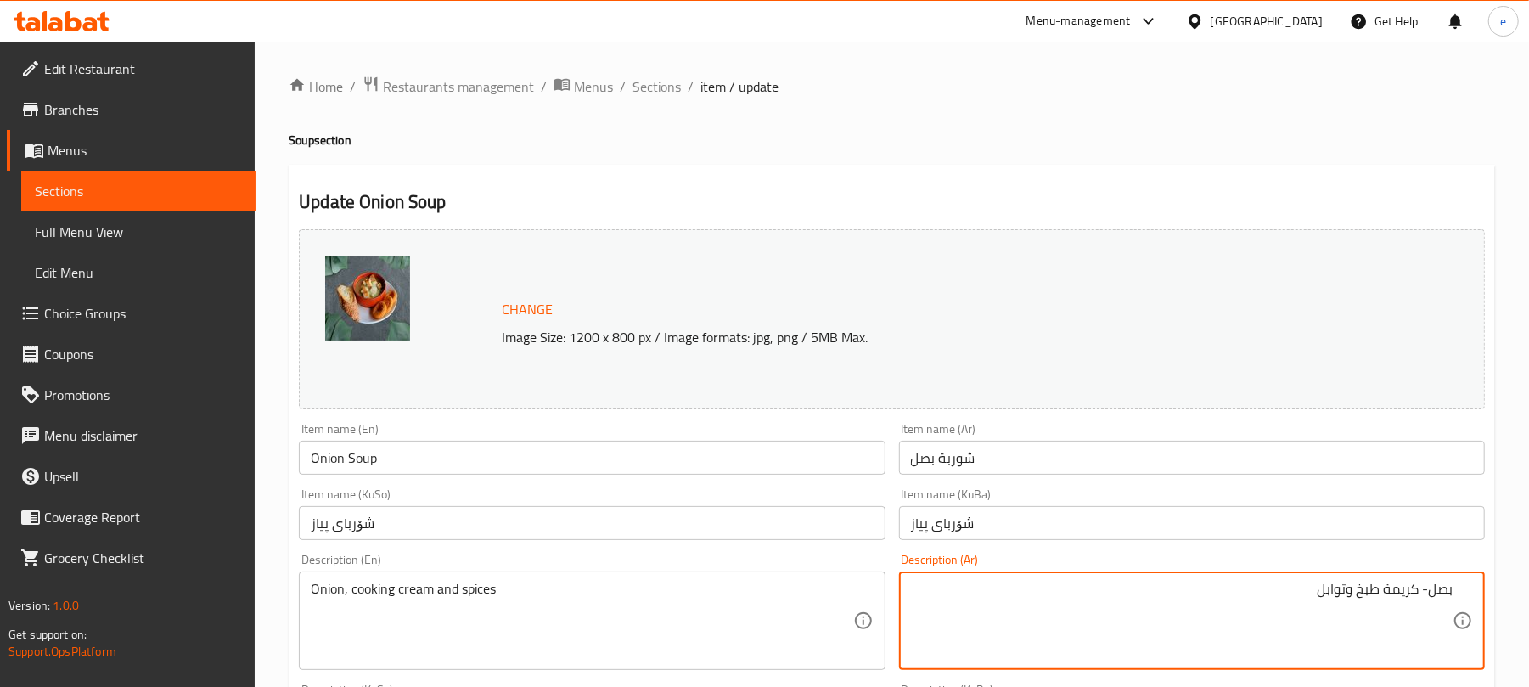
click at [1424, 596] on textarea "بصل- كريمة طبخ وتوابل" at bounding box center [1182, 621] width 542 height 81
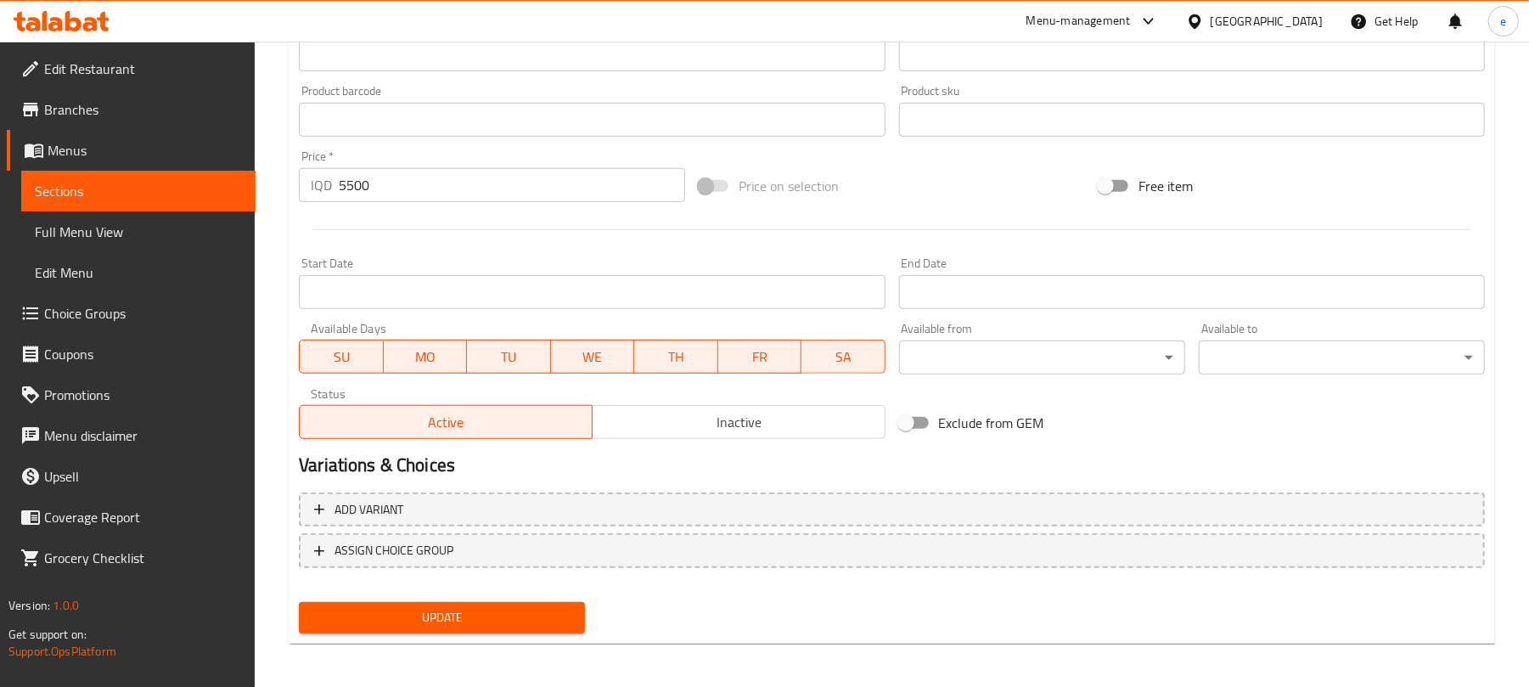
scroll to position [731, 0]
type textarea "بصل, كريمة طبخ وتوابل"
click at [513, 622] on span "Update" at bounding box center [442, 615] width 259 height 21
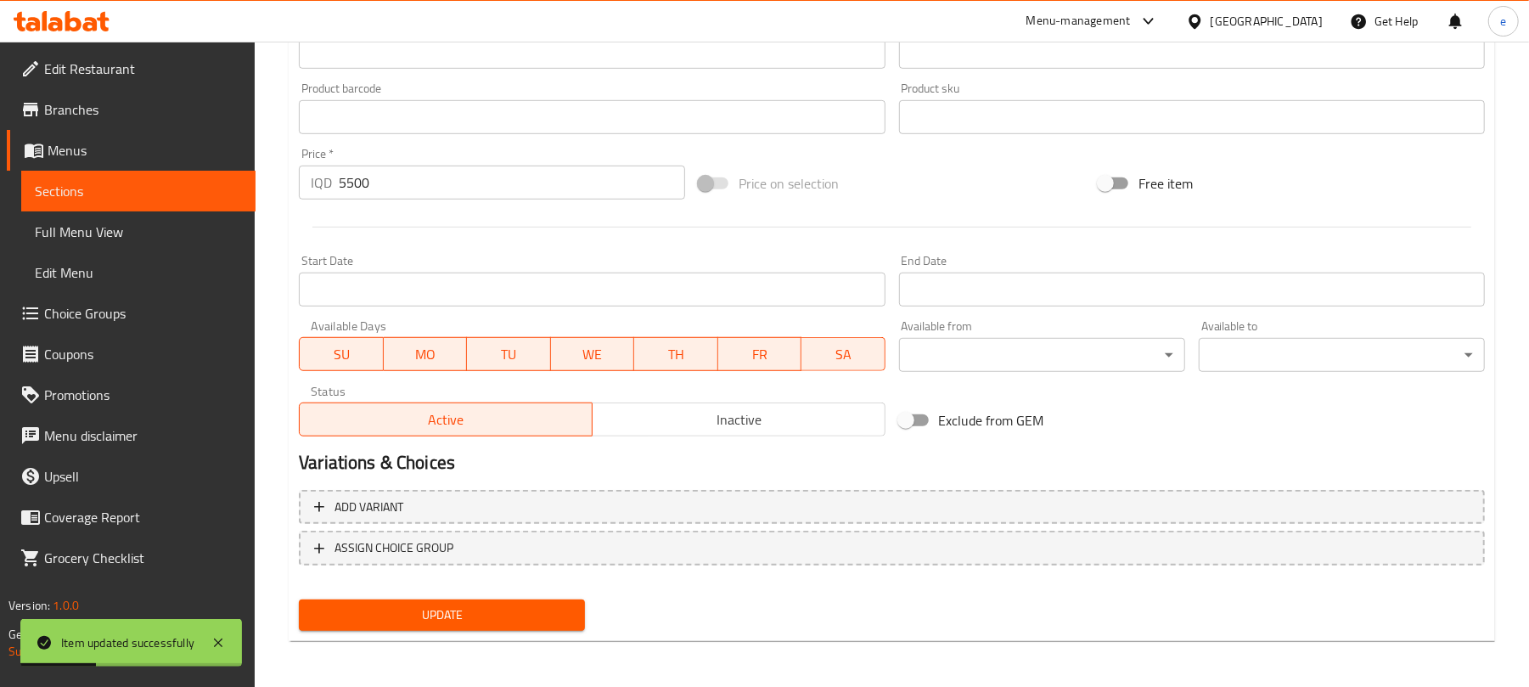
click at [182, 194] on span "Sections" at bounding box center [138, 191] width 207 height 20
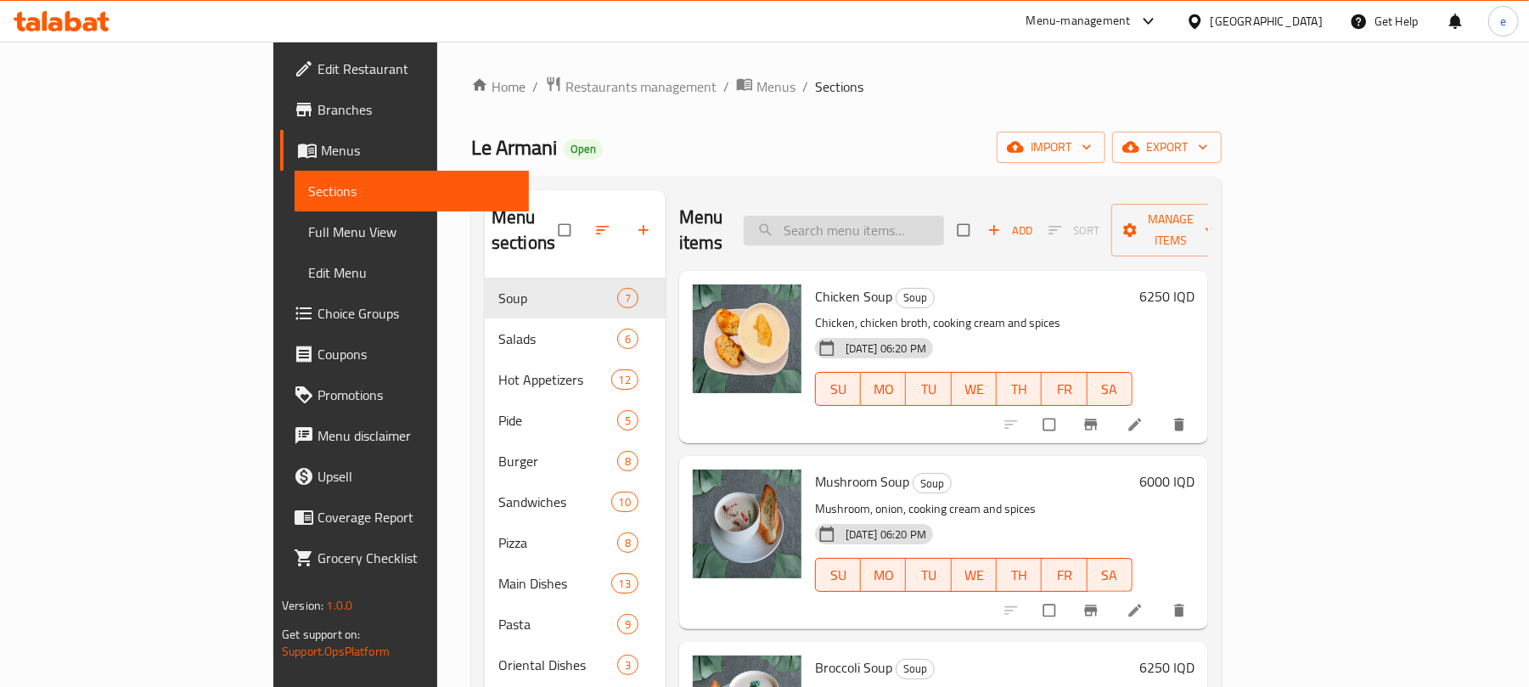
click at [944, 216] on input "search" at bounding box center [844, 231] width 200 height 30
paste input "Cheese Borek"
type input "Cheese Borek"
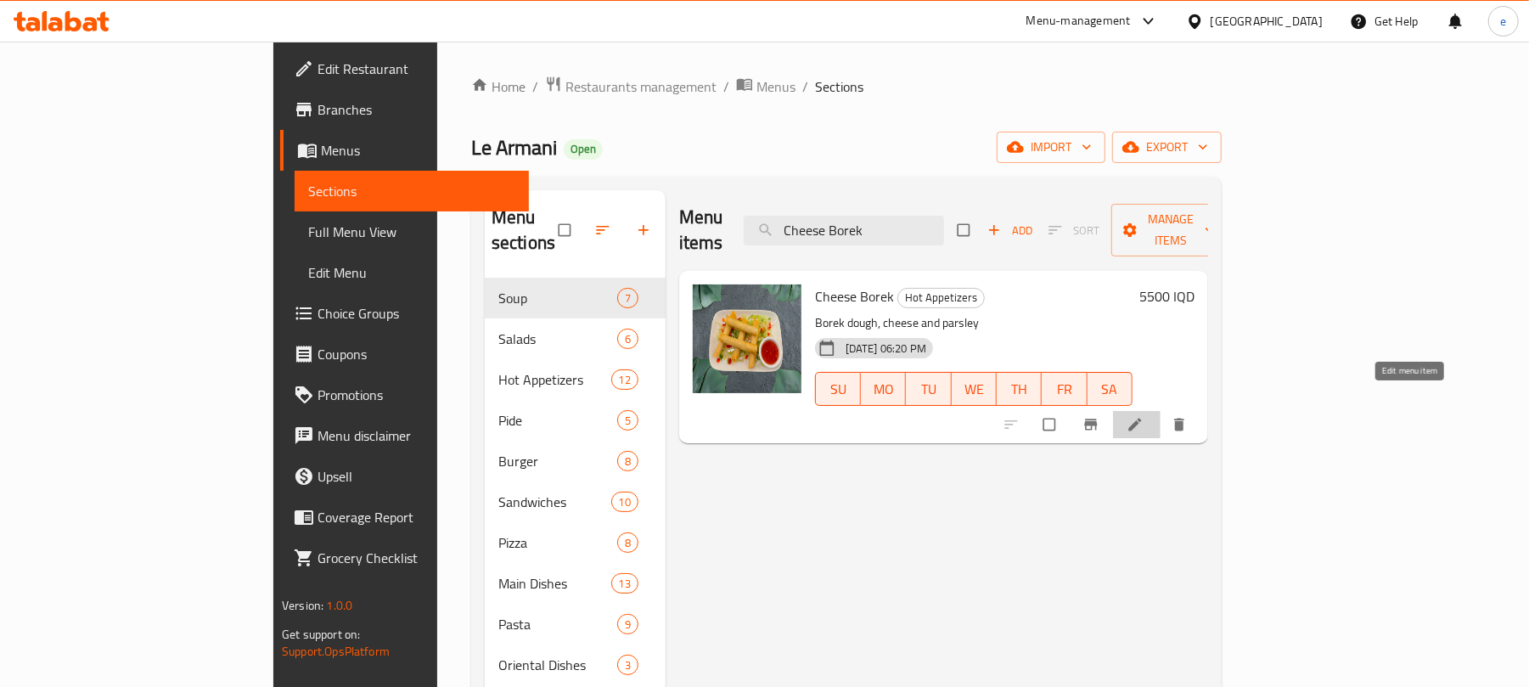
click at [1144, 416] on icon at bounding box center [1135, 424] width 17 height 17
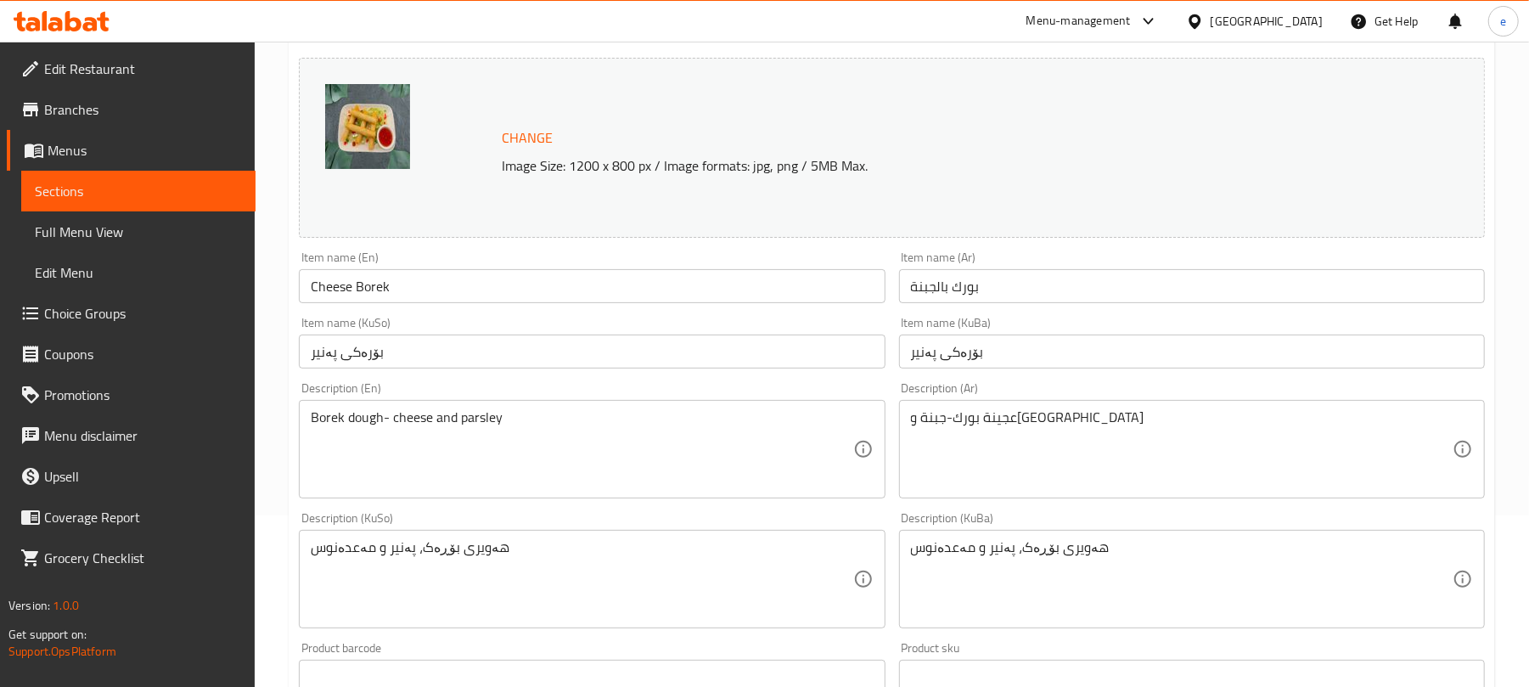
scroll to position [226, 0]
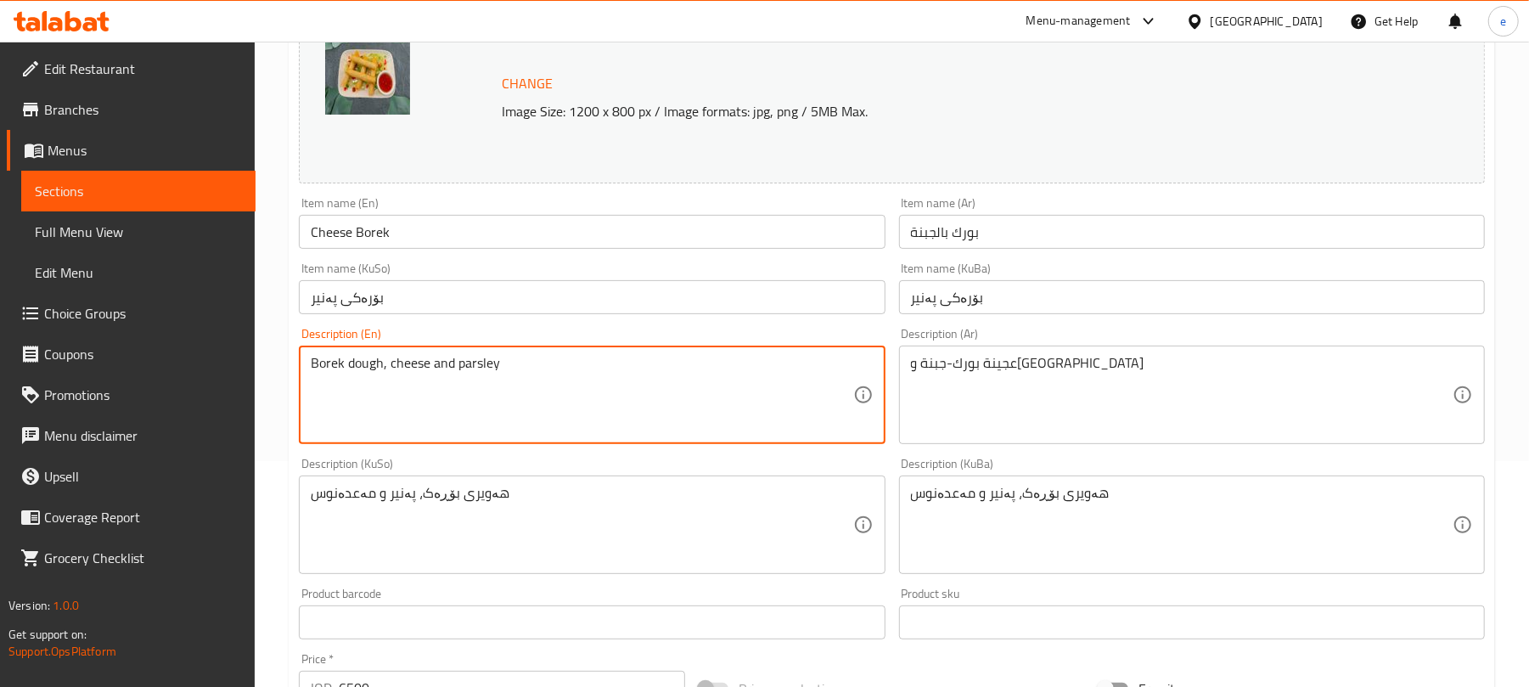
type textarea "Borek dough, cheese and parsley"
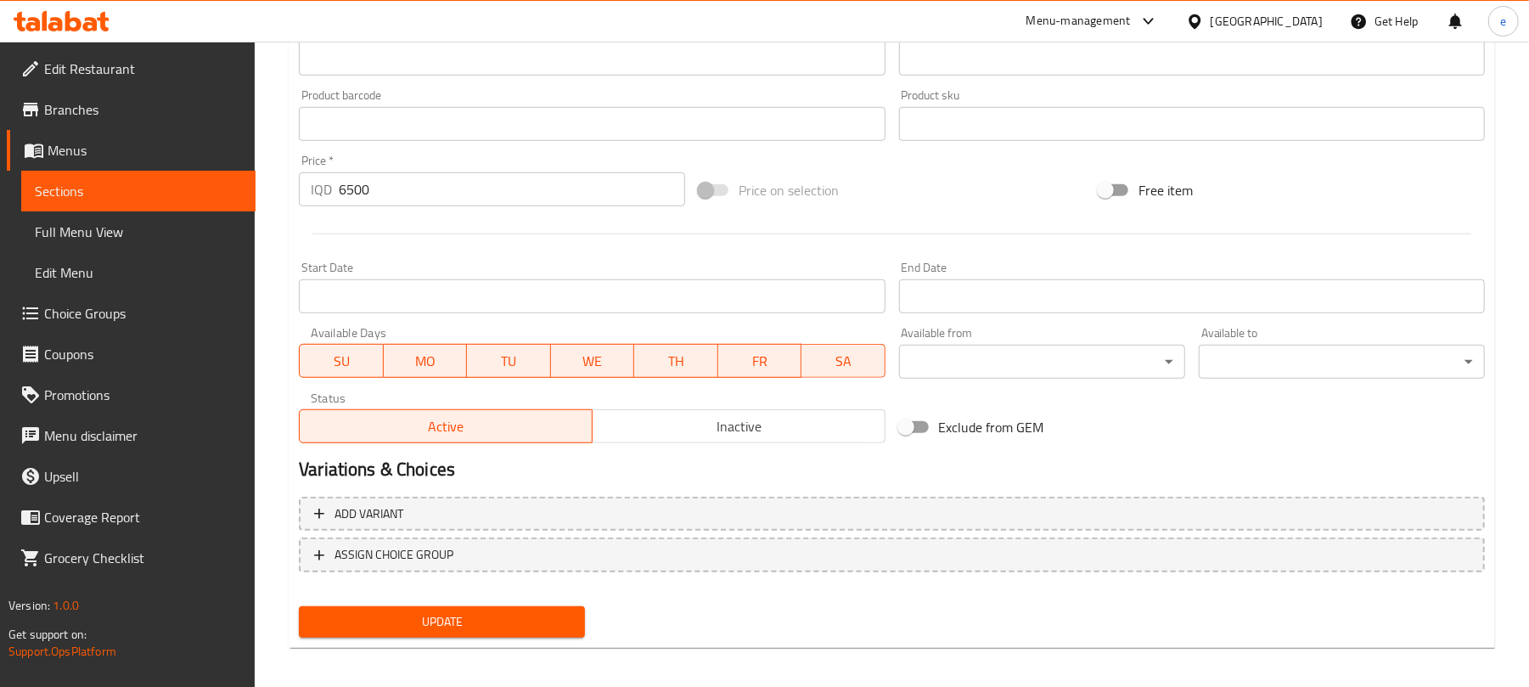
scroll to position [731, 0]
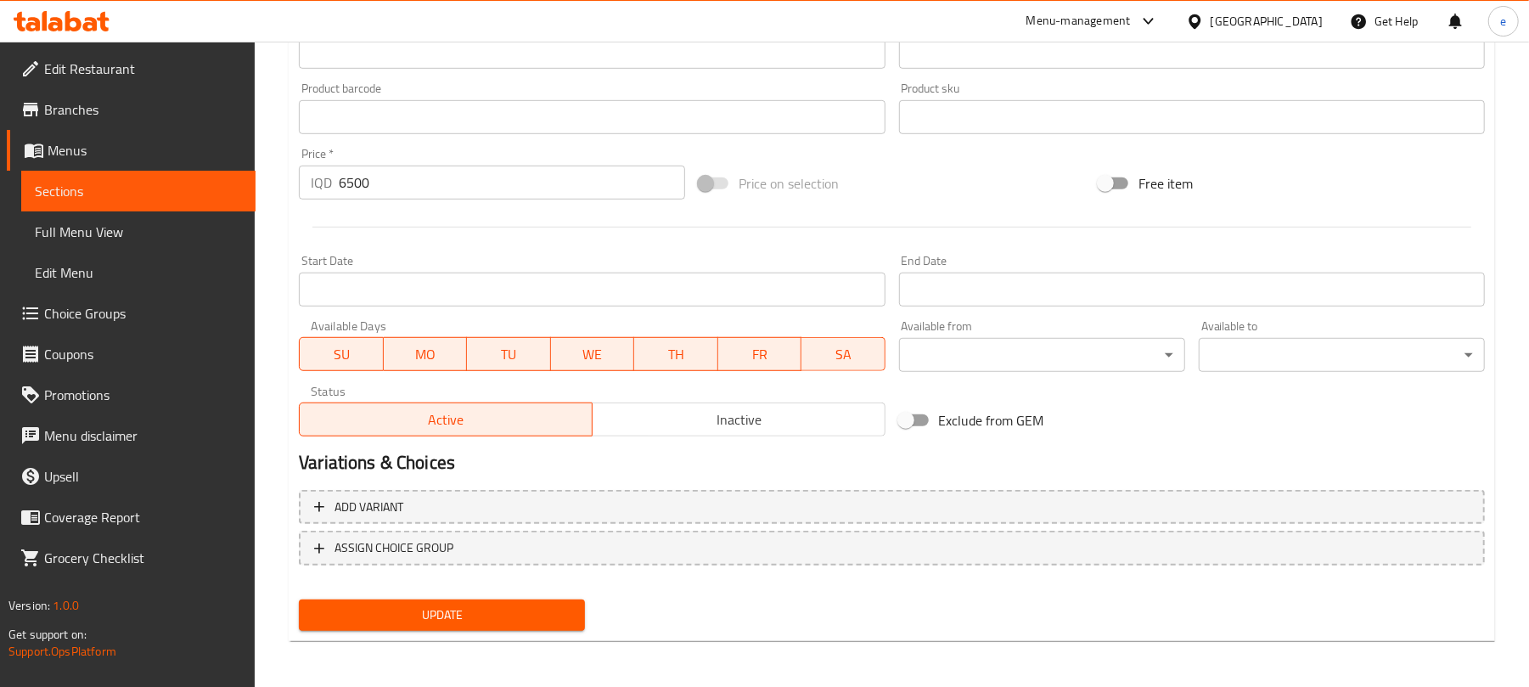
type textarea "عجينة بورك, جبنة و[GEOGRAPHIC_DATA]"
click at [532, 622] on span "Update" at bounding box center [442, 615] width 259 height 21
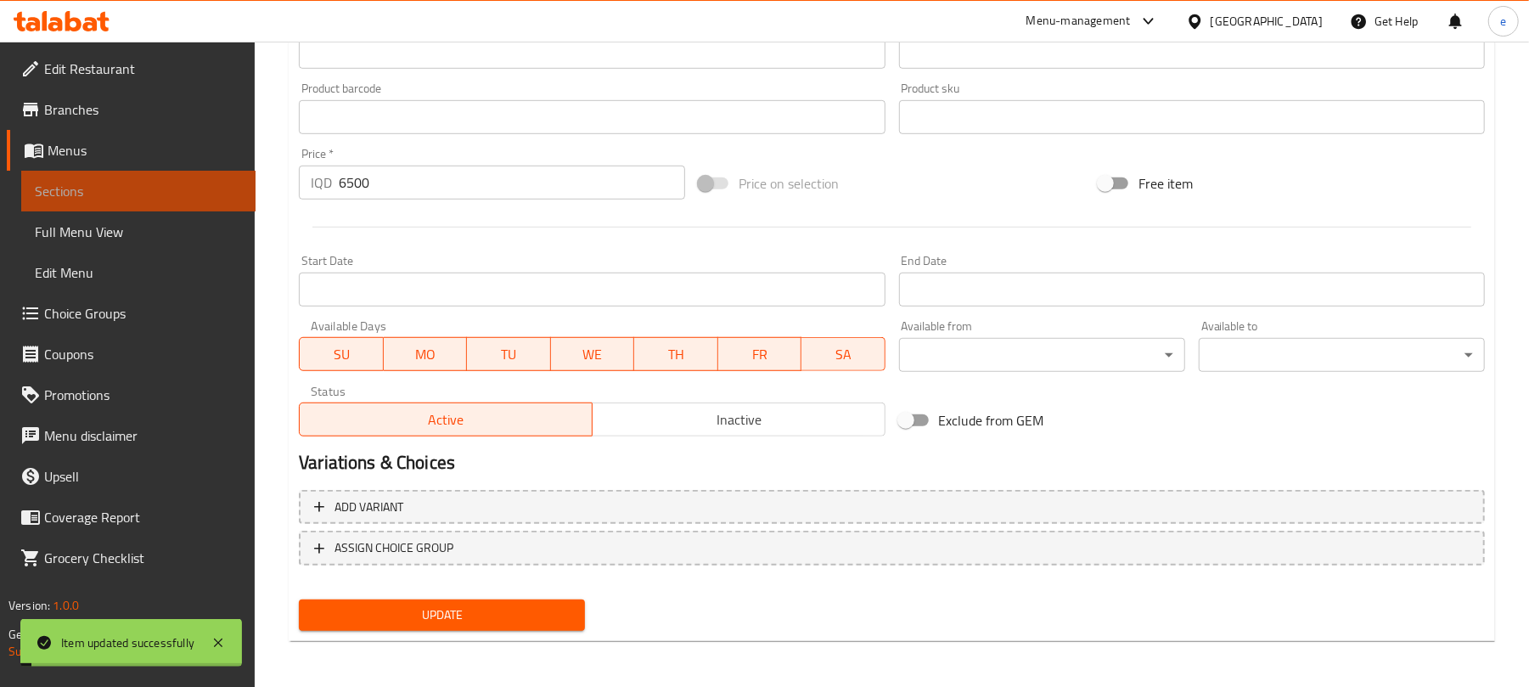
click at [216, 207] on link "Sections" at bounding box center [138, 191] width 234 height 41
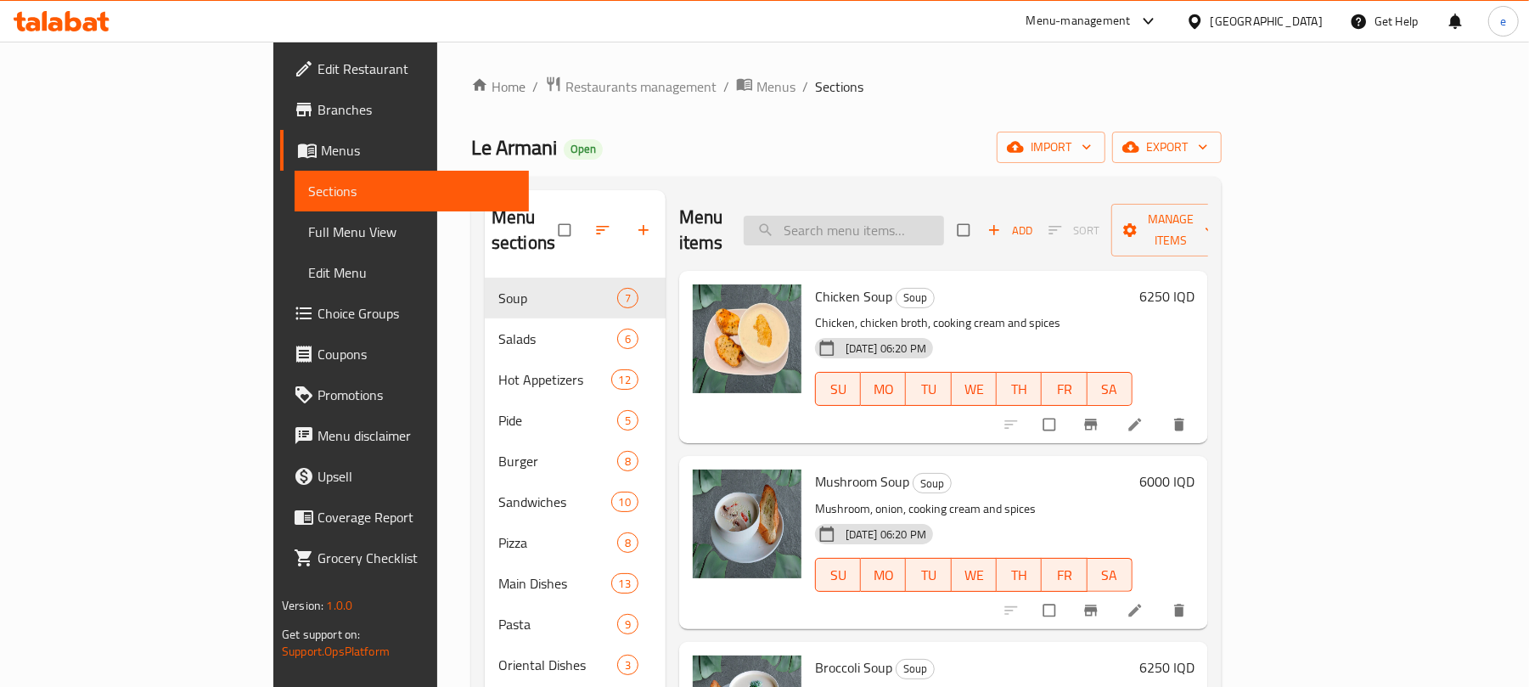
click at [944, 221] on input "search" at bounding box center [844, 231] width 200 height 30
paste input "Hummus"
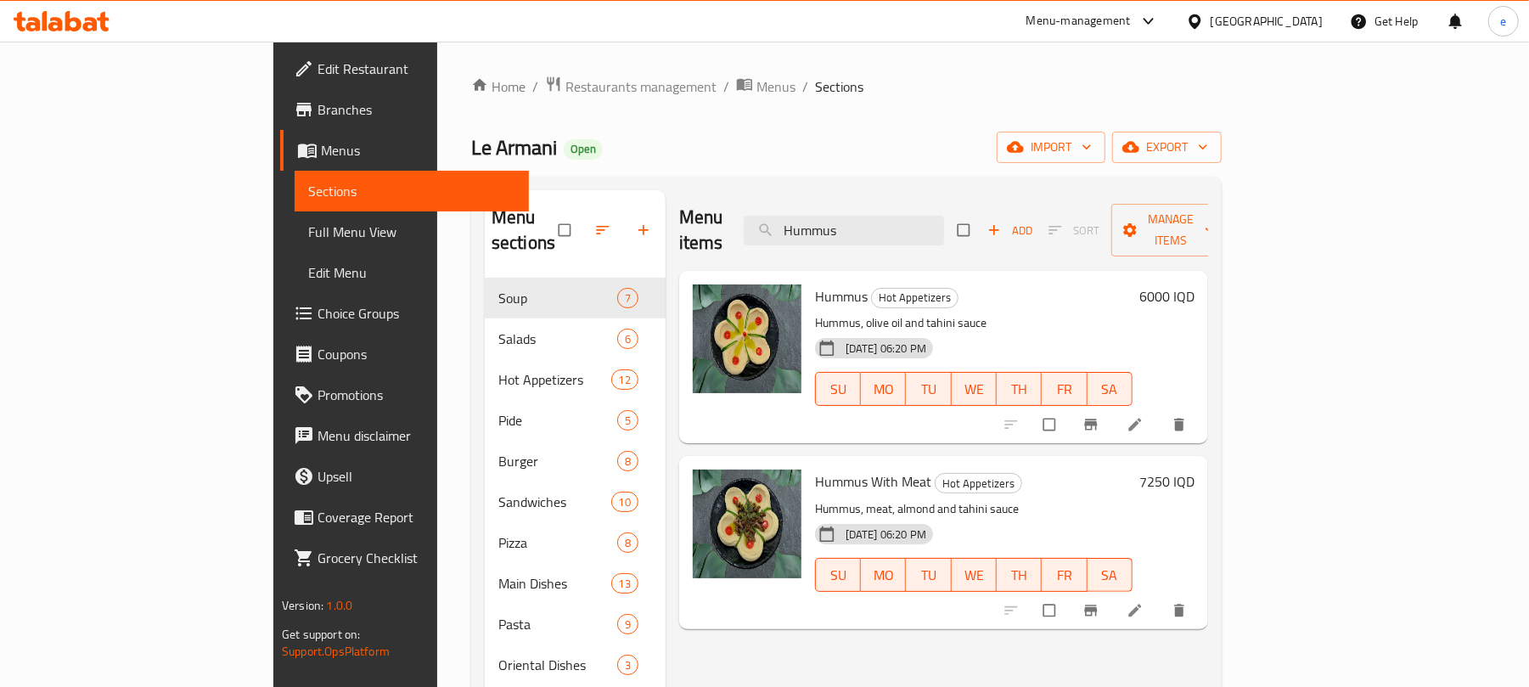
type input "Hummus"
click at [1161, 411] on li at bounding box center [1137, 424] width 48 height 27
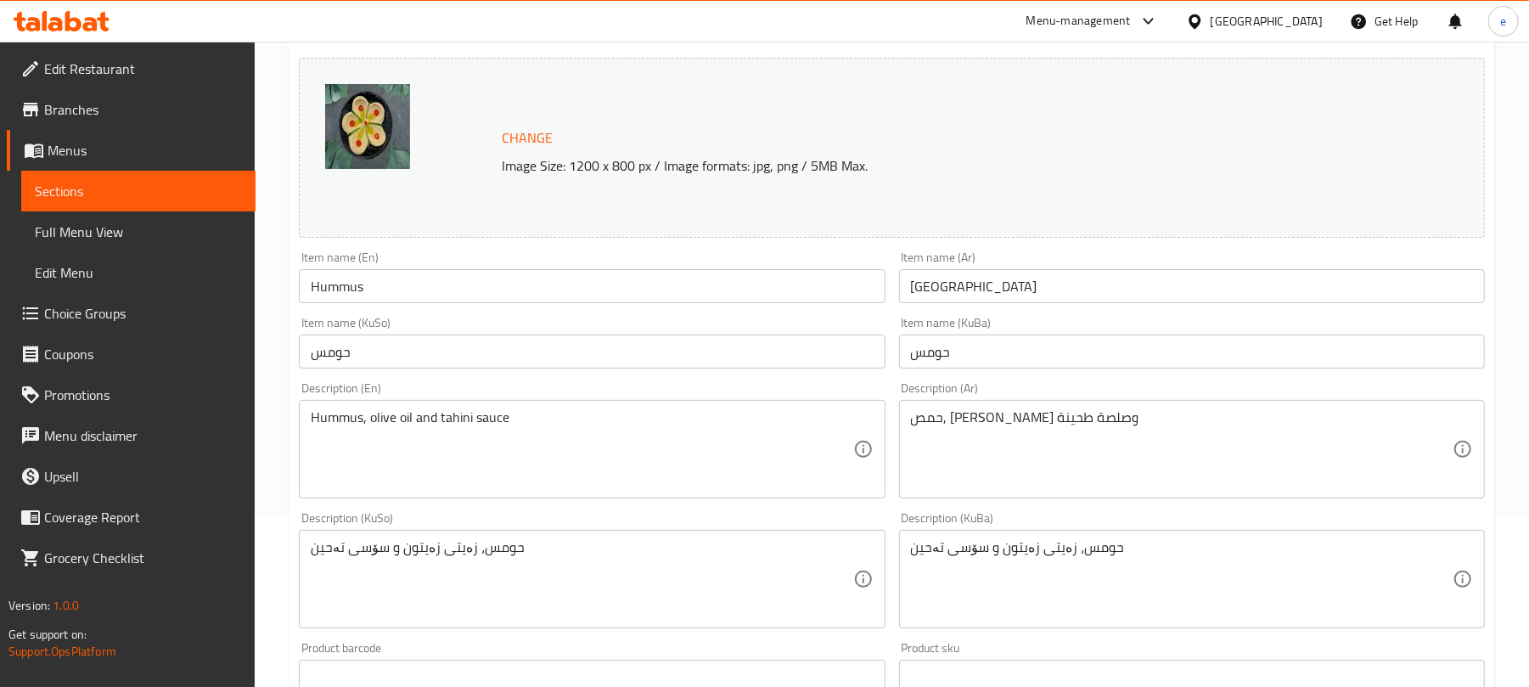
scroll to position [226, 0]
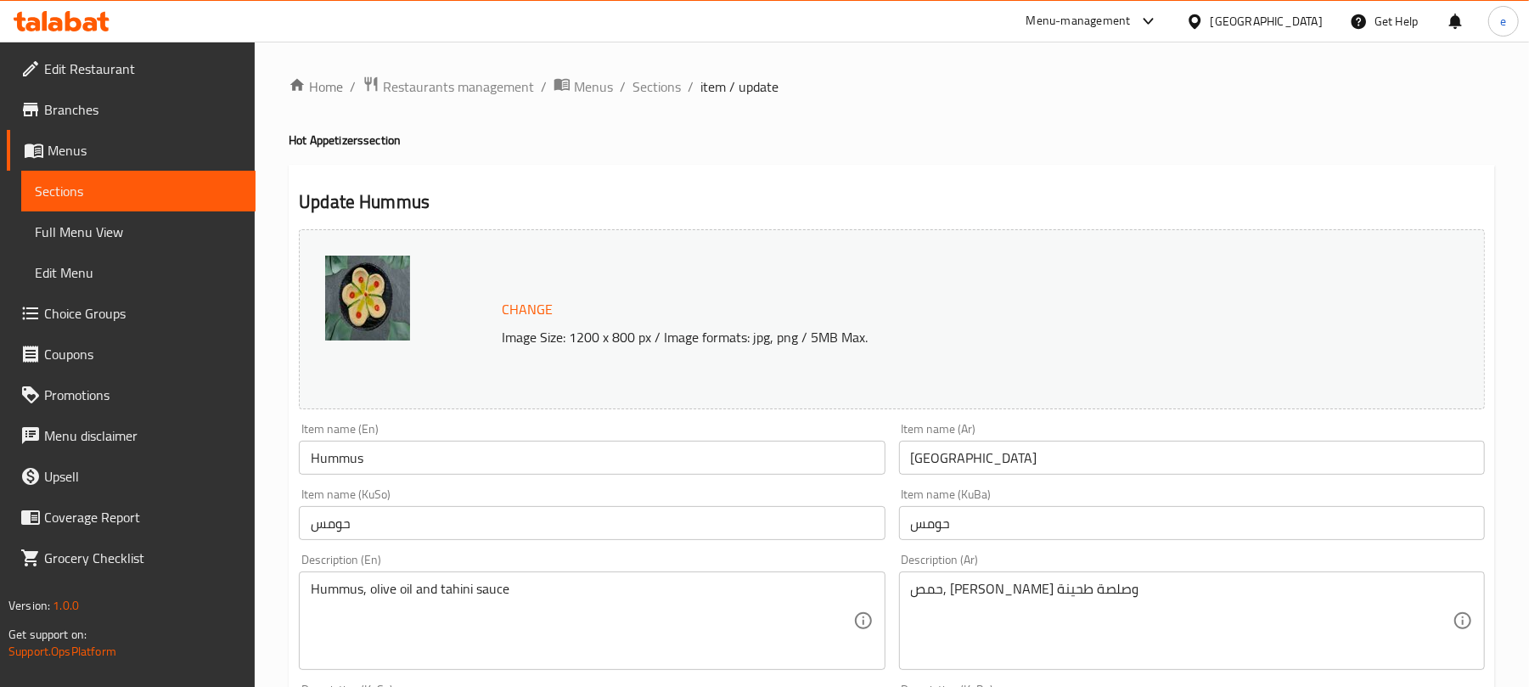
click at [150, 195] on span "Sections" at bounding box center [138, 191] width 207 height 20
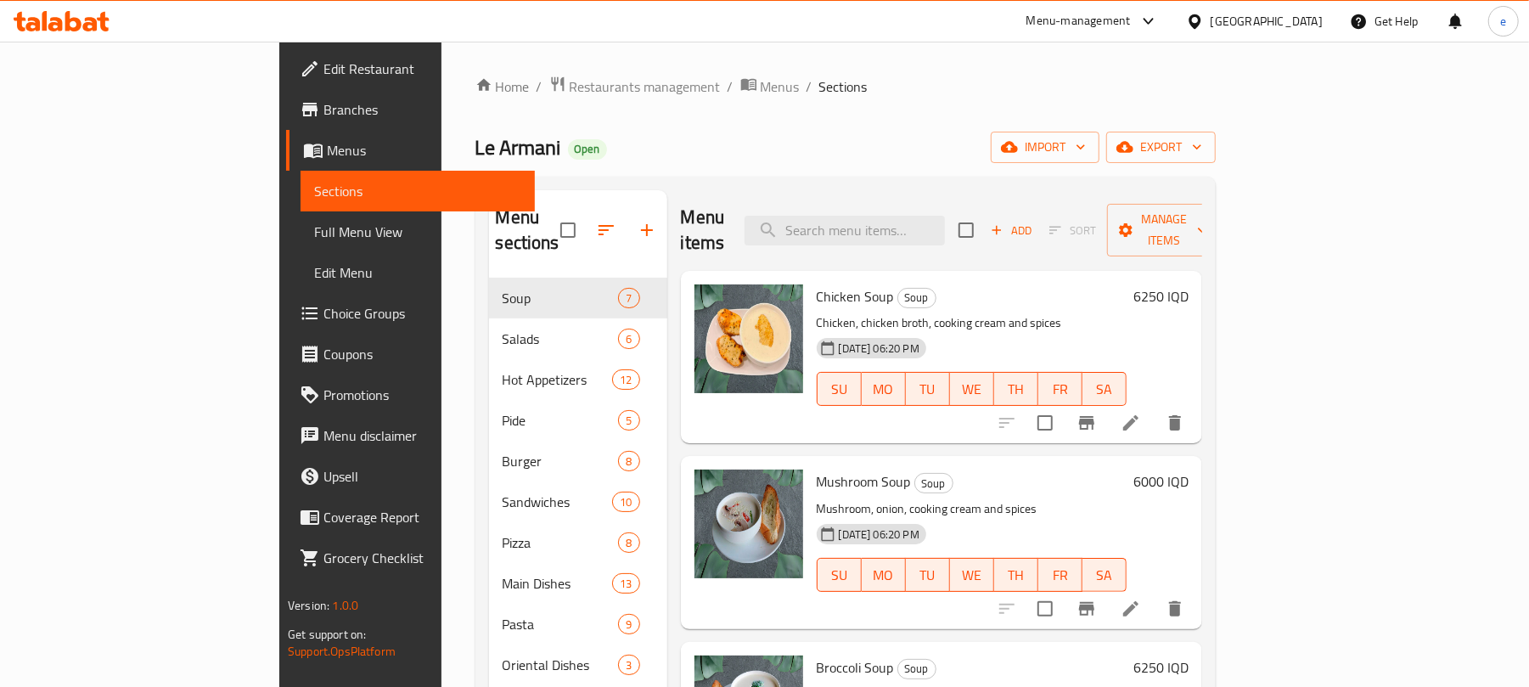
drag, startPoint x: 938, startPoint y: 242, endPoint x: 963, endPoint y: 194, distance: 54.3
click at [938, 241] on div "Menu items Add Sort Manage items" at bounding box center [941, 230] width 521 height 81
click at [963, 194] on div "Menu items Add Sort Manage items" at bounding box center [941, 230] width 521 height 81
click at [962, 201] on div "Menu items Add Sort Manage items" at bounding box center [941, 230] width 521 height 81
click at [945, 216] on input "search" at bounding box center [845, 231] width 200 height 30
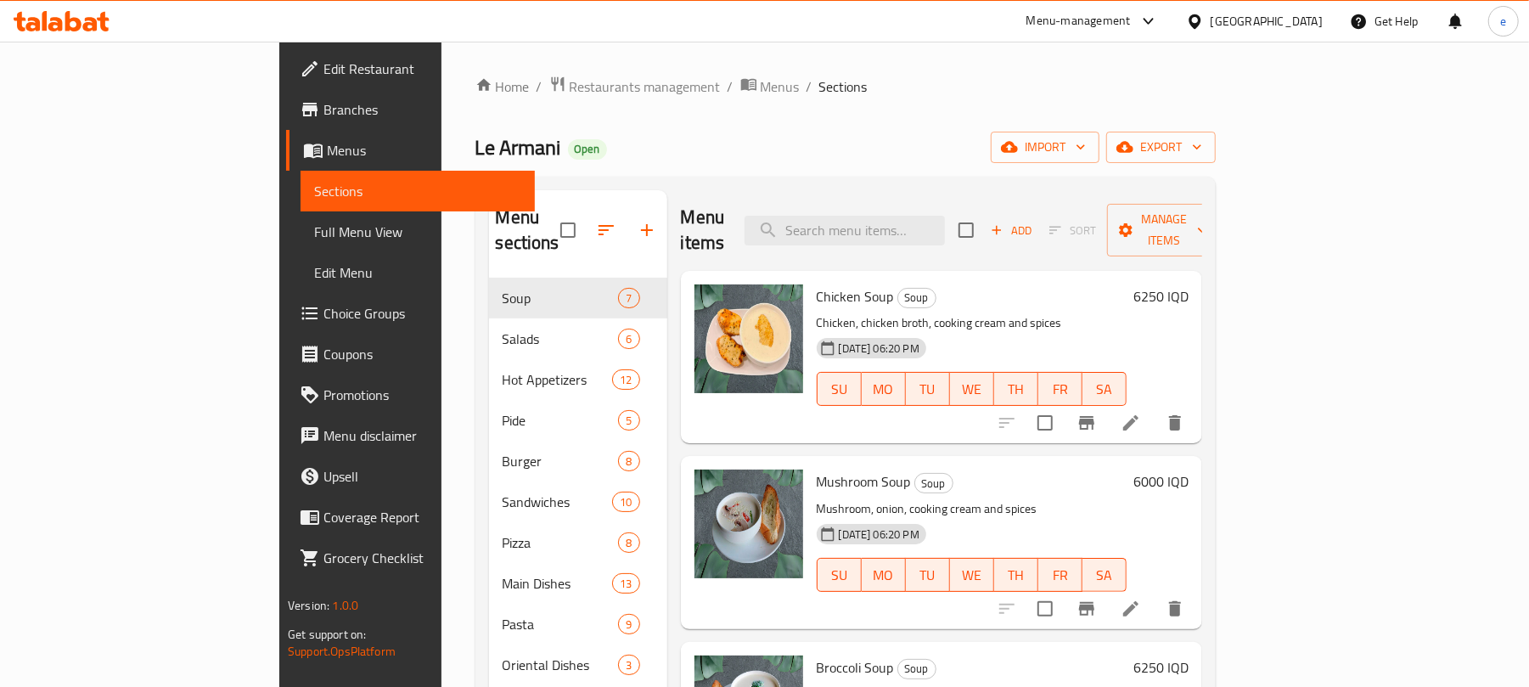
paste input "Hummus"
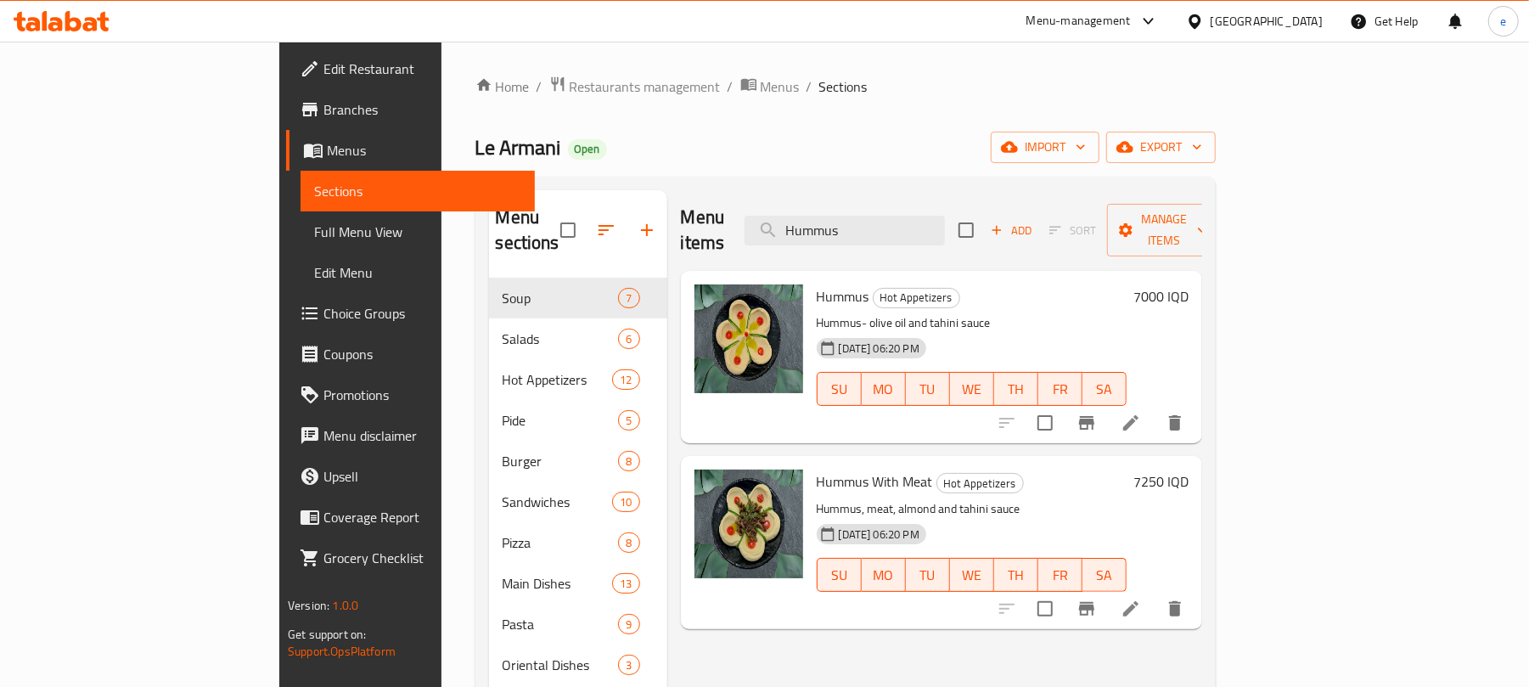
type input "Hummus"
click at [1141, 413] on icon at bounding box center [1131, 423] width 20 height 20
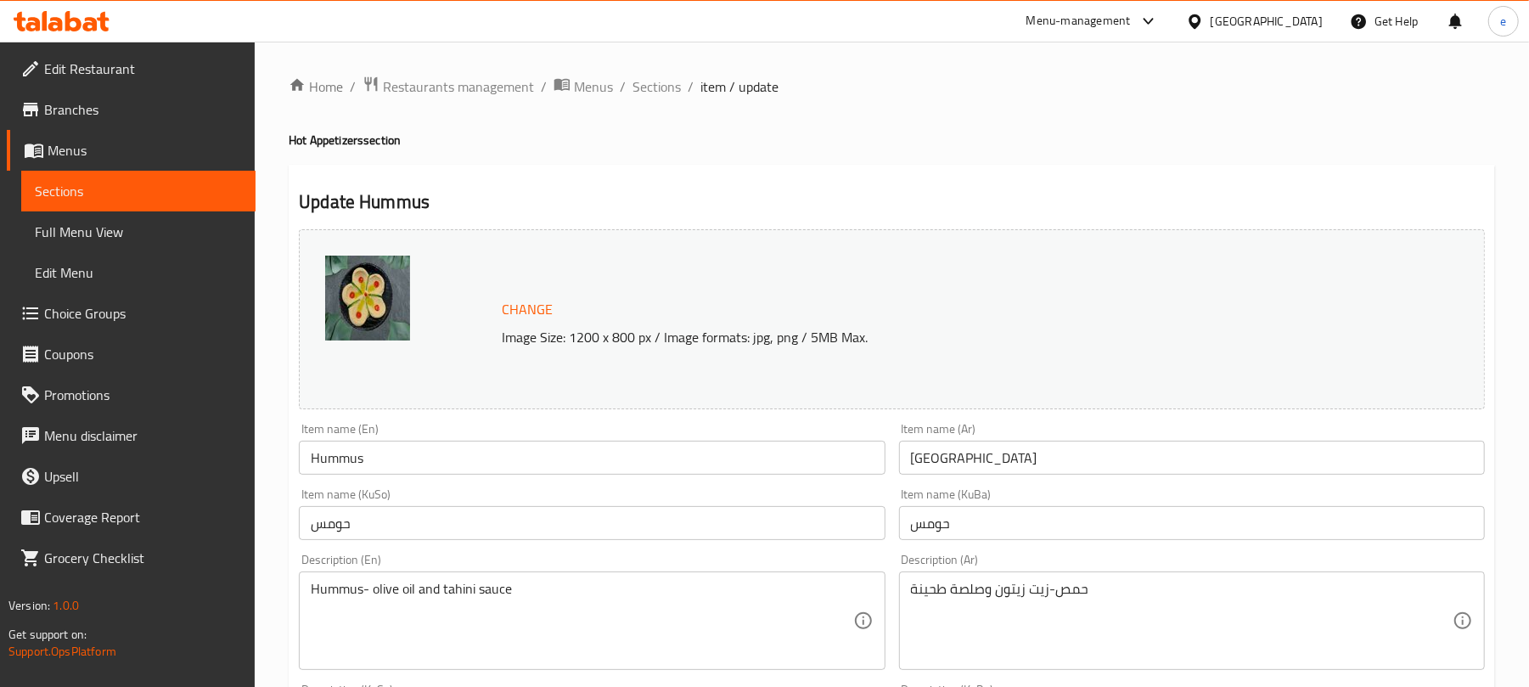
scroll to position [226, 0]
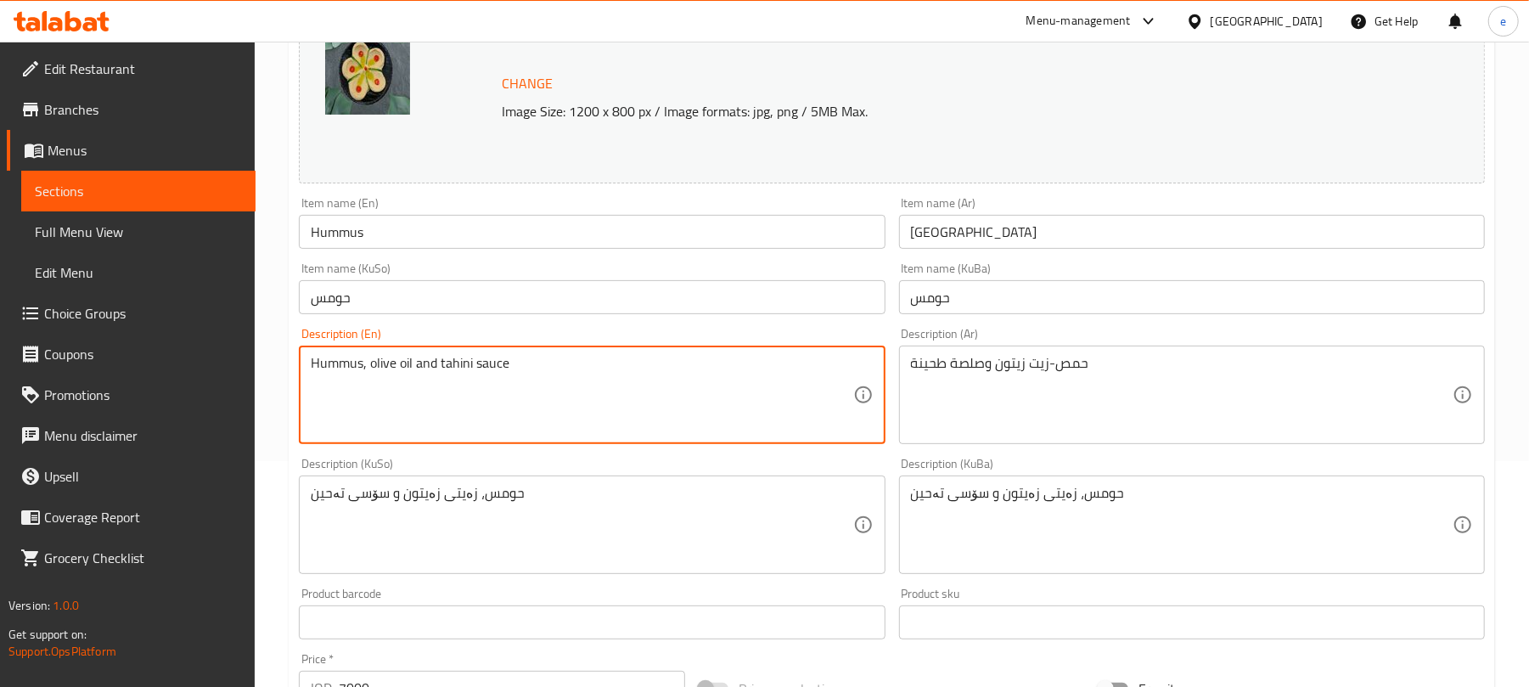
type textarea "Hummus, olive oil and tahini sauce"
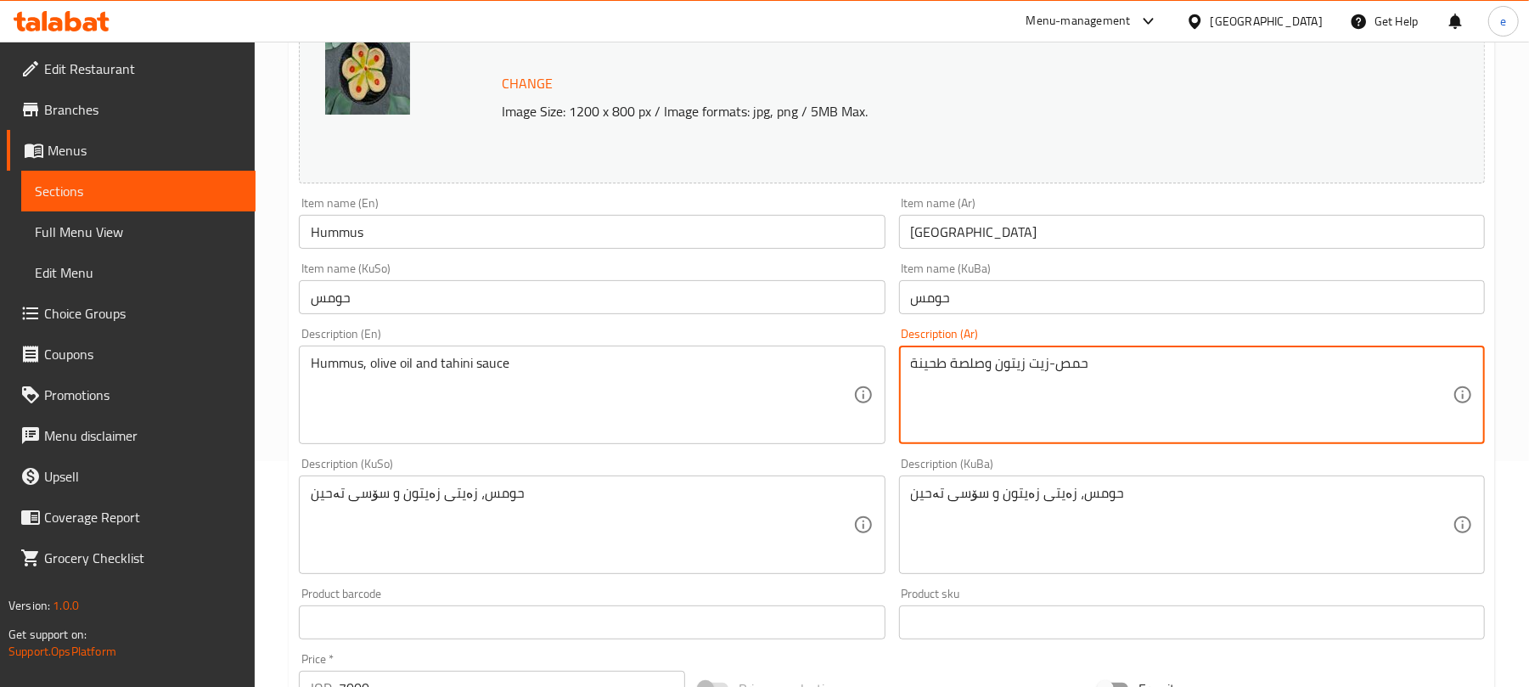
click at [1187, 384] on textarea "حمص-زيت زيتون وصلصة طحينة" at bounding box center [1182, 395] width 542 height 81
click at [1415, 360] on textarea "حمص-زيت زيتون وصلصة طحينة" at bounding box center [1182, 395] width 542 height 81
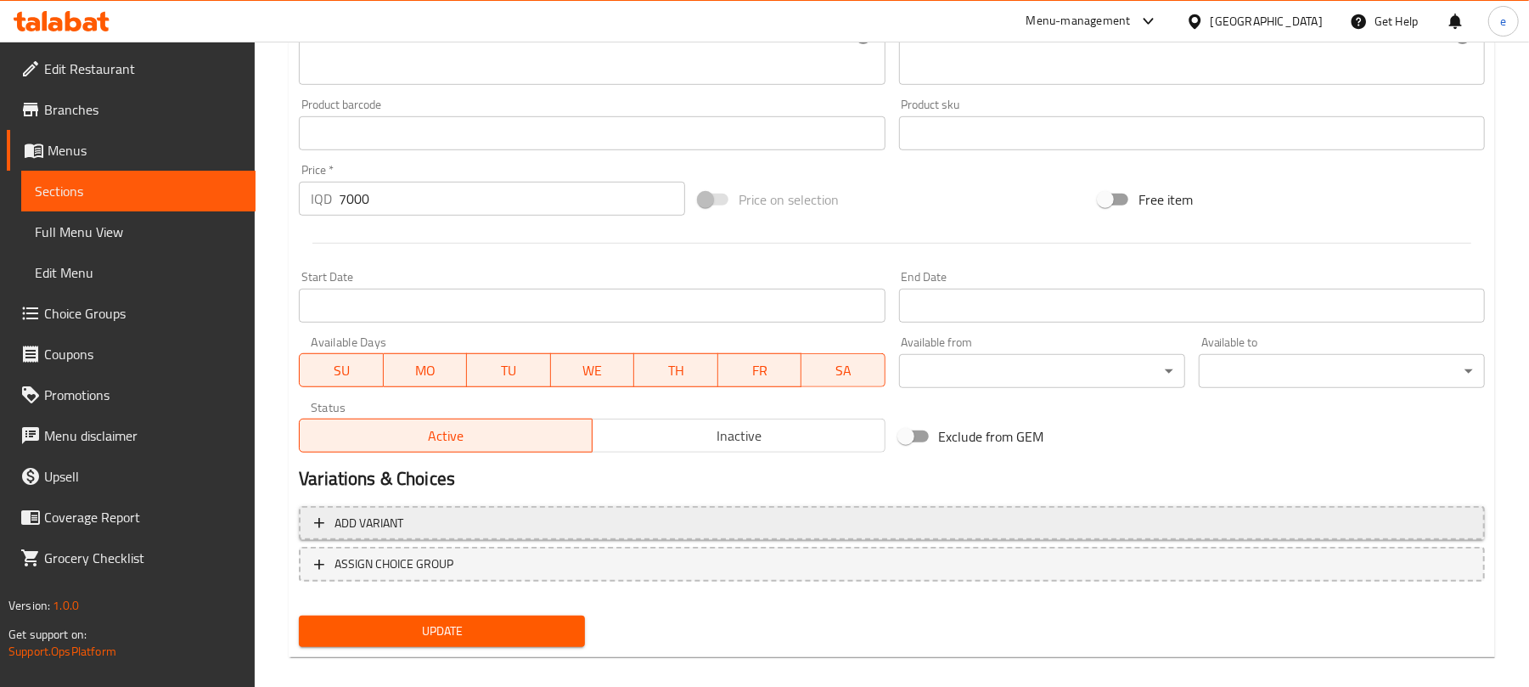
scroll to position [731, 0]
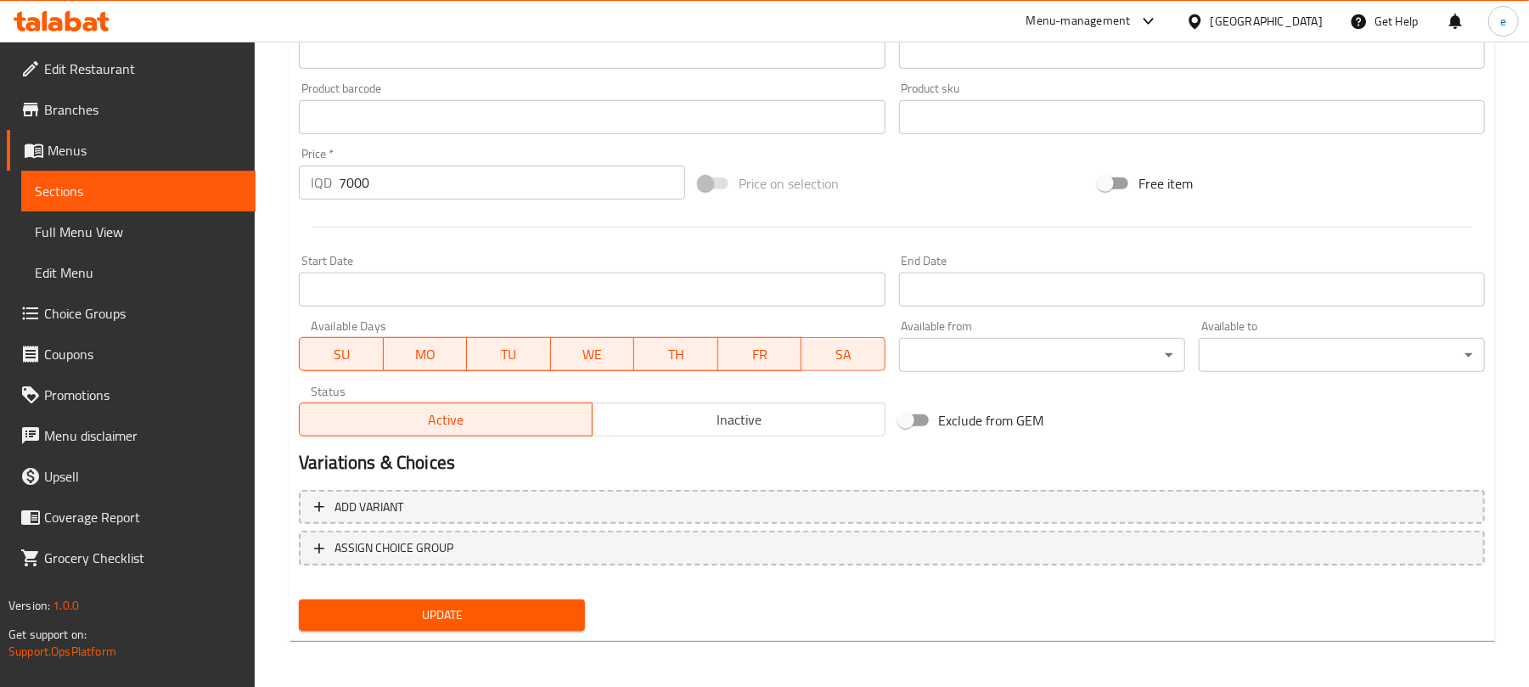
type textarea "حمص, زيت زيتون وصلصة طحينة"
click at [523, 606] on span "Update" at bounding box center [442, 615] width 259 height 21
click at [148, 181] on span "Sections" at bounding box center [138, 191] width 207 height 20
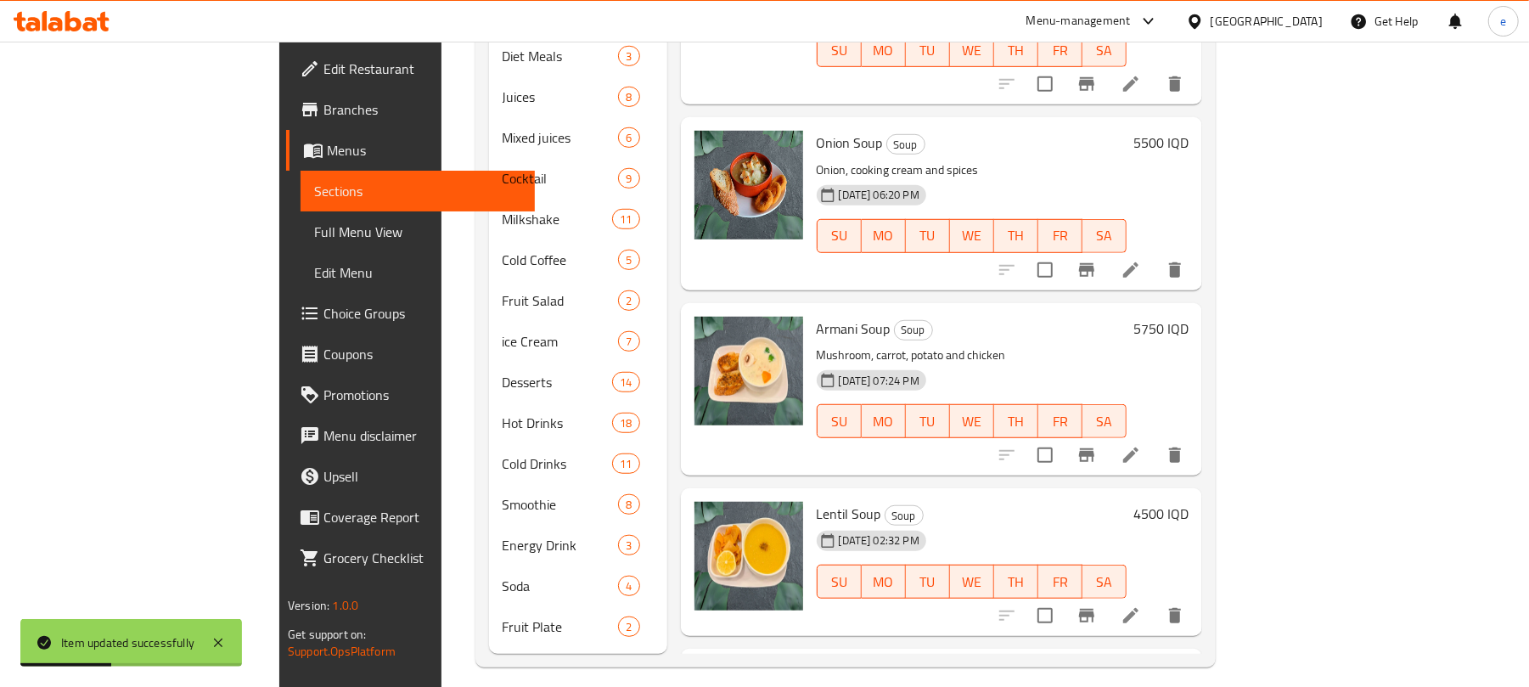
scroll to position [721, 0]
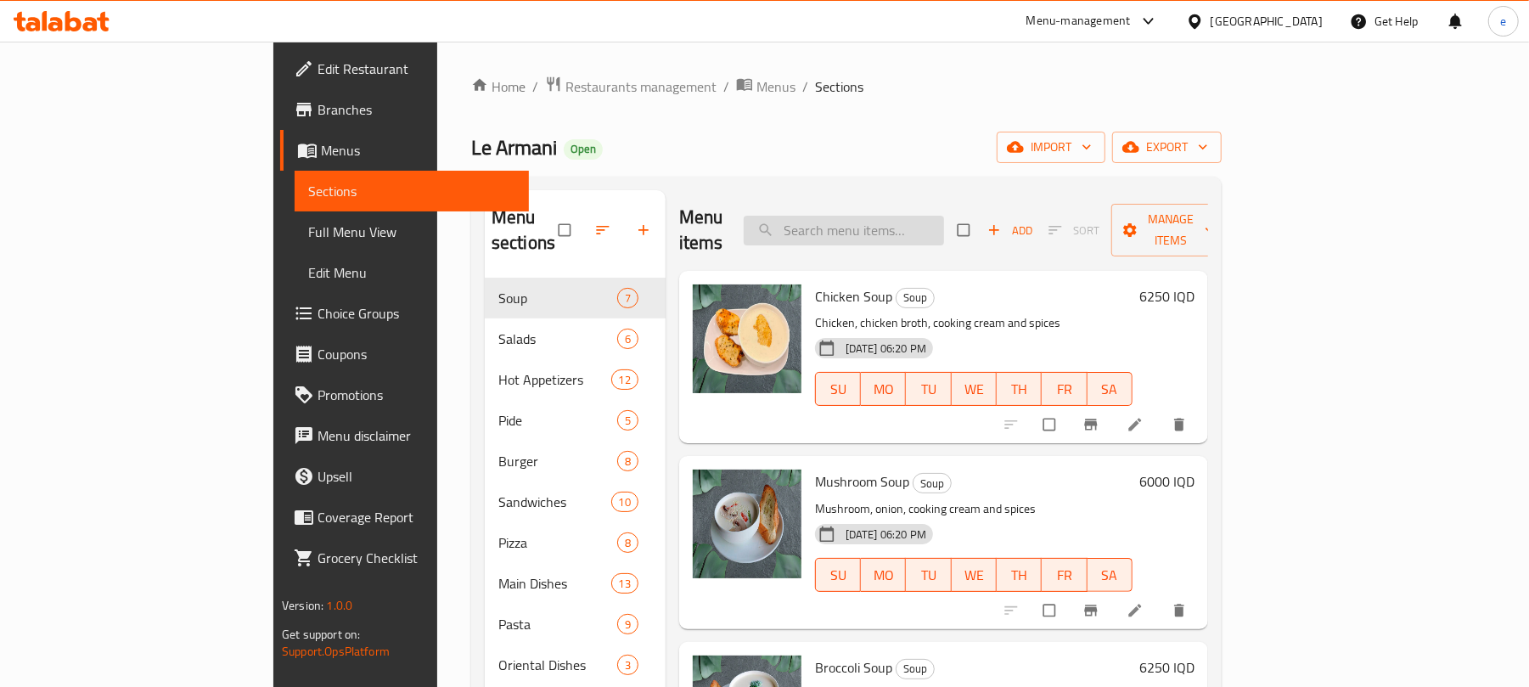
click at [925, 225] on input "search" at bounding box center [844, 231] width 200 height 30
paste input "Hummus With Meat"
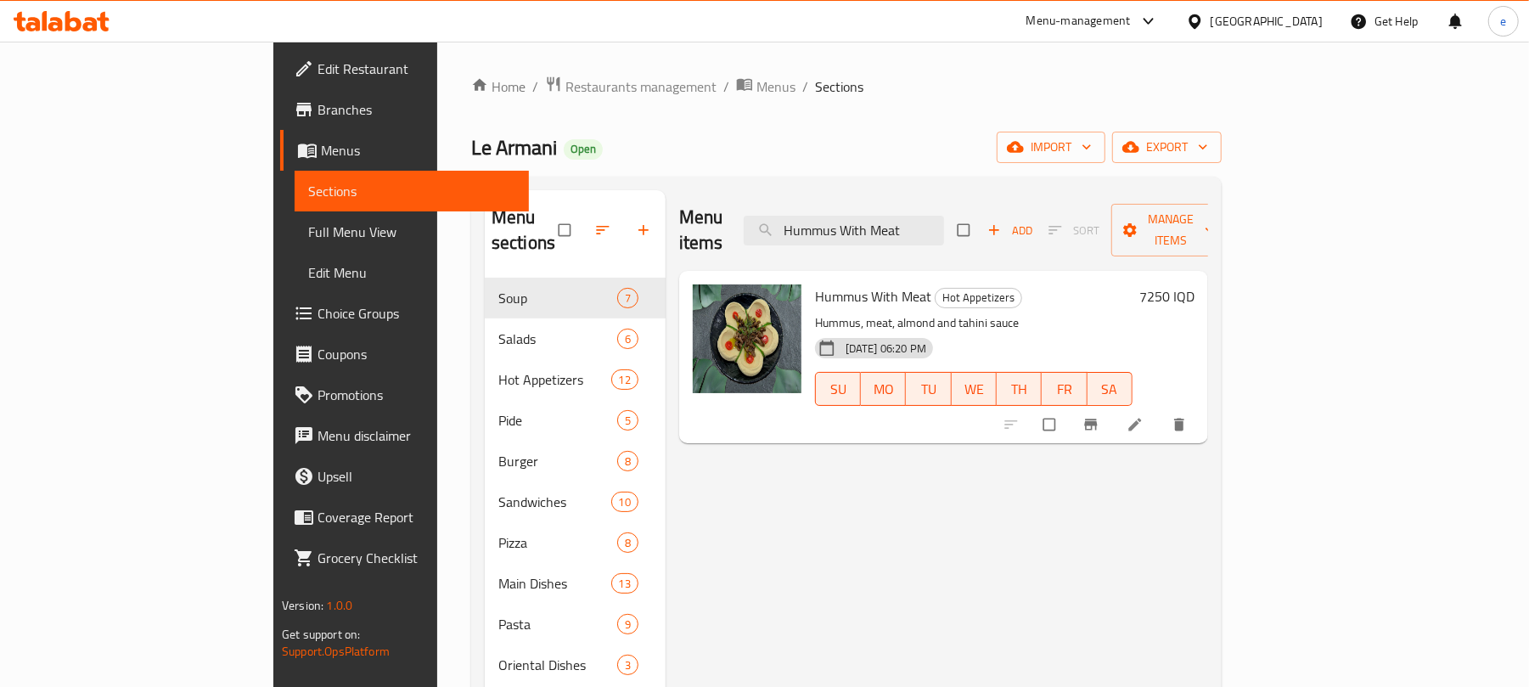
type input "Hummus With Meat"
click at [1161, 411] on li at bounding box center [1137, 424] width 48 height 27
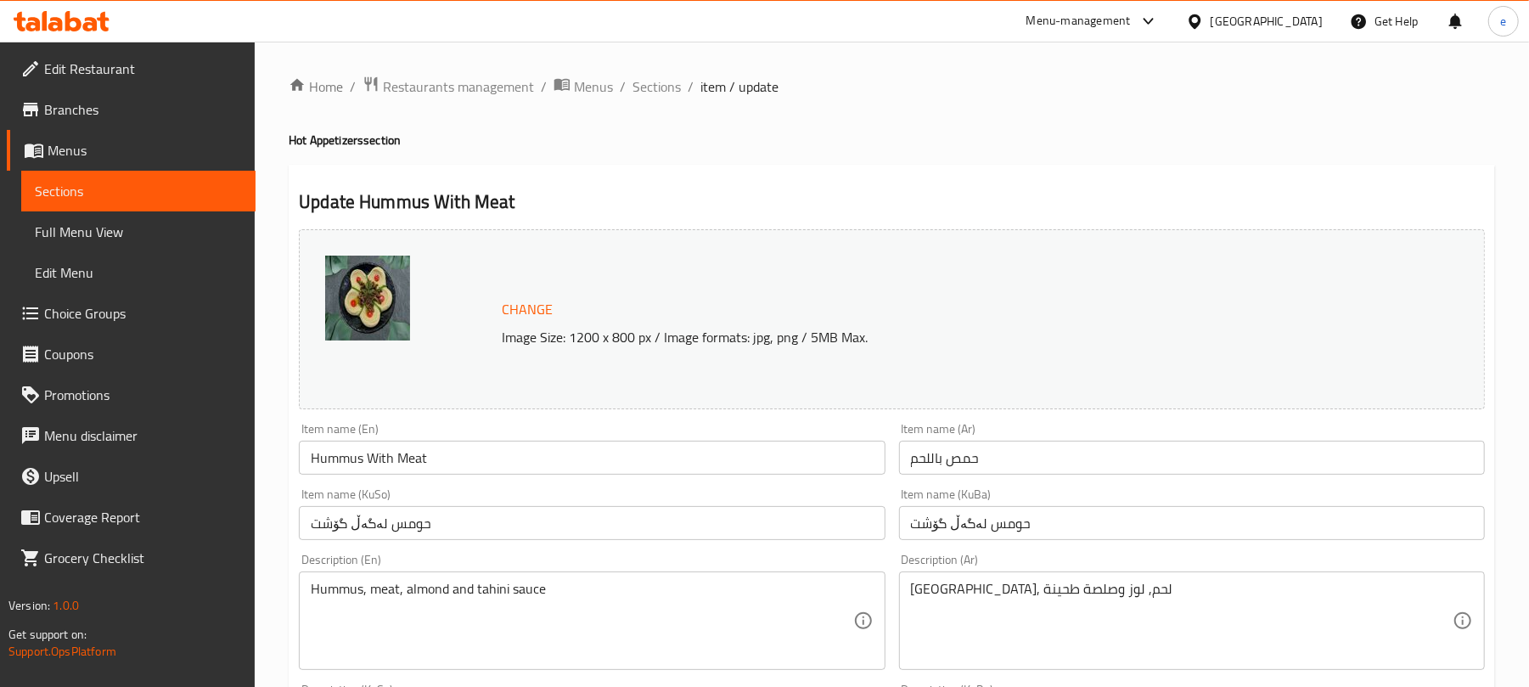
click at [115, 183] on span "Sections" at bounding box center [138, 191] width 207 height 20
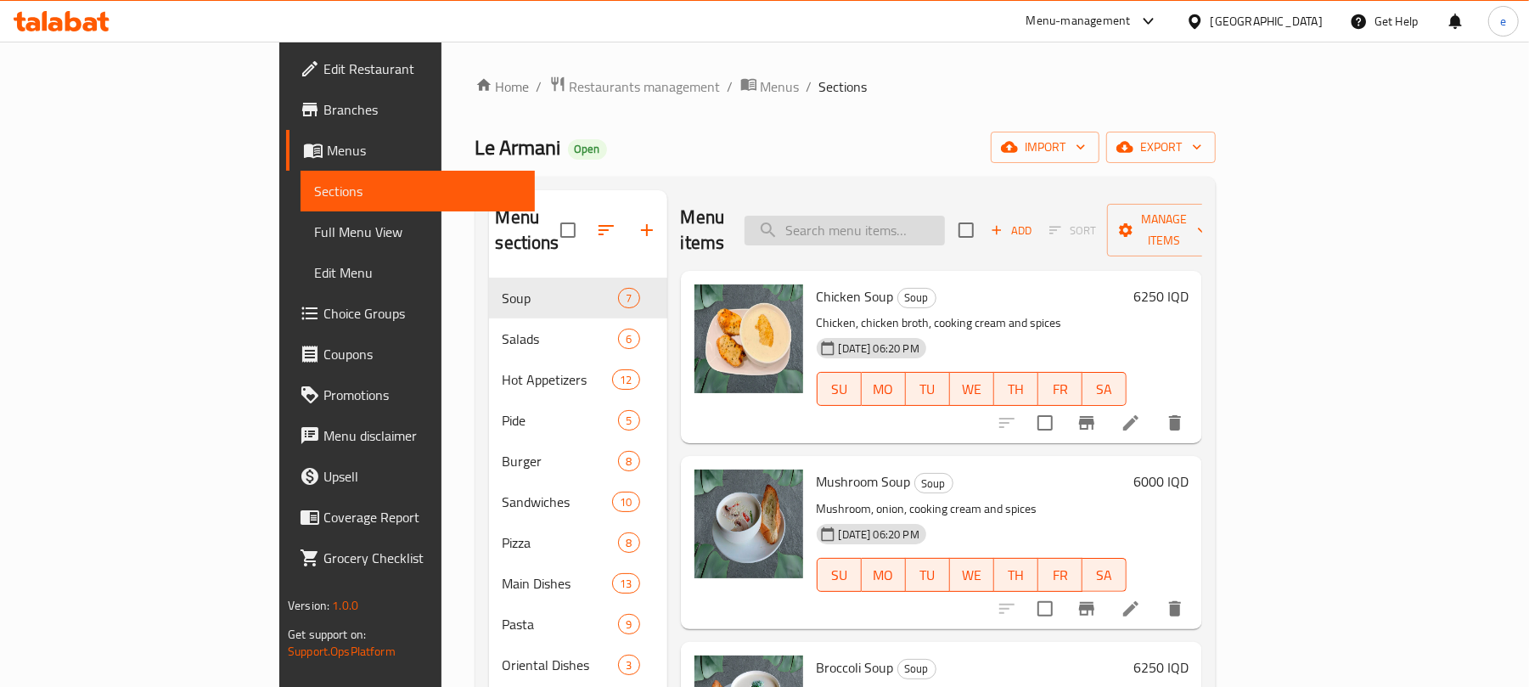
click at [945, 216] on input "search" at bounding box center [845, 231] width 200 height 30
paste input "Hummus With Meat"
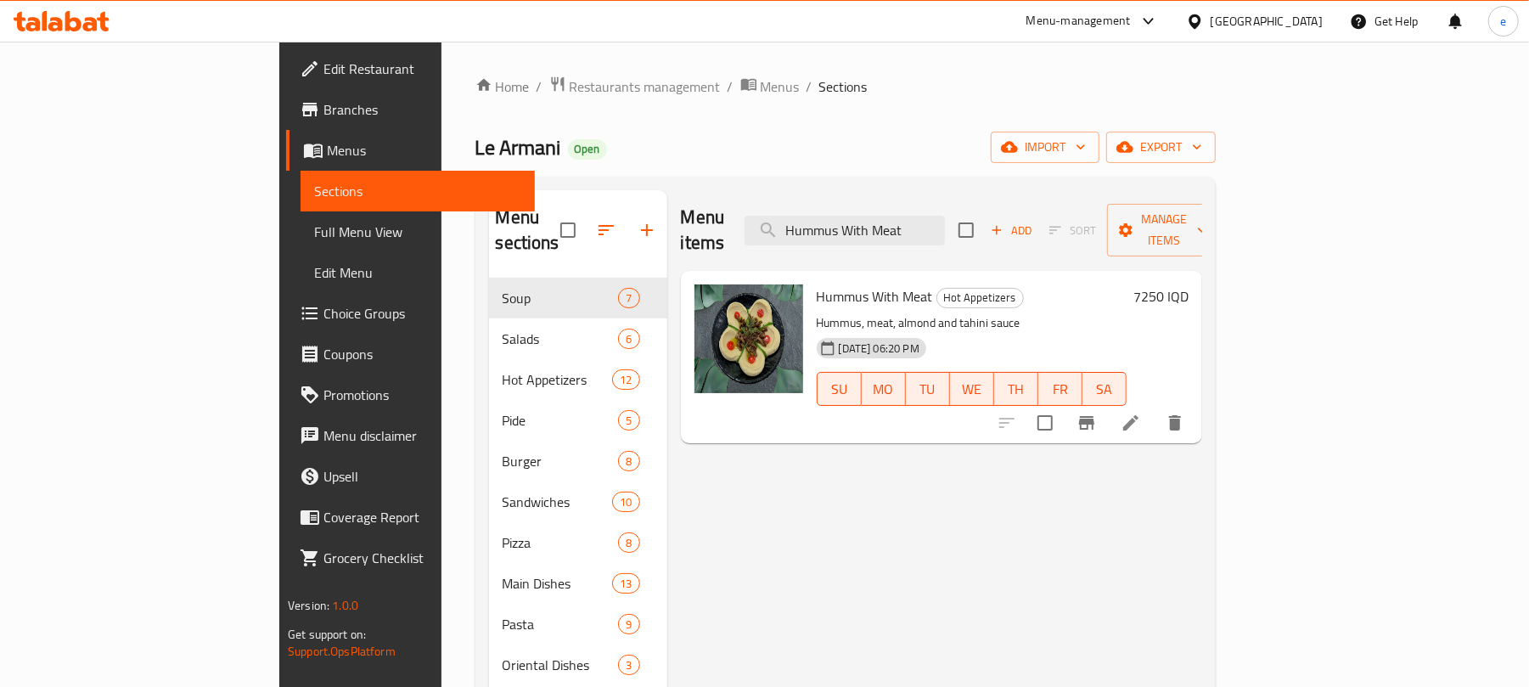
type input "Hummus With Meat"
click at [1155, 409] on li at bounding box center [1131, 423] width 48 height 31
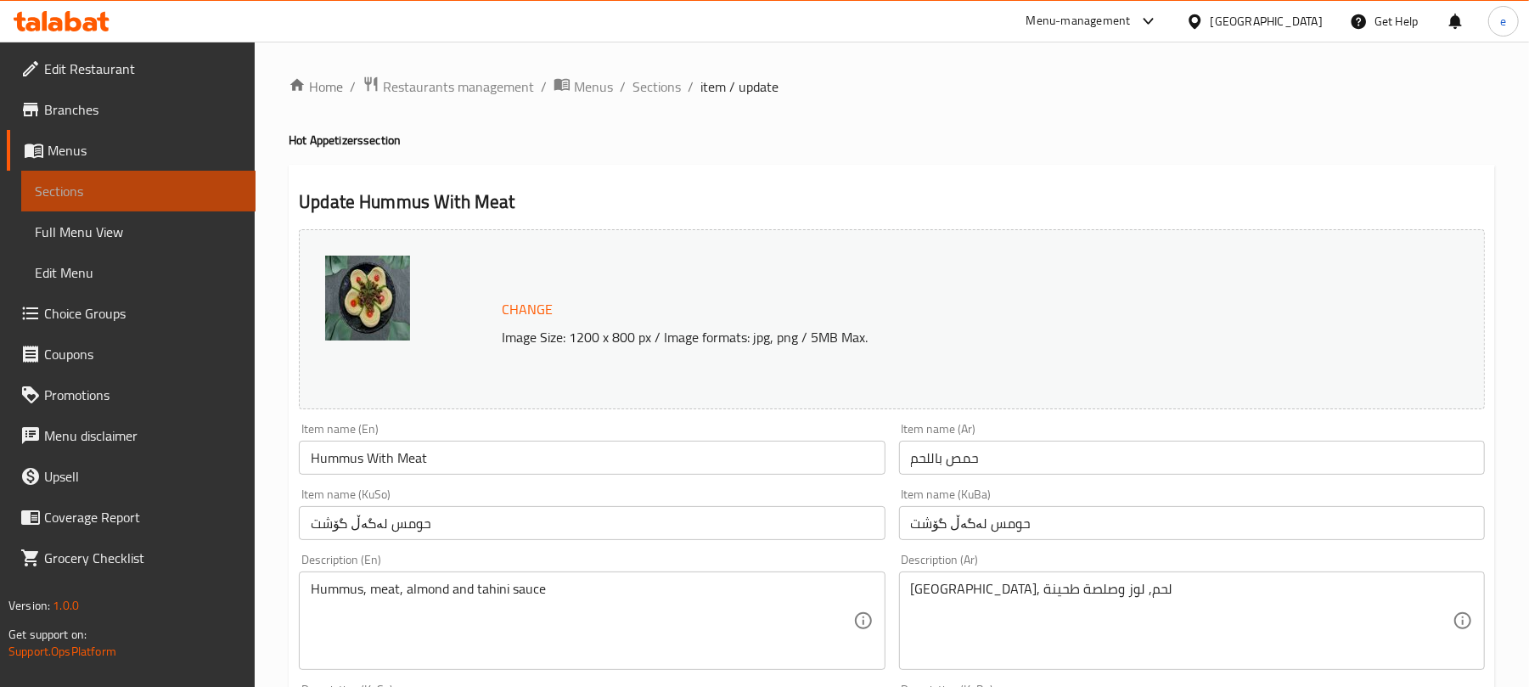
click at [182, 202] on link "Sections" at bounding box center [138, 191] width 234 height 41
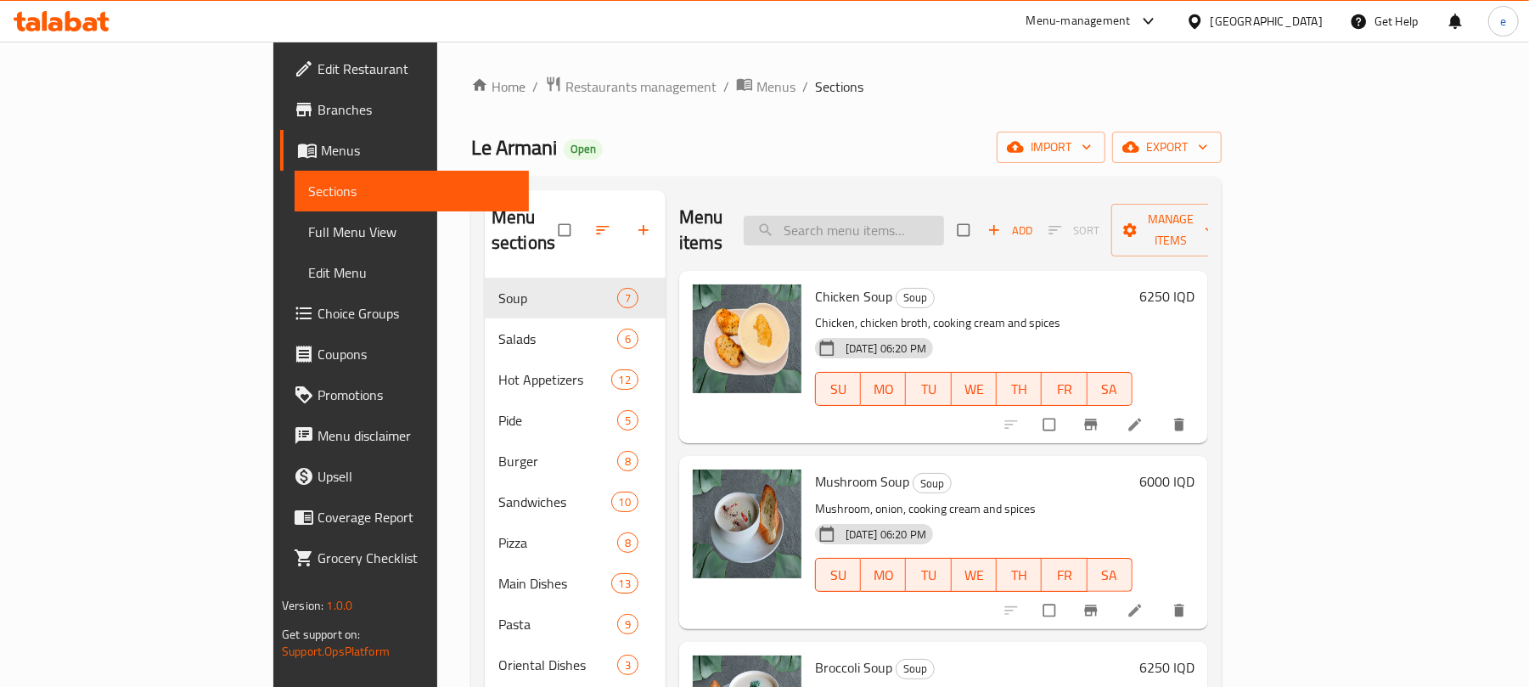
click at [904, 221] on input "search" at bounding box center [844, 231] width 200 height 30
paste input "Hummus With Meat"
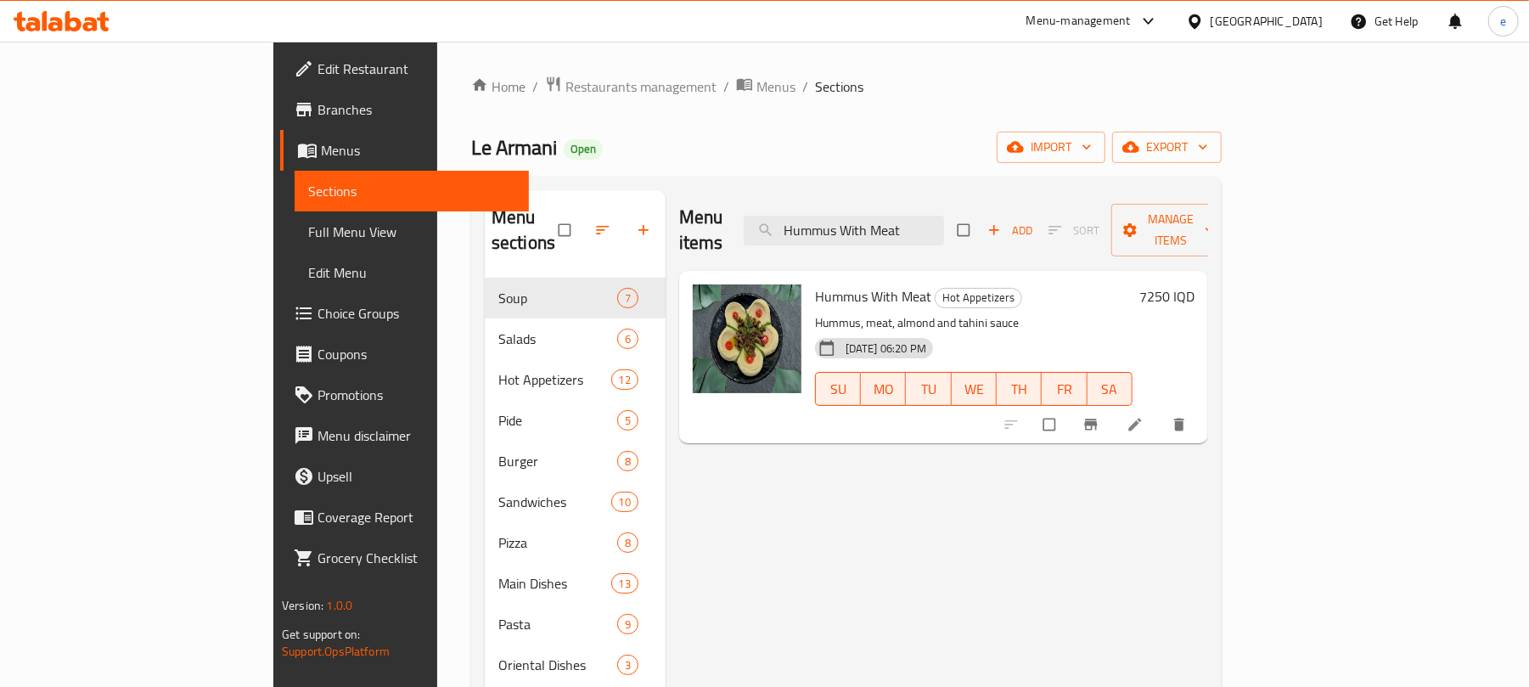
type input "Hummus With Meat"
click at [1144, 416] on icon at bounding box center [1135, 424] width 17 height 17
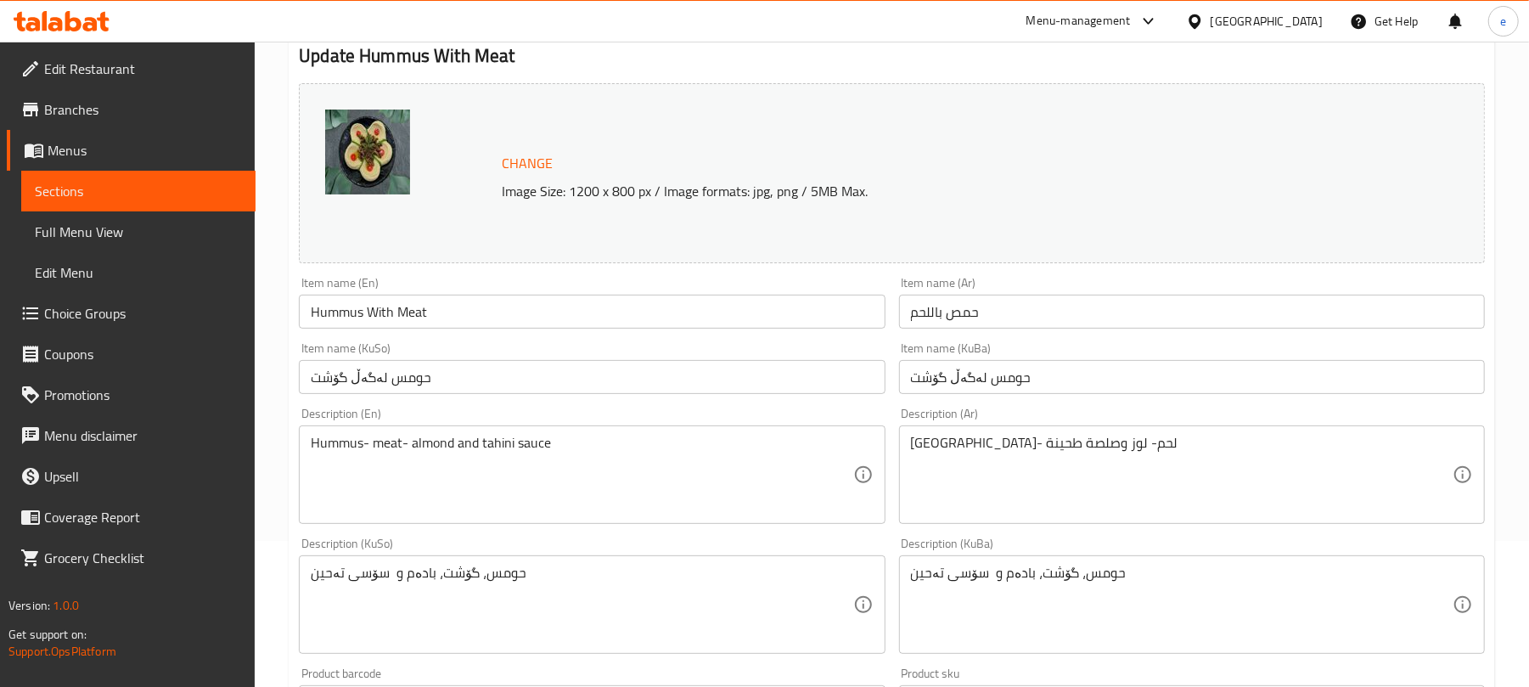
scroll to position [226, 0]
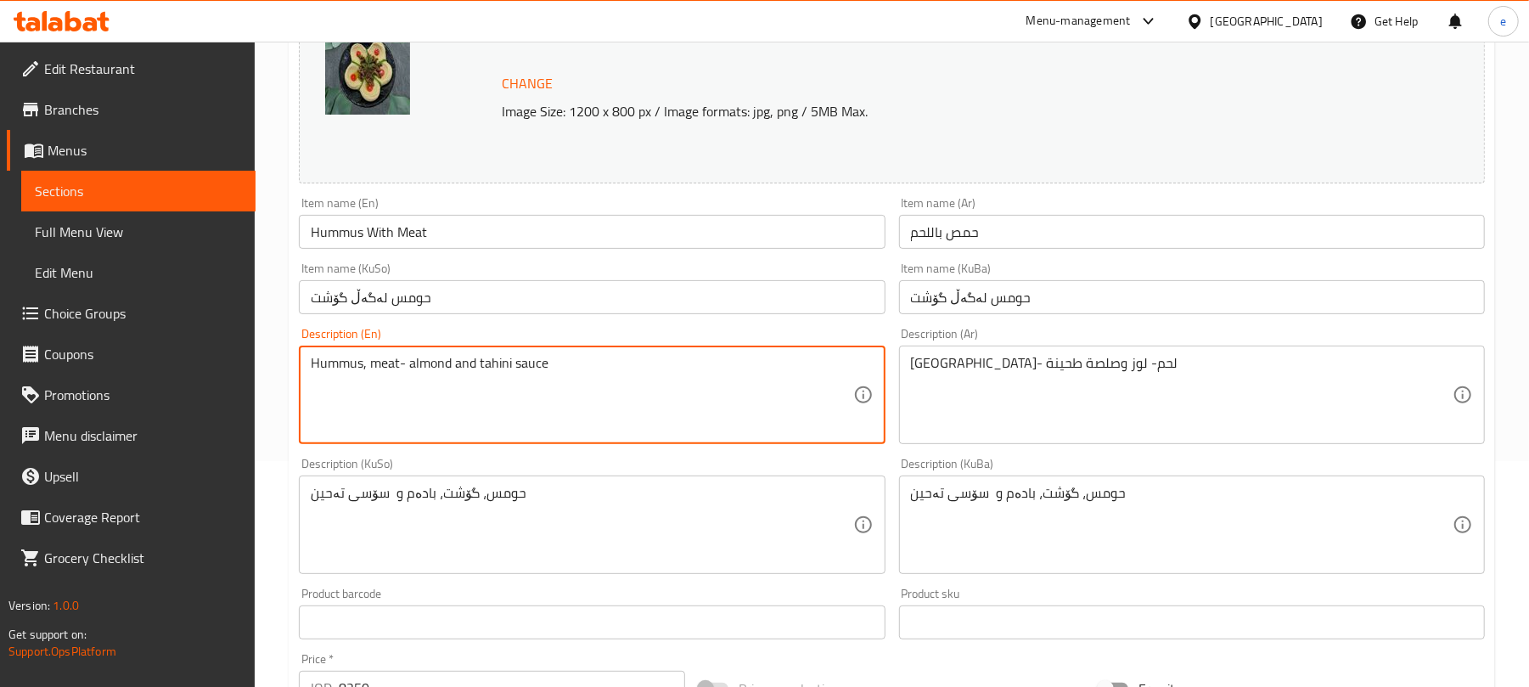
click at [413, 369] on textarea "Hummus, meat- almond and tahini sauce" at bounding box center [582, 395] width 542 height 81
type textarea "Hummus, meat, almond and tahini sauce"
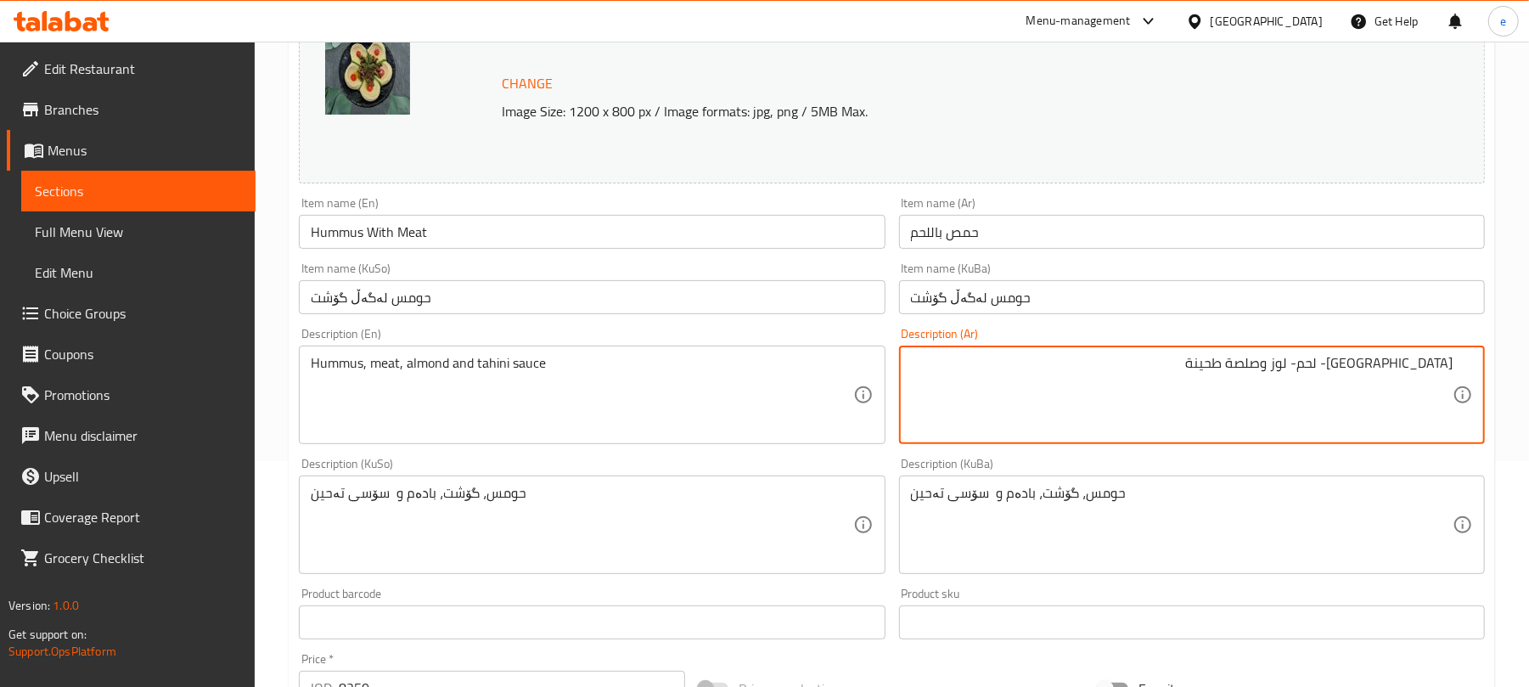
click at [1411, 364] on textarea "[GEOGRAPHIC_DATA]- لحم- لوز وصلصة طحينة" at bounding box center [1182, 395] width 542 height 81
click at [1390, 368] on textarea "[GEOGRAPHIC_DATA], لحم- لوز وصلصة طحينة" at bounding box center [1182, 395] width 542 height 81
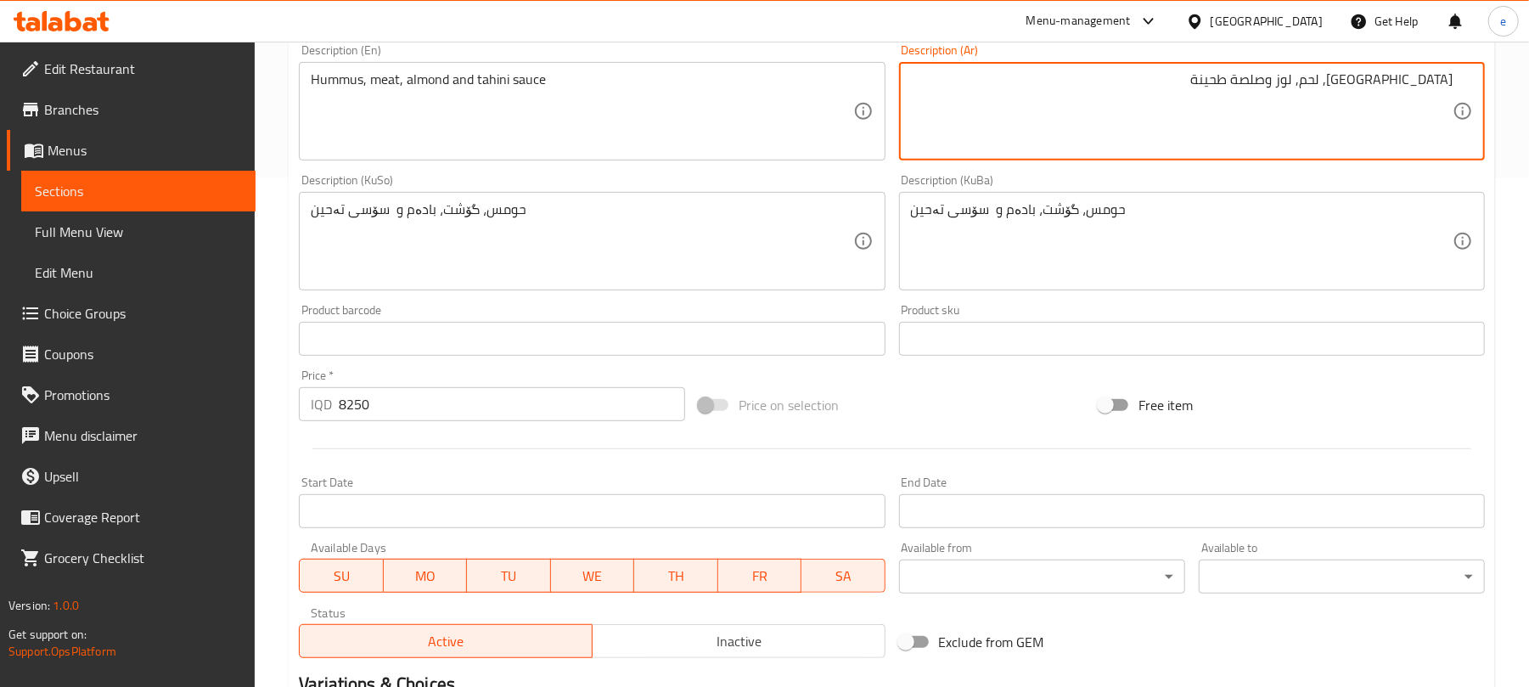
scroll to position [731, 0]
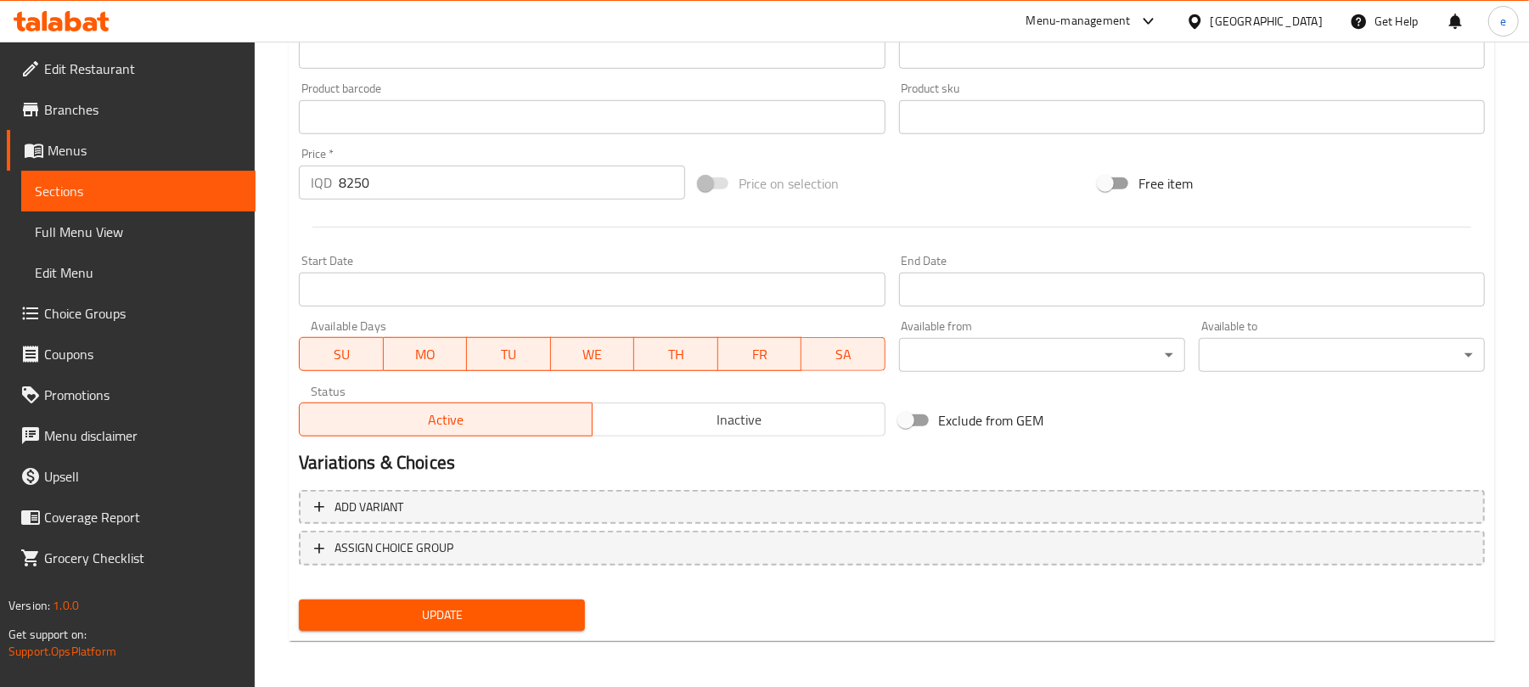
type textarea "[GEOGRAPHIC_DATA], لحم, لوز وصلصة طحينة"
click at [533, 611] on span "Update" at bounding box center [442, 615] width 259 height 21
click at [211, 171] on link "Sections" at bounding box center [138, 191] width 234 height 41
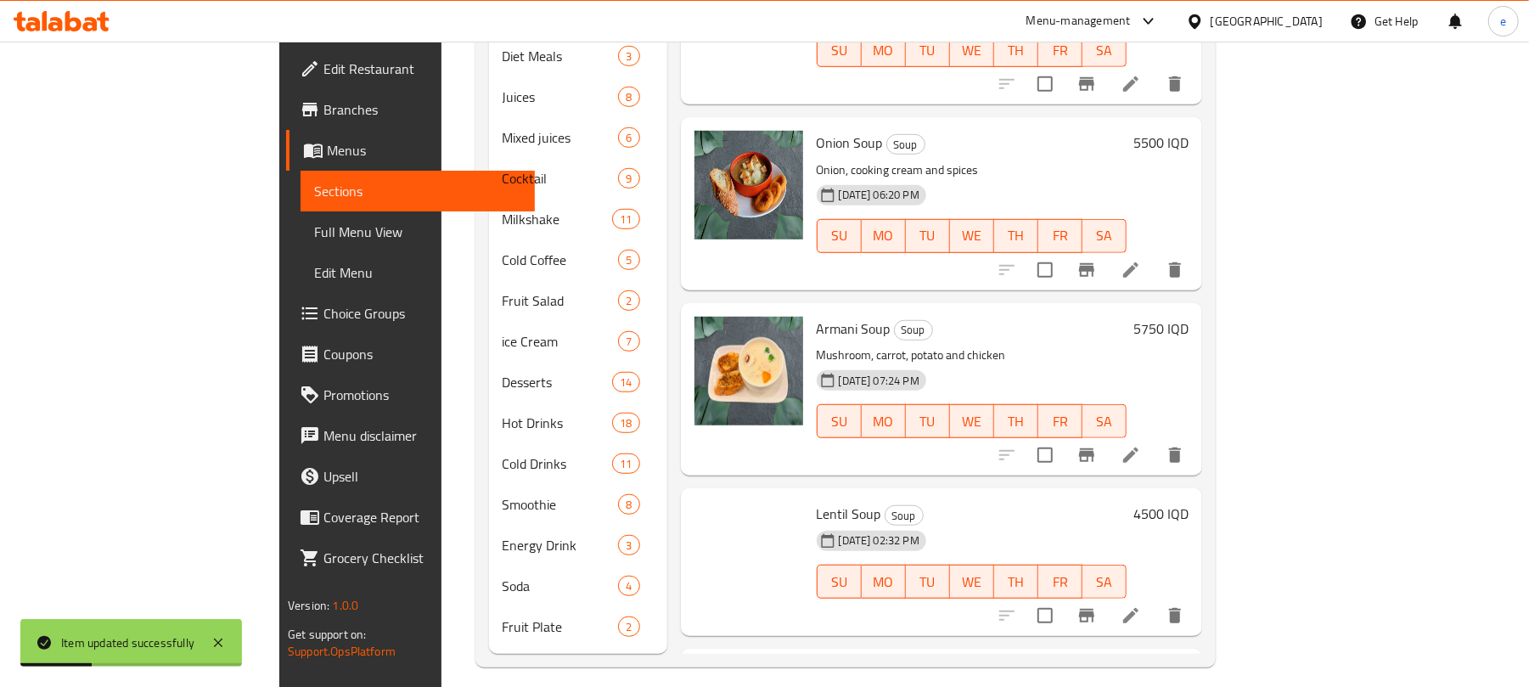
scroll to position [239, 0]
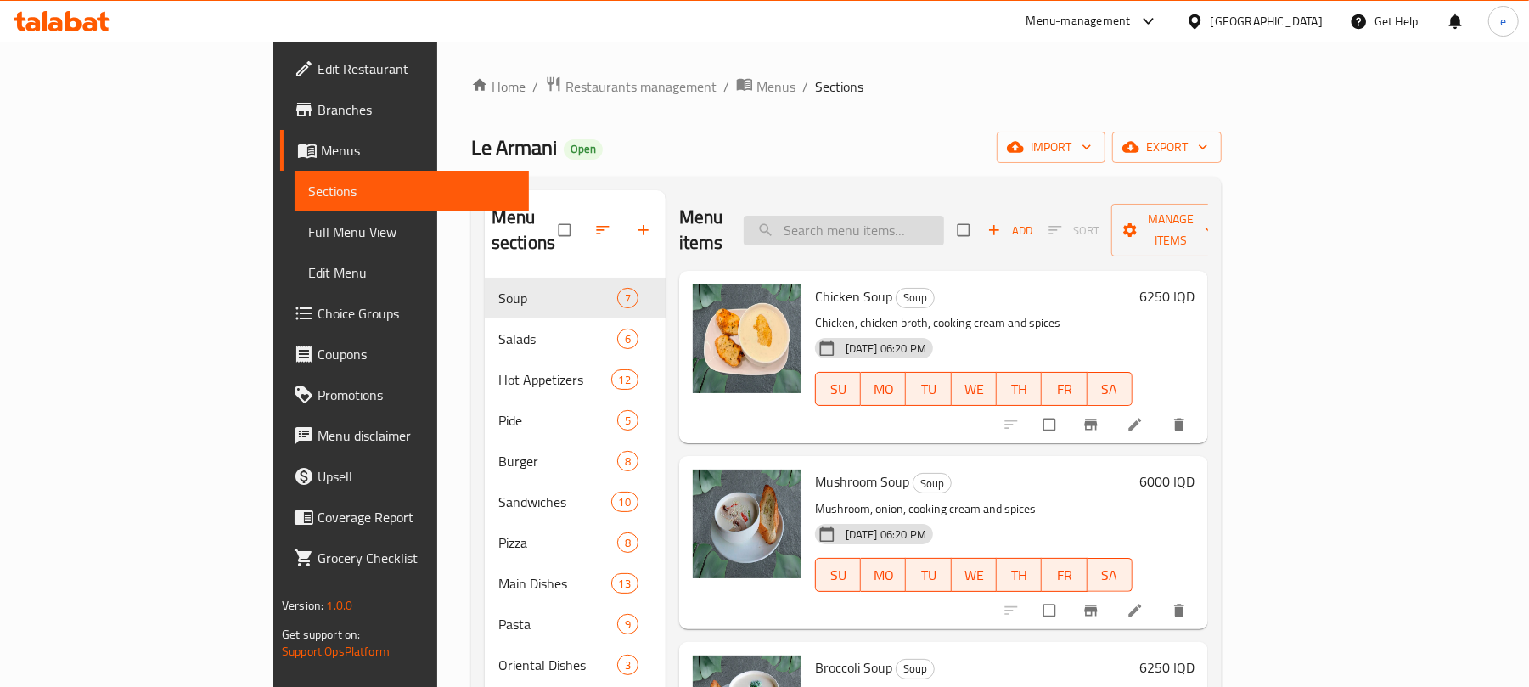
drag, startPoint x: 857, startPoint y: 216, endPoint x: 925, endPoint y: 225, distance: 68.6
click at [867, 218] on input "search" at bounding box center [844, 231] width 200 height 30
paste input "Avocado Cocktail"
type input "Avocado Cocktail"
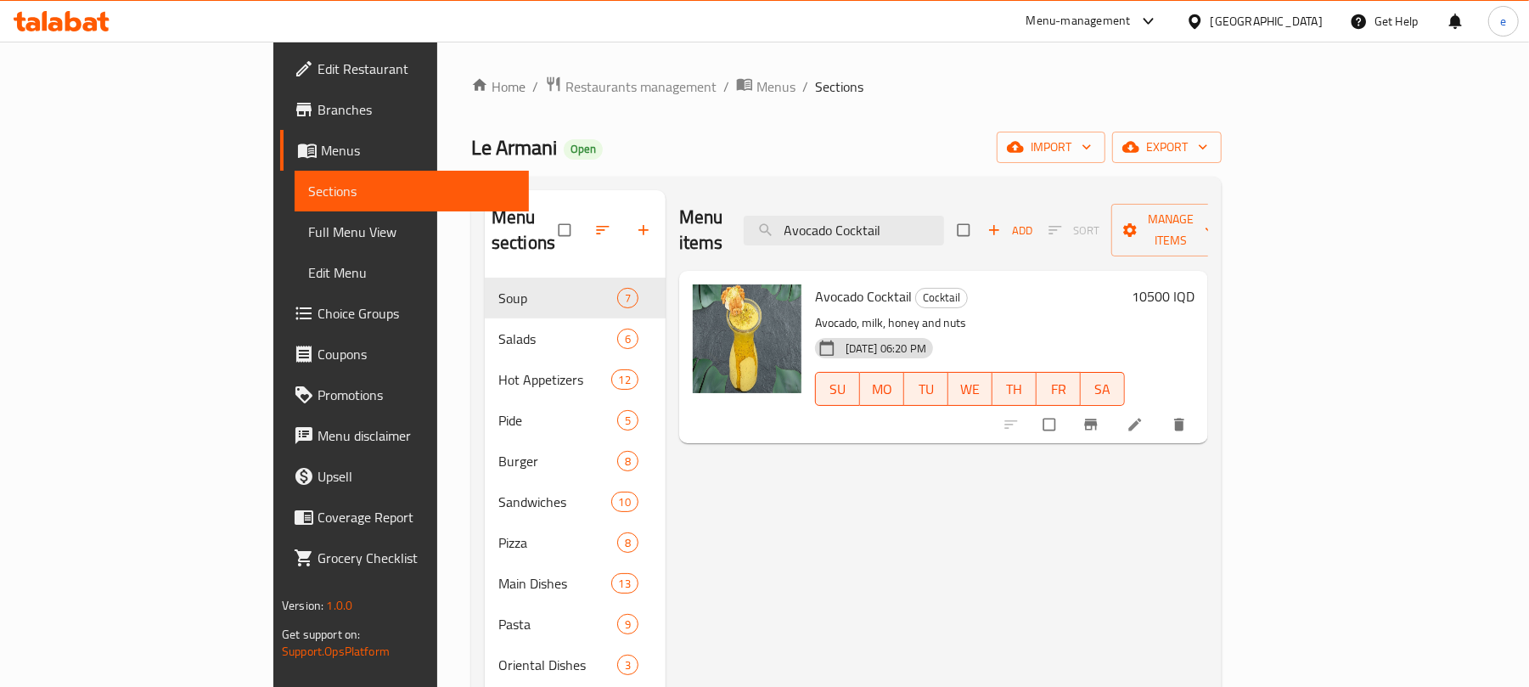
click at [1141, 419] on icon at bounding box center [1135, 425] width 13 height 13
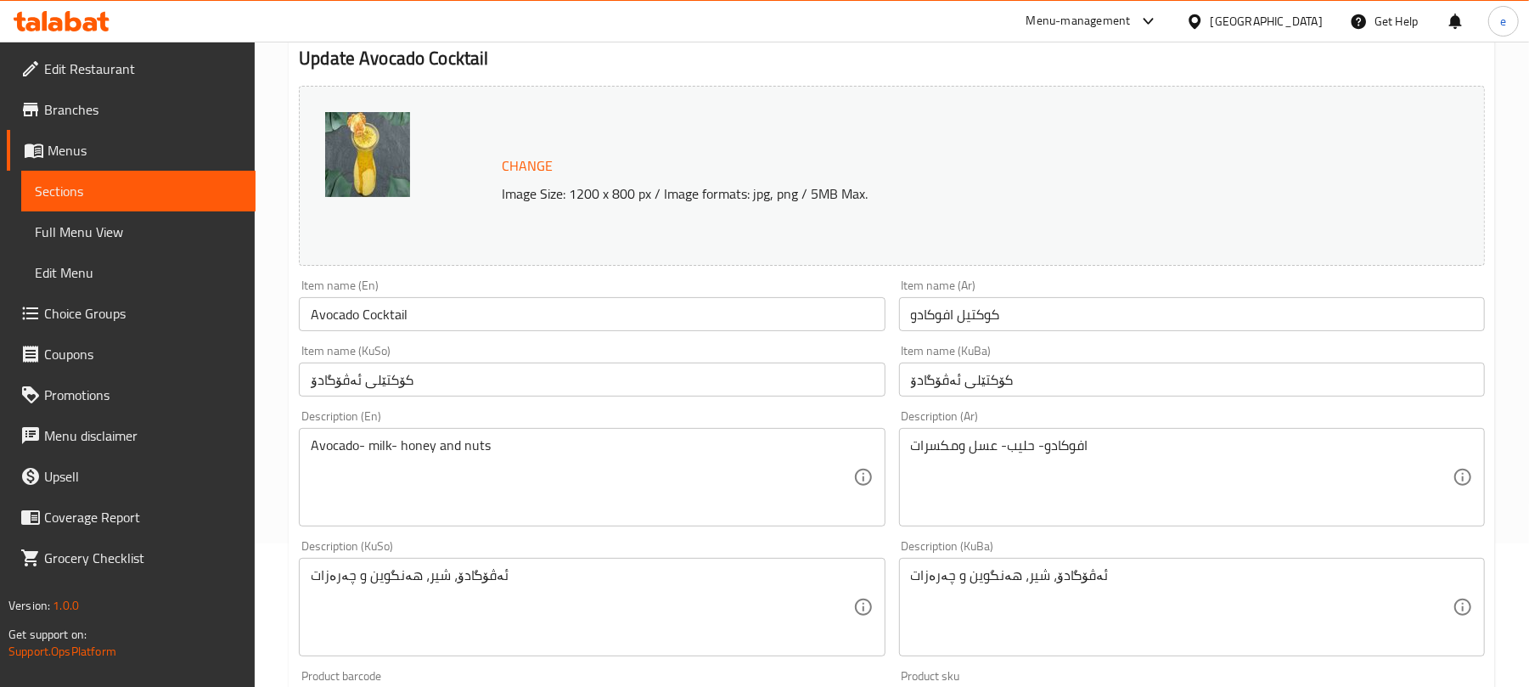
scroll to position [226, 0]
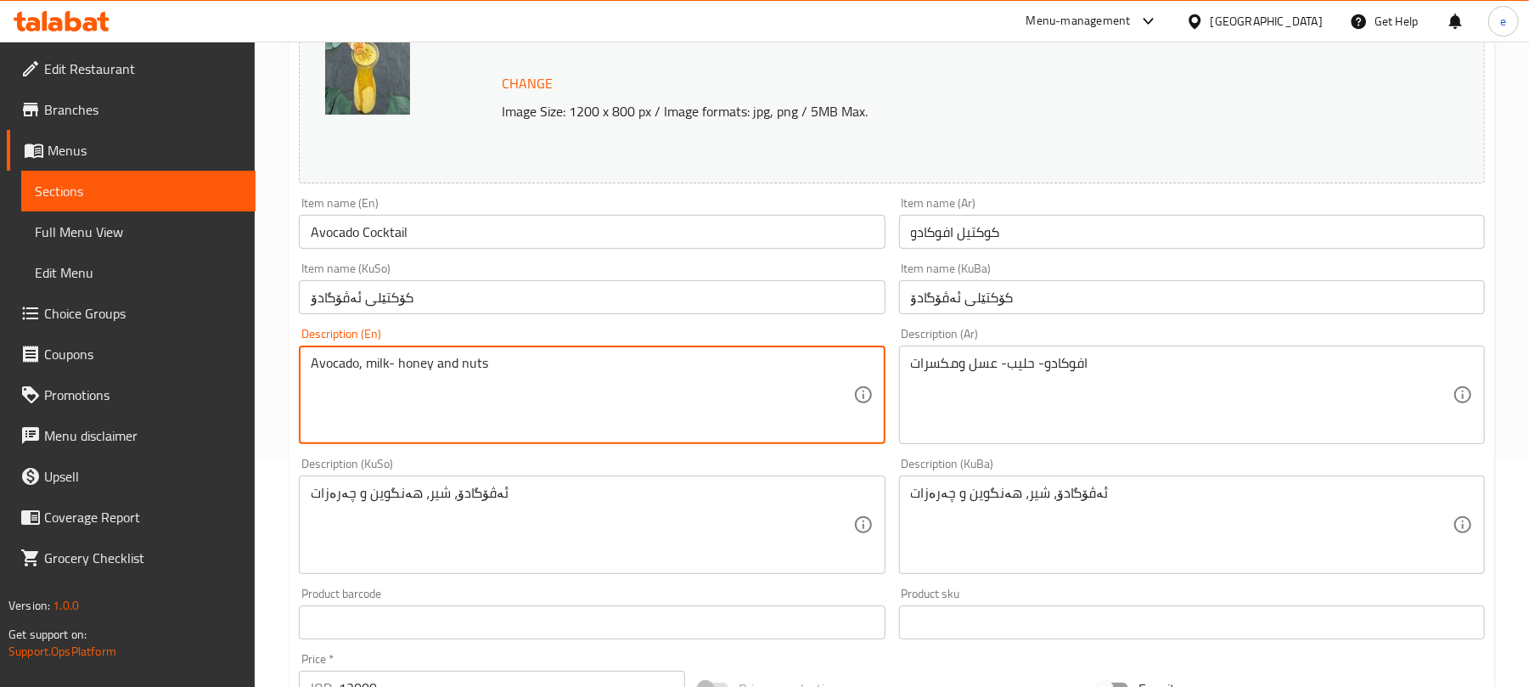
click at [397, 371] on textarea "Avocado, milk- honey and nuts" at bounding box center [582, 395] width 542 height 81
type textarea "Avocado, milk, honey and nuts"
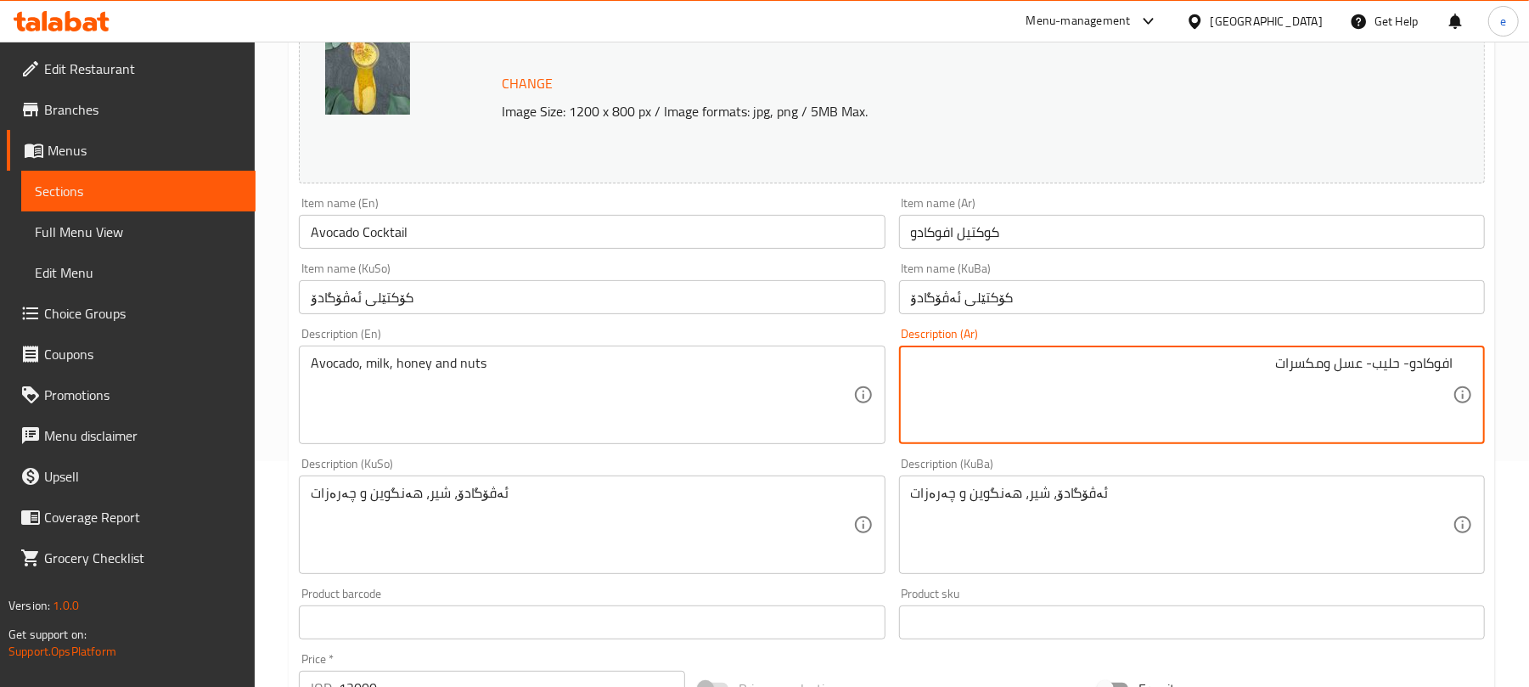
click at [1410, 367] on textarea "افوكادو- حليب- عسل ومكسرات" at bounding box center [1182, 395] width 542 height 81
click at [1370, 372] on textarea "افوكادو, حليب- عسل ومكسرات" at bounding box center [1182, 395] width 542 height 81
type textarea "افوكادو, حليب, عسل ومكسرات"
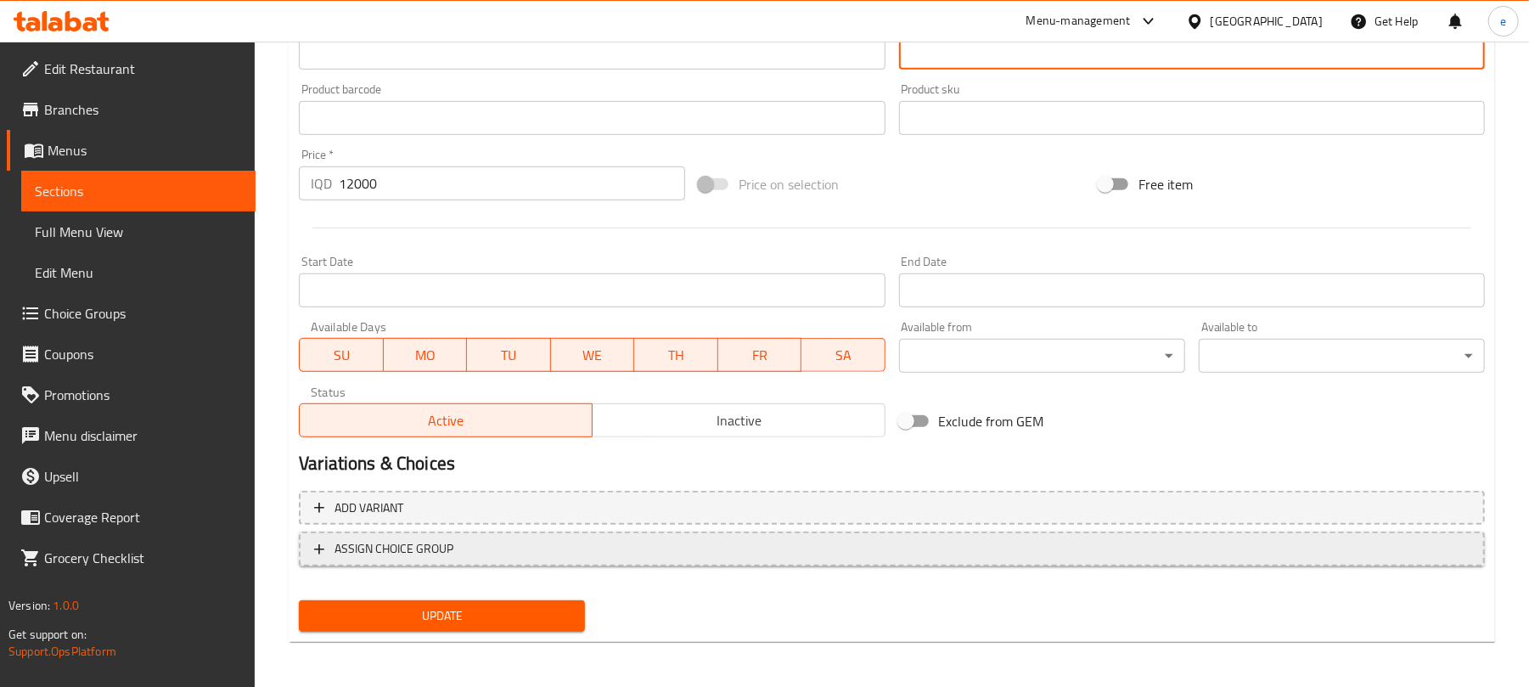
scroll to position [731, 0]
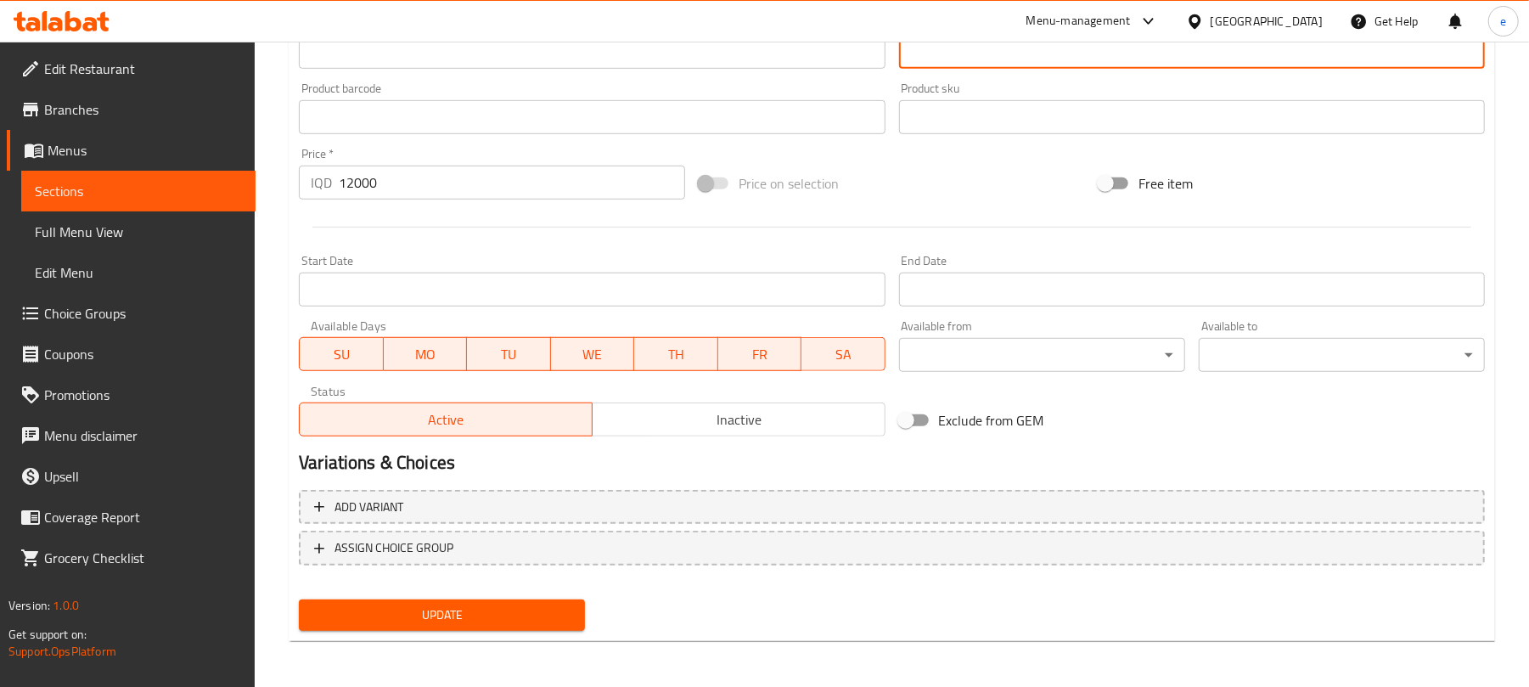
click at [501, 602] on button "Update" at bounding box center [442, 615] width 286 height 31
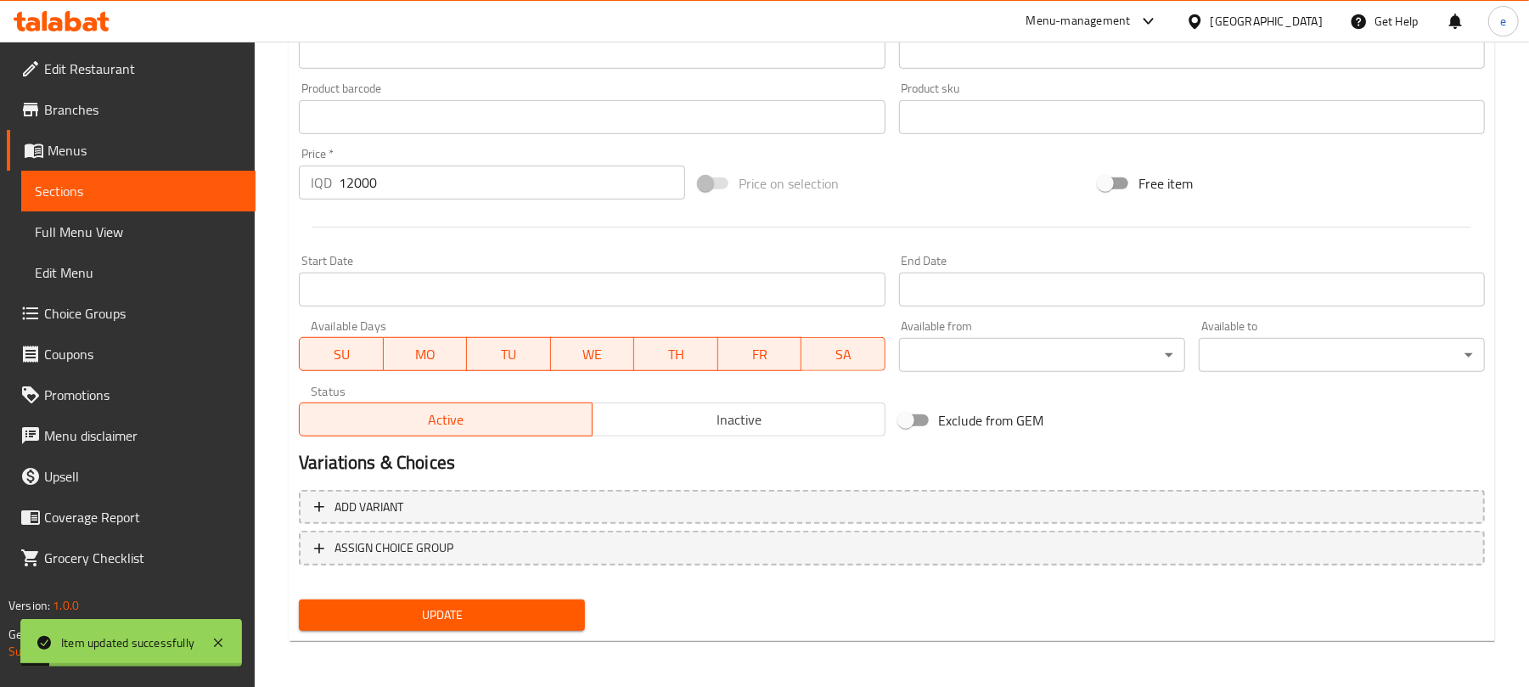
click at [195, 198] on span "Sections" at bounding box center [138, 191] width 207 height 20
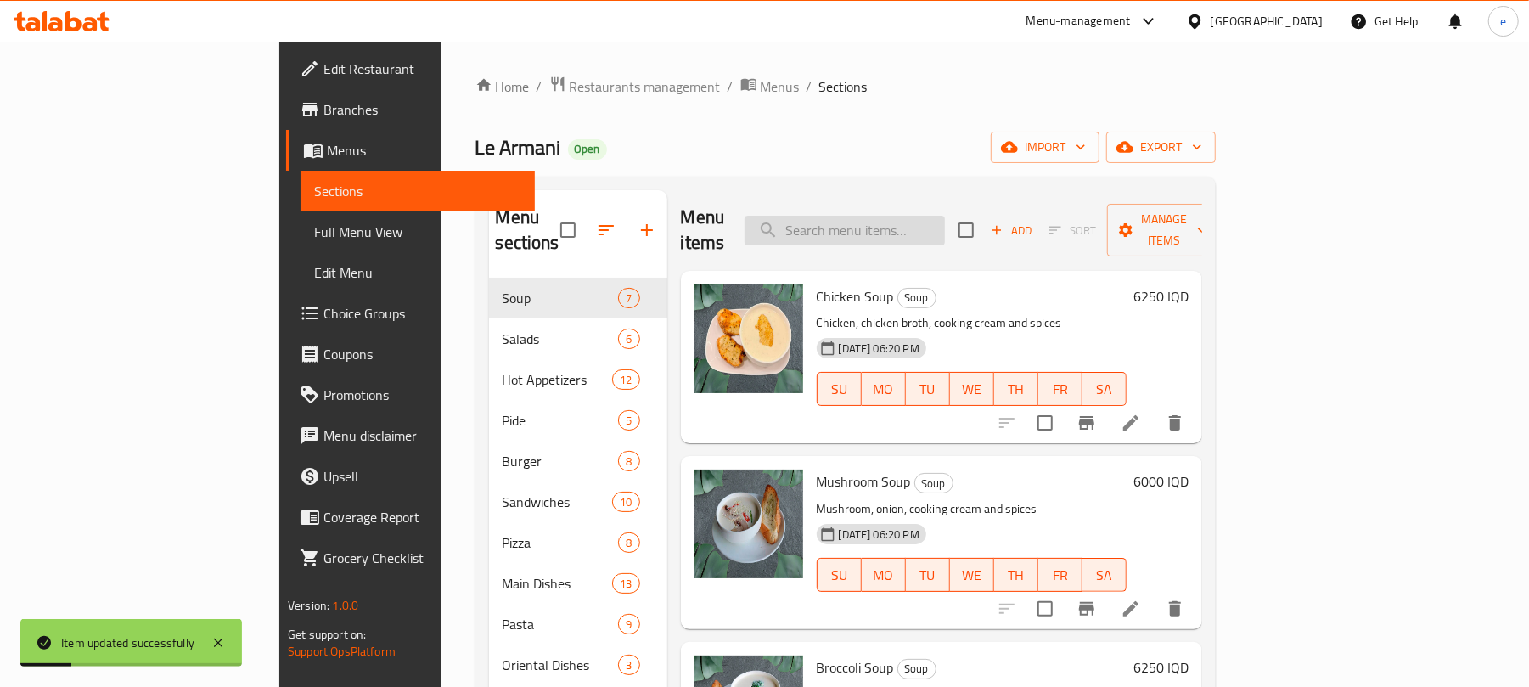
click at [945, 225] on input "search" at bounding box center [845, 231] width 200 height 30
paste input "[PERSON_NAME]"
type input "[PERSON_NAME]"
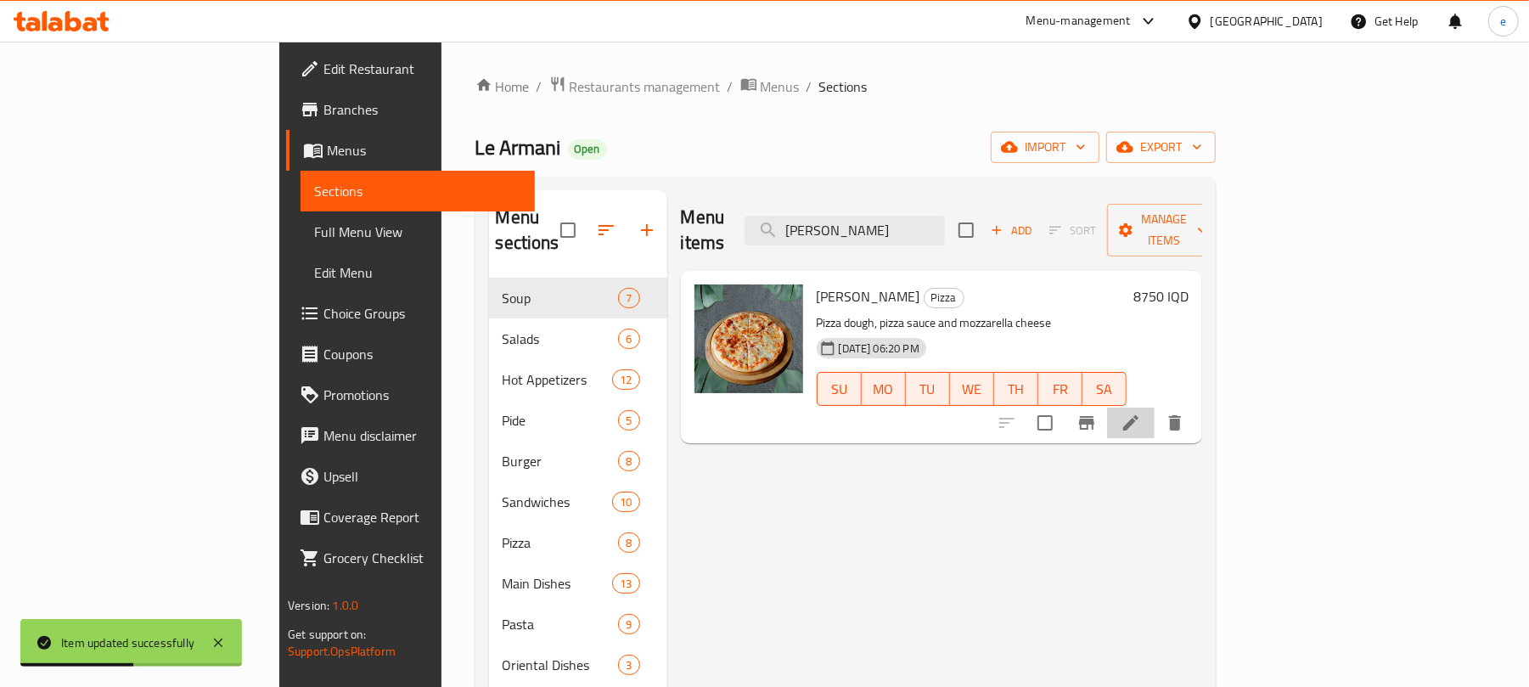
click at [1155, 408] on li at bounding box center [1131, 423] width 48 height 31
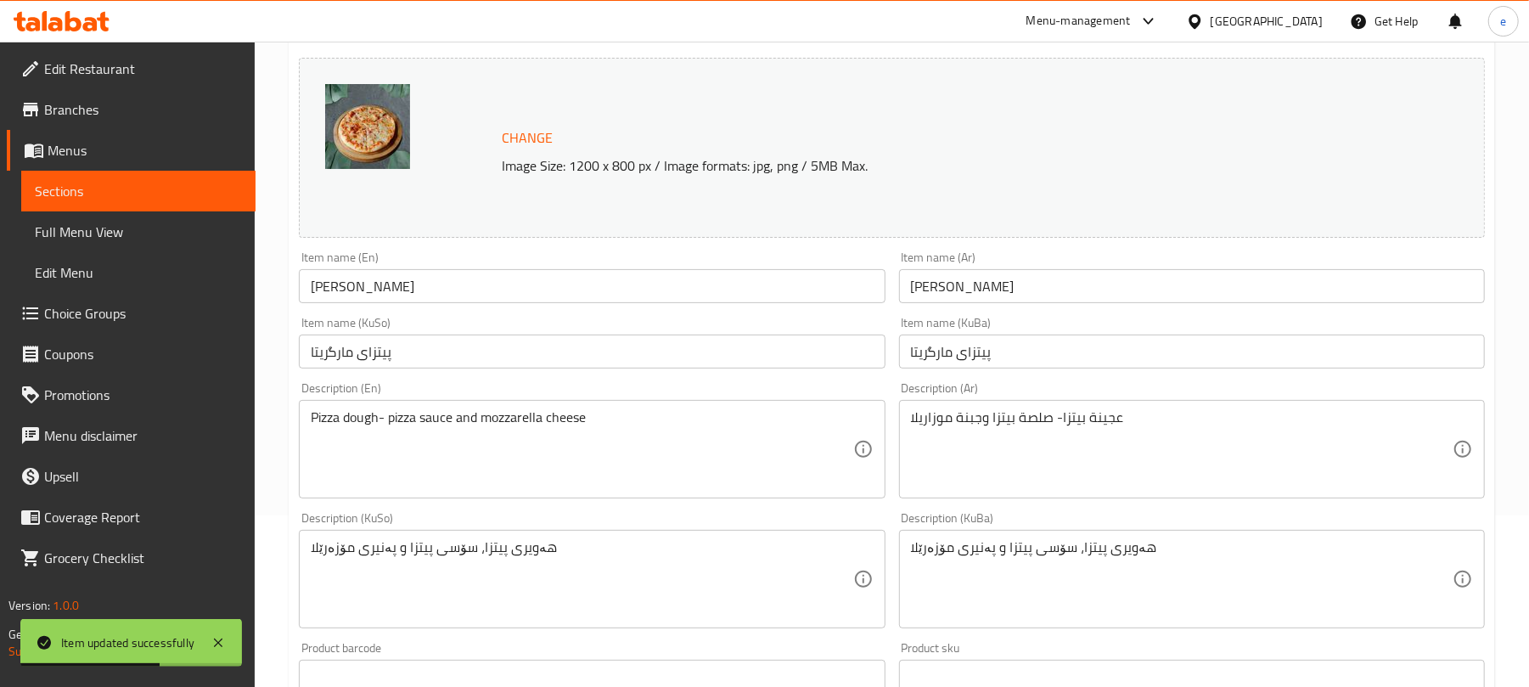
scroll to position [226, 0]
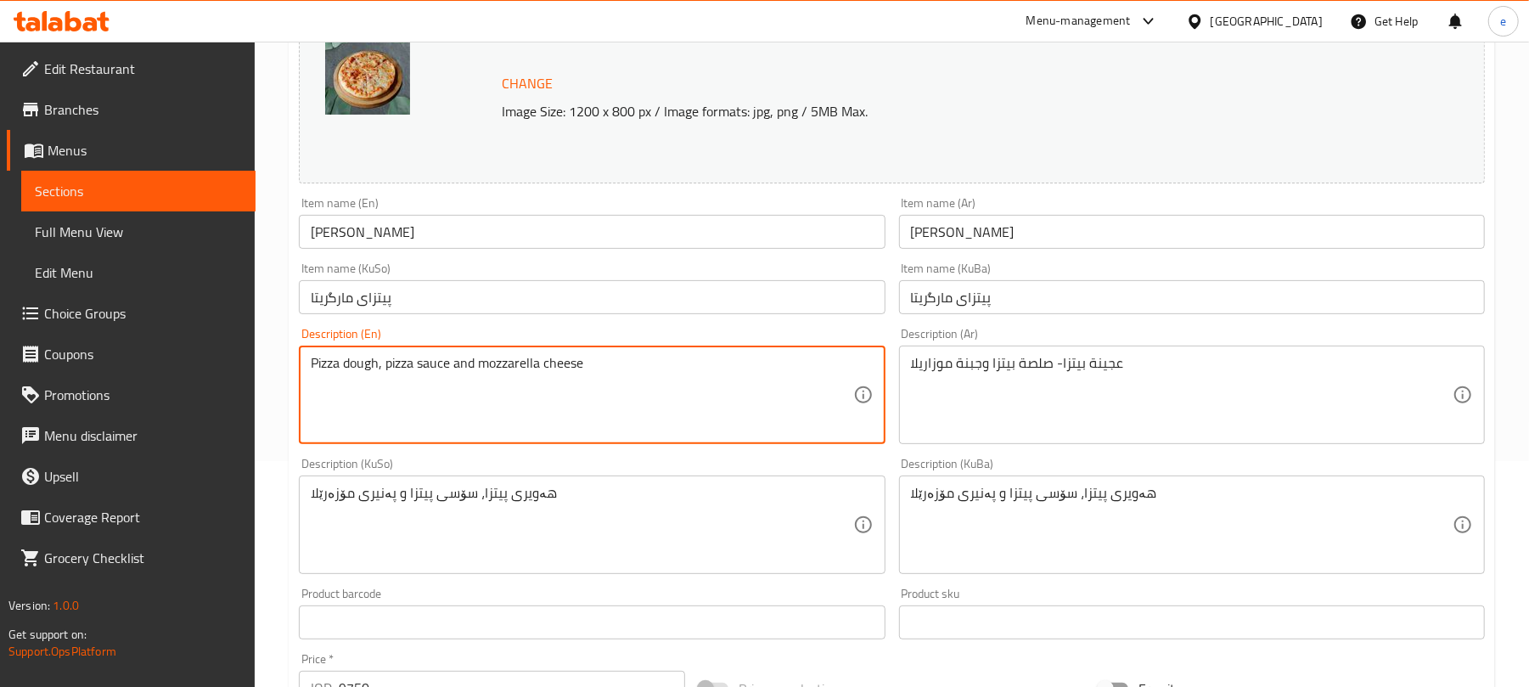
type textarea "Pizza dough, pizza sauce and mozzarella cheese"
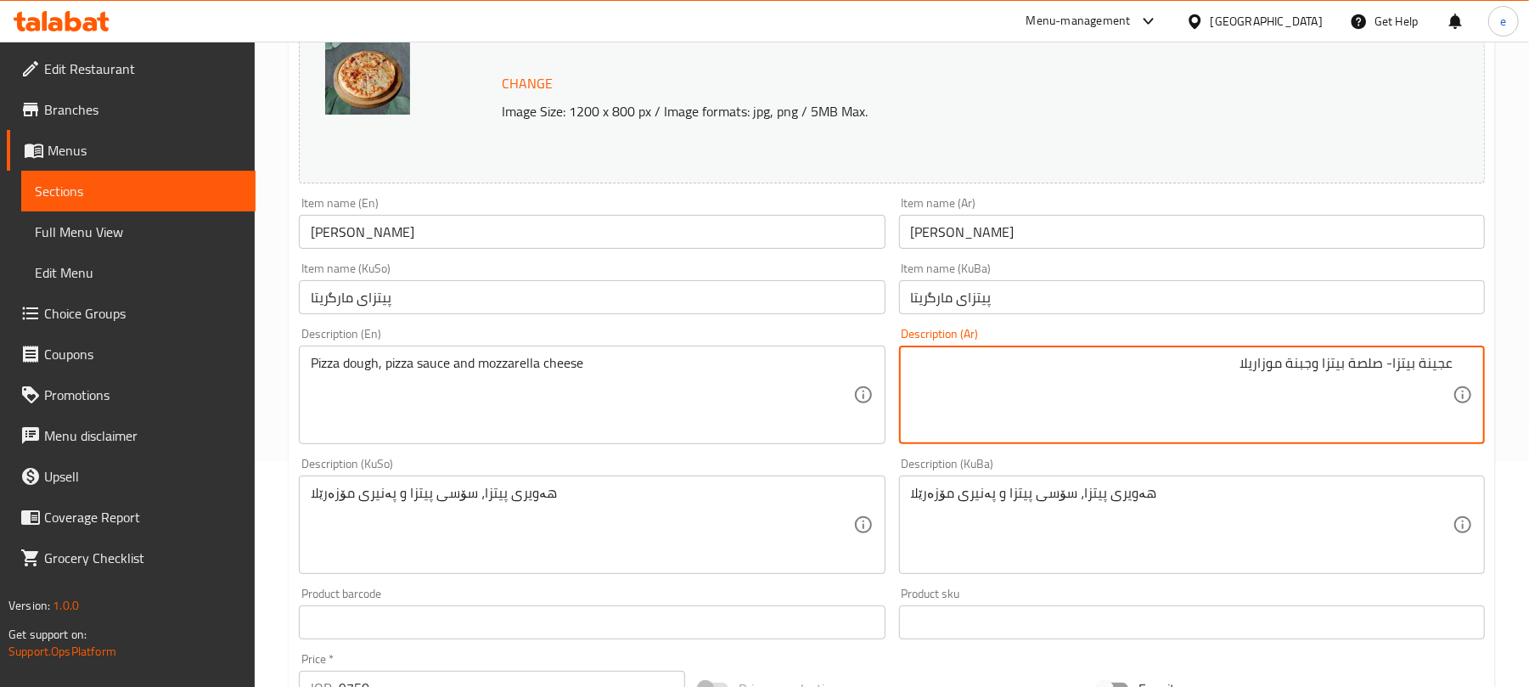
click at [1387, 361] on textarea "عجينة بيتزا- صلصة بيتزا وجبنة موزاريلا" at bounding box center [1182, 395] width 542 height 81
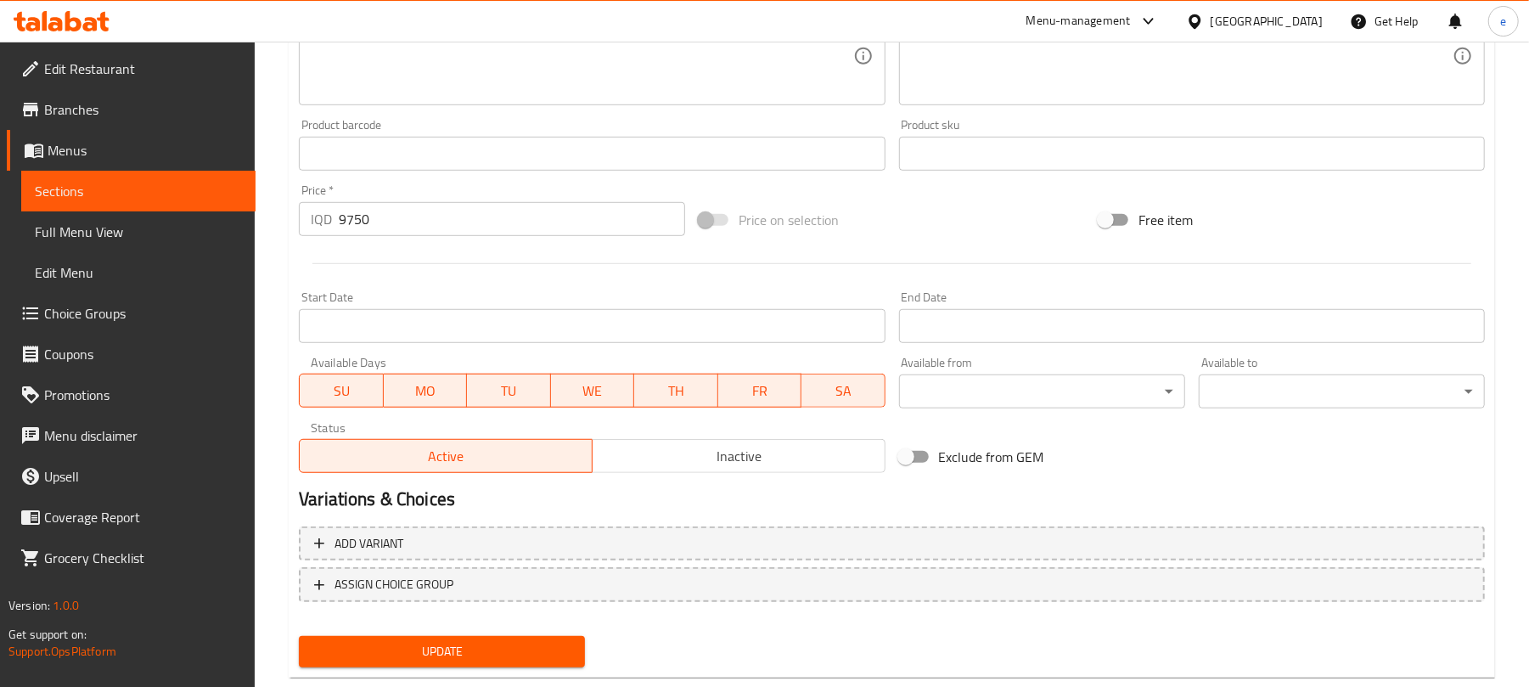
scroll to position [731, 0]
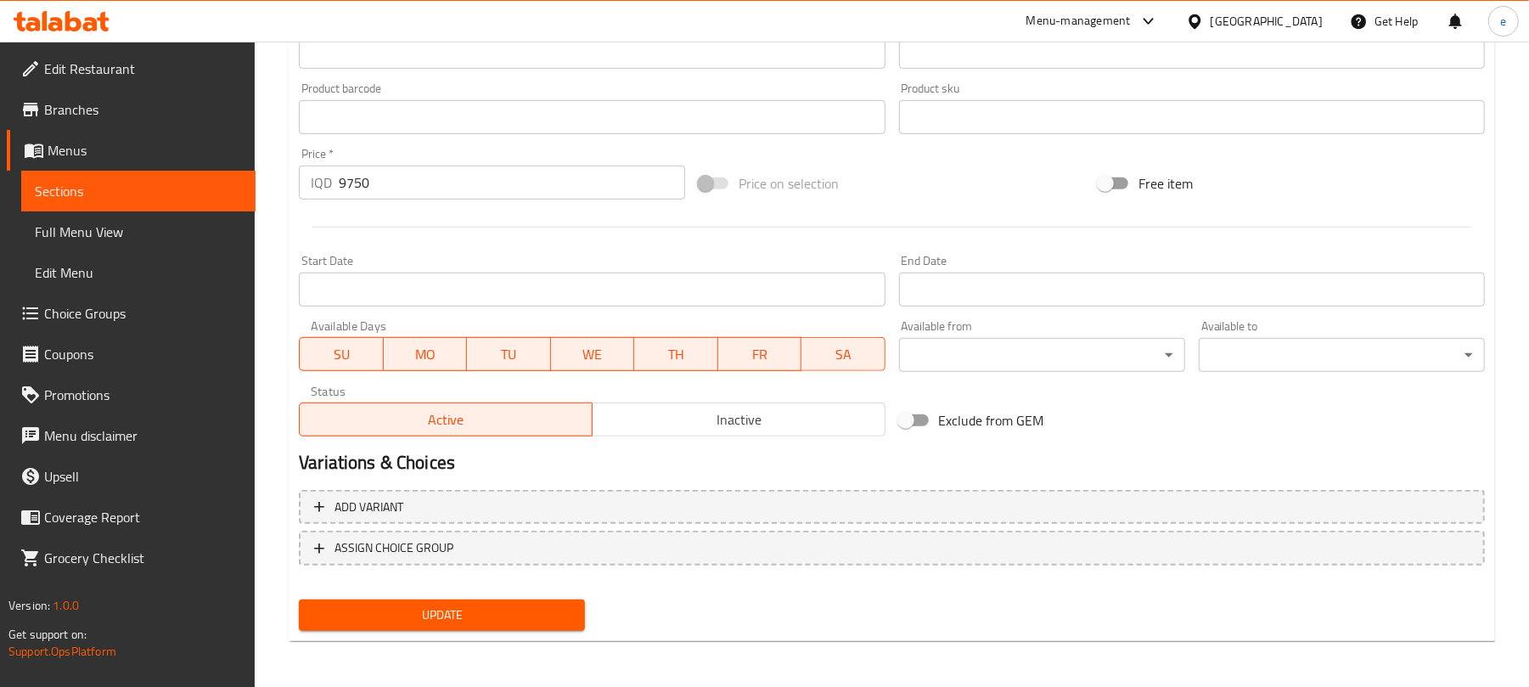
type textarea "عجينة بيتزا, صلصة بيتزا وجبنة موزاريلا"
click at [423, 611] on span "Update" at bounding box center [442, 615] width 259 height 21
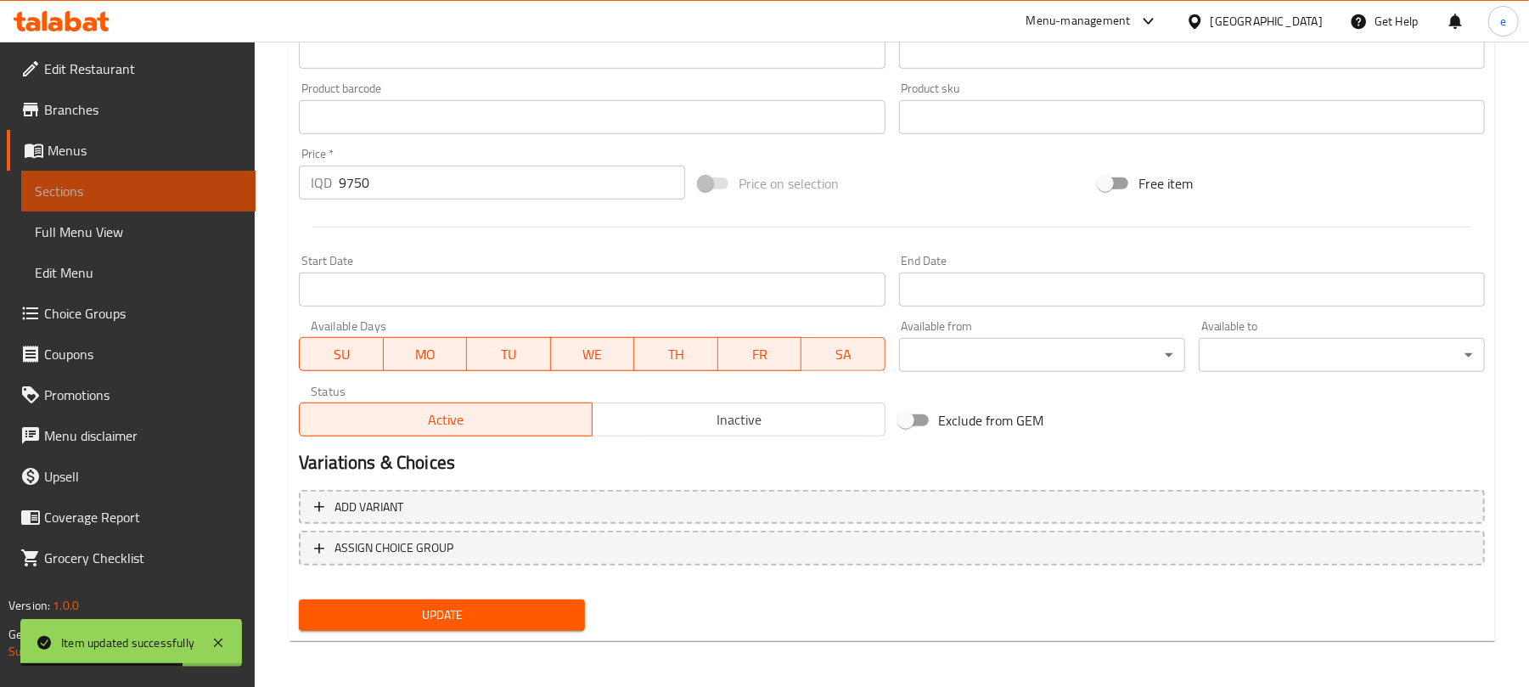
click at [225, 200] on span "Sections" at bounding box center [138, 191] width 207 height 20
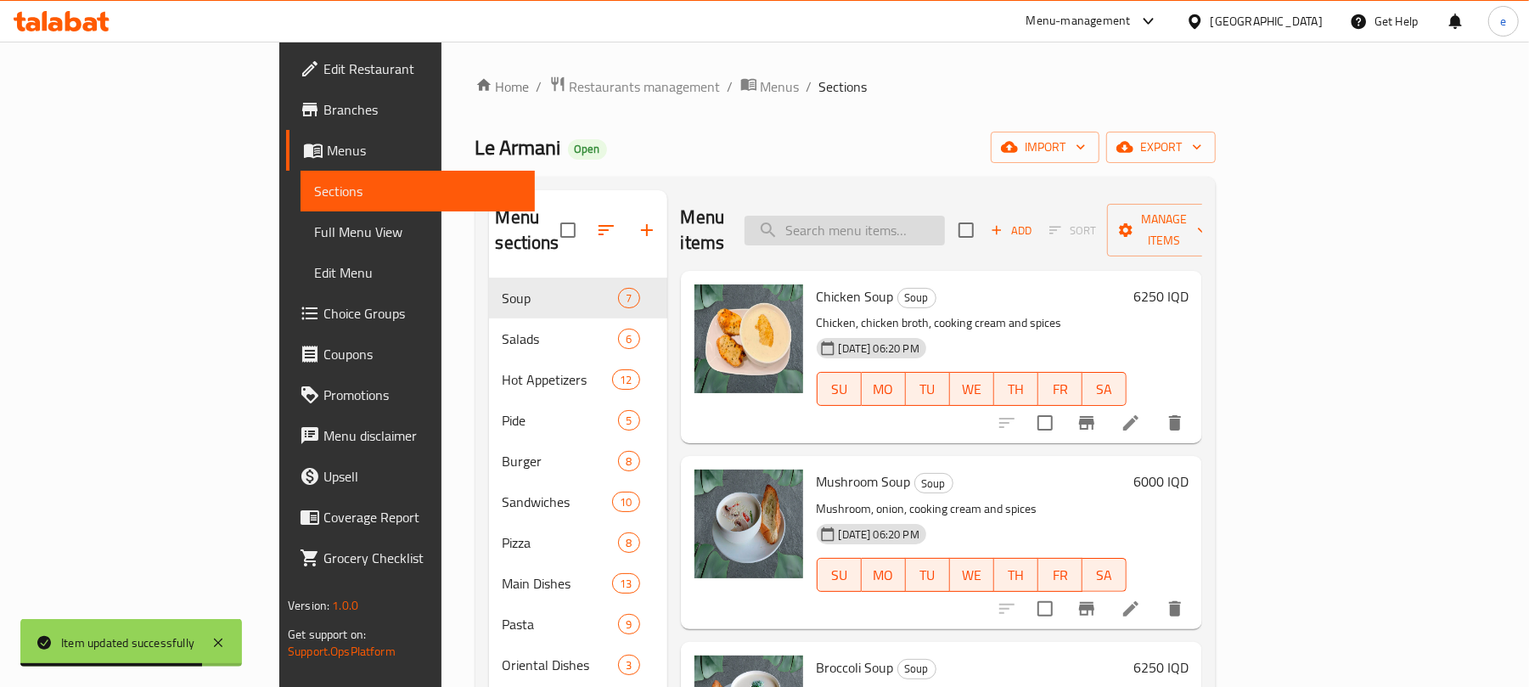
click at [902, 217] on input "search" at bounding box center [845, 231] width 200 height 30
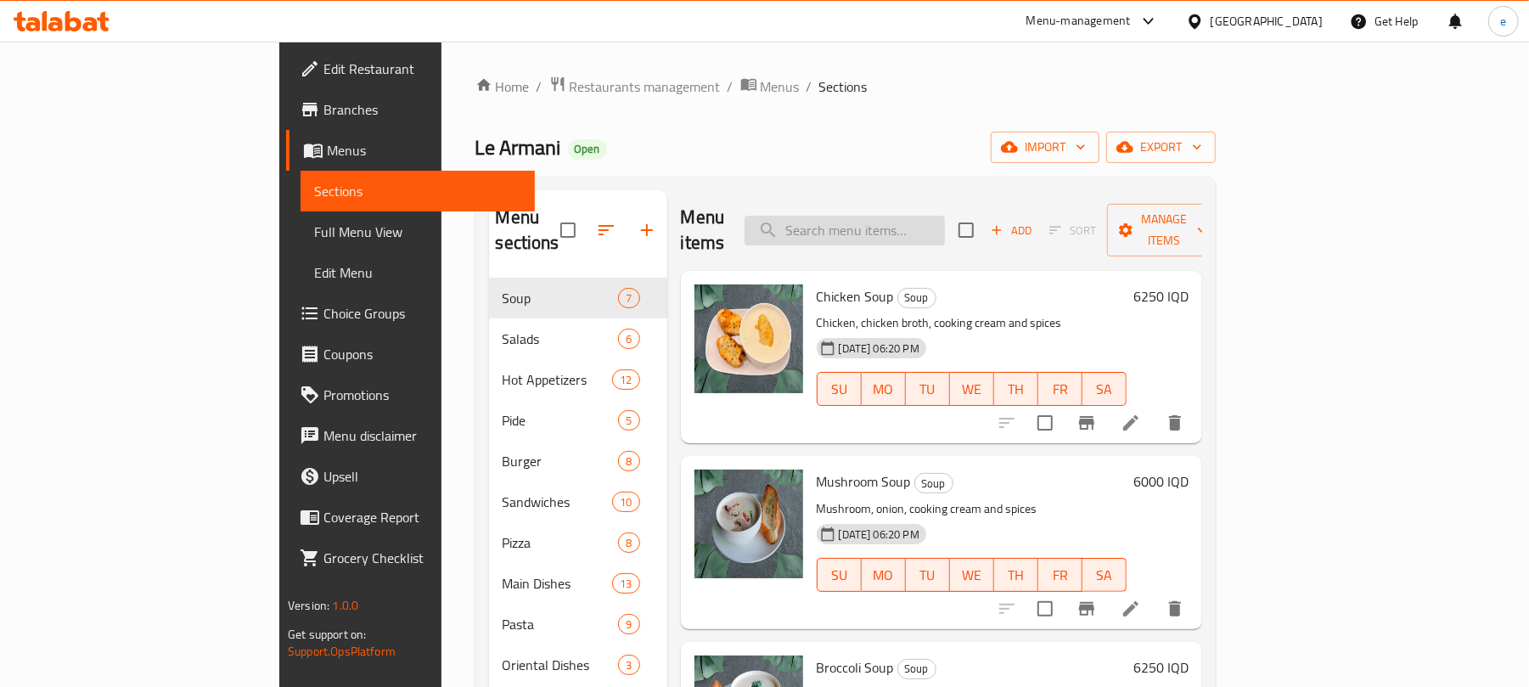
paste input "Vegetable Pizza"
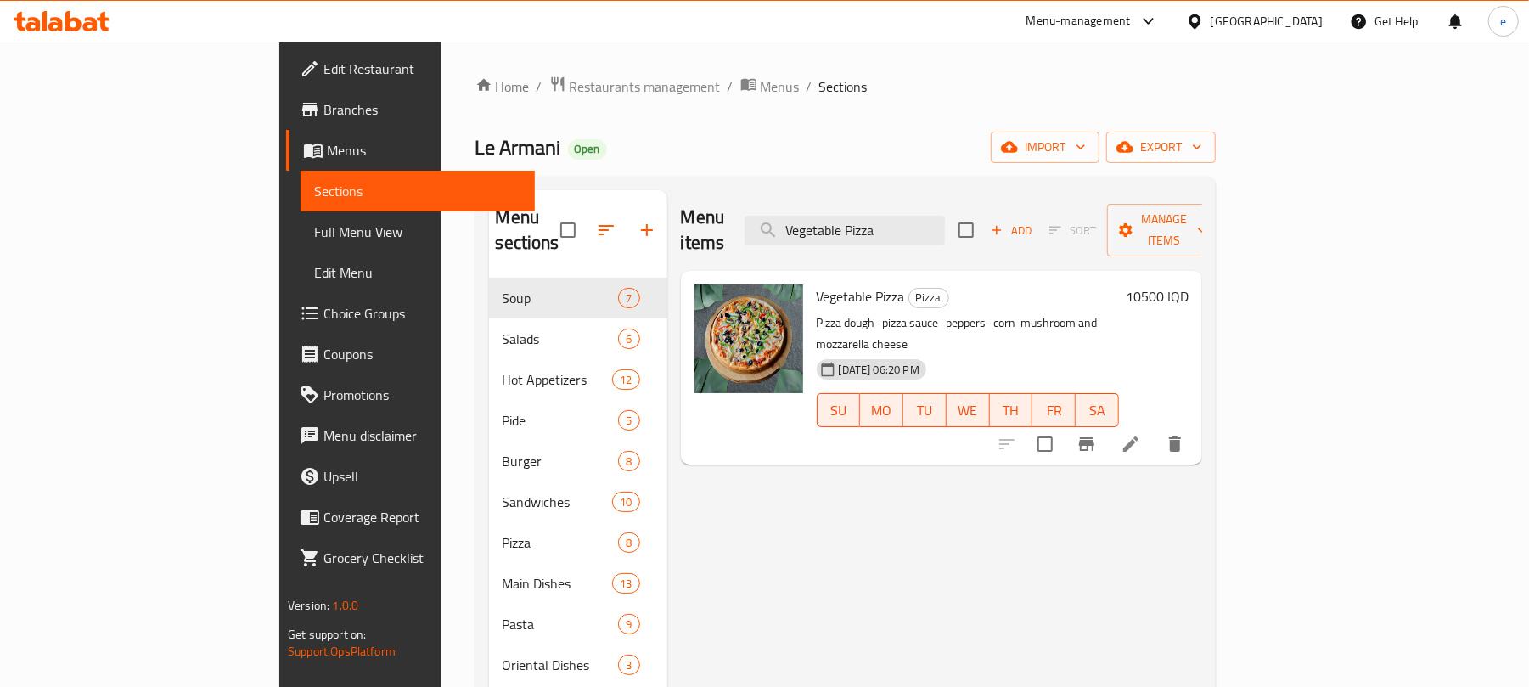
type input "Vegetable Pizza"
click at [1139, 436] on icon at bounding box center [1130, 443] width 15 height 15
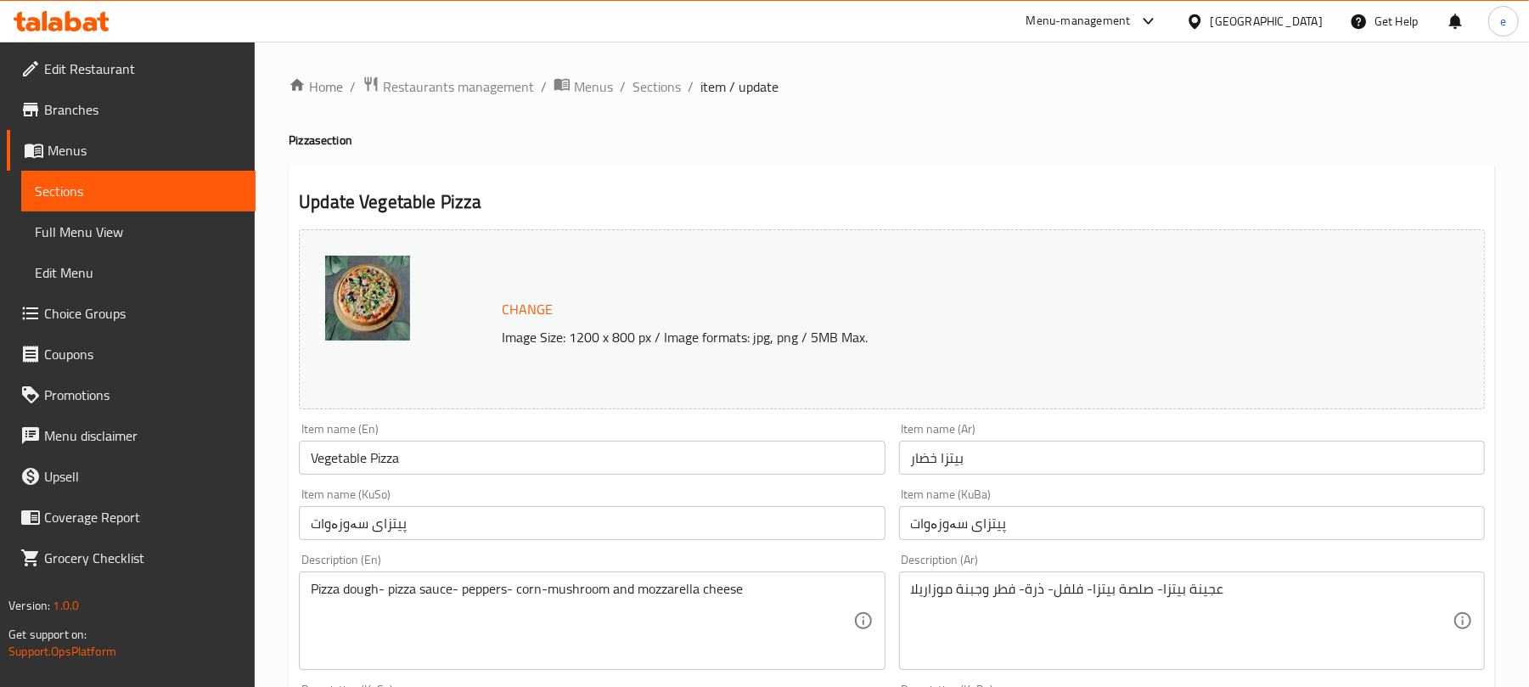
scroll to position [226, 0]
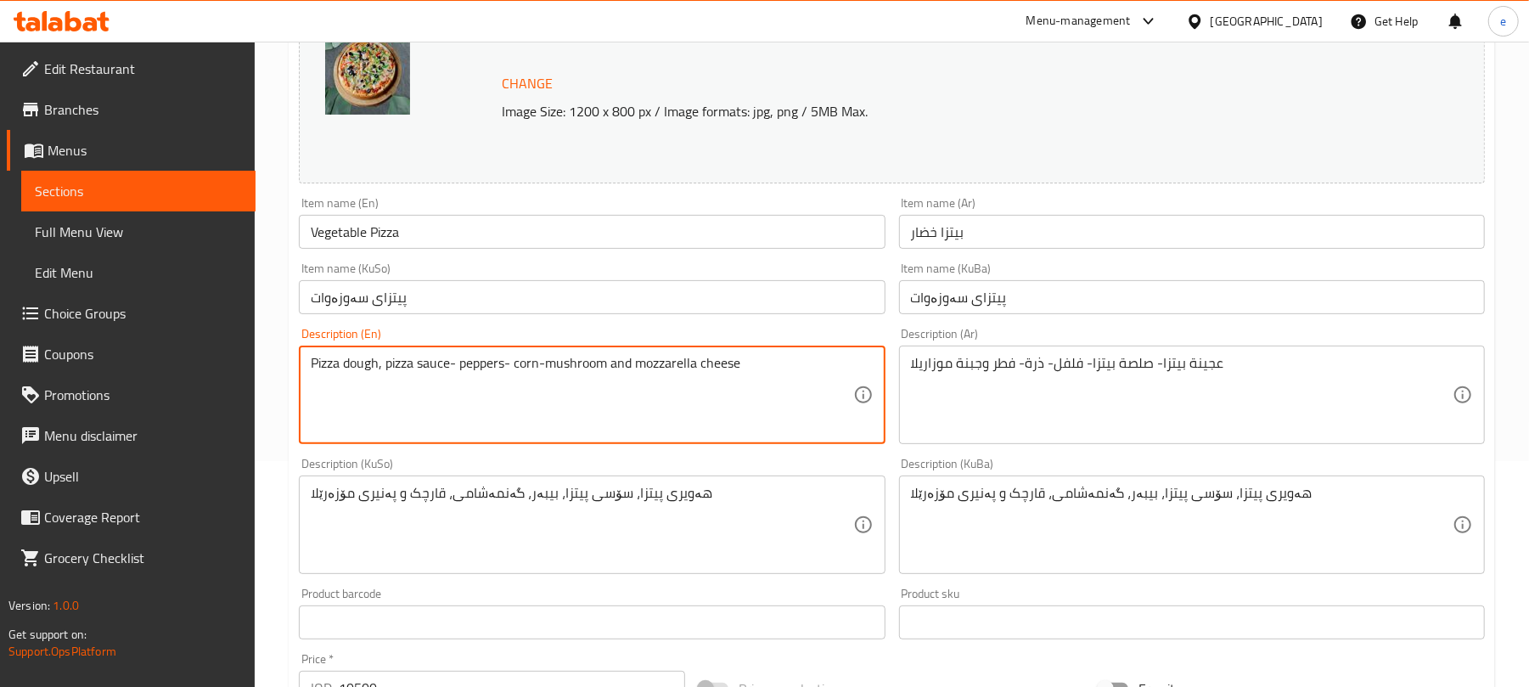
click at [462, 369] on textarea "Pizza dough, pizza sauce- peppers- corn-mushroom and mozzarella cheese" at bounding box center [582, 395] width 542 height 81
click at [513, 368] on textarea "Pizza dough, pizza sauce, peppers- corn-mushroom and mozzarella cheese" at bounding box center [582, 395] width 542 height 81
click at [535, 368] on textarea "Pizza dough, pizza sauce, peppers, corn-mushroom and mozzarella cheese" at bounding box center [582, 395] width 542 height 81
type textarea "Pizza dough, pizza sauce, peppers, corn, mushroom and mozzarella cheese"
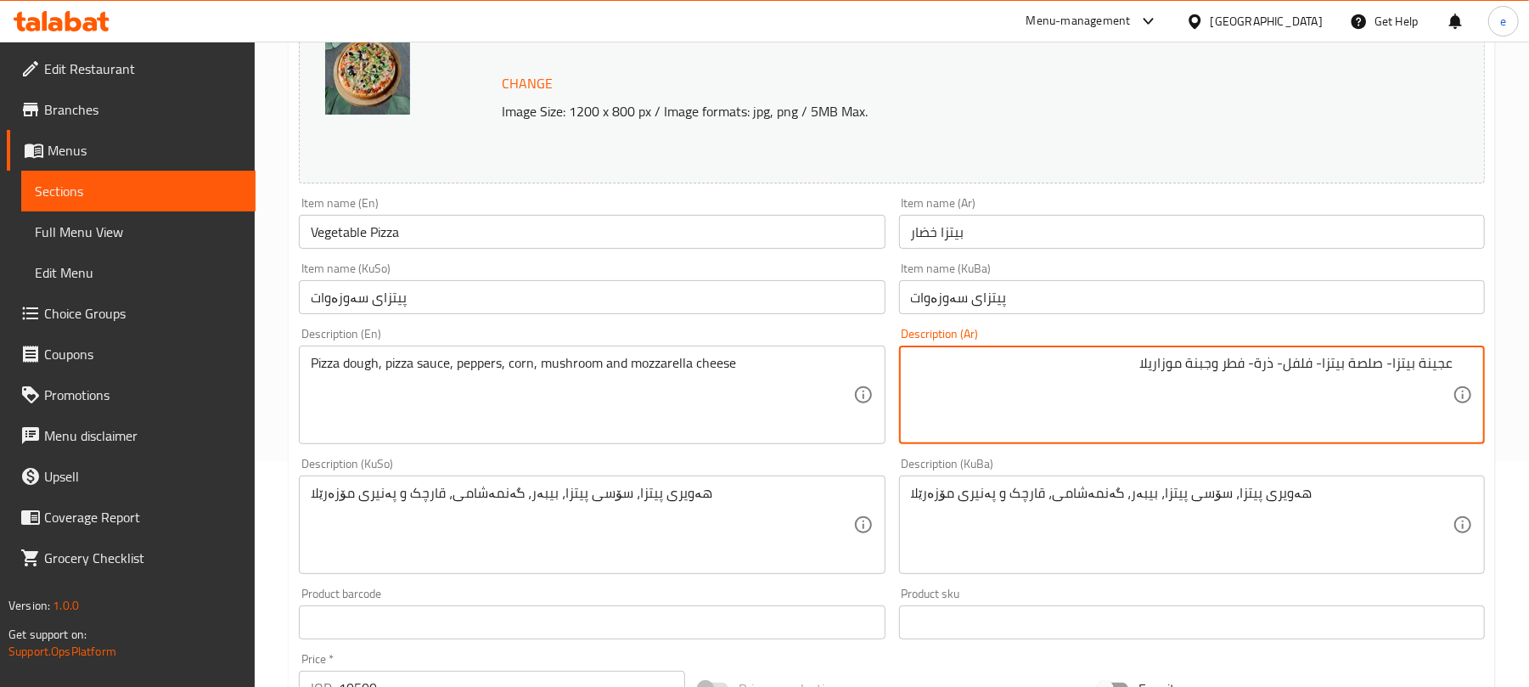
click at [1388, 375] on textarea "عجينة بيتزا- صلصة بيتزا- فلفل- ذرة- فطر وجبنة موزاريلا" at bounding box center [1182, 395] width 542 height 81
click at [1322, 369] on textarea "عجينة بيتزا, صلصة بيتزا- فلفل- ذرة- فطر وجبنة موزاريلا" at bounding box center [1182, 395] width 542 height 81
click at [1282, 369] on textarea "عجينة بيتزا, صلصة بيتزا, فلفل- ذرة- فطر وجبنة موزاريلا" at bounding box center [1182, 395] width 542 height 81
click at [1260, 365] on textarea "عجينة بيتزا, صلصة بيتزا, فلفل, ذرة- فطر وجبنة موزاريلا" at bounding box center [1182, 395] width 542 height 81
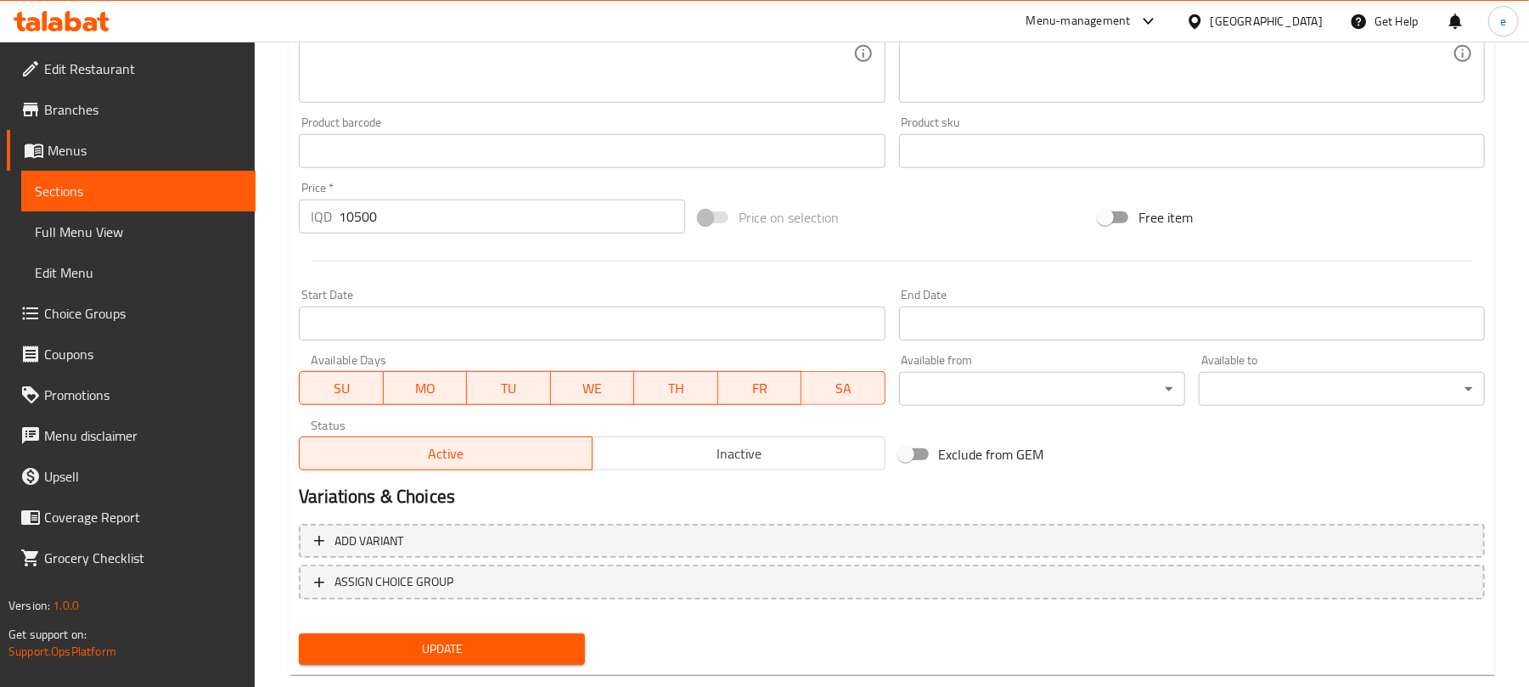
scroll to position [731, 0]
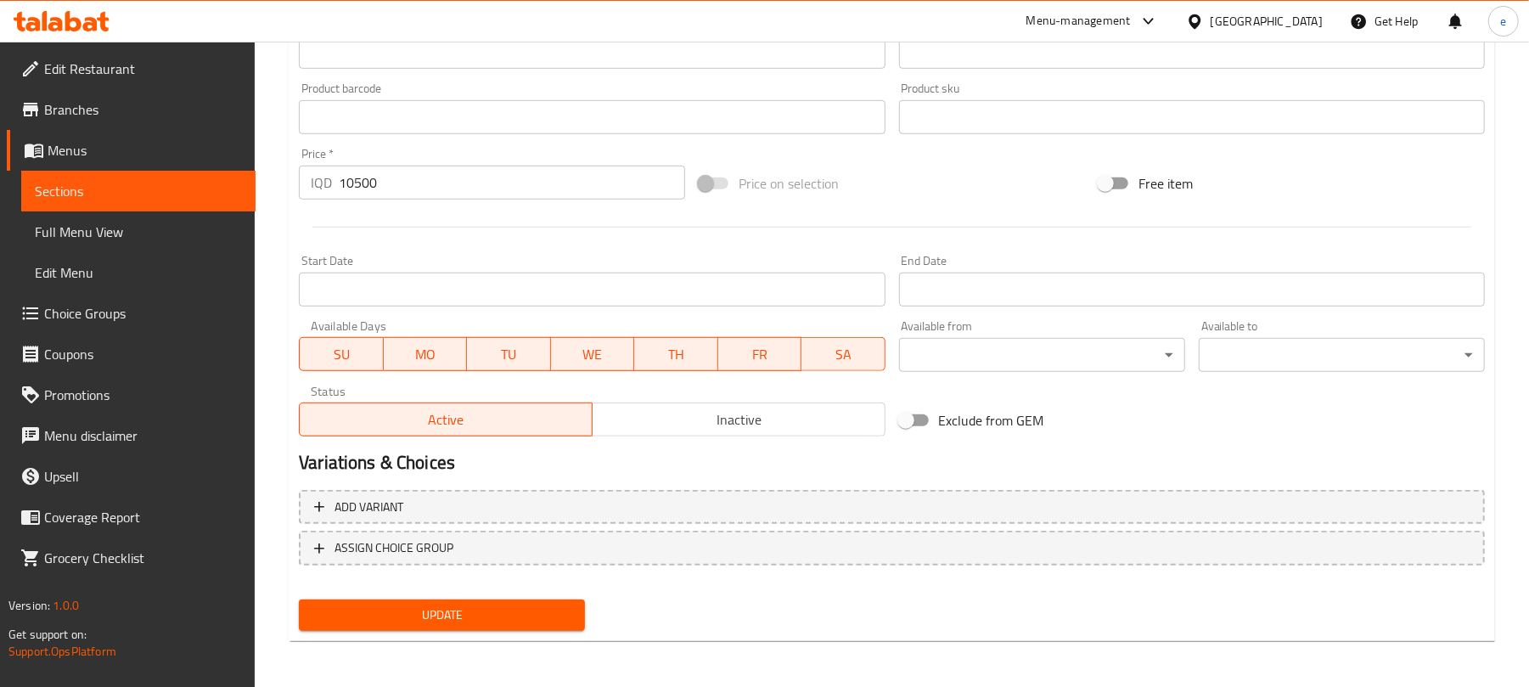
type textarea "عجينة بيتزا, صلصة بيتزا, فلفل, ذرة, فطر وجبنة موزاريلا"
click at [545, 617] on span "Update" at bounding box center [442, 615] width 259 height 21
click at [149, 188] on span "Sections" at bounding box center [138, 191] width 207 height 20
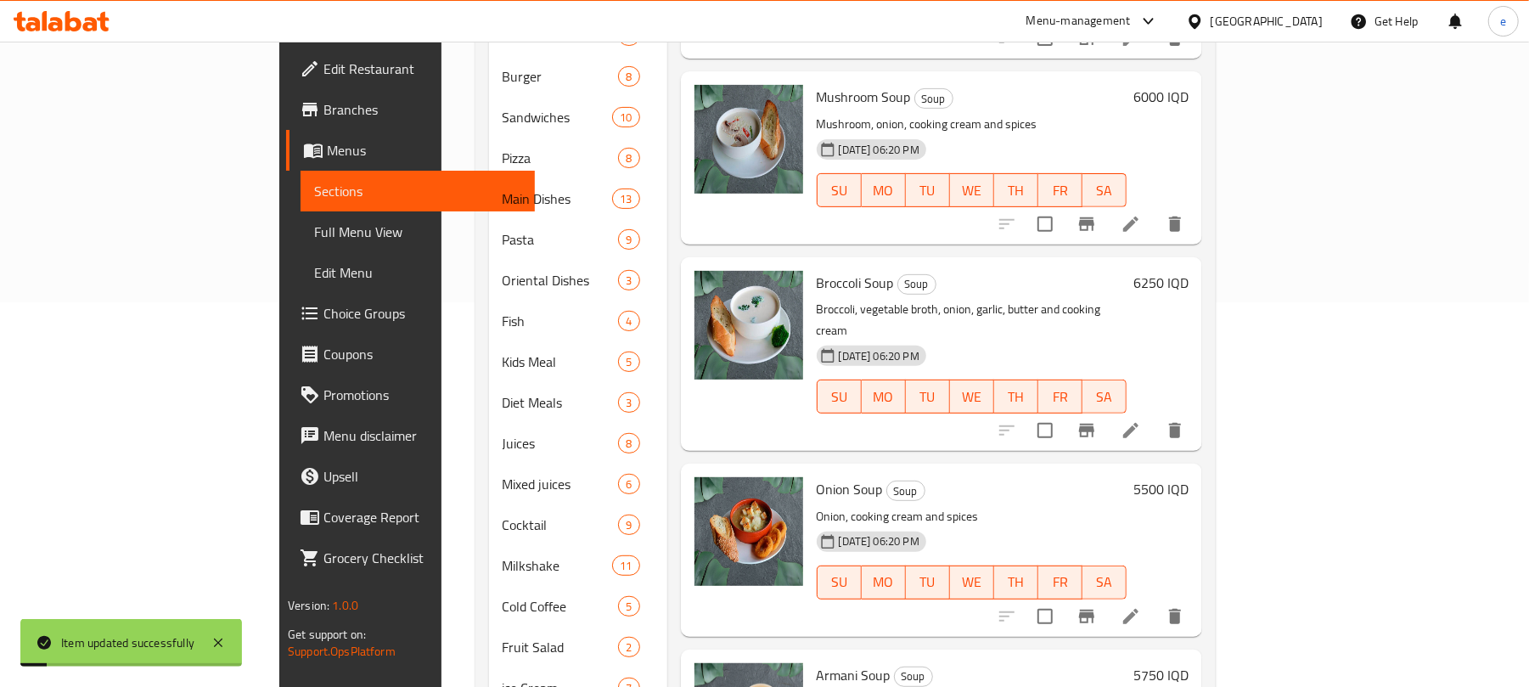
scroll to position [42, 0]
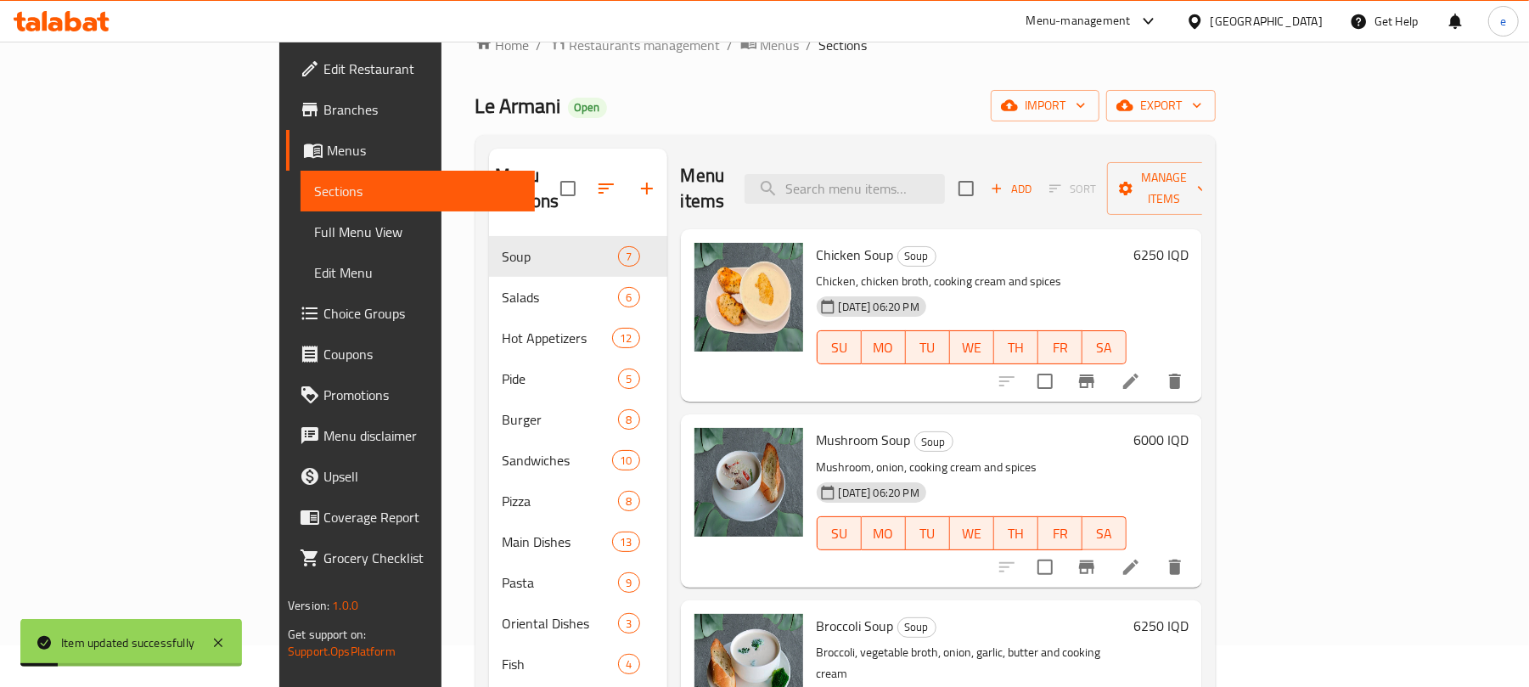
click at [961, 201] on div "Menu items Add Sort Manage items" at bounding box center [941, 189] width 521 height 81
click at [945, 183] on input "search" at bounding box center [845, 189] width 200 height 30
paste input "Chicken Pizza"
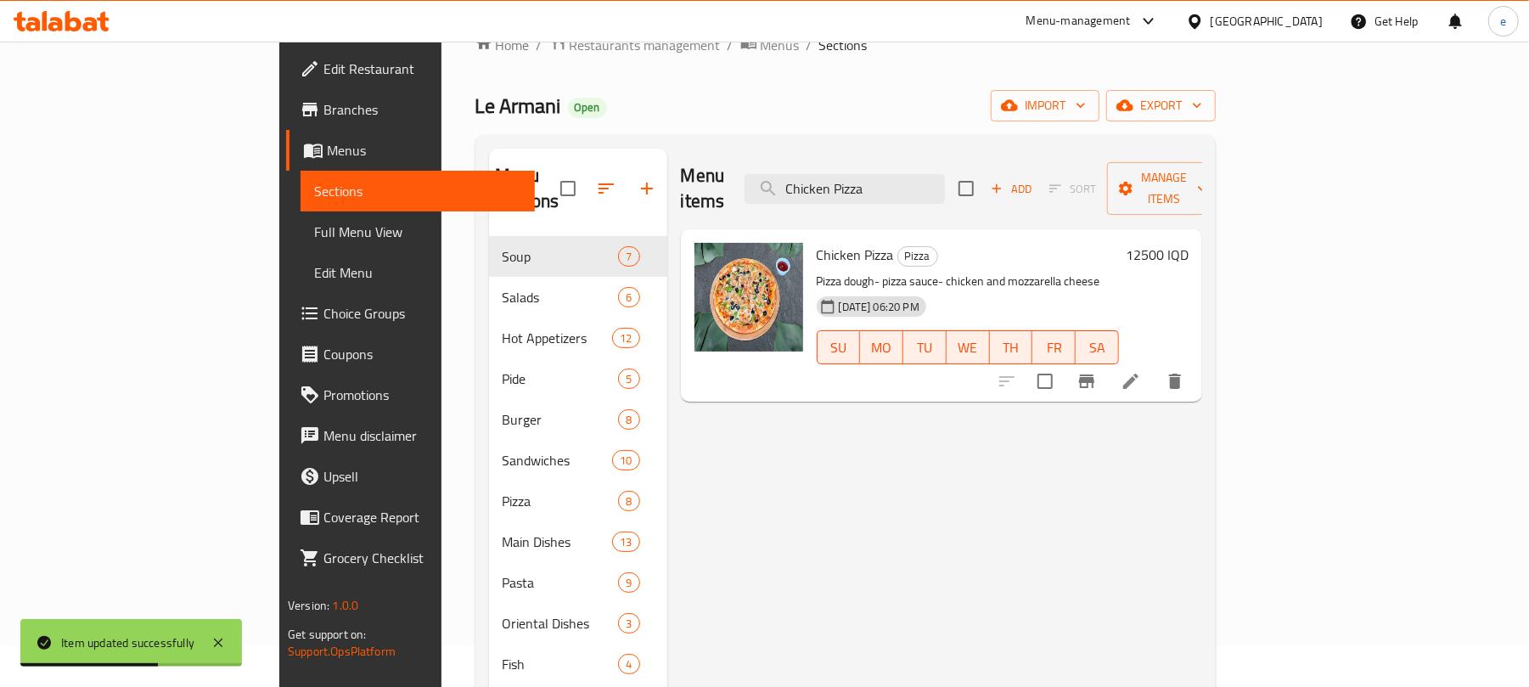
type input "Chicken Pizza"
click at [1155, 366] on li at bounding box center [1131, 381] width 48 height 31
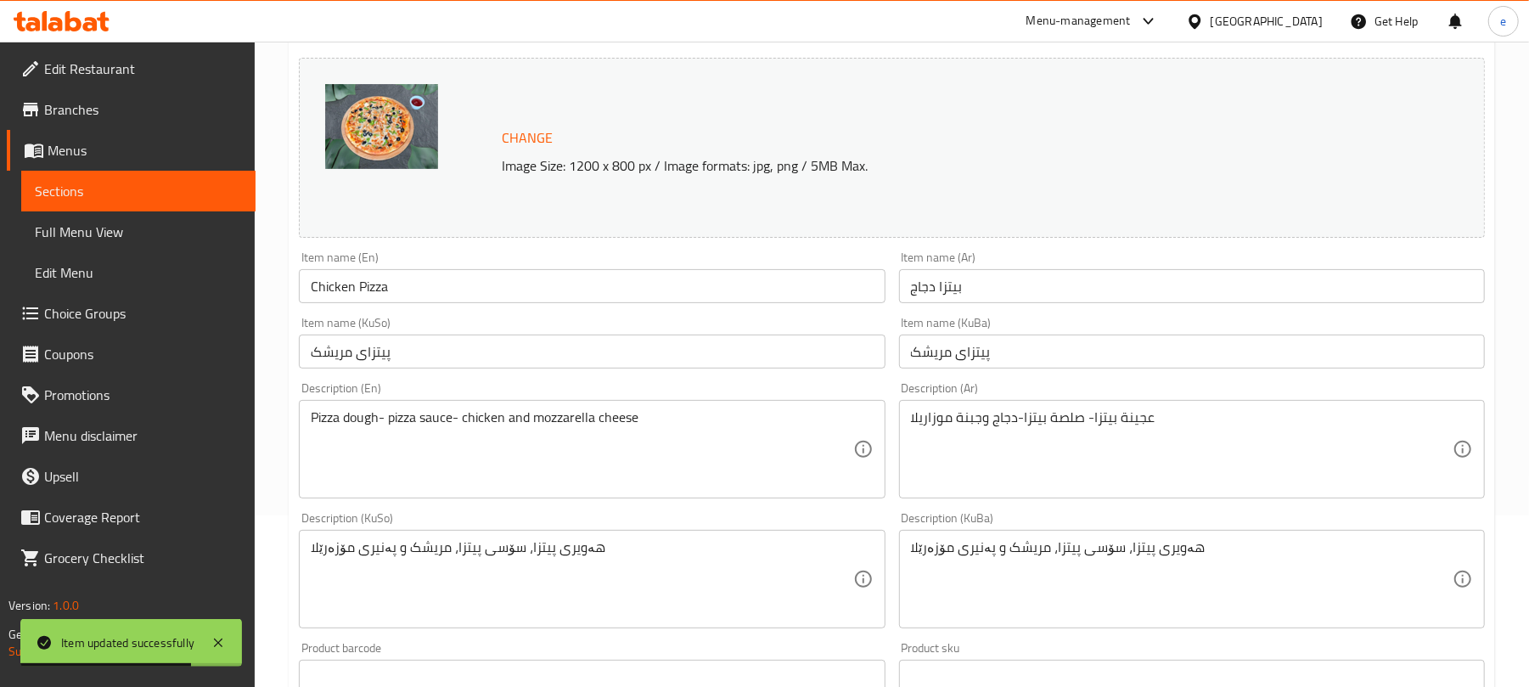
scroll to position [226, 0]
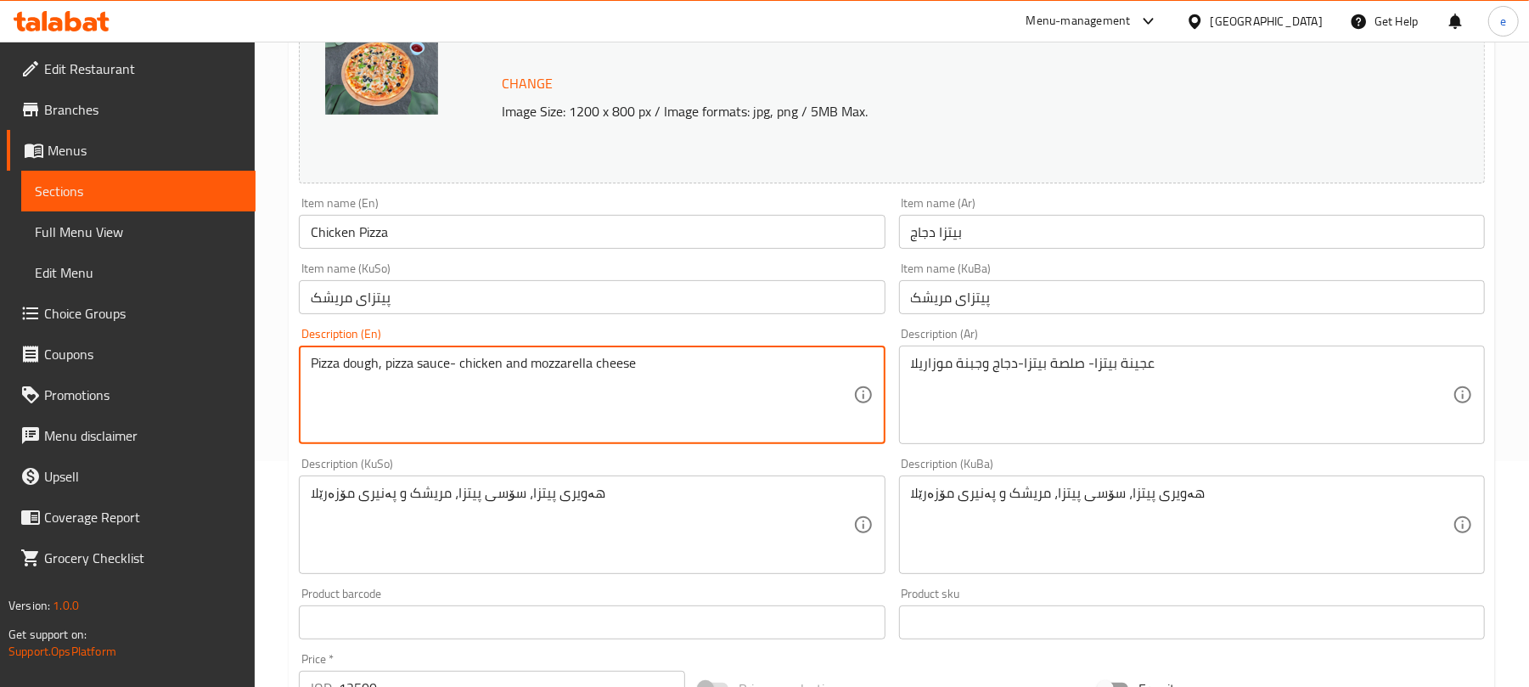
click at [459, 372] on textarea "Pizza dough, pizza sauce- chicken and mozzarella cheese" at bounding box center [582, 395] width 542 height 81
type textarea "Pizza dough, pizza sauce, chicken and mozzarella cheese"
drag, startPoint x: 1202, startPoint y: 369, endPoint x: 1209, endPoint y: 377, distance: 10.9
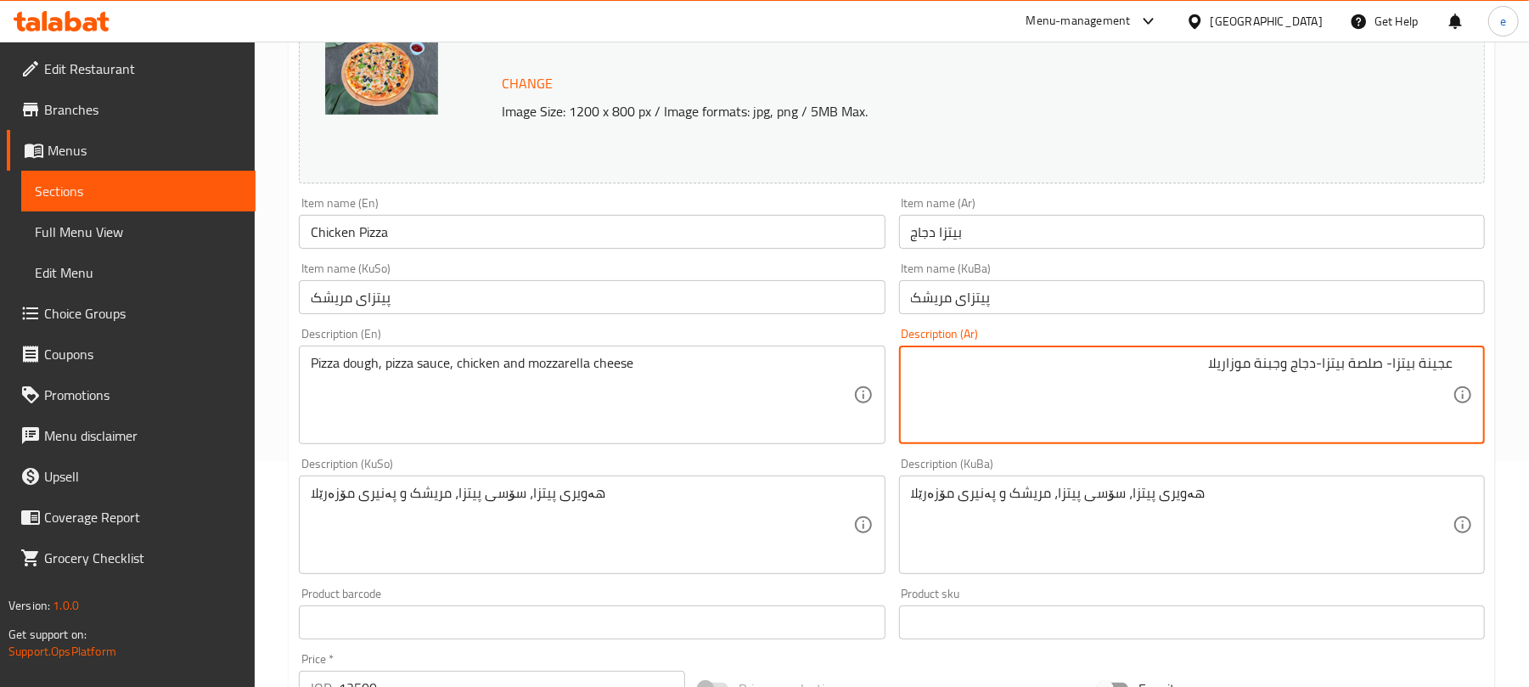
click at [1391, 368] on textarea "عجينة بيتزا- صلصة بيتزا-دجاج وجبنة موزاريلا" at bounding box center [1182, 395] width 542 height 81
click at [1320, 367] on textarea "عجينة بيتزا, صلصة بيتزا-دجاج وجبنة موزاريلا" at bounding box center [1182, 395] width 542 height 81
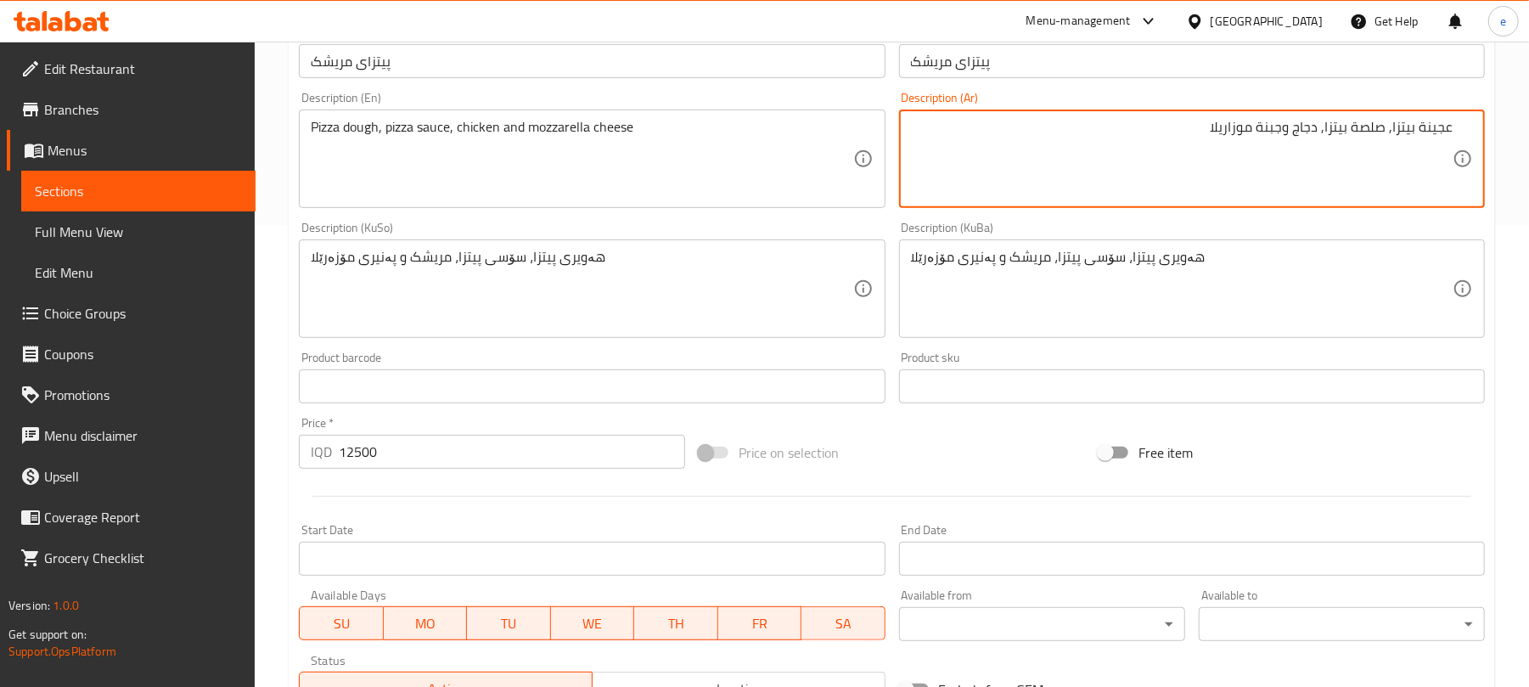
scroll to position [731, 0]
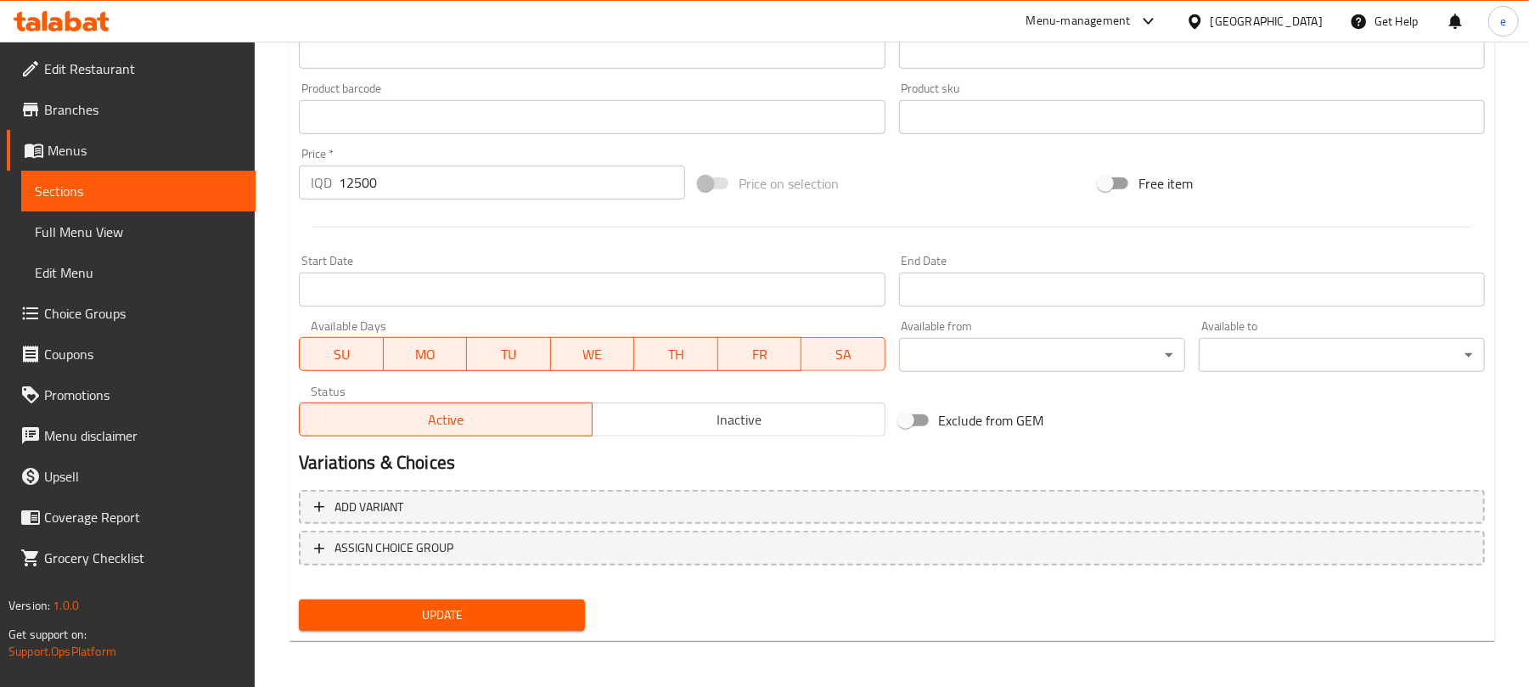
type textarea "عجينة بيتزا, صلصة بيتزا, دجاج وجبنة موزاريلا"
click at [558, 596] on div "Update" at bounding box center [442, 615] width 300 height 45
click at [552, 606] on span "Update" at bounding box center [442, 615] width 259 height 21
click at [202, 197] on span "Sections" at bounding box center [138, 191] width 207 height 20
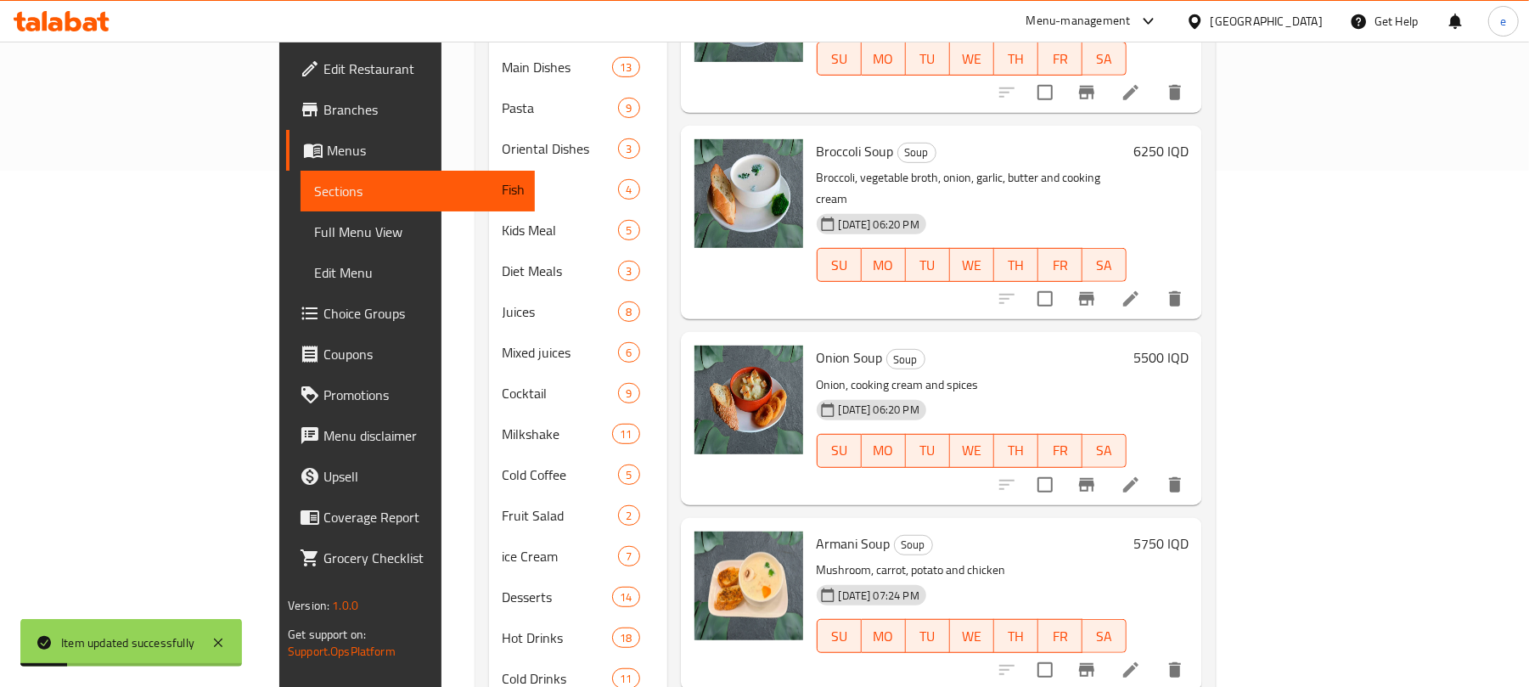
scroll to position [42, 0]
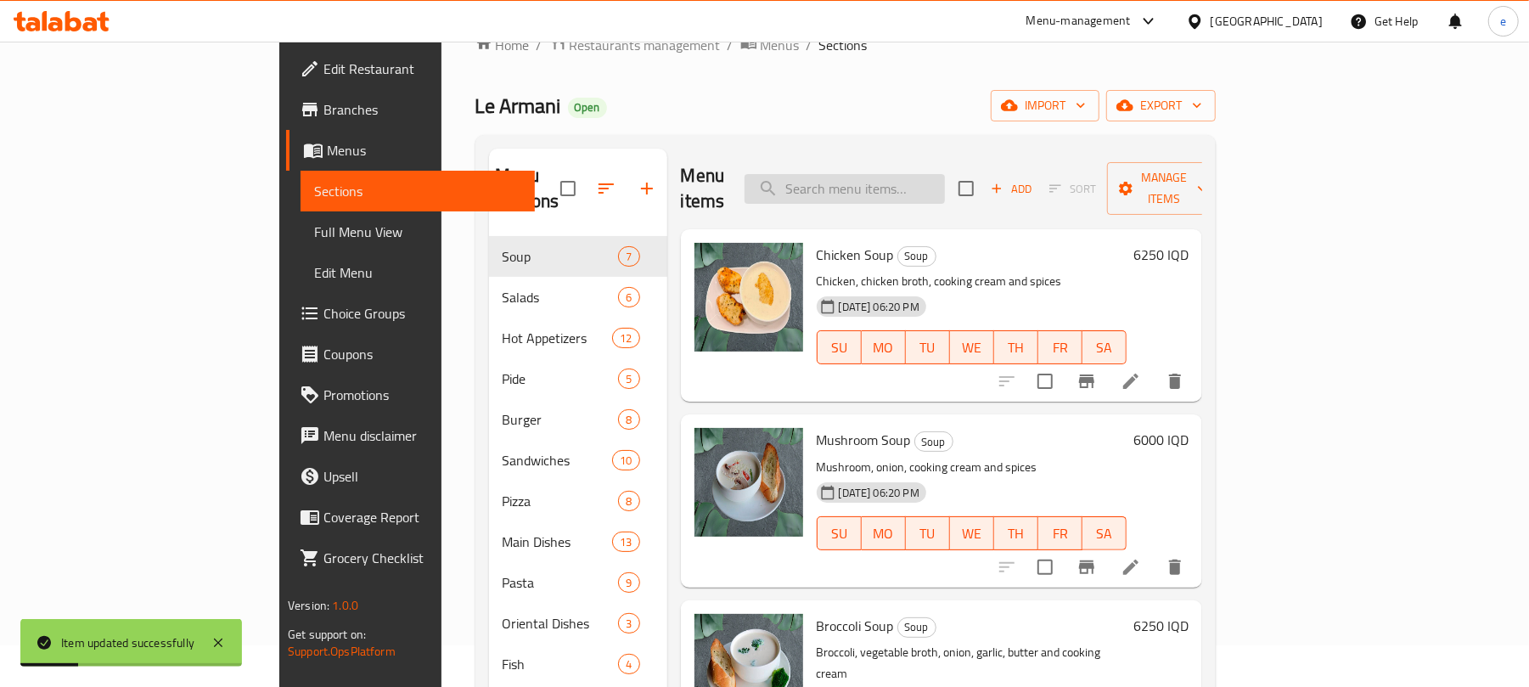
click at [945, 185] on input "search" at bounding box center [845, 189] width 200 height 30
paste input "Pepperoni Pizza"
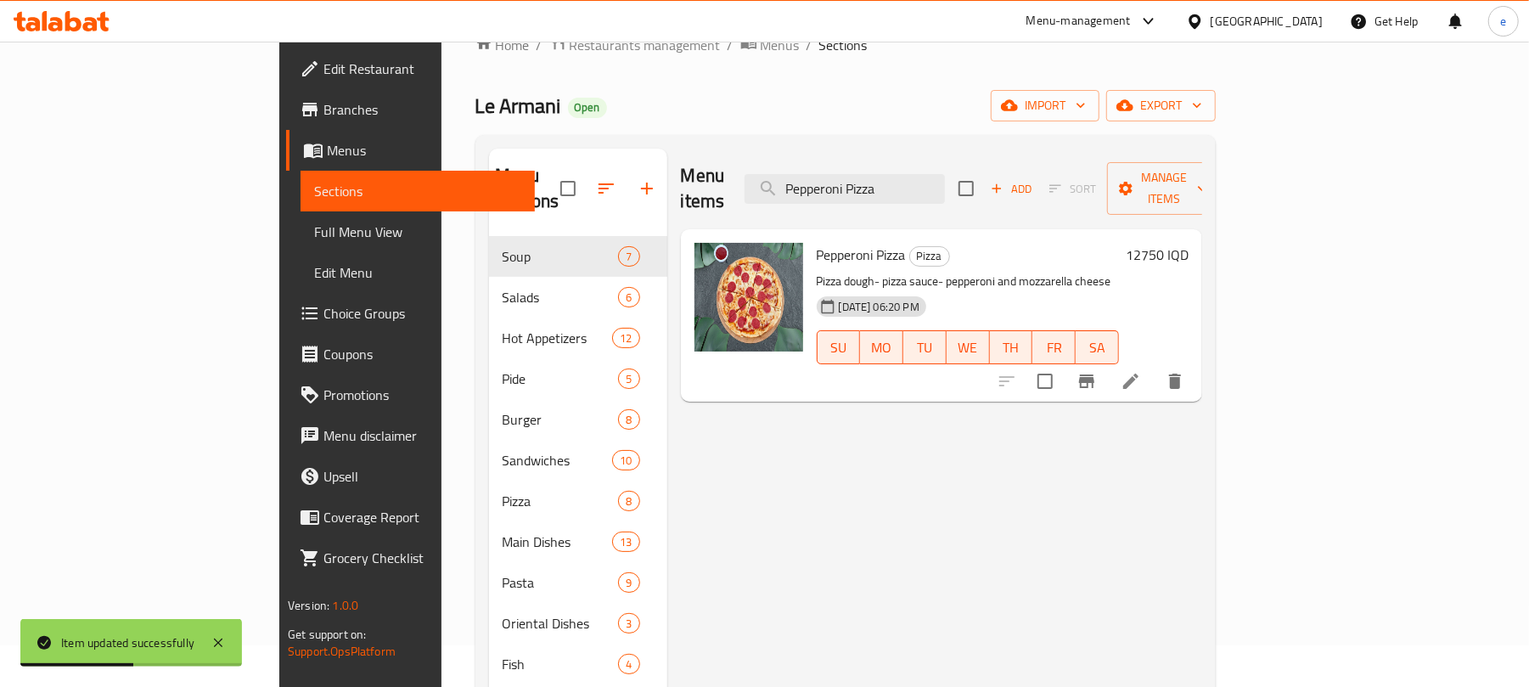
type input "Pepperoni Pizza"
click at [1141, 371] on icon at bounding box center [1131, 381] width 20 height 20
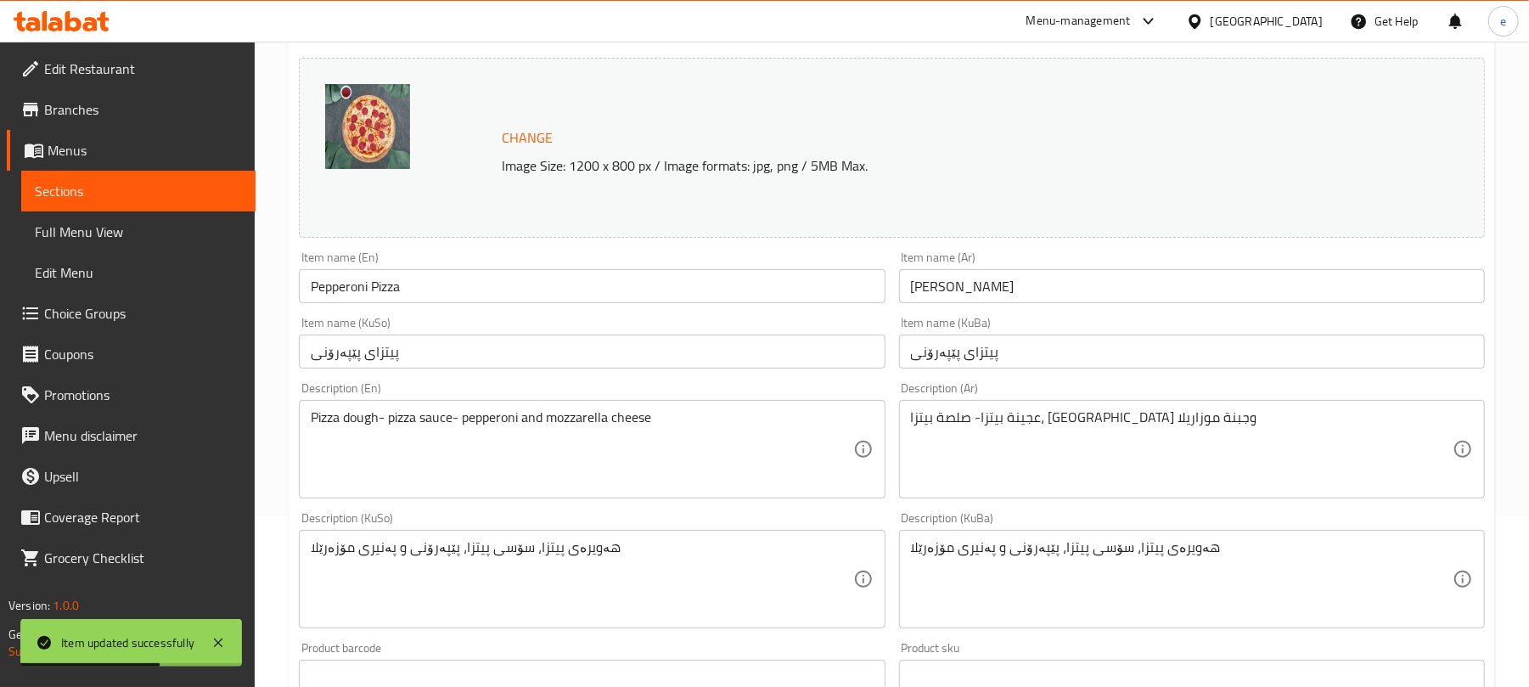
scroll to position [226, 0]
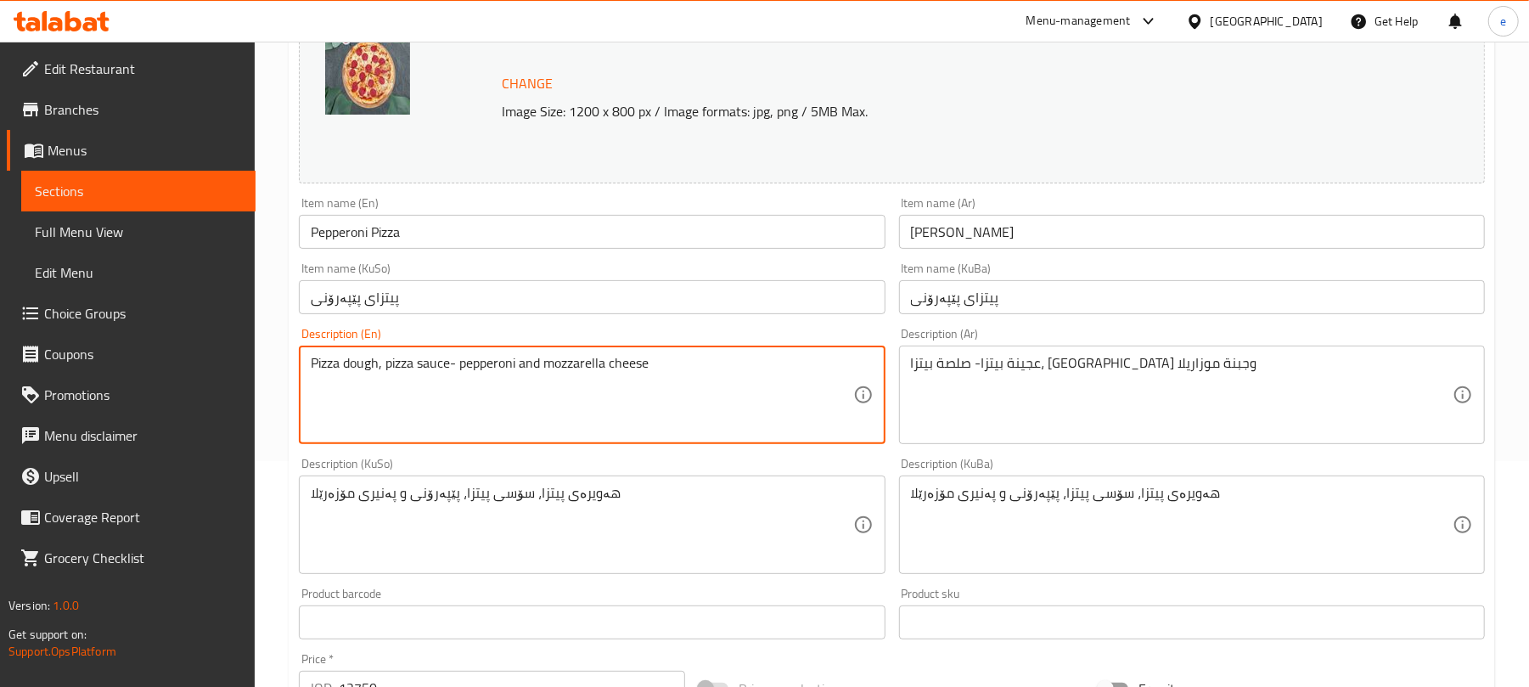
click at [453, 367] on textarea "Pizza dough, pizza sauce- pepperoni and mozzarella cheese" at bounding box center [582, 395] width 542 height 81
type textarea "Pizza dough, pizza sauce, pepperoni and mozzarella cheese"
drag, startPoint x: 1183, startPoint y: 365, endPoint x: 1211, endPoint y: 385, distance: 34.2
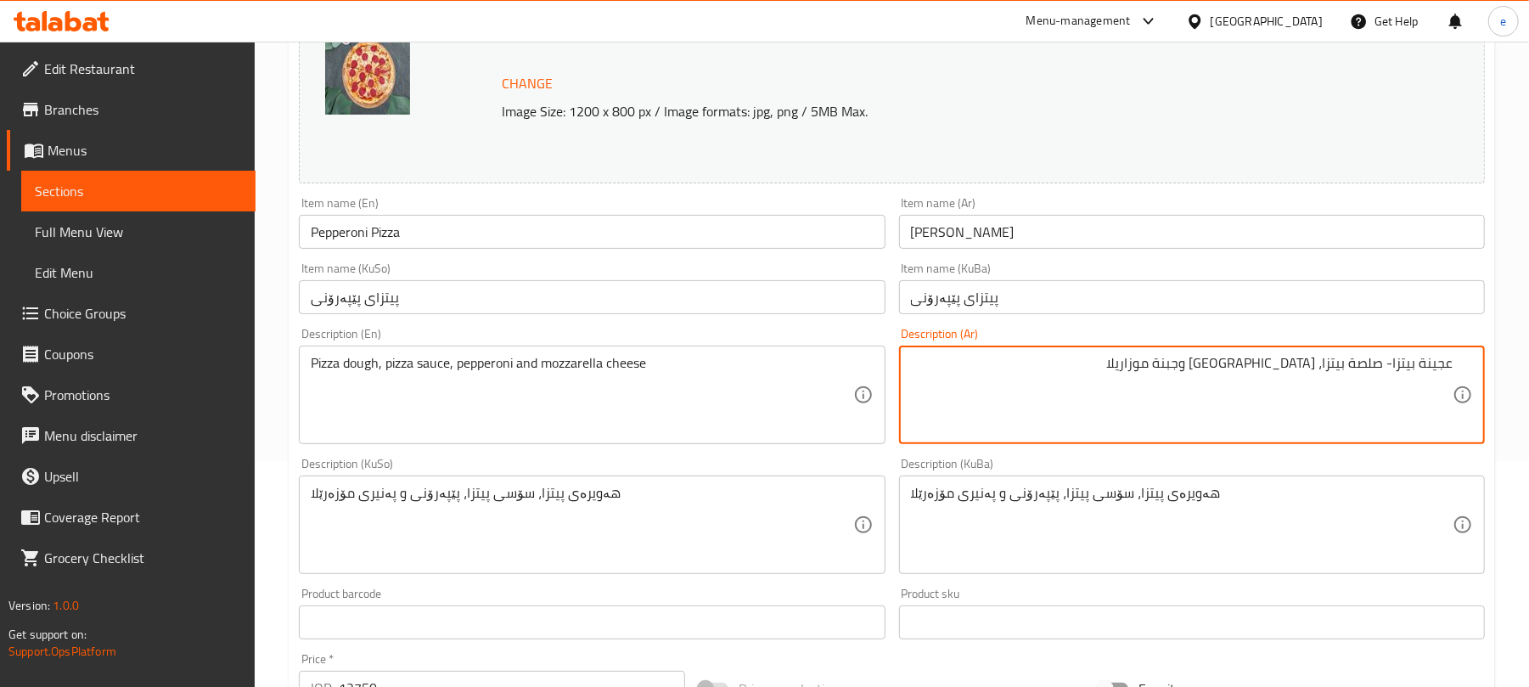
click at [1393, 363] on textarea "عجينة بيتزا- صلصة بيتزا، [GEOGRAPHIC_DATA] وجبنة موزاريلا" at bounding box center [1182, 395] width 542 height 81
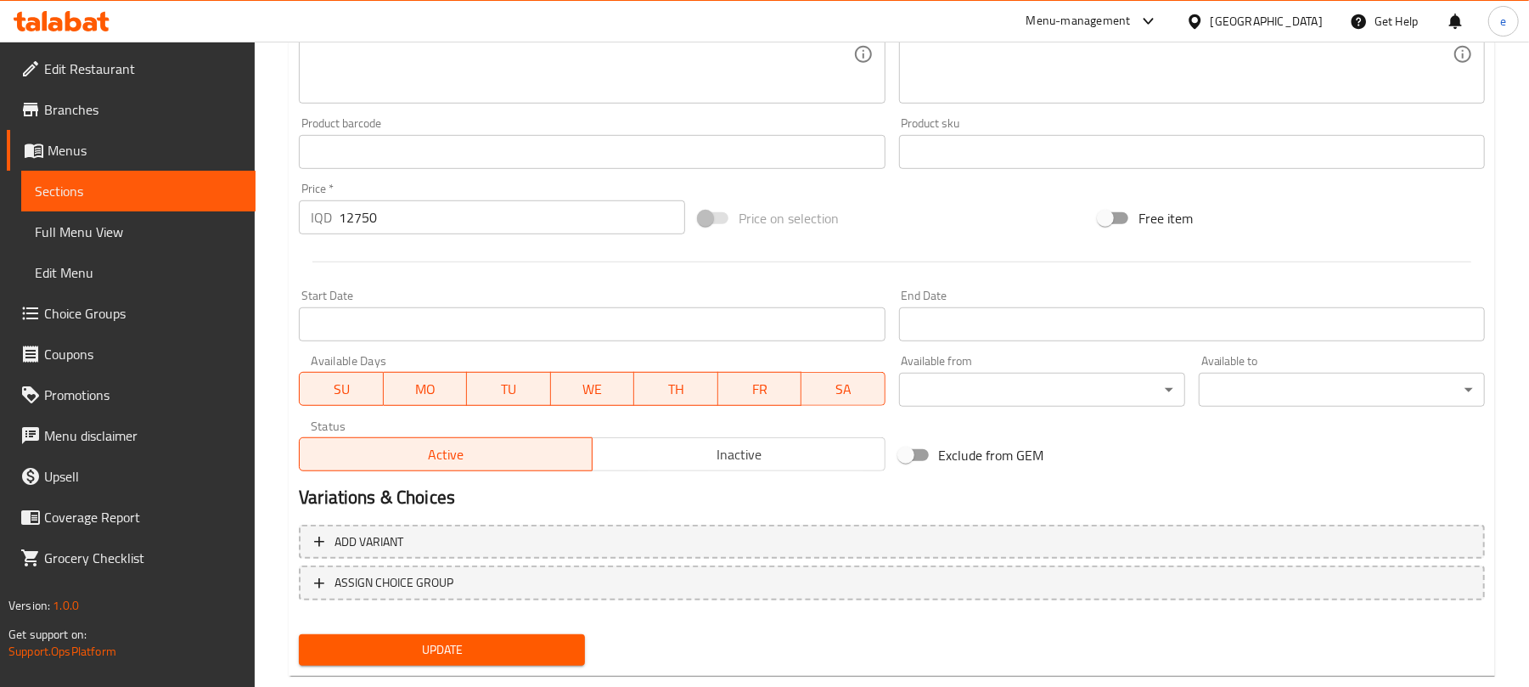
scroll to position [731, 0]
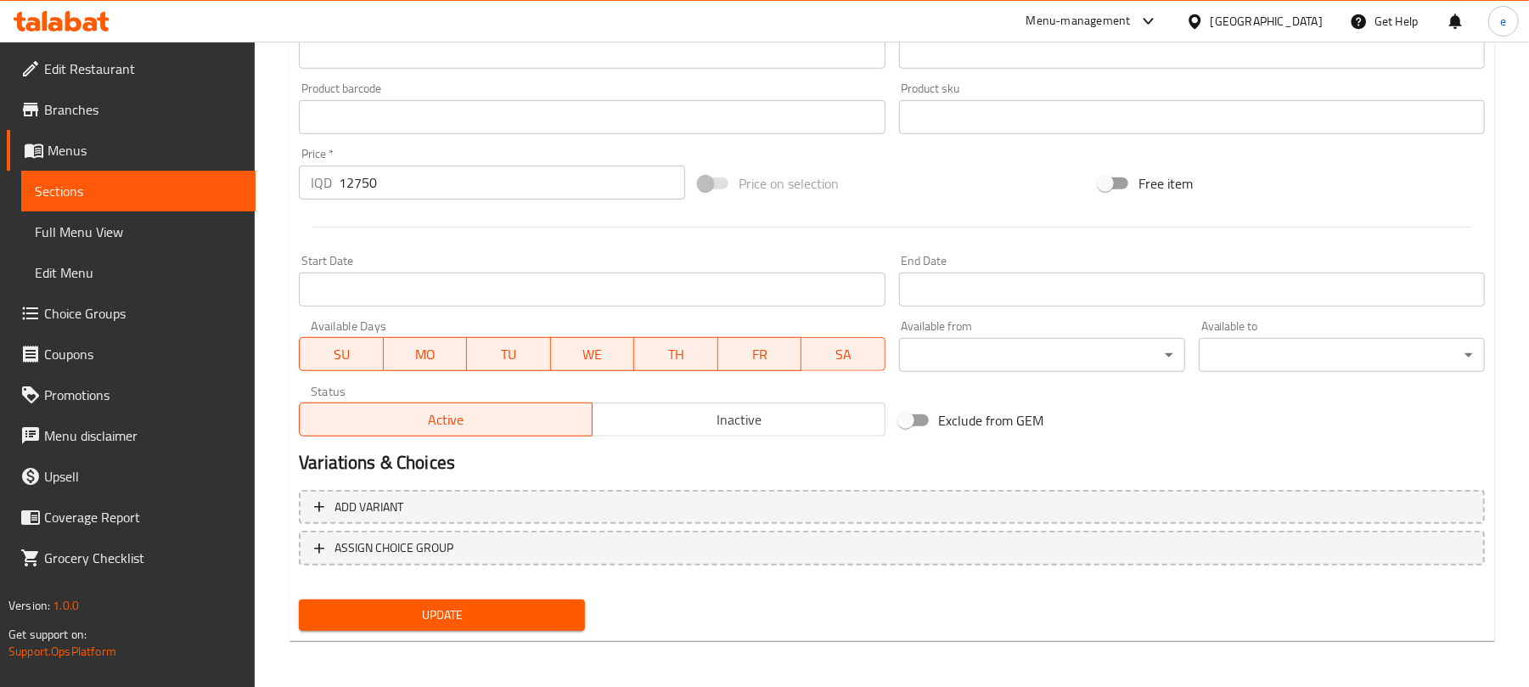
type textarea "عجينة بيتزا, صلصة بيتزا، [GEOGRAPHIC_DATA] وجبنة موزاريلا"
click at [508, 626] on button "Update" at bounding box center [442, 615] width 286 height 31
click at [200, 184] on span "Sections" at bounding box center [138, 191] width 207 height 20
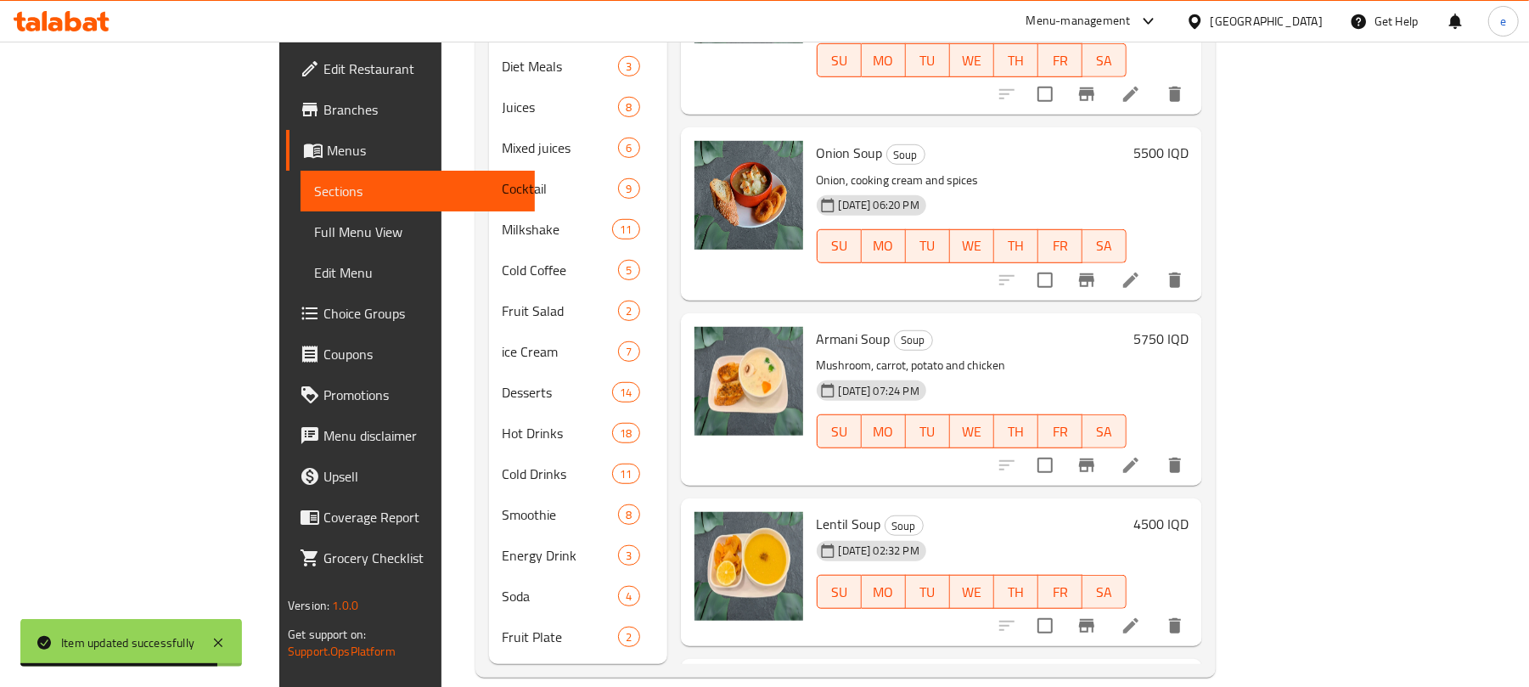
scroll to position [42, 0]
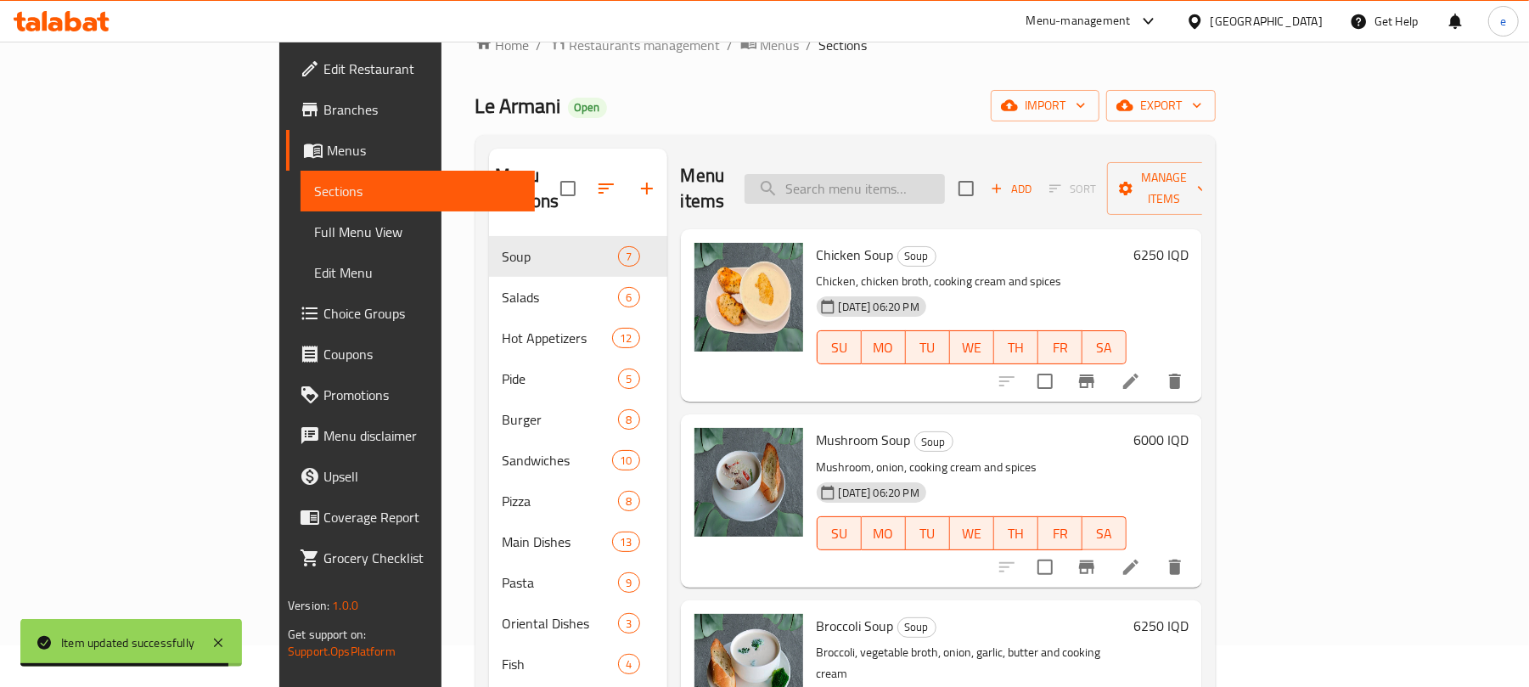
click at [904, 180] on input "search" at bounding box center [845, 189] width 200 height 30
paste input "Mixed Pizza"
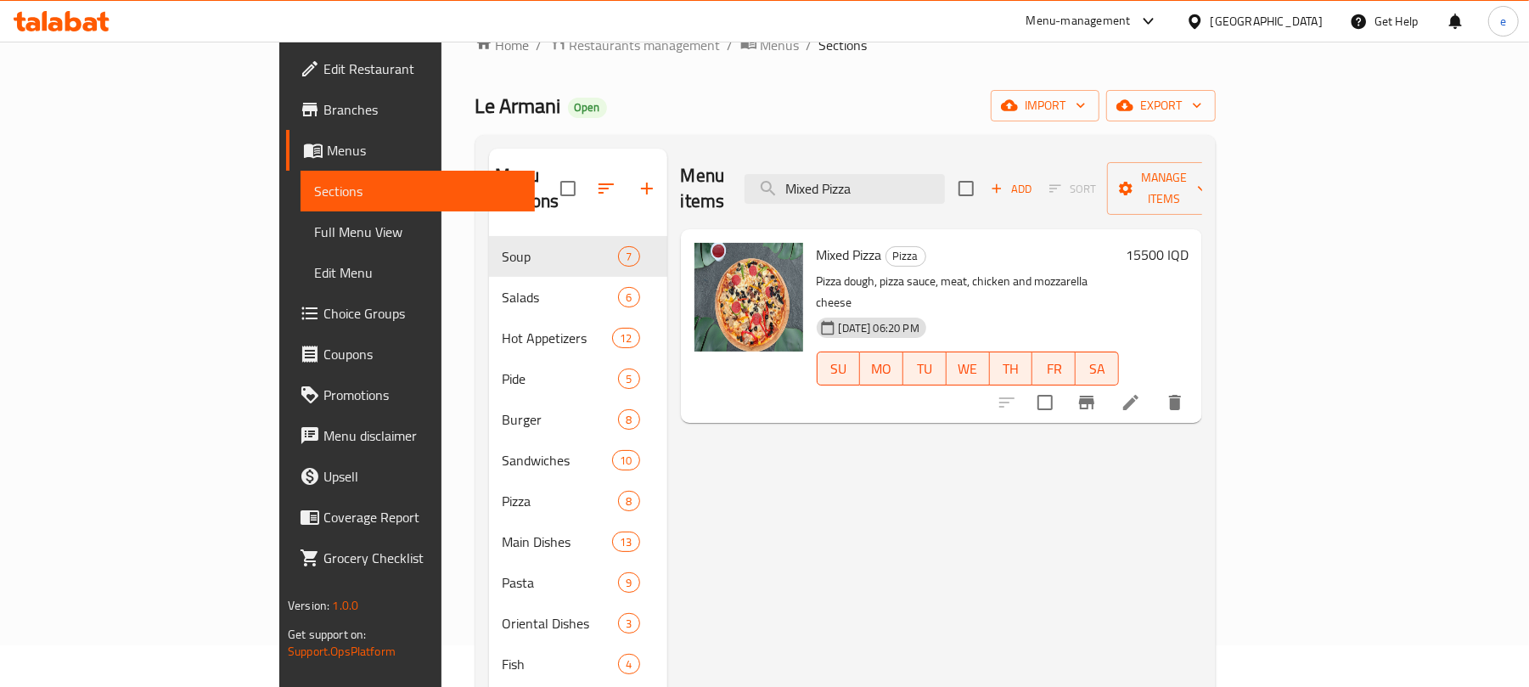
type input "Mixed Pizza"
click at [1141, 392] on icon at bounding box center [1131, 402] width 20 height 20
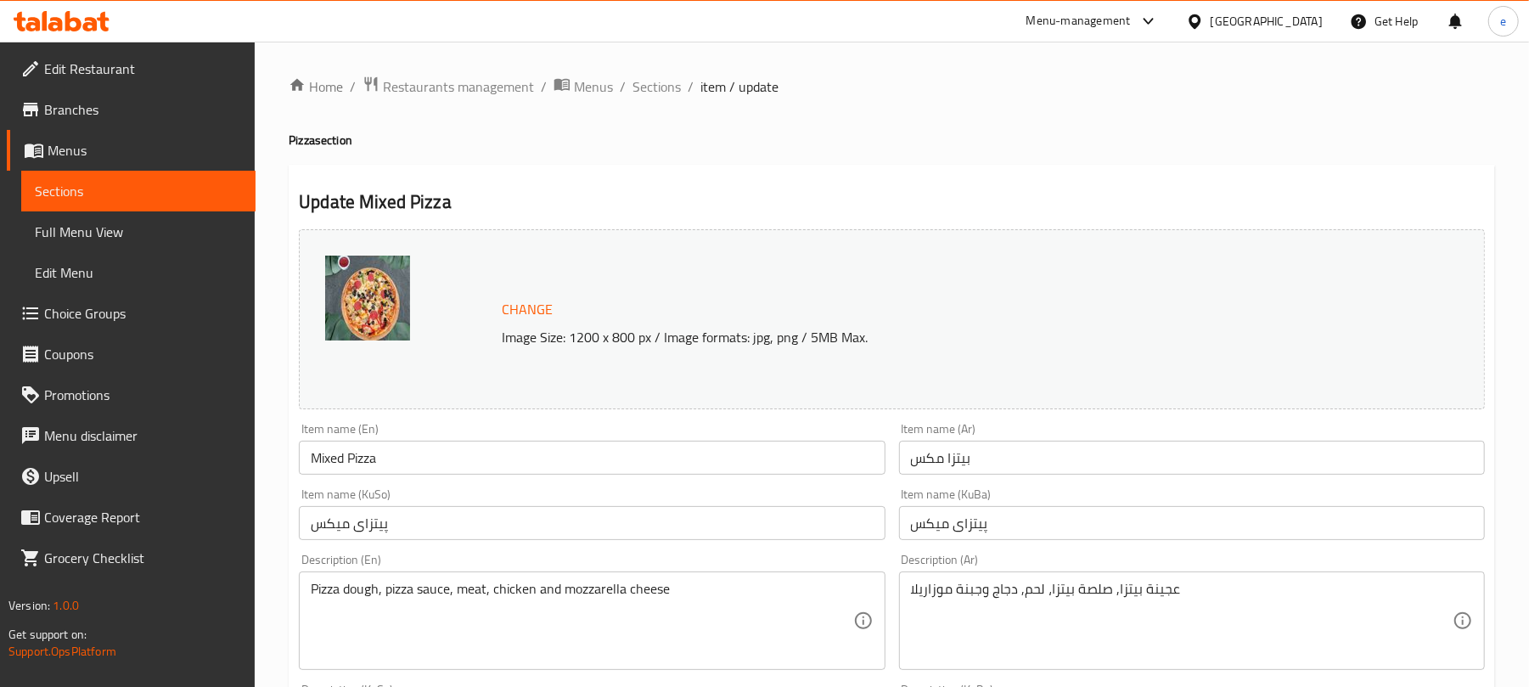
click at [90, 201] on link "Sections" at bounding box center [138, 191] width 234 height 41
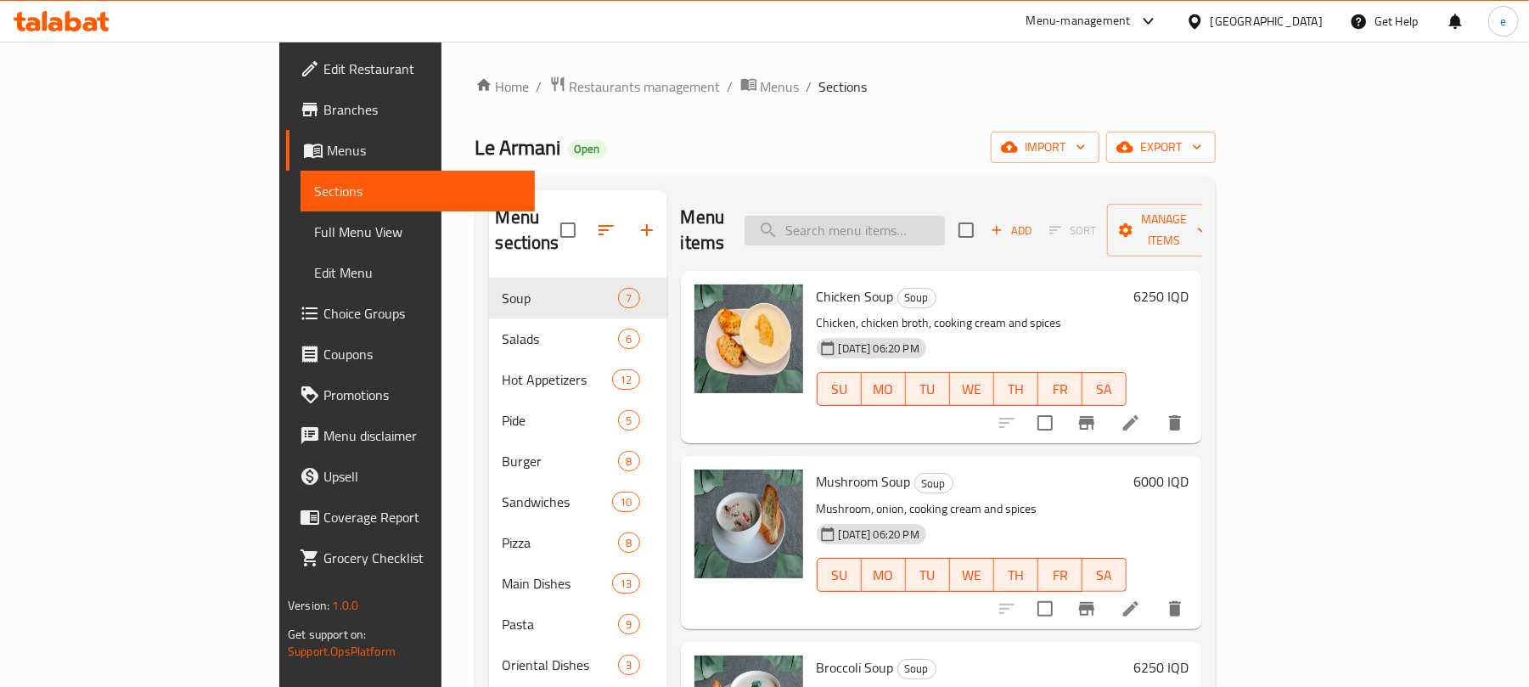
click at [919, 217] on input "search" at bounding box center [845, 231] width 200 height 30
paste input "Mixed Pizza"
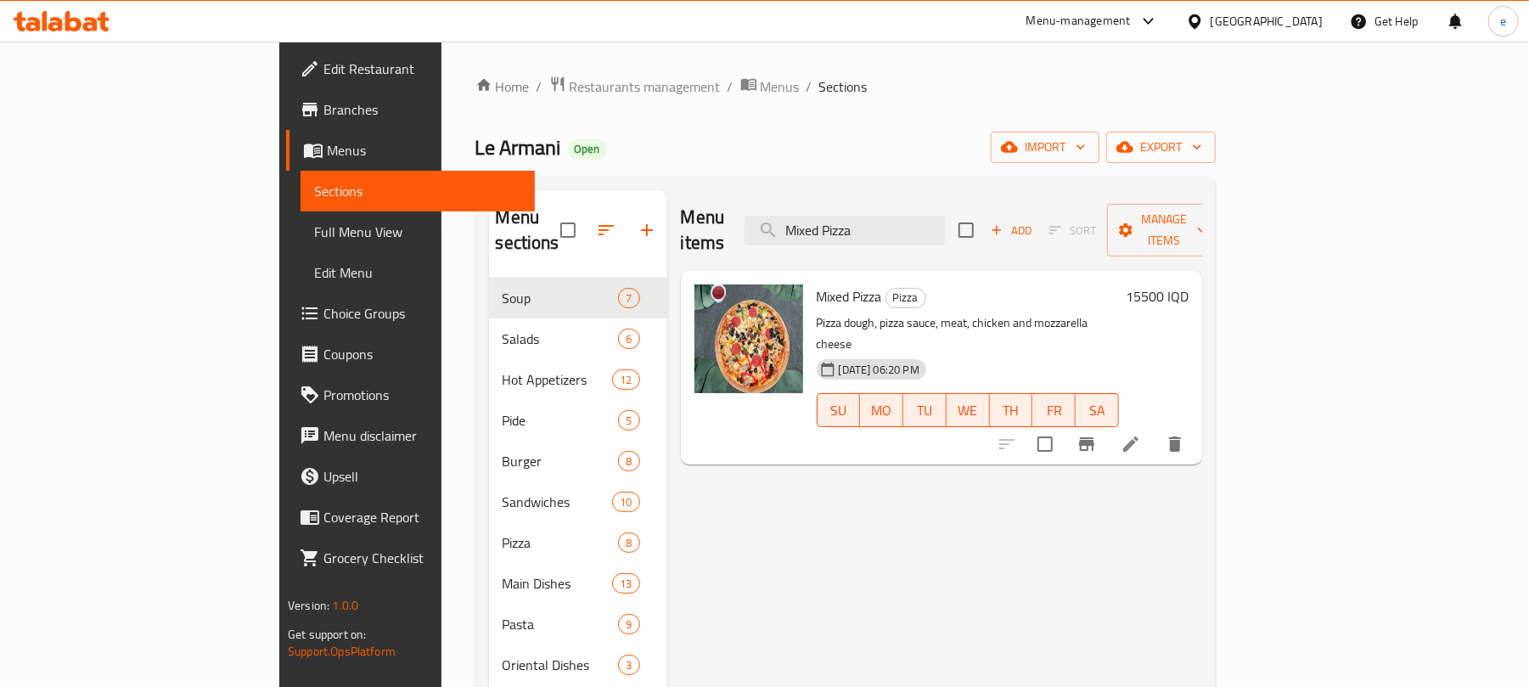
type input "Mixed Pizza"
click at [1141, 434] on icon at bounding box center [1131, 444] width 20 height 20
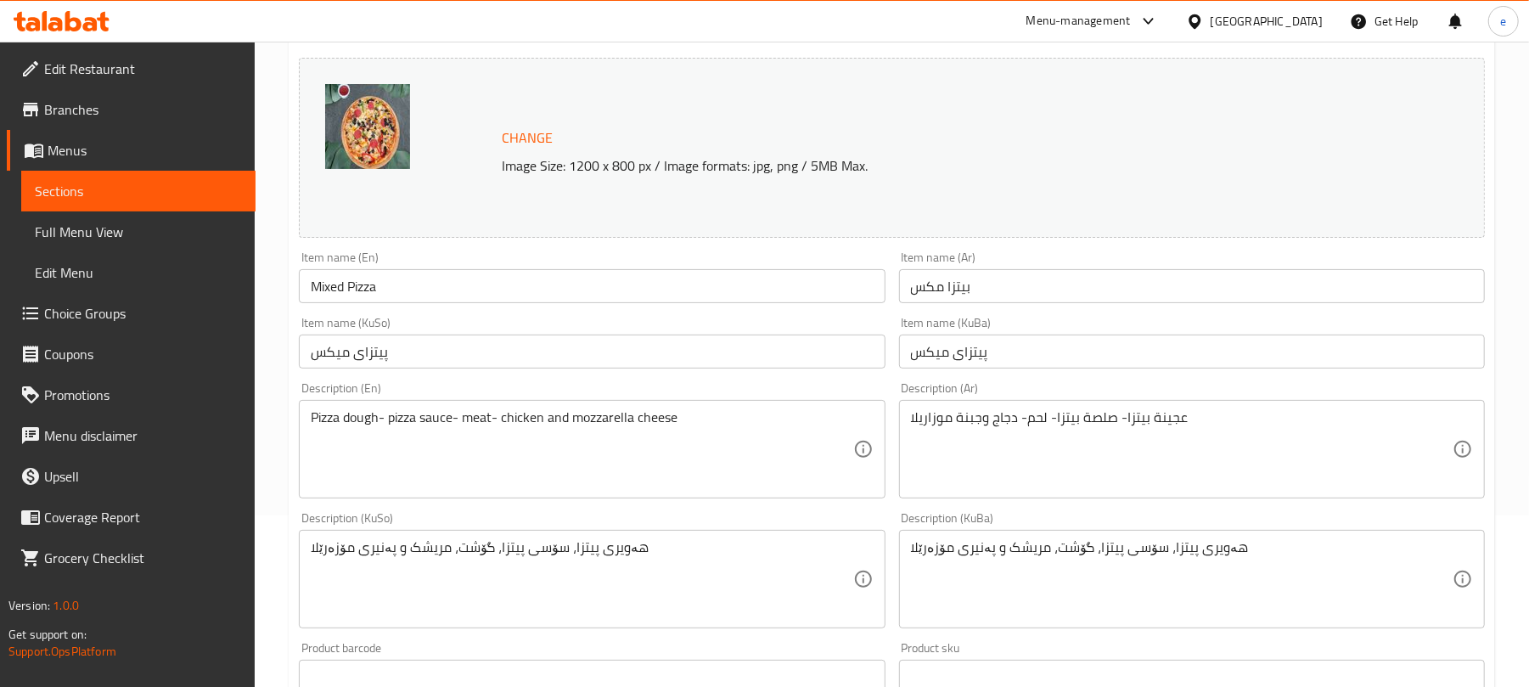
scroll to position [226, 0]
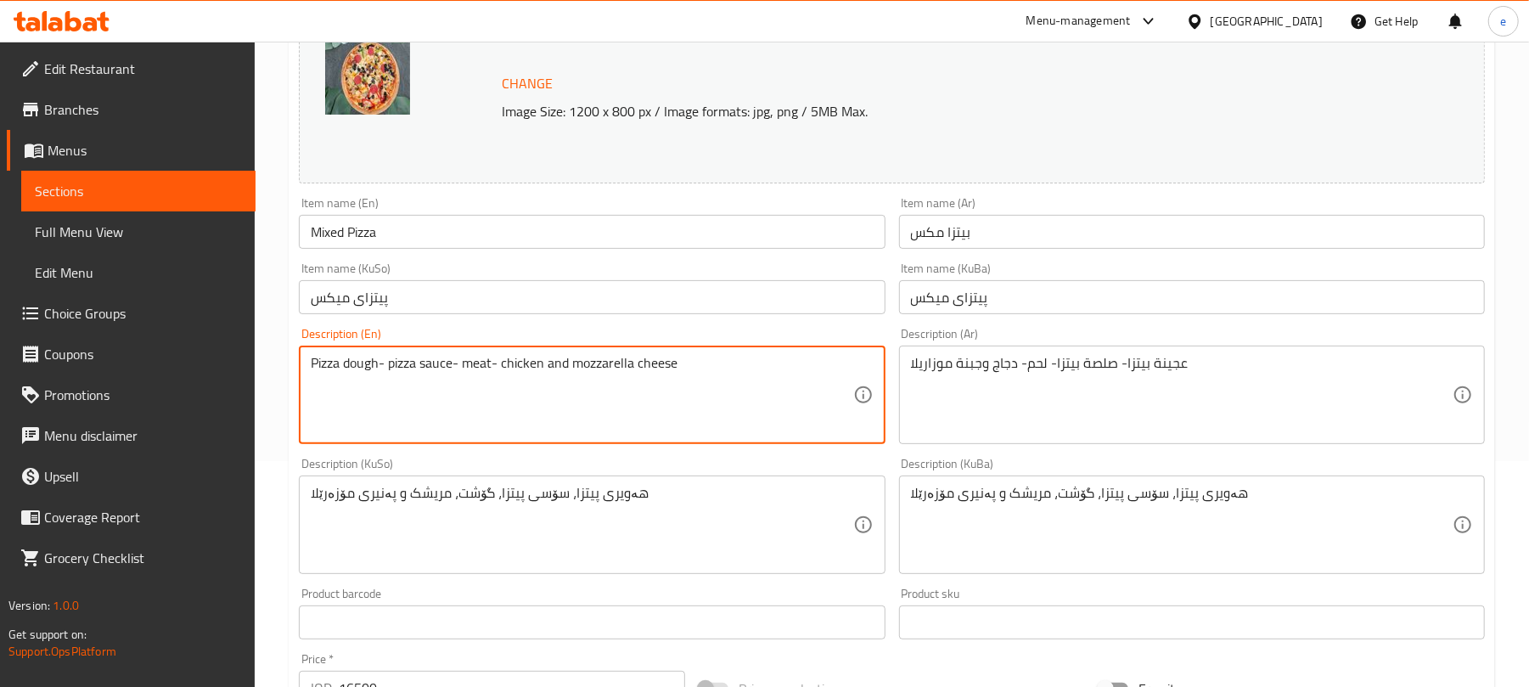
drag, startPoint x: 386, startPoint y: 372, endPoint x: 412, endPoint y: 392, distance: 33.3
click at [455, 372] on textarea "Pizza dough, pizza sauce- meat- chicken and mozzarella cheese" at bounding box center [582, 395] width 542 height 81
click at [494, 365] on textarea "Pizza dough, pizza sauce, meat- chicken and mozzarella cheese" at bounding box center [582, 395] width 542 height 81
type textarea "Pizza dough, pizza sauce, meat, chicken and mozzarella cheese"
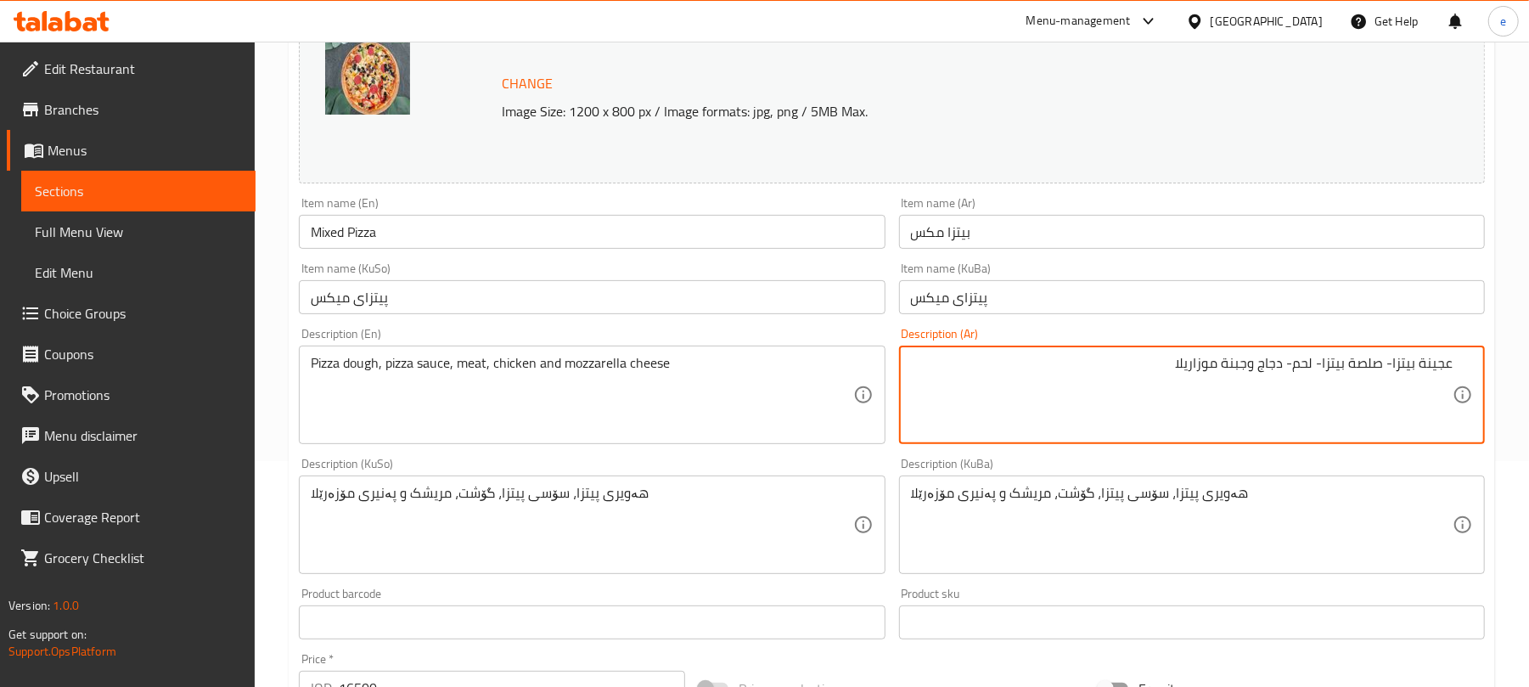
click at [1387, 367] on textarea "عجينة بيتزا- صلصة بيتزا- لحم- دجاج وجبنة موزاريلا" at bounding box center [1182, 395] width 542 height 81
click at [1315, 365] on textarea "عجينة بيتزا, صلصة بيتزا- لحم- دجاج وجبنة موزاريلا" at bounding box center [1182, 395] width 542 height 81
click at [1295, 368] on textarea "عجينة بيتزا, صلصة بيتزا, لحم- دجاج وجبنة موزاريلا" at bounding box center [1182, 395] width 542 height 81
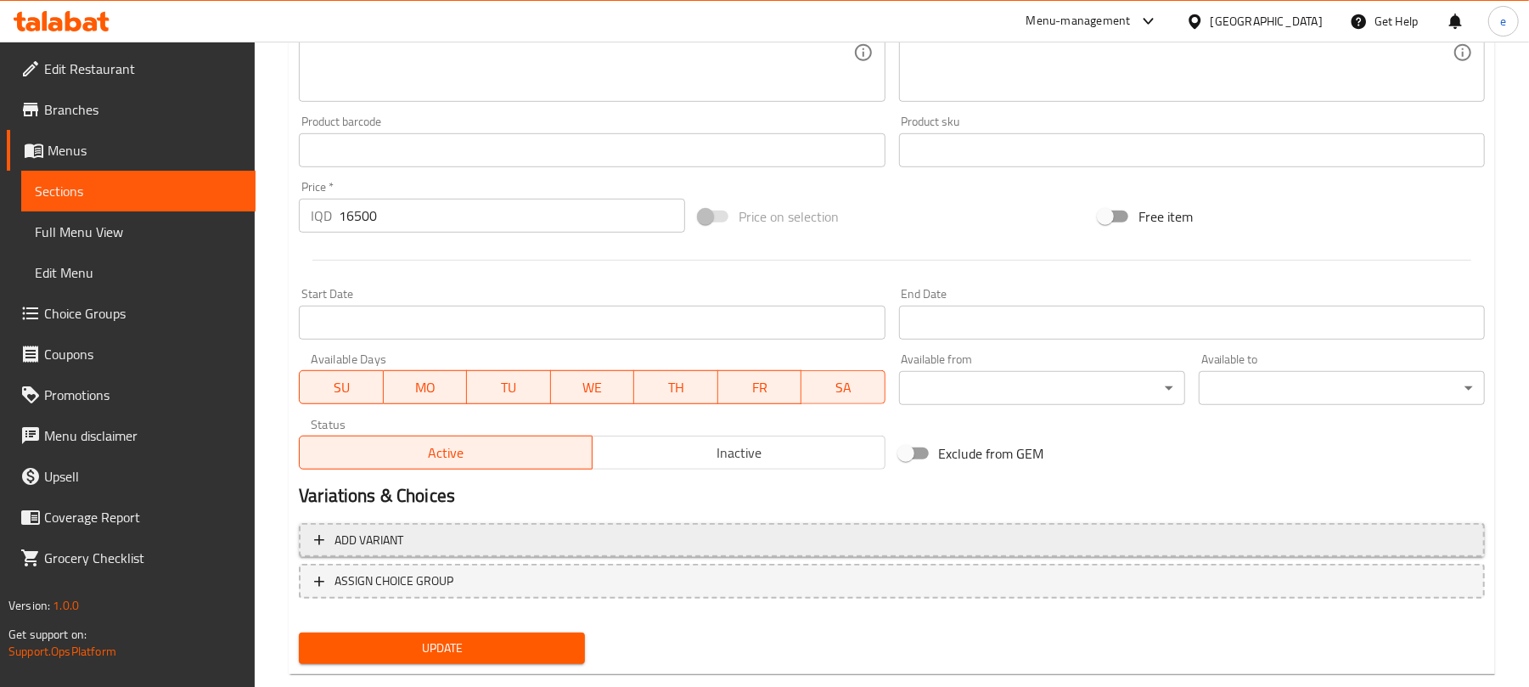
scroll to position [731, 0]
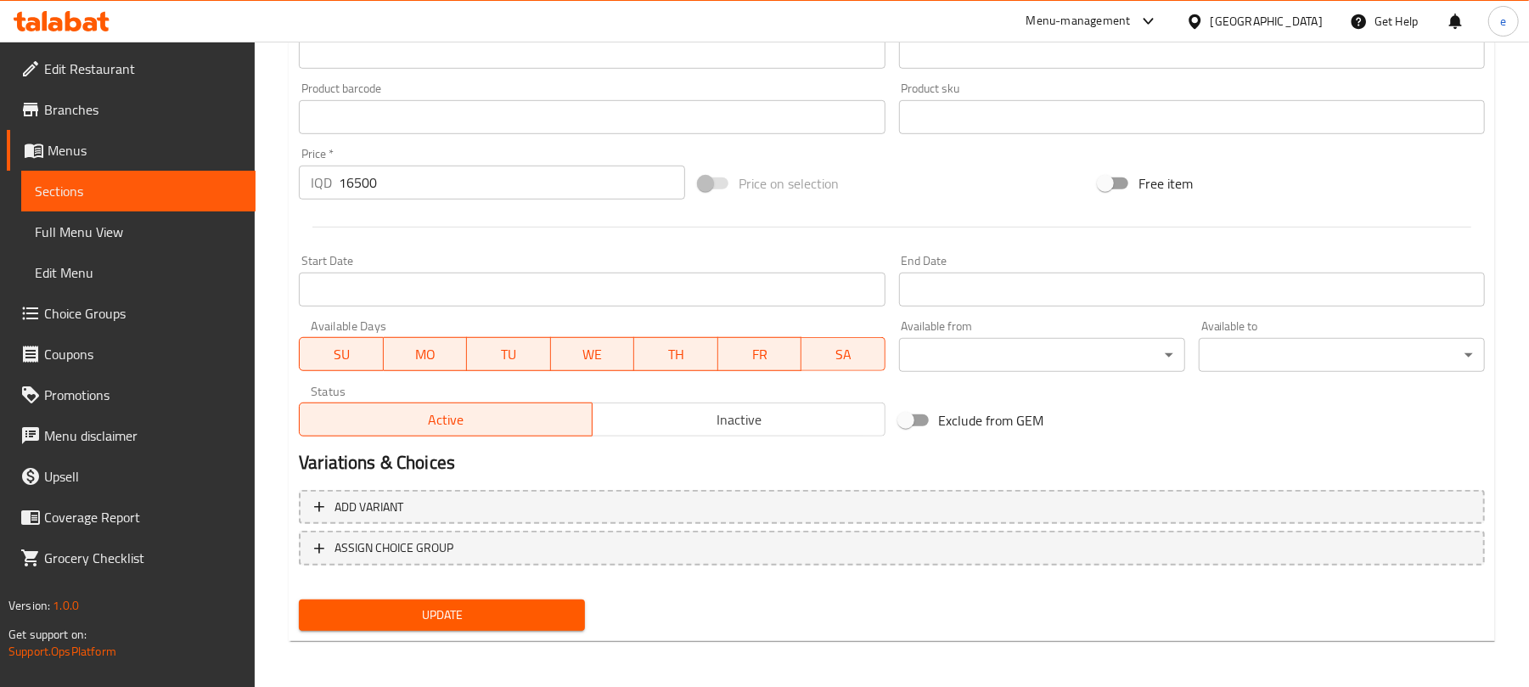
type textarea "عجينة بيتزا, صلصة بيتزا, لحم, دجاج وجبنة موزاريلا"
click at [549, 612] on span "Update" at bounding box center [442, 615] width 259 height 21
click at [189, 208] on link "Sections" at bounding box center [138, 191] width 234 height 41
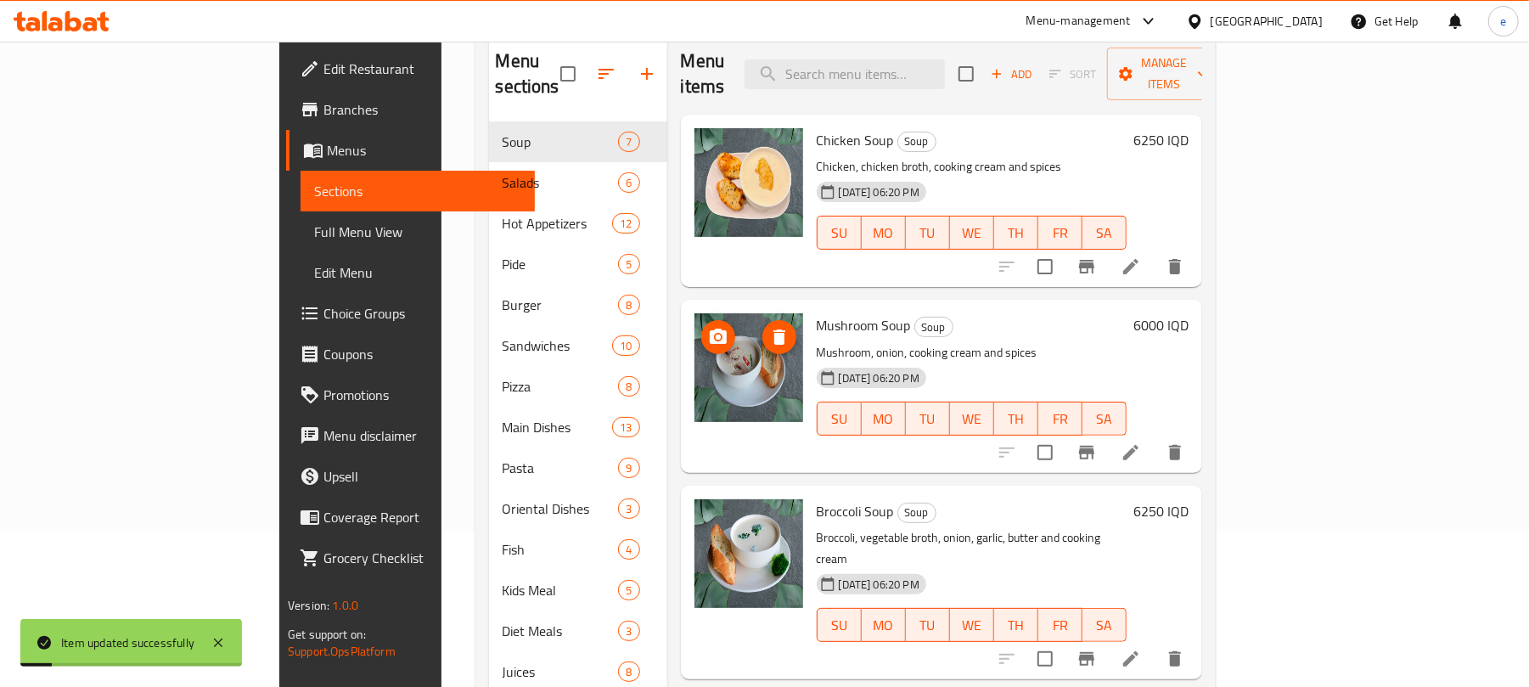
scroll to position [42, 0]
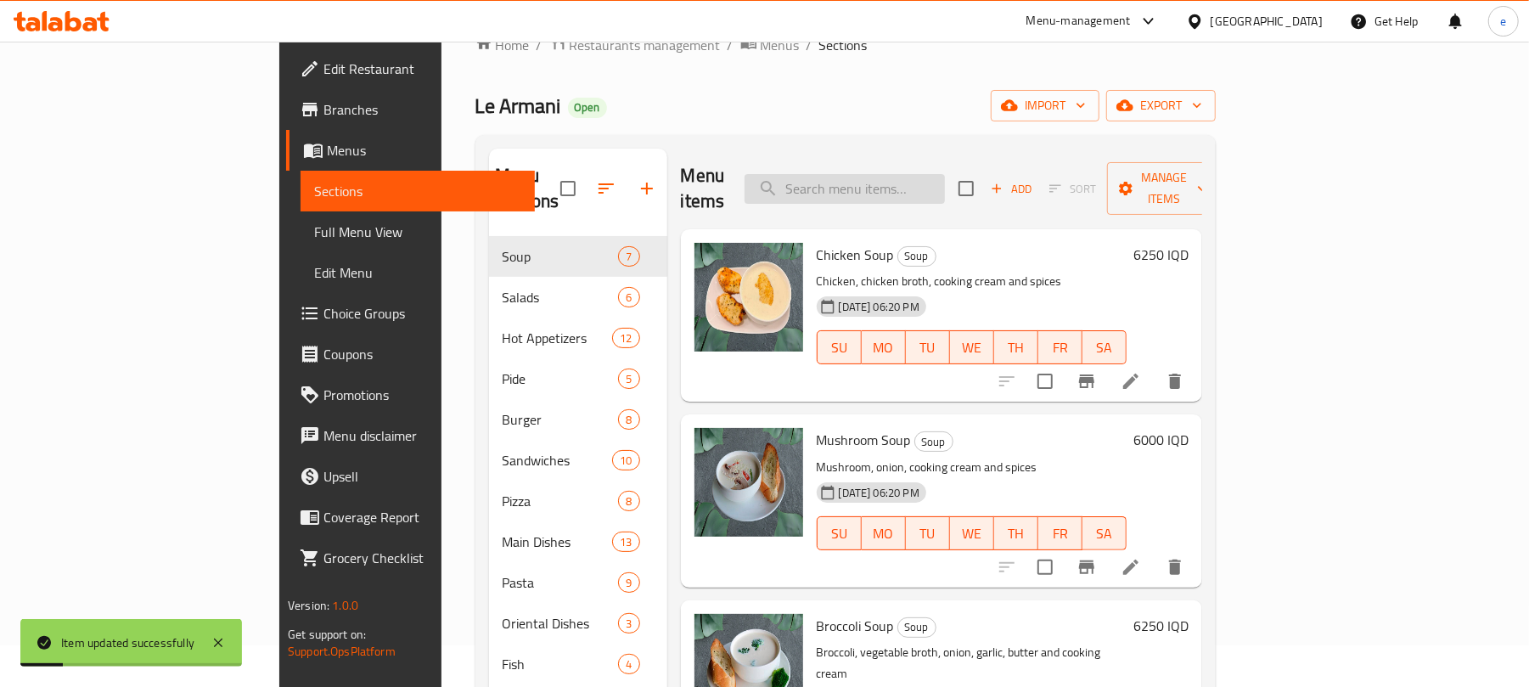
click at [938, 188] on input "search" at bounding box center [845, 189] width 200 height 30
paste input "Meat Pizza"
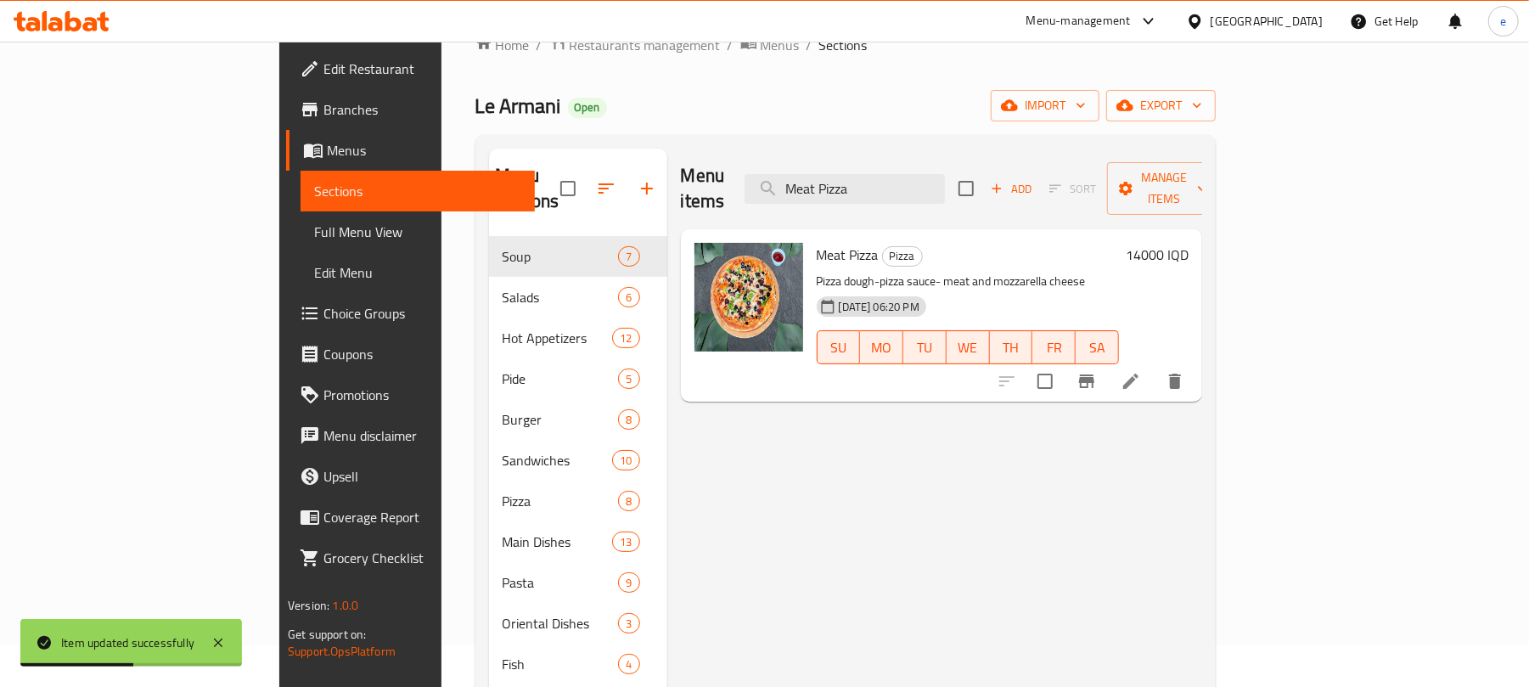
type input "Meat Pizza"
click at [1141, 371] on icon at bounding box center [1131, 381] width 20 height 20
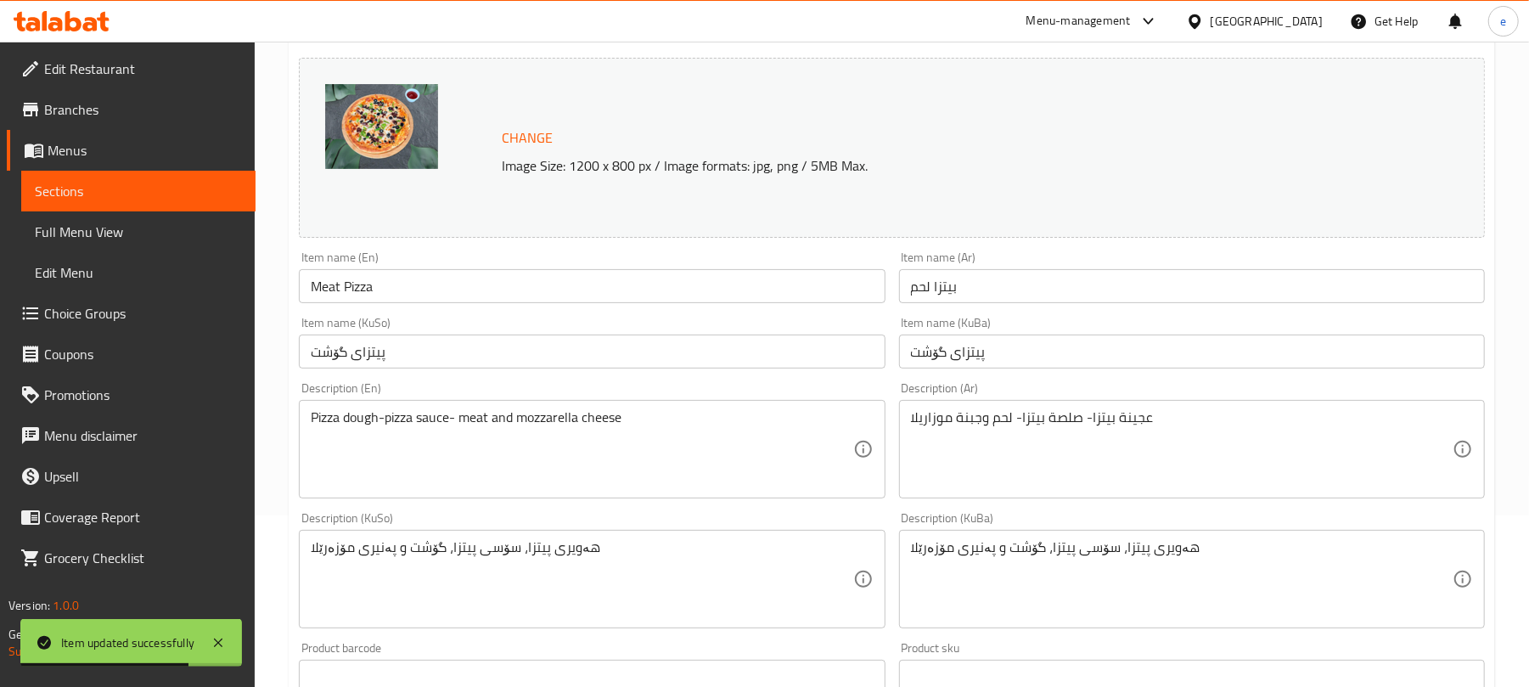
scroll to position [226, 0]
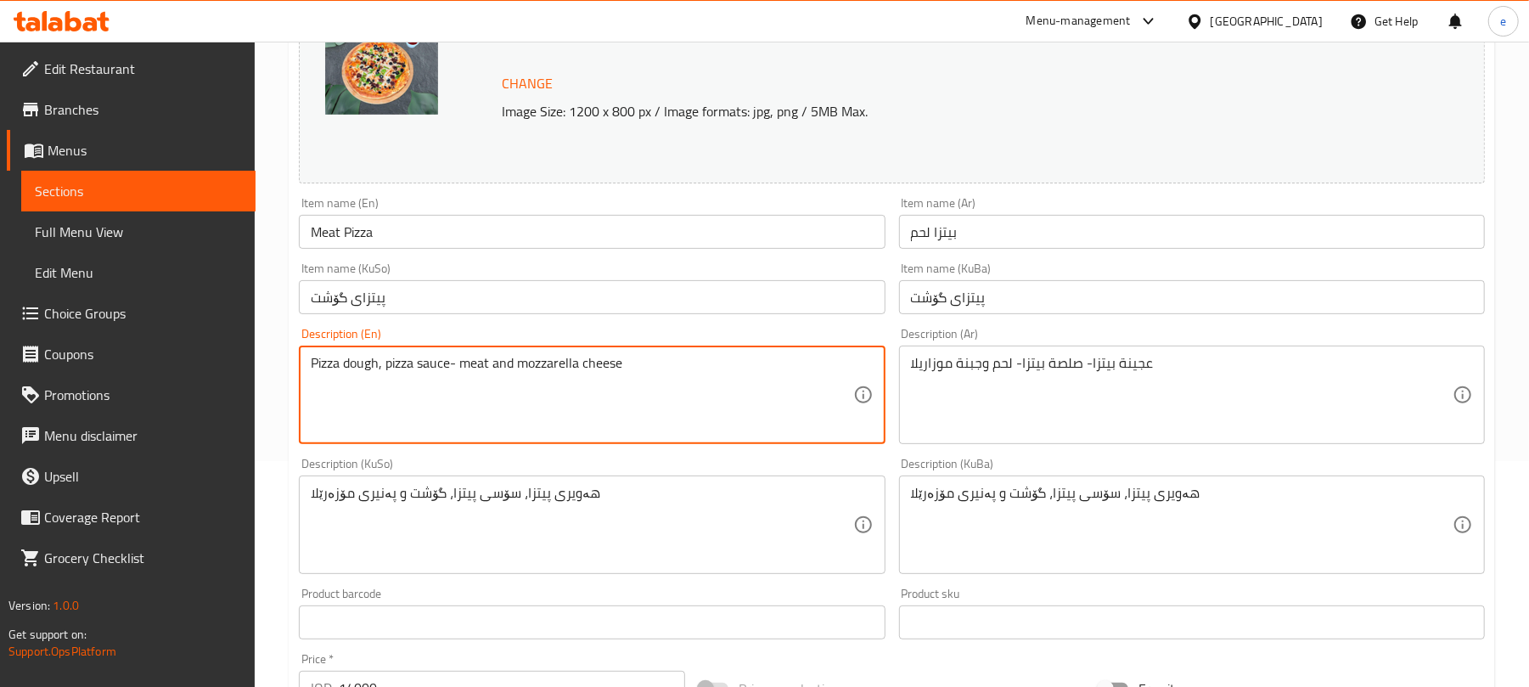
click at [455, 369] on textarea "Pizza dough, pizza sauce- meat and mozzarella cheese" at bounding box center [582, 395] width 542 height 81
type textarea "Pizza dough, pizza sauce, meat and mozzarella cheese"
click at [1217, 352] on div "عجينة بيتزا- صلصة بيتزا- لحم وجبنة موزاريلا Description (Ar)" at bounding box center [1192, 395] width 586 height 99
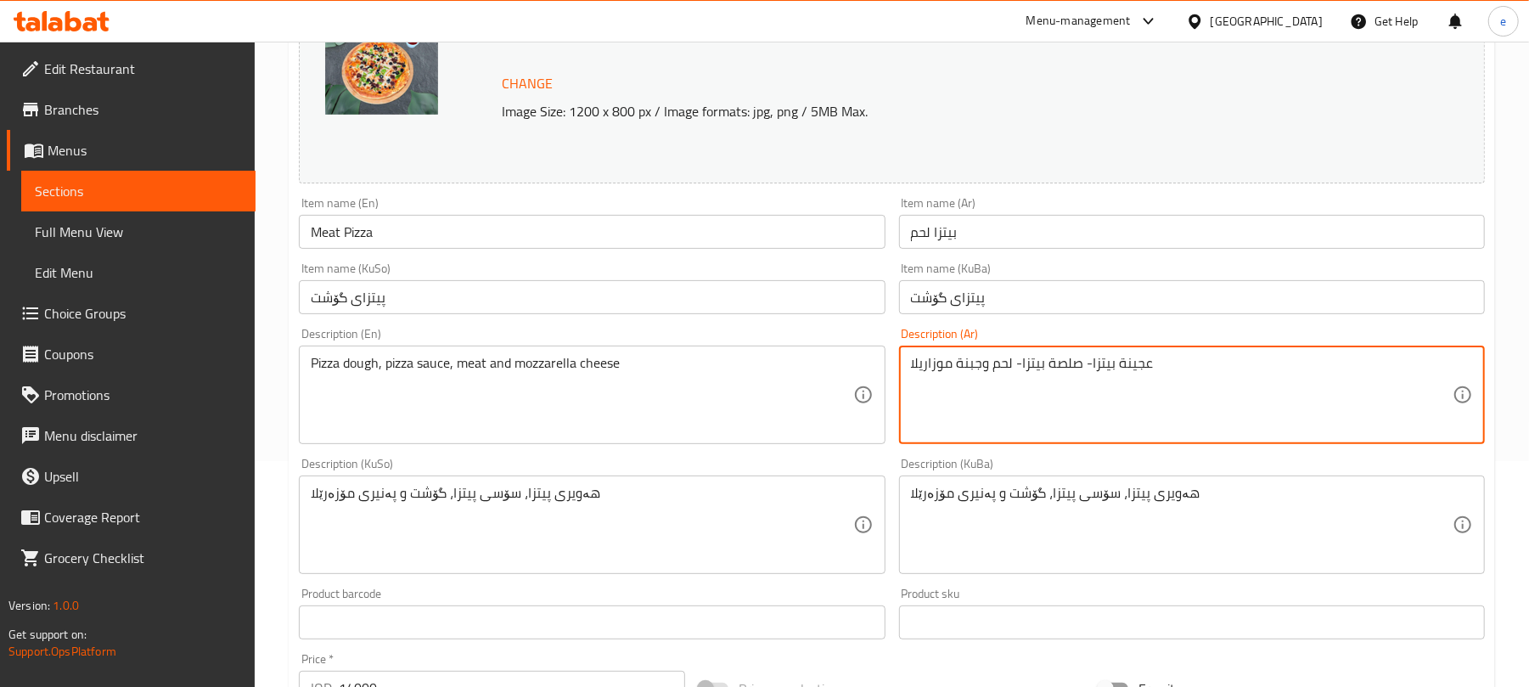
click at [1259, 414] on textarea "عجينة بيتزا- صلصة بيتزا- لحم وجبنة موزاريلا" at bounding box center [1182, 395] width 542 height 81
click at [1389, 367] on textarea "عجينة بيتزا- صلصة بيتزا- لحم وجبنة موزاريلا" at bounding box center [1182, 395] width 542 height 81
click at [1321, 367] on textarea "عجينة بيتزا, صلصة بيتزا- لحم وجبنة موزاريلا" at bounding box center [1182, 395] width 542 height 81
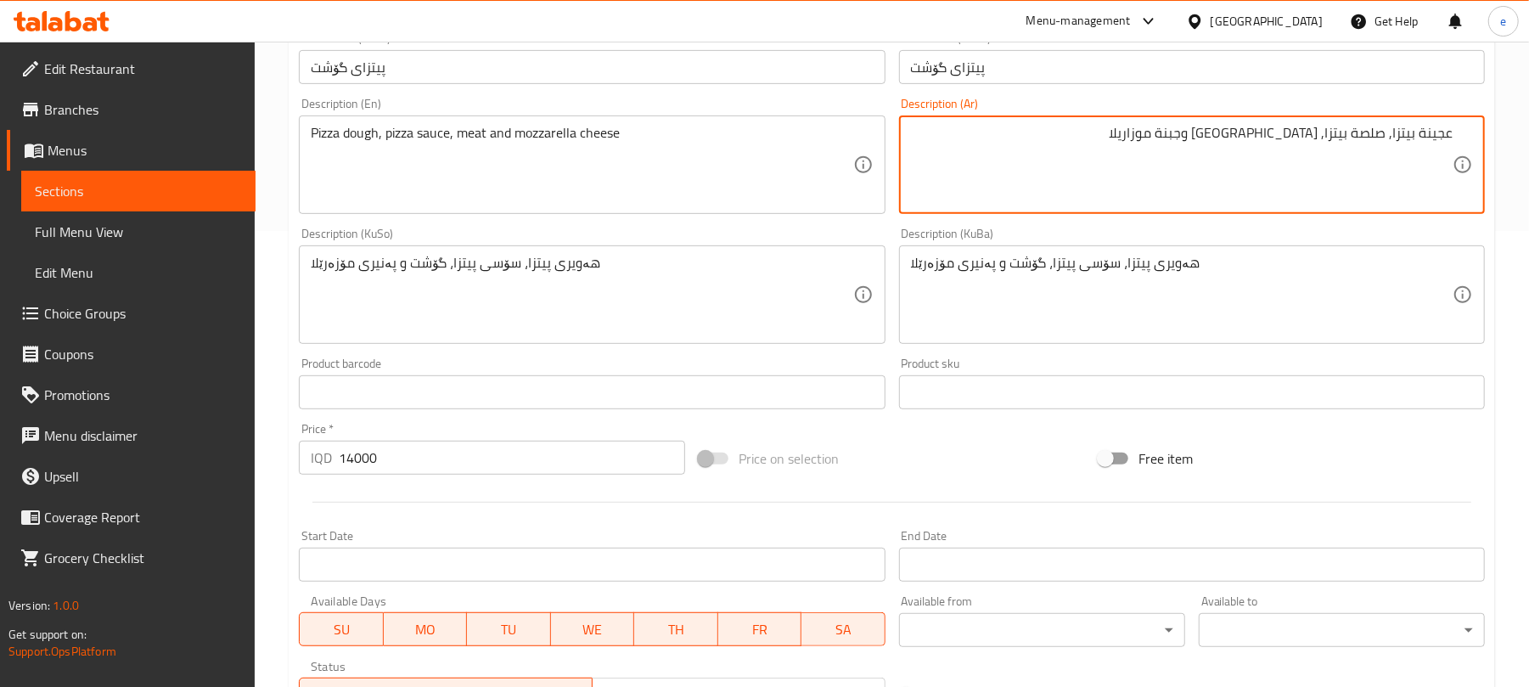
scroll to position [731, 0]
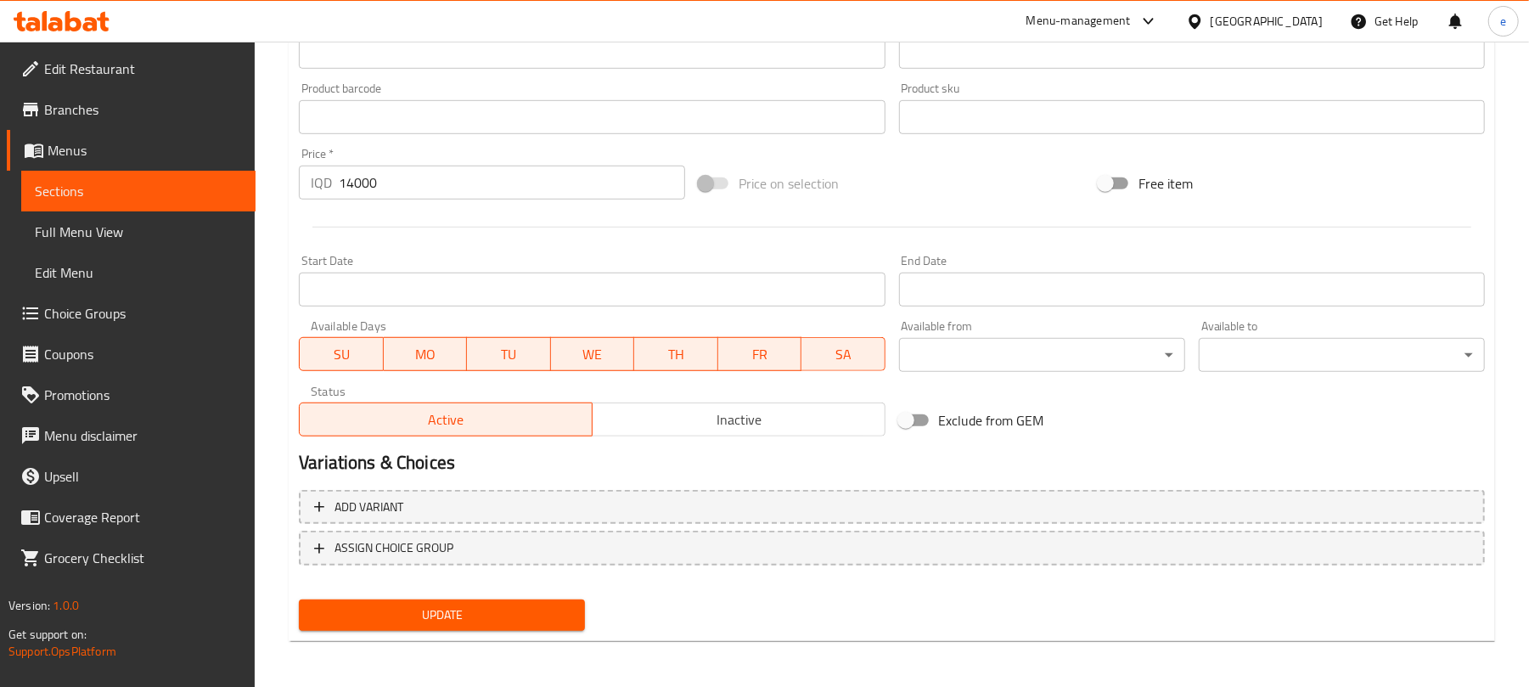
type textarea "عجينة بيتزا, صلصة بيتزا, [GEOGRAPHIC_DATA] وجبنة موزاريلا"
click at [506, 626] on button "Update" at bounding box center [442, 615] width 286 height 31
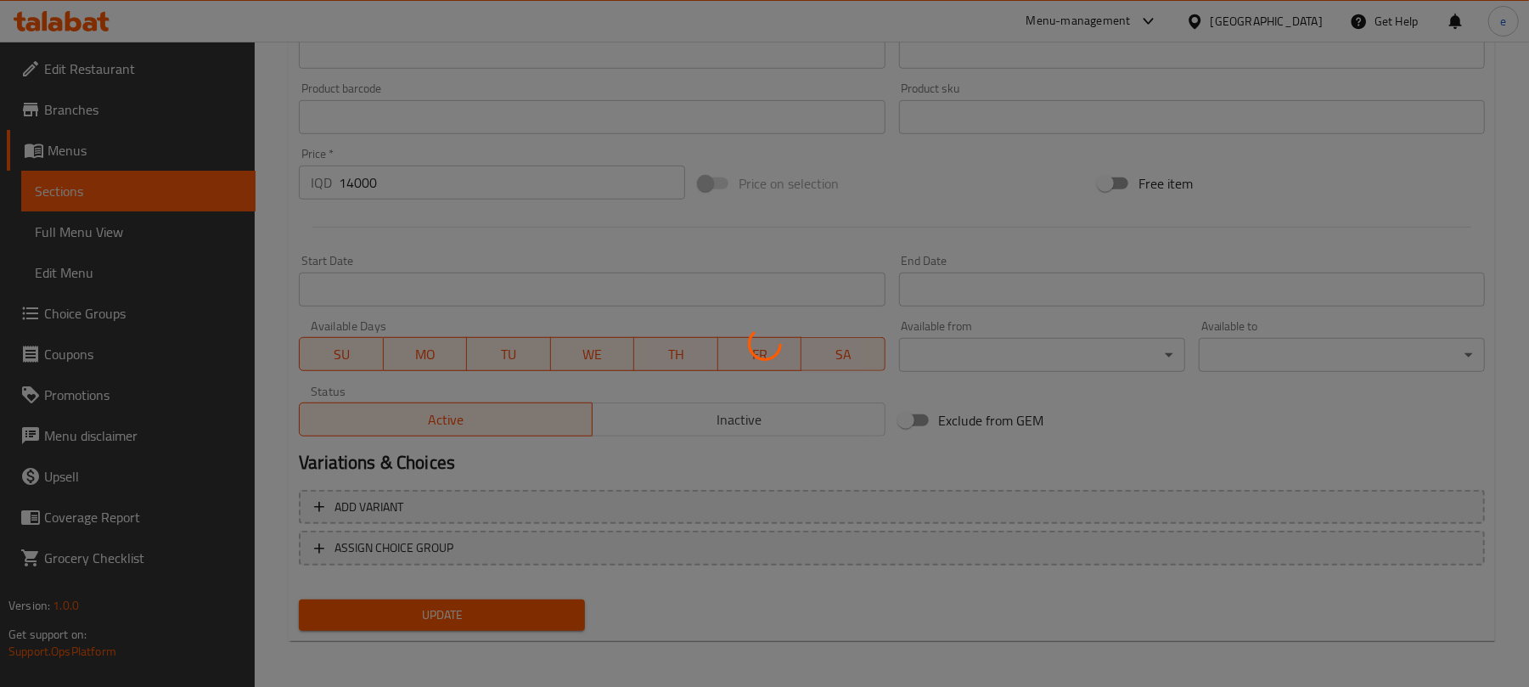
click at [503, 625] on div at bounding box center [764, 343] width 1529 height 687
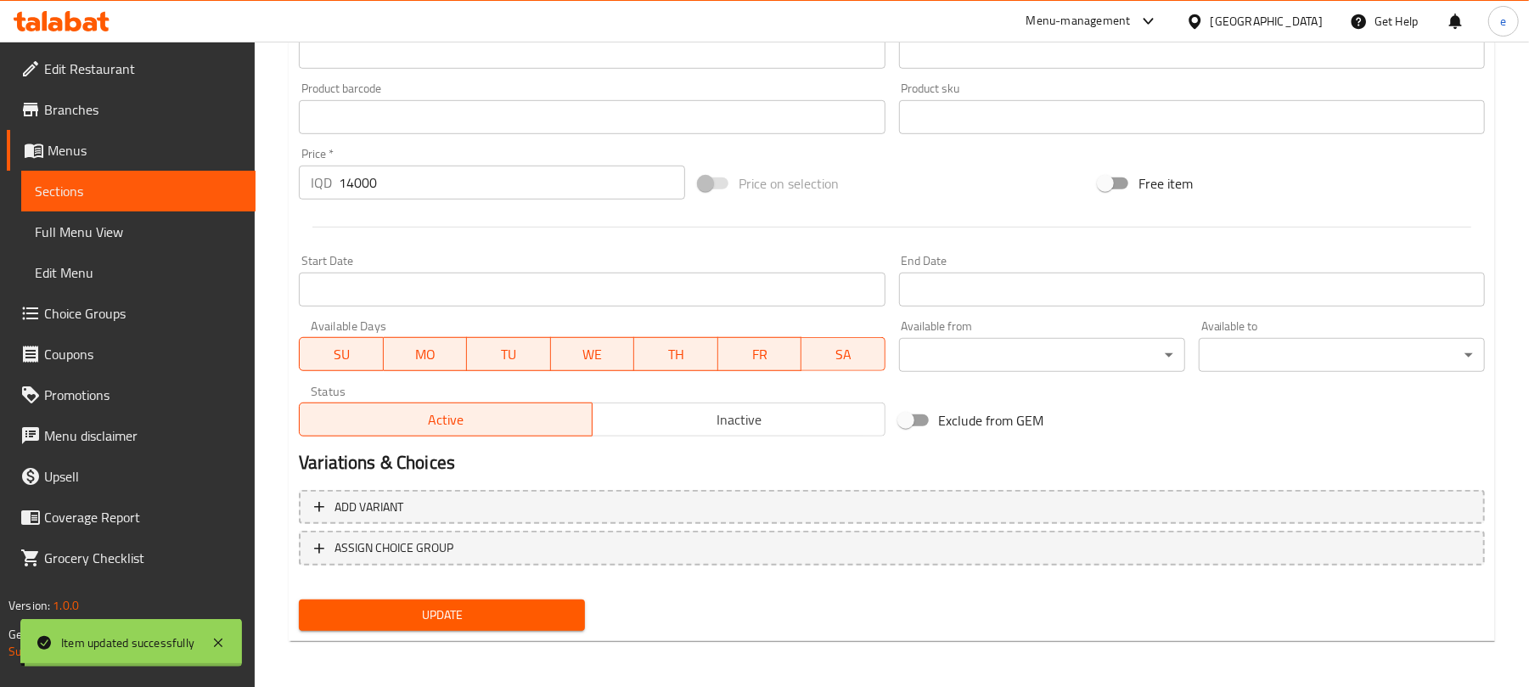
click at [188, 206] on link "Sections" at bounding box center [138, 191] width 234 height 41
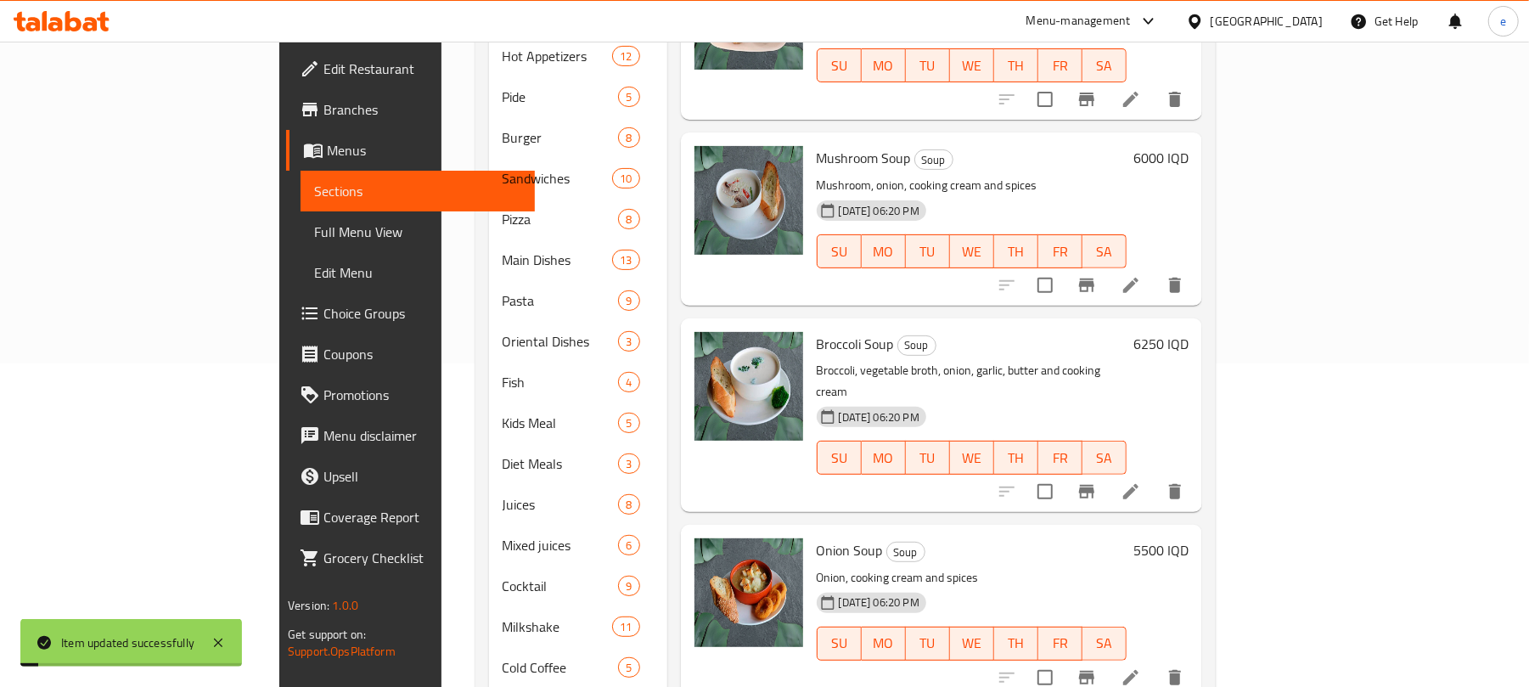
scroll to position [42, 0]
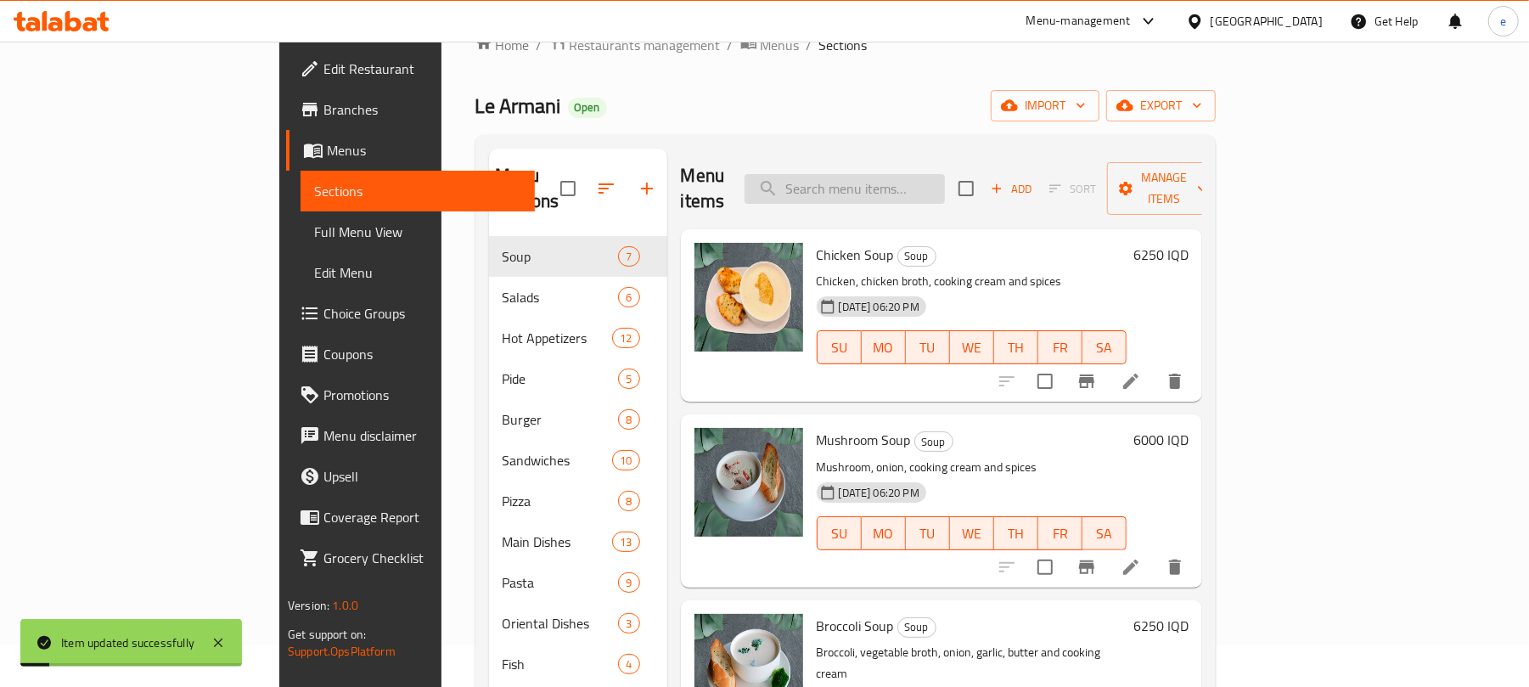
drag, startPoint x: 966, startPoint y: 198, endPoint x: 965, endPoint y: 174, distance: 23.8
click at [966, 197] on div "Menu items Add Sort Manage items" at bounding box center [941, 189] width 521 height 81
click at [945, 174] on input "search" at bounding box center [845, 189] width 200 height 30
paste input "Seasons Pizza"
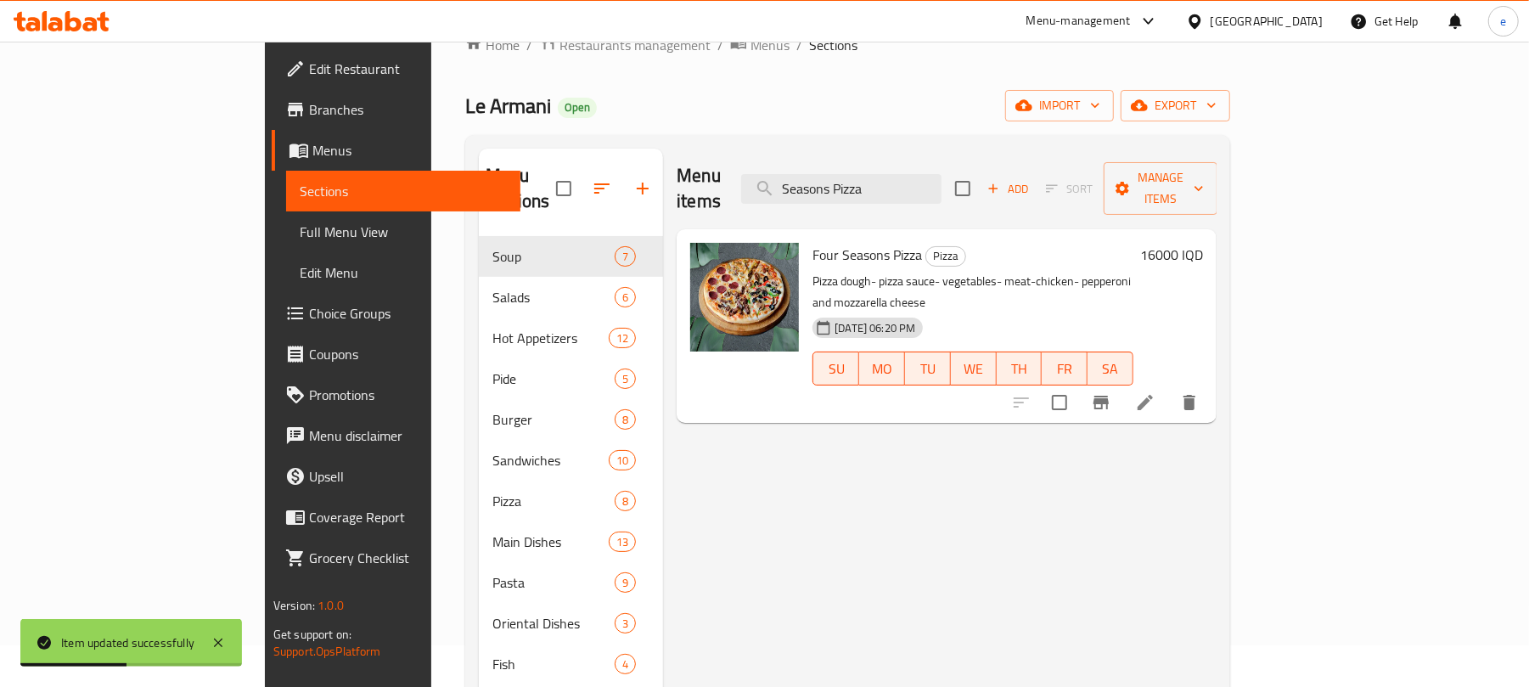
type input "Seasons Pizza"
click at [1153, 395] on icon at bounding box center [1145, 402] width 15 height 15
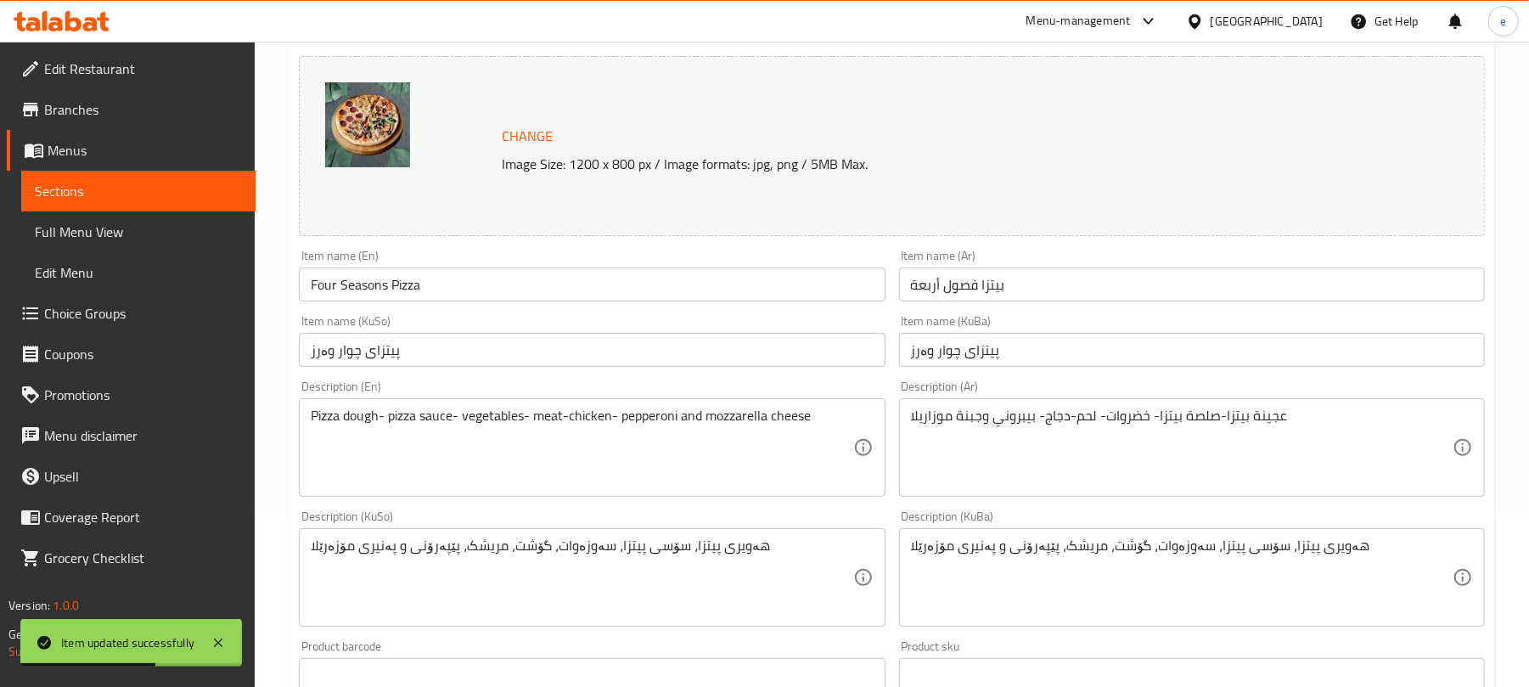
scroll to position [226, 0]
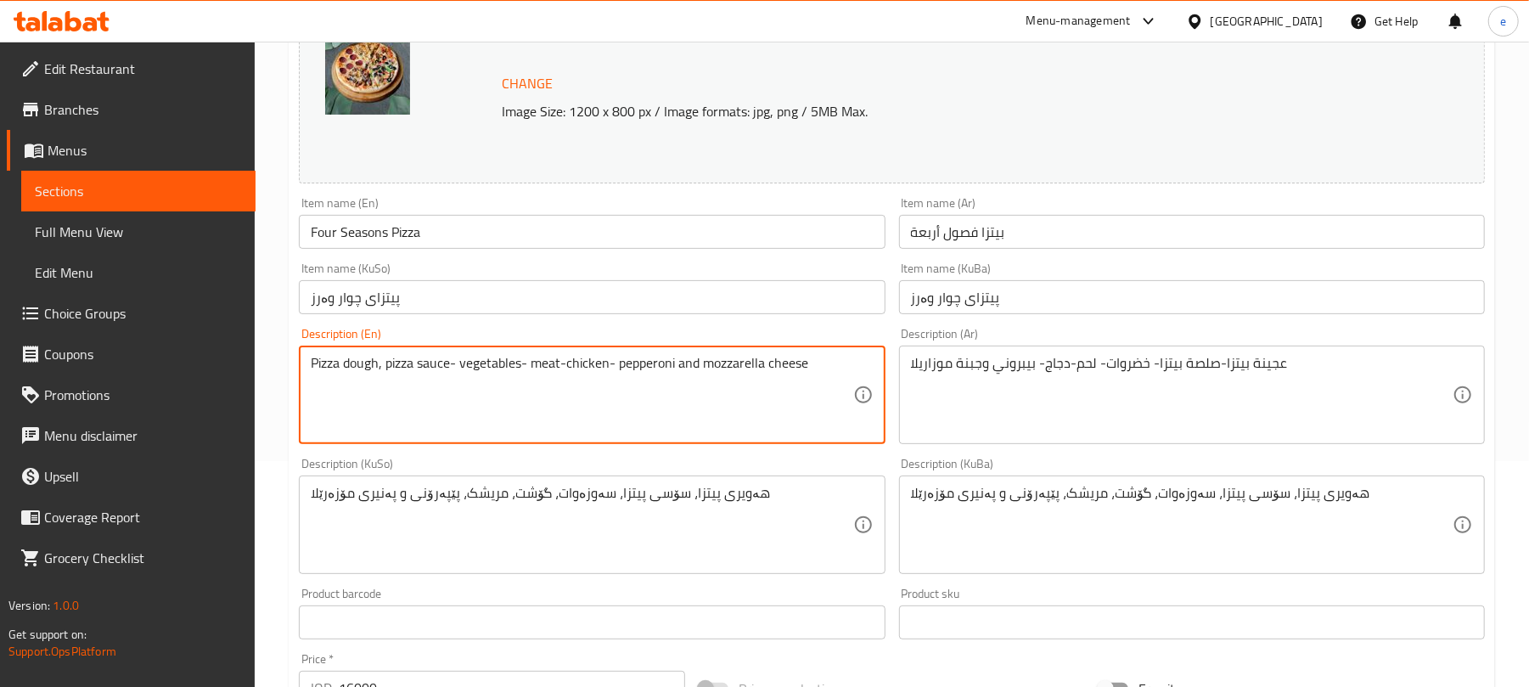
click at [457, 371] on textarea "Pizza dough, pizza sauce- vegetables- meat-chicken- pepperoni and mozzarella ch…" at bounding box center [582, 395] width 542 height 81
click at [527, 365] on textarea "Pizza dough, pizza sauce, vegetables- meat-chicken- pepperoni and mozzarella ch…" at bounding box center [582, 395] width 542 height 81
click at [561, 368] on textarea "Pizza dough, pizza sauce, vegetables, meat-chicken- pepperoni and mozzarella ch…" at bounding box center [582, 395] width 542 height 81
click at [609, 369] on textarea "Pizza dough, pizza sauce, vegetables, meat, chicken- pepperoni and mozzarella c…" at bounding box center [582, 395] width 542 height 81
type textarea "Pizza dough, pizza sauce, vegetables, meat, chicken, pepperoni and mozzarella c…"
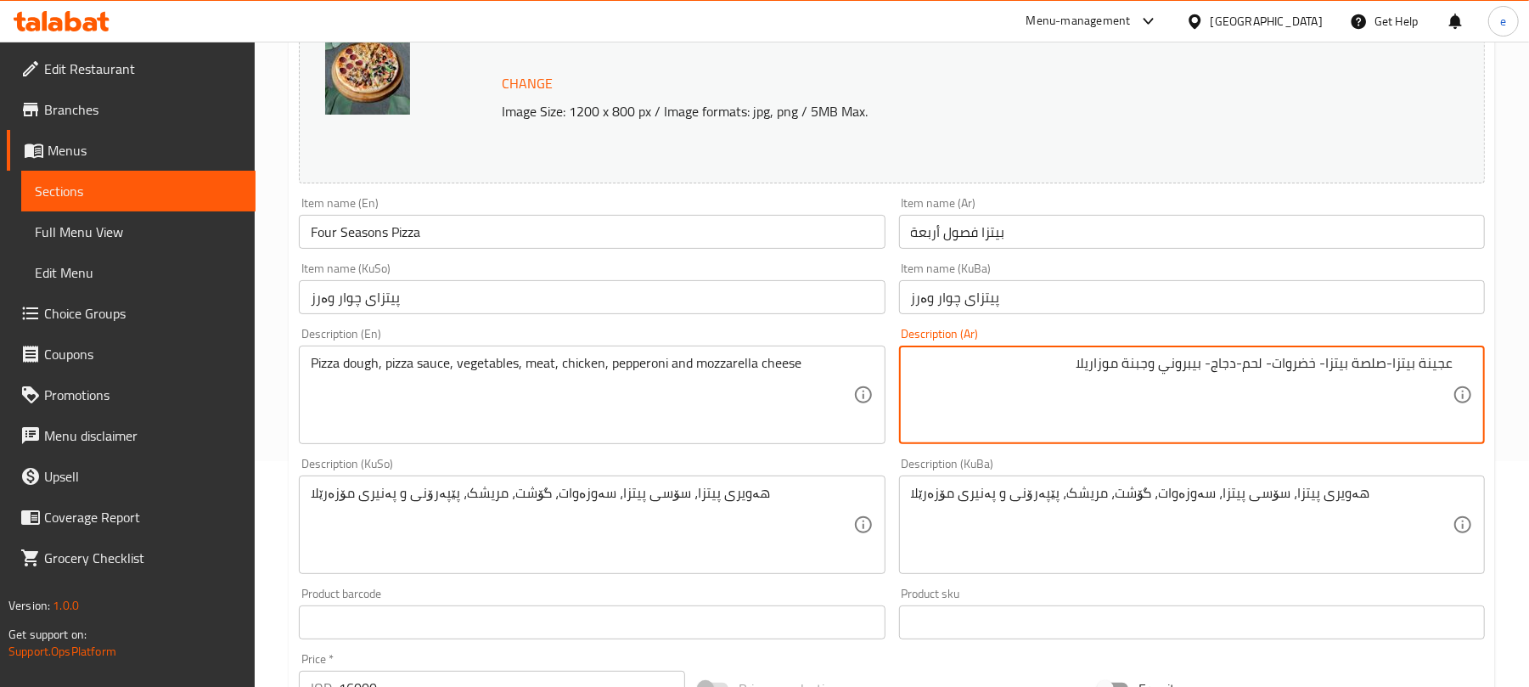
click at [1384, 365] on textarea "عجينة بيتزا-صلصة بيتزا- خضروات- لحم-دجاج- بيبروني وجبنة موزاريلا" at bounding box center [1182, 395] width 542 height 81
click at [1316, 369] on textarea "عجينة بيتزا, صلصة بيتزا- خضروات- لحم-دجاج- بيبروني وجبنة موزاريلا" at bounding box center [1182, 395] width 542 height 81
click at [1272, 367] on textarea "عجينة بيتزا, صلصة بيتزا, خضروات- لحم-دجاج- بيبروني وجبنة موزاريلا" at bounding box center [1182, 395] width 542 height 81
click at [1242, 371] on textarea "عجينة بيتزا, صلصة بيتزا, خضروات, لحم-دجاج- بيبروني وجبنة موزاريلا" at bounding box center [1182, 395] width 542 height 81
click at [1214, 372] on textarea "عجينة بيتزا, صلصة بيتزا, خضروات, لحم, دجاج- بيبروني وجبنة موزاريلا" at bounding box center [1182, 395] width 542 height 81
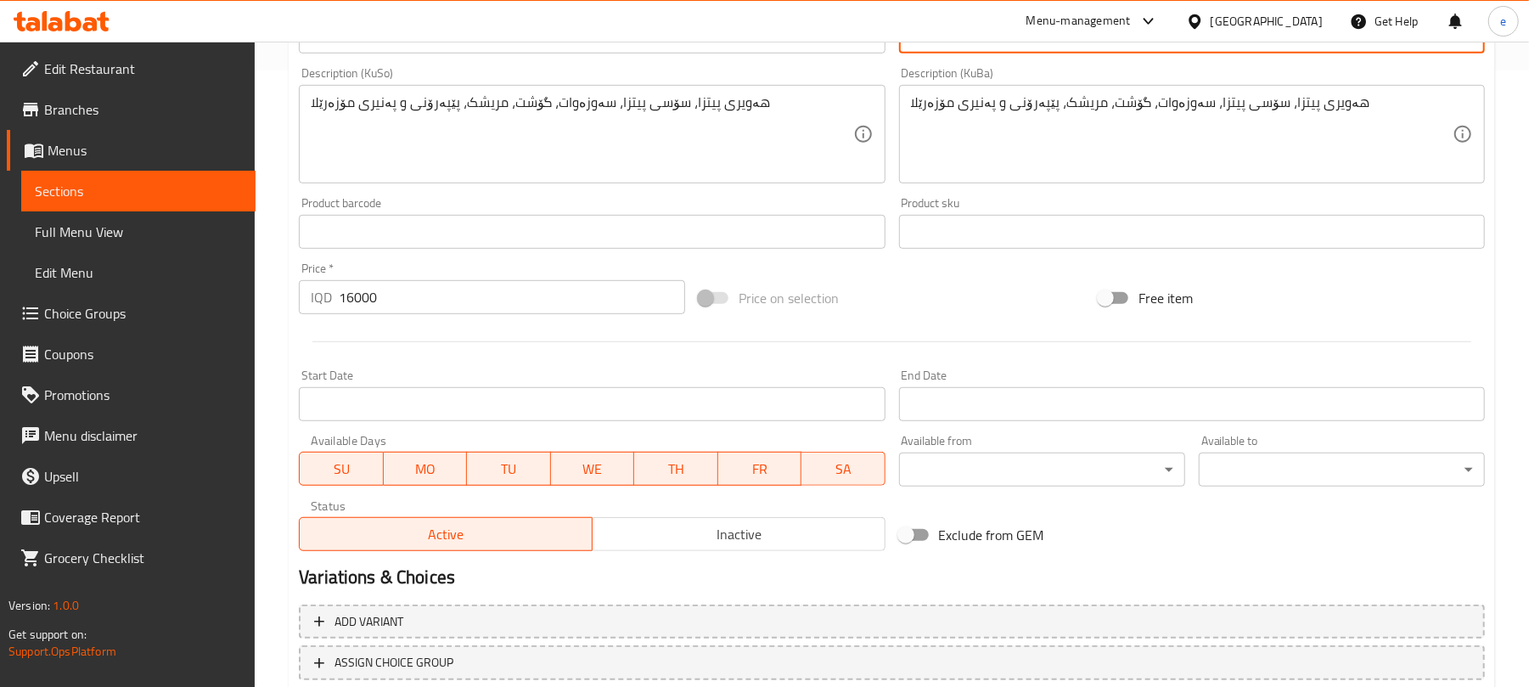
scroll to position [731, 0]
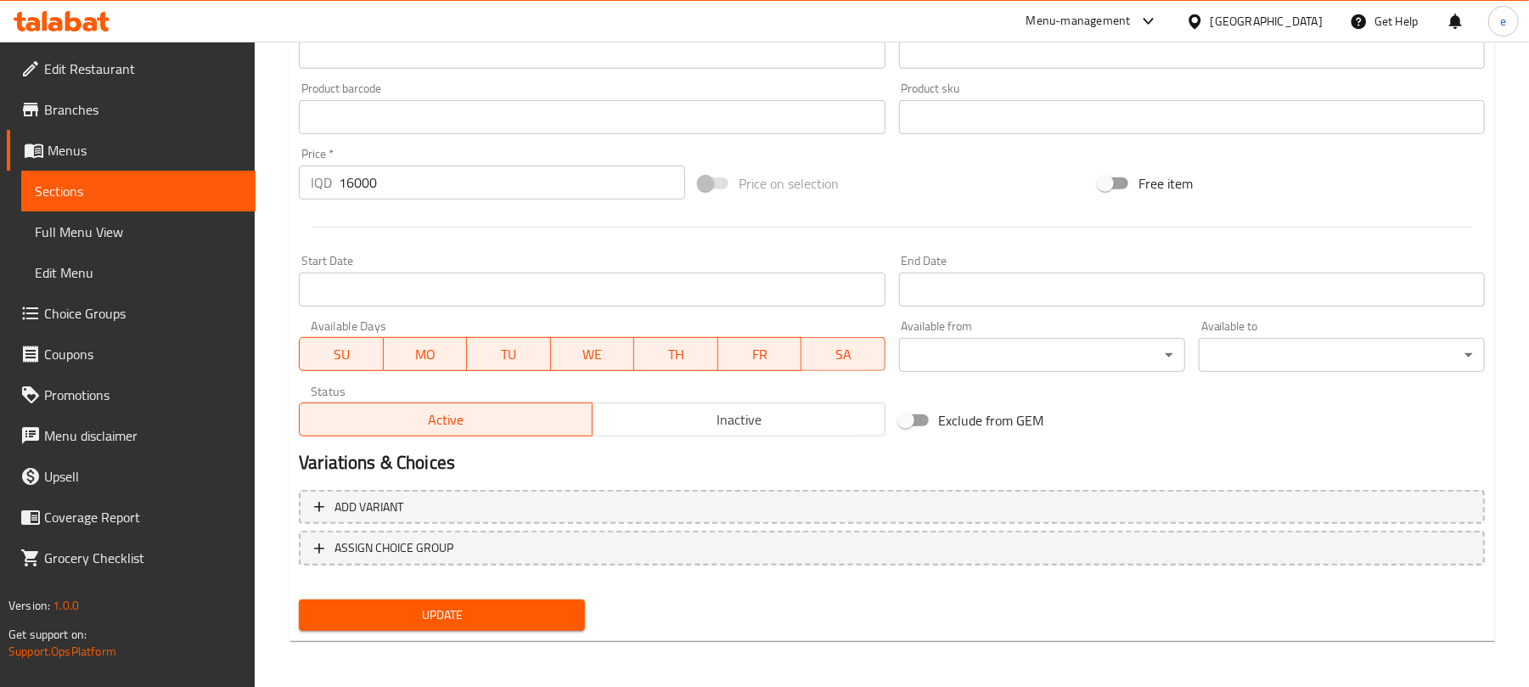
type textarea "عجينة بيتزا, صلصة بيتزا, خضروات, لحم, دجاج, بيبروني وجبنة موزاريلا"
click at [548, 612] on span "Update" at bounding box center [442, 615] width 259 height 21
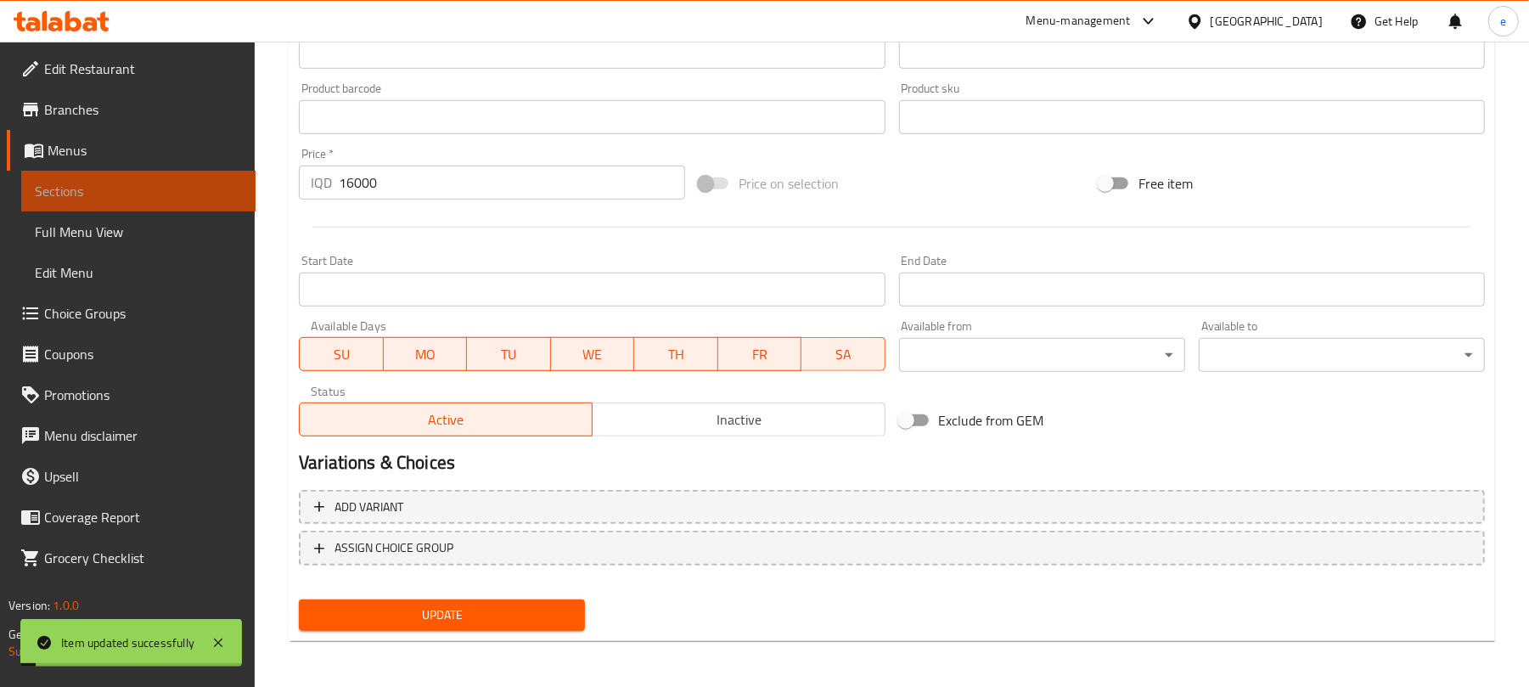
click at [253, 183] on link "Sections" at bounding box center [138, 191] width 234 height 41
